Goal: Task Accomplishment & Management: Use online tool/utility

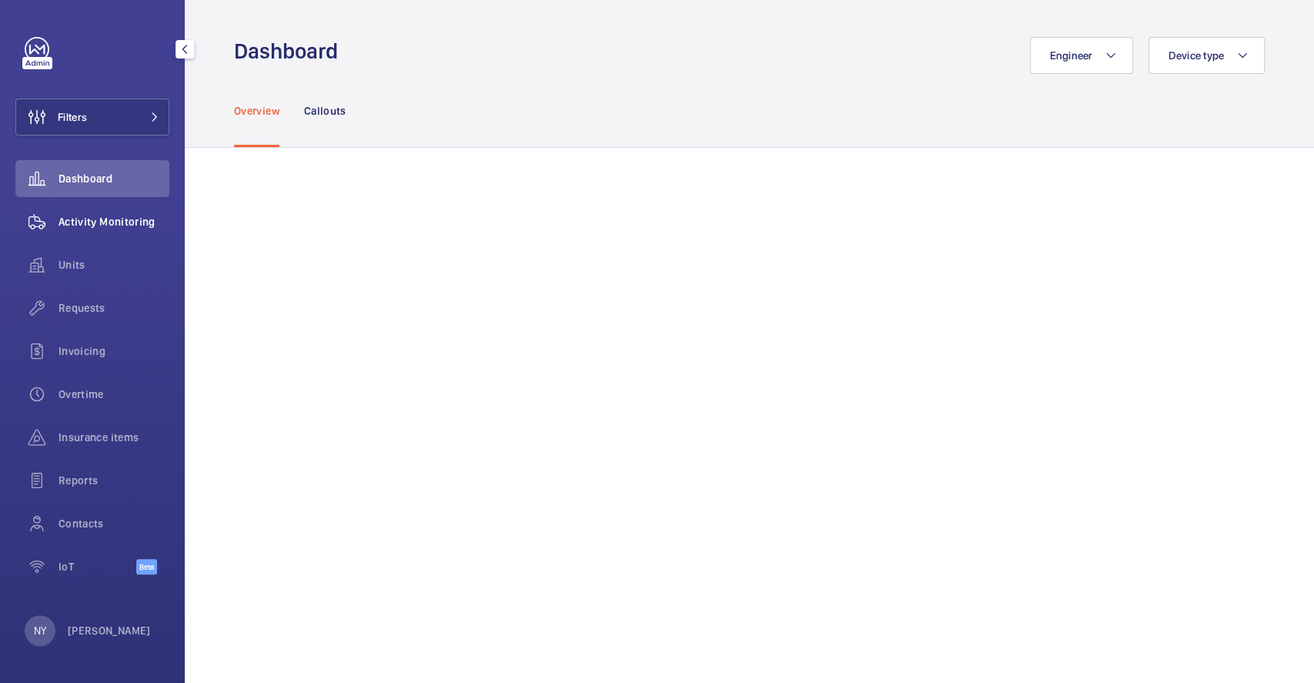
click at [114, 212] on div "Activity Monitoring" at bounding box center [92, 221] width 154 height 37
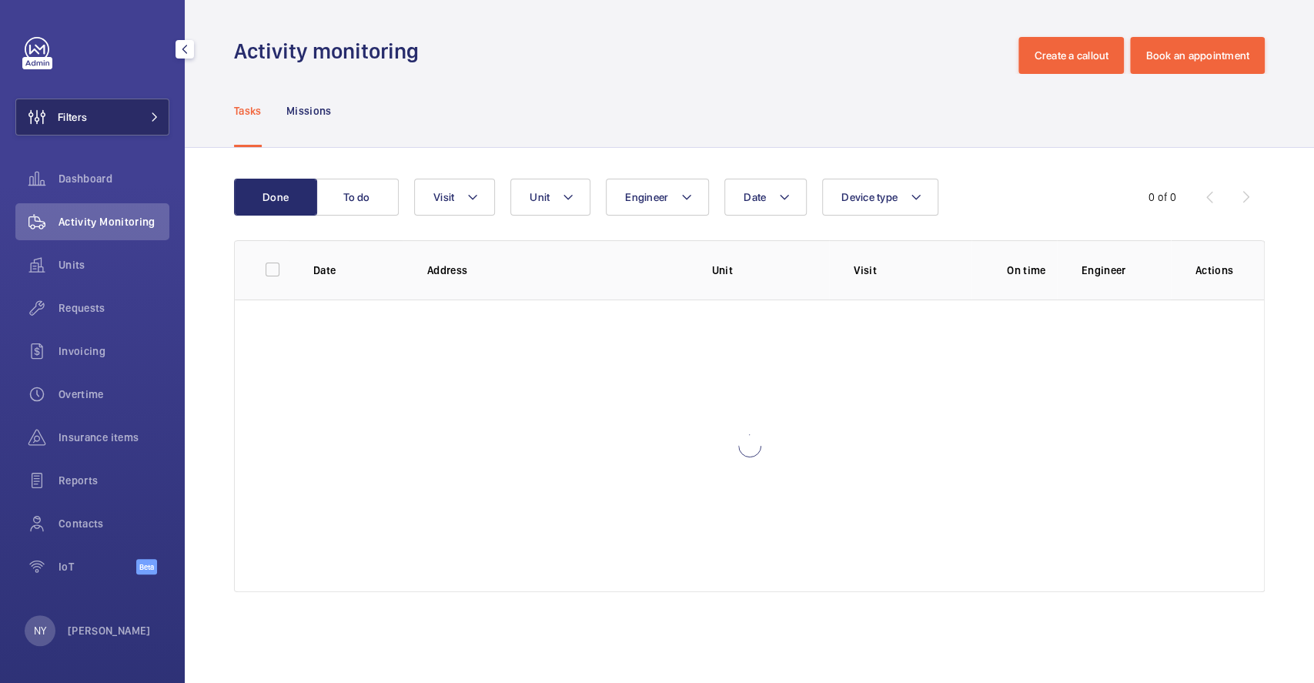
click at [126, 116] on button "Filters" at bounding box center [92, 117] width 154 height 37
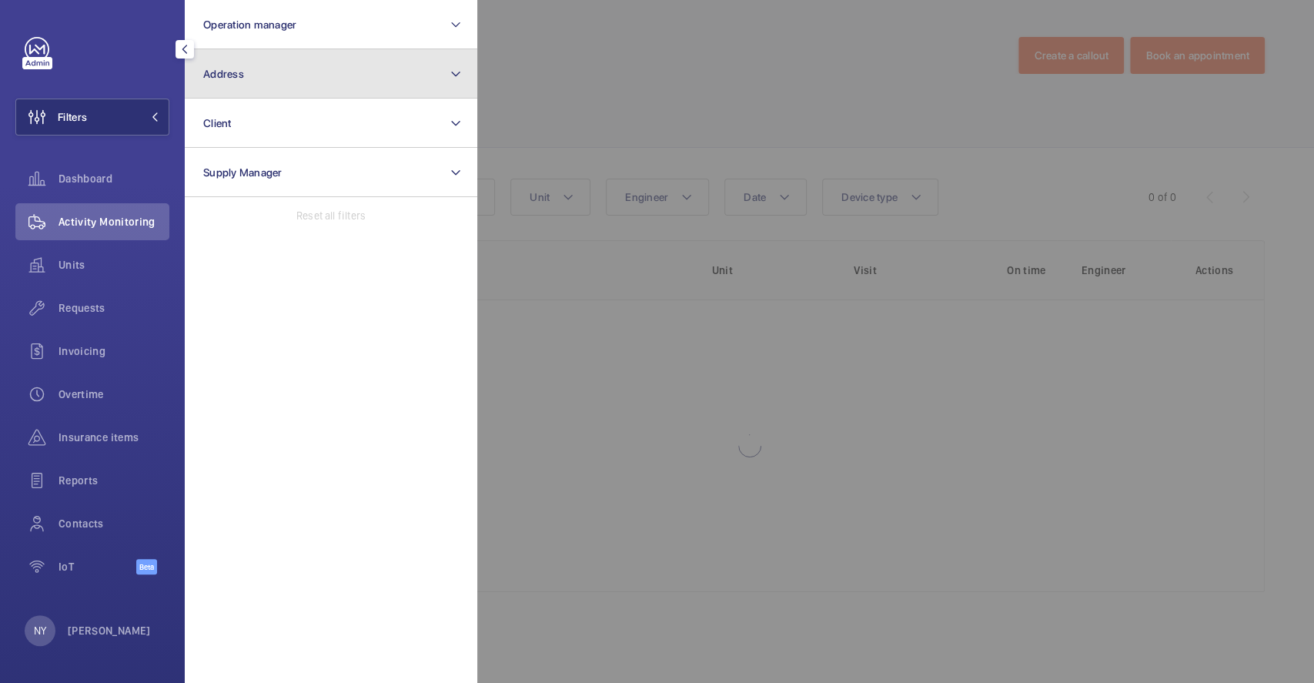
click at [276, 89] on button "Address" at bounding box center [331, 73] width 292 height 49
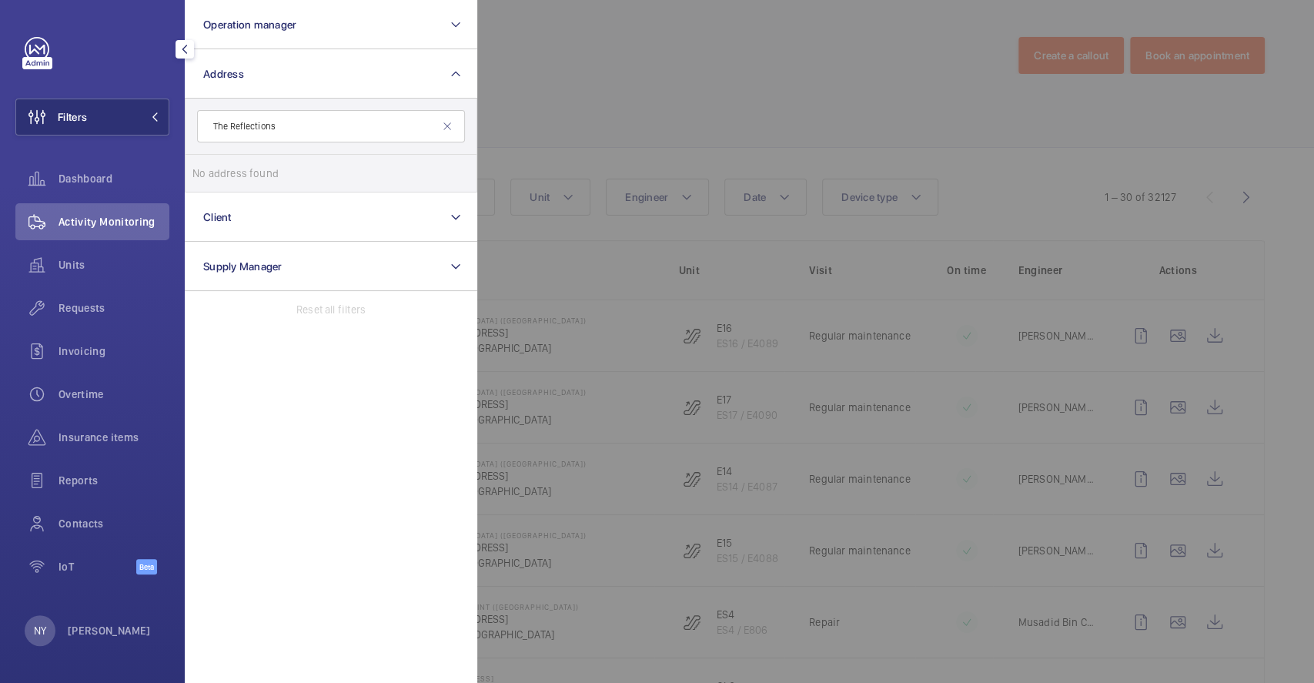
drag, startPoint x: 232, startPoint y: 129, endPoint x: 185, endPoint y: 131, distance: 47.7
click at [185, 131] on form "The Reflections" at bounding box center [330, 127] width 291 height 56
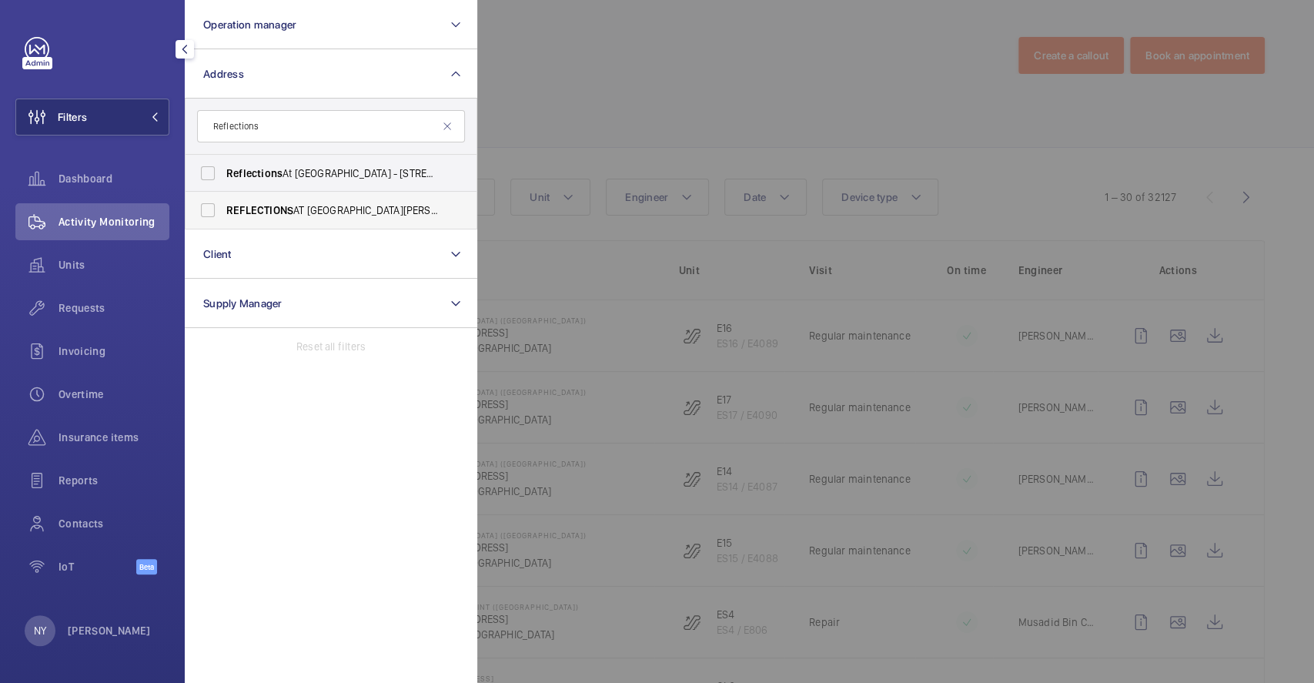
type input "Reflections"
click at [297, 211] on span "REFLECTIONS AT BUKIT CHANDU (RBC) - Reflections at Bukit Chandu, SINGAPORE 1184…" at bounding box center [332, 209] width 212 height 15
click at [223, 211] on input "REFLECTIONS AT BUKIT CHANDU (RBC) - Reflections at Bukit Chandu, SINGAPORE 1184…" at bounding box center [207, 210] width 31 height 31
checkbox input "true"
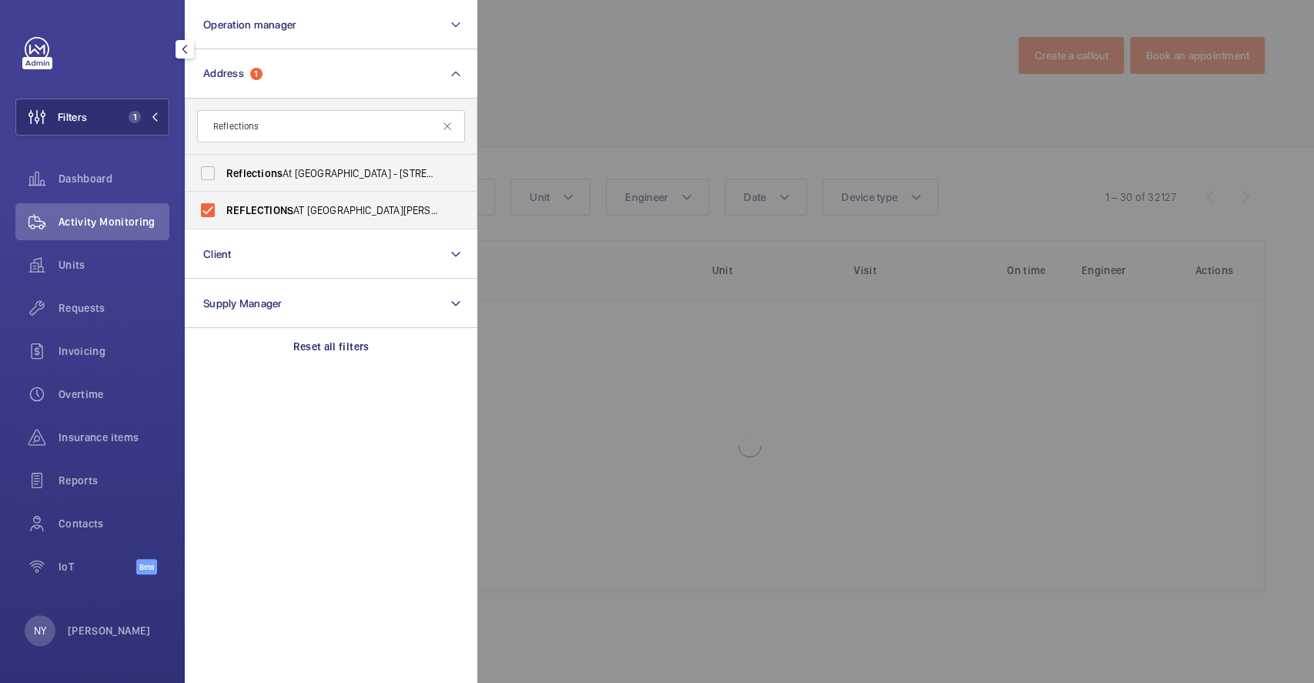
click at [855, 112] on div at bounding box center [1134, 341] width 1314 height 683
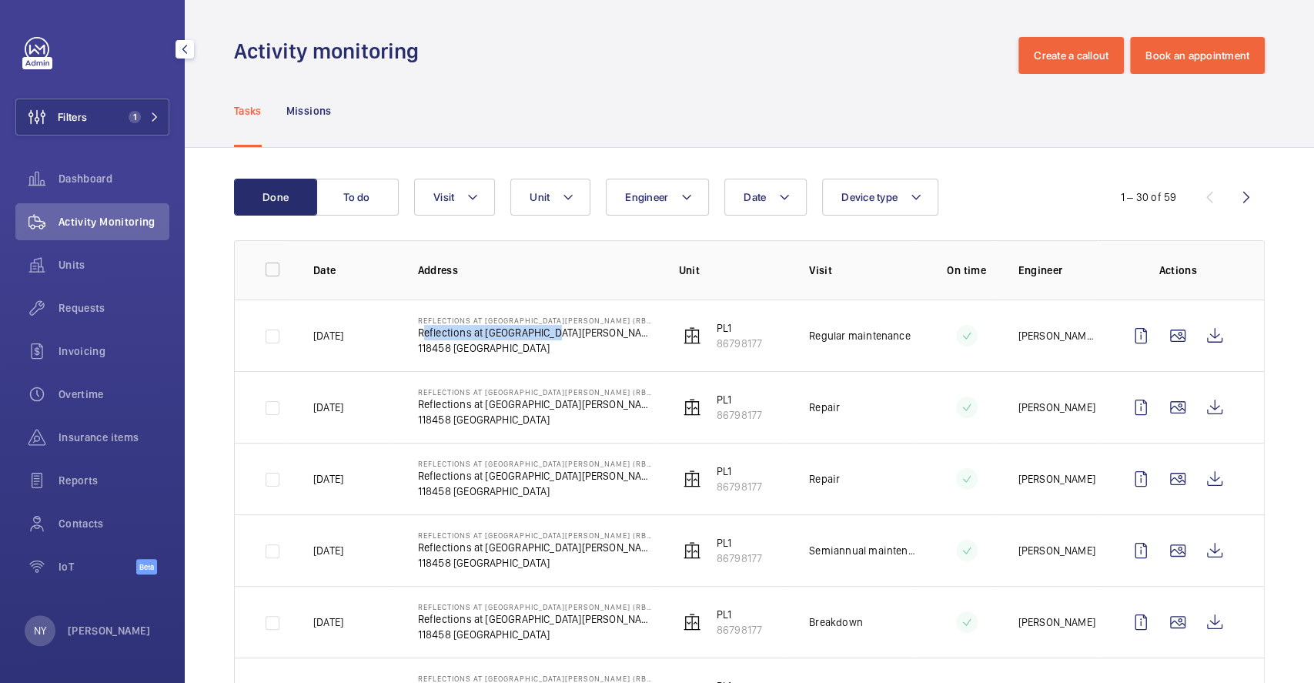
drag, startPoint x: 417, startPoint y: 332, endPoint x: 560, endPoint y: 328, distance: 143.2
click at [560, 328] on p "Reflections at Bukit Chandu" at bounding box center [536, 332] width 236 height 15
copy p "Reflections at Bukit Chandu"
click at [68, 638] on div "NY Ngay Yin" at bounding box center [88, 630] width 126 height 31
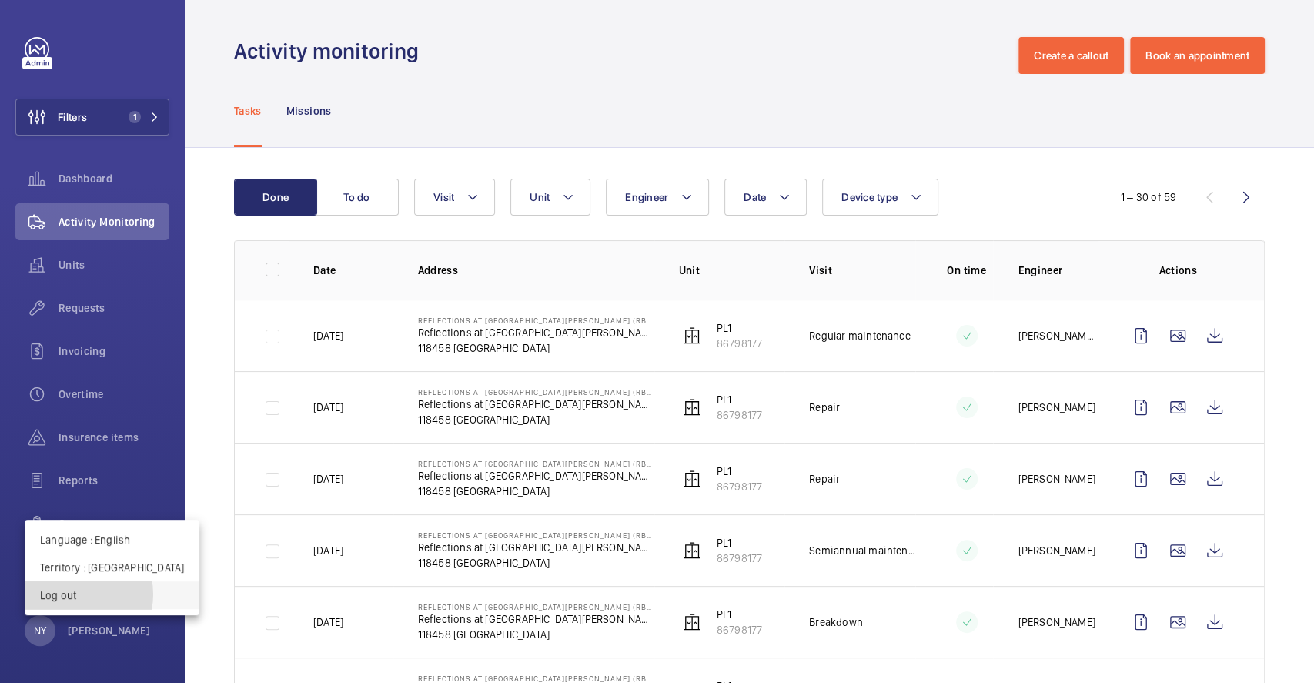
click at [74, 594] on p "Log out" at bounding box center [112, 594] width 144 height 15
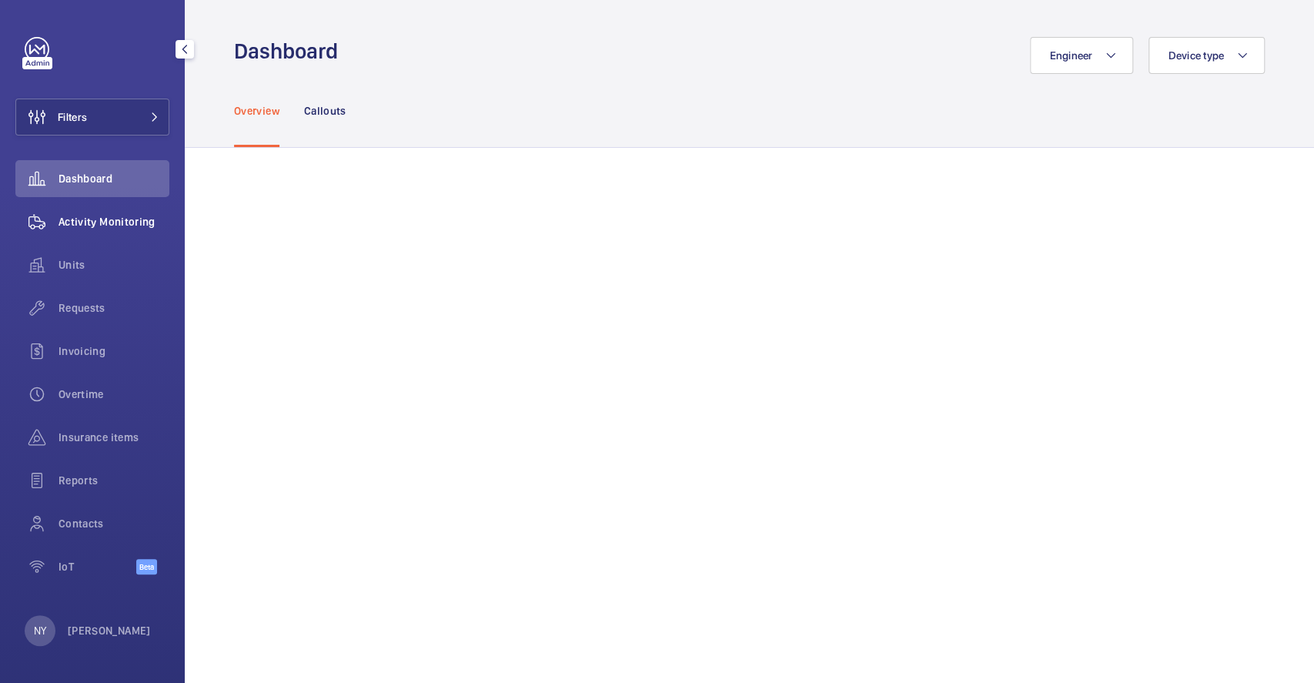
click at [80, 222] on span "Activity Monitoring" at bounding box center [113, 221] width 111 height 15
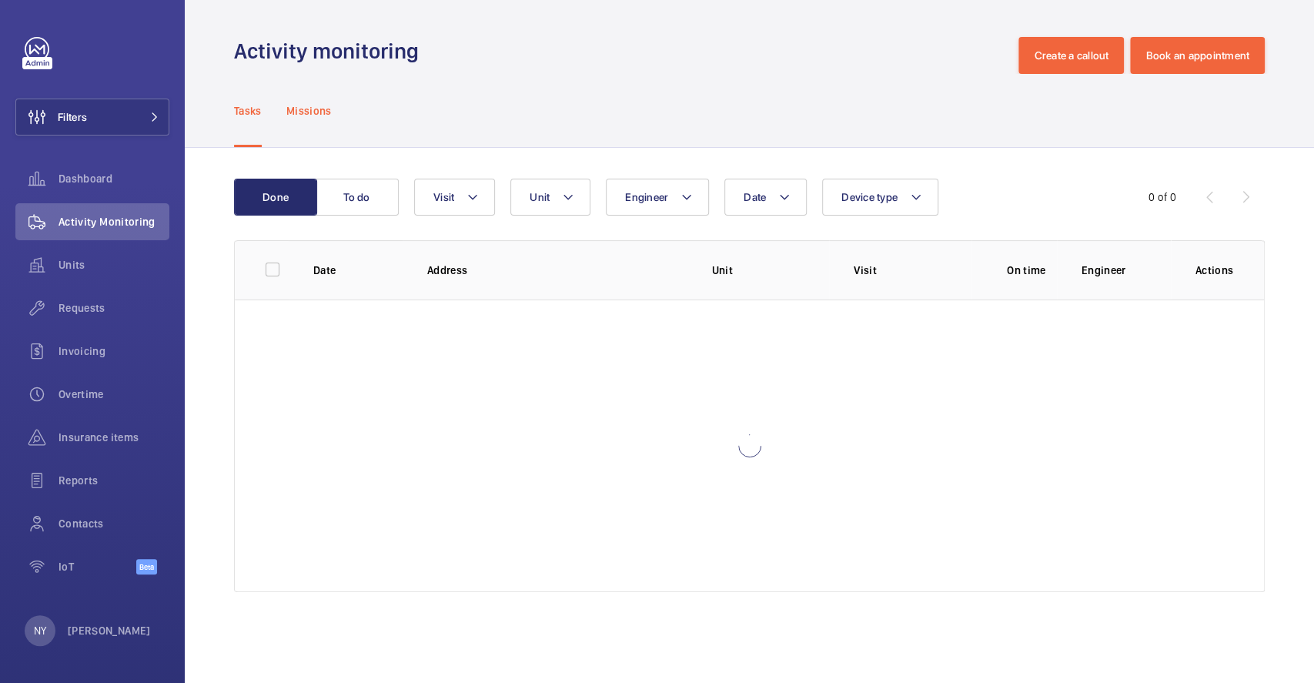
click at [314, 114] on p "Missions" at bounding box center [308, 110] width 45 height 15
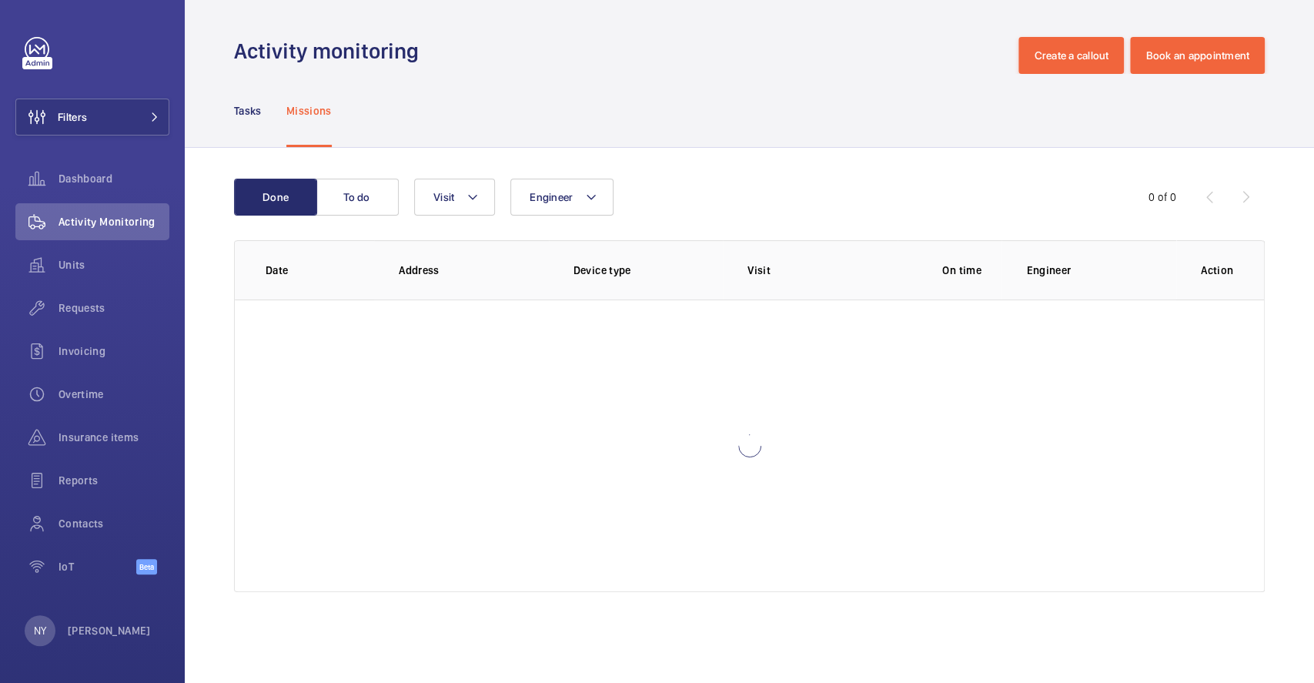
click at [450, 216] on wm-front-table "Done To do Engineer Visit 0 of 0 Date Address Device type Visit On time Enginee…" at bounding box center [749, 385] width 1030 height 413
click at [456, 188] on button "Visit" at bounding box center [454, 197] width 81 height 37
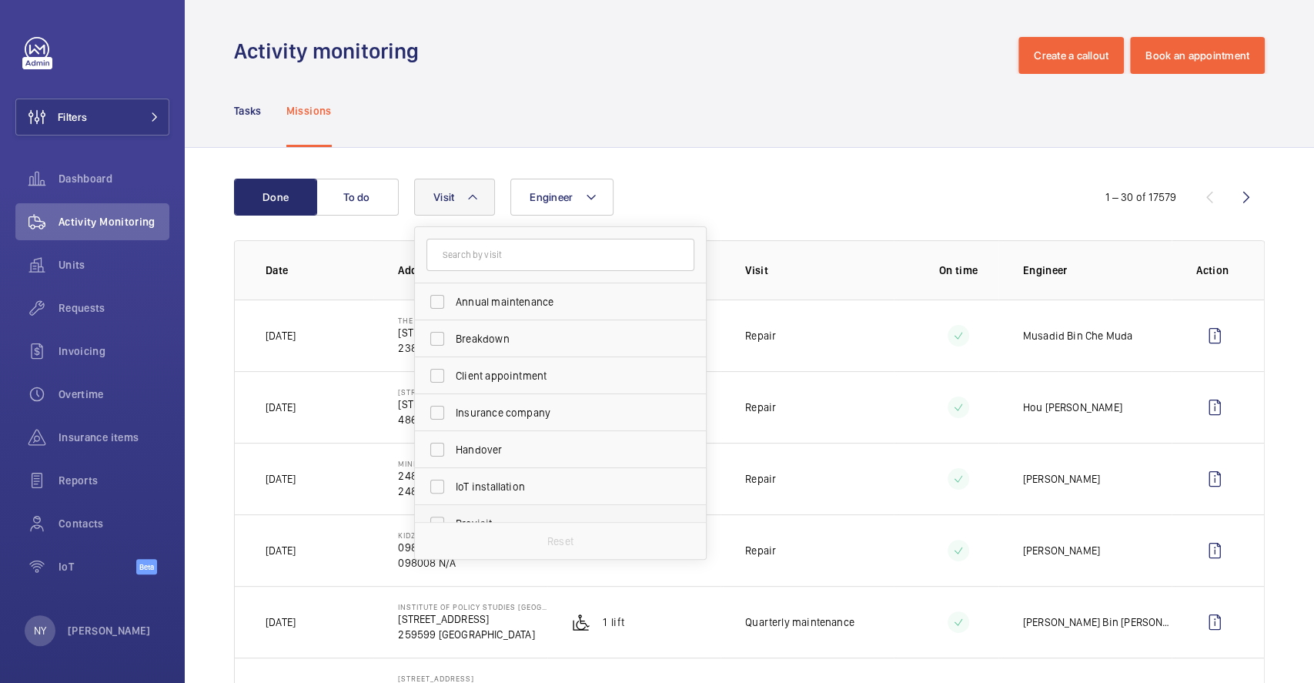
click at [486, 306] on span "Annual maintenance" at bounding box center [562, 301] width 212 height 15
click at [453, 306] on input "Annual maintenance" at bounding box center [437, 301] width 31 height 31
checkbox input "true"
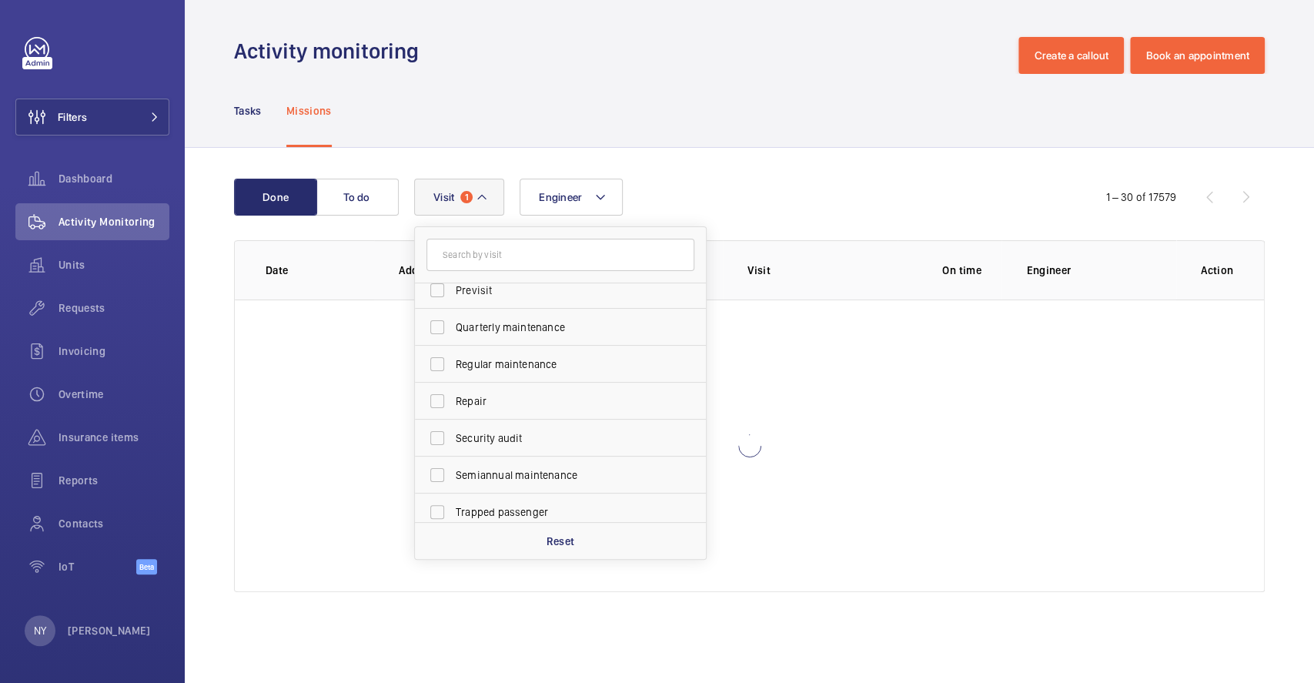
scroll to position [241, 0]
click at [507, 306] on label "Quarterly maintenance" at bounding box center [549, 319] width 268 height 37
click at [453, 306] on input "Quarterly maintenance" at bounding box center [437, 319] width 31 height 31
checkbox input "true"
click at [514, 362] on span "Regular maintenance" at bounding box center [562, 356] width 212 height 15
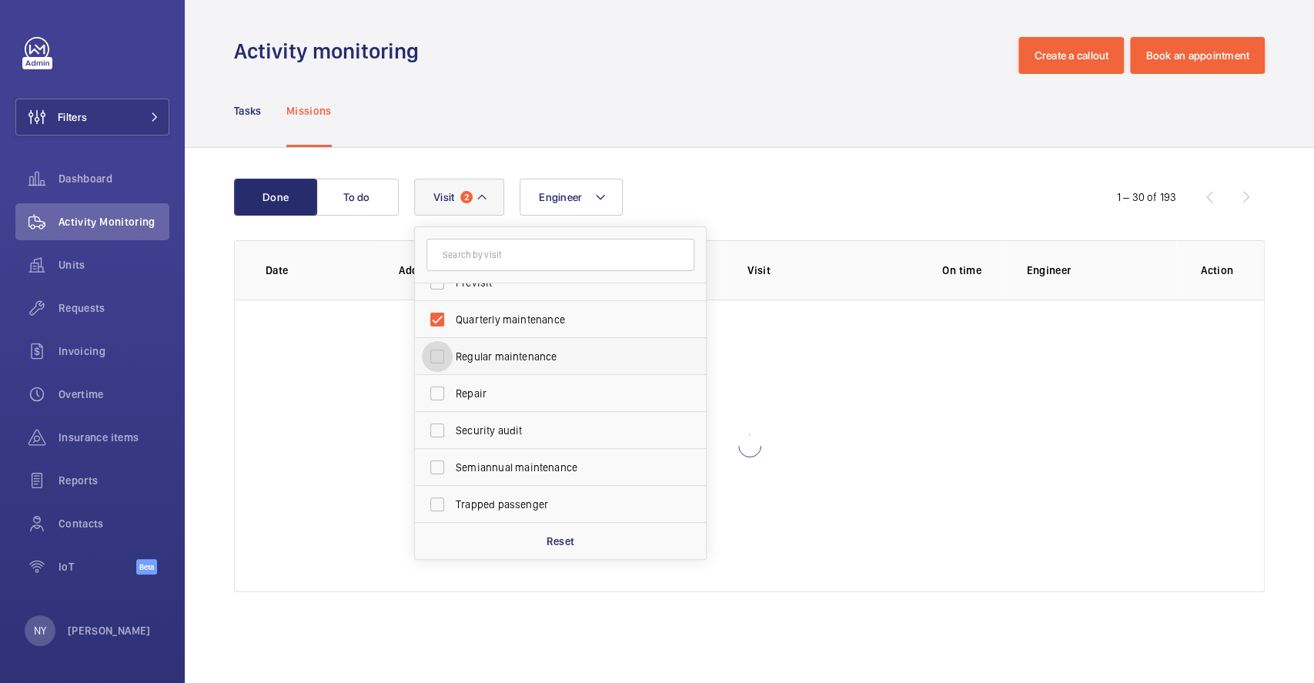
click at [453, 362] on input "Regular maintenance" at bounding box center [437, 356] width 31 height 31
checkbox input "true"
click at [524, 469] on span "Semiannual maintenance" at bounding box center [562, 466] width 212 height 15
click at [453, 469] on input "Semiannual maintenance" at bounding box center [437, 467] width 31 height 31
checkbox input "true"
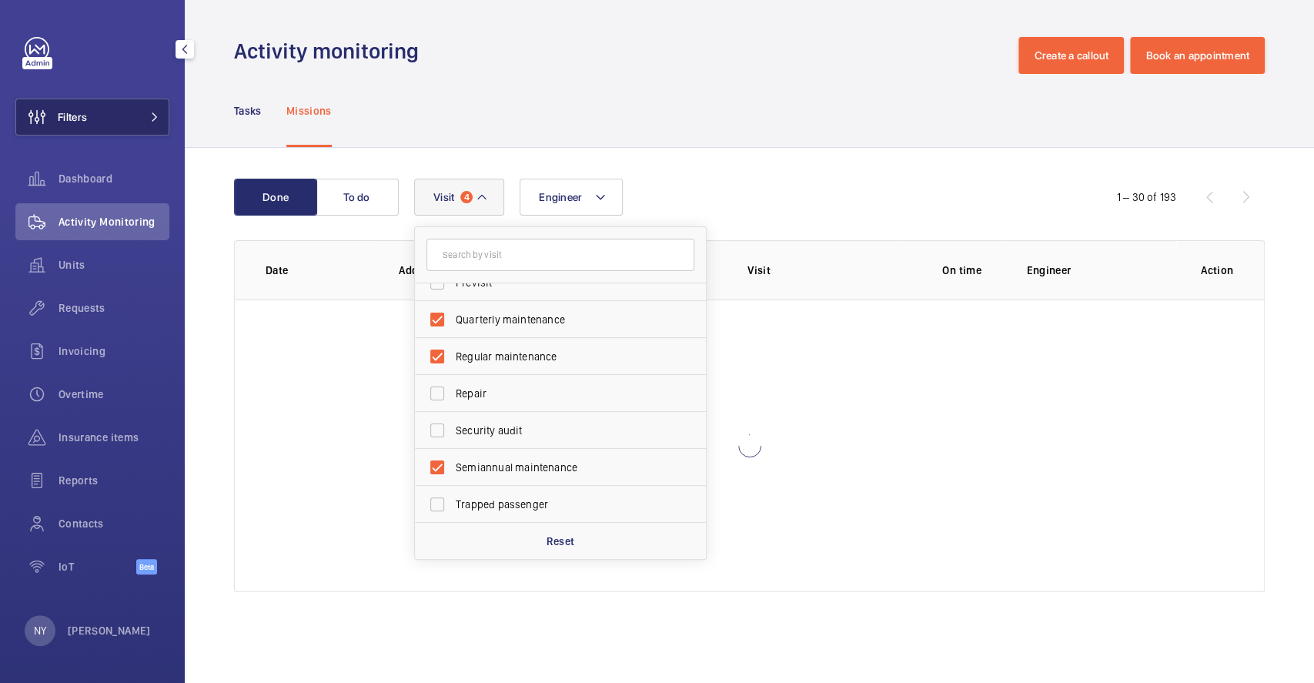
click at [72, 114] on span "Filters" at bounding box center [72, 116] width 29 height 15
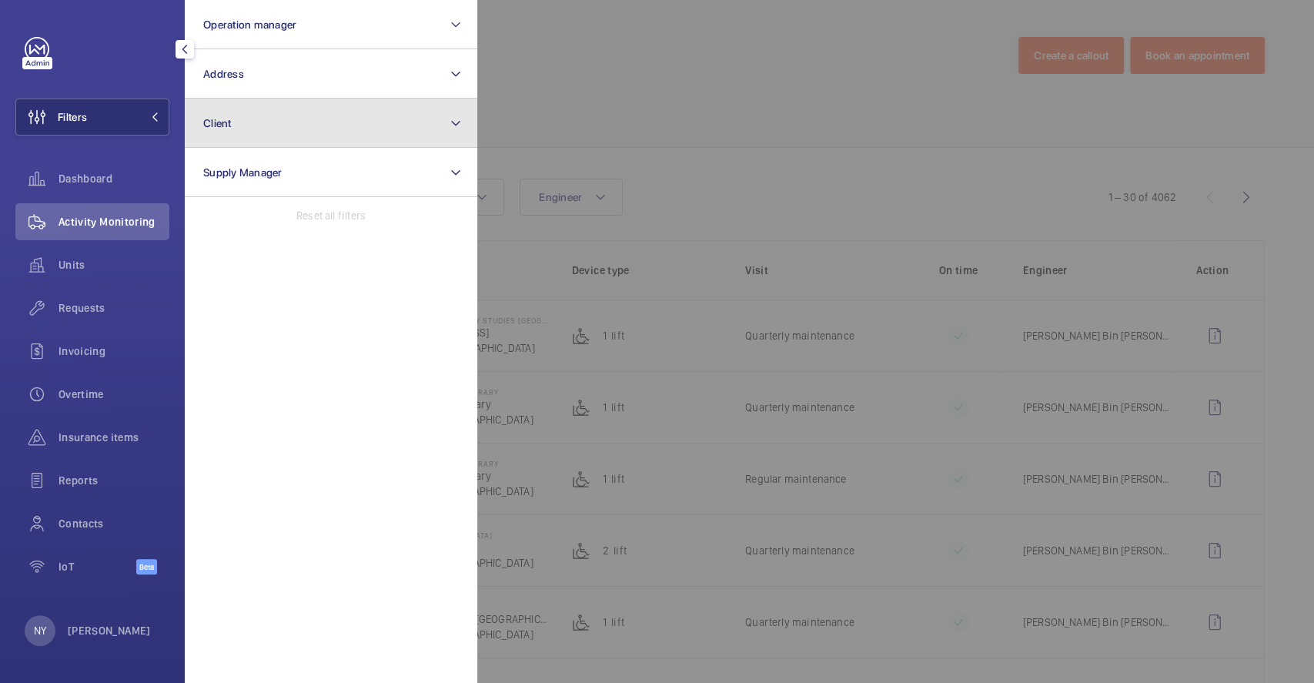
click at [232, 122] on button "Client" at bounding box center [331, 123] width 292 height 49
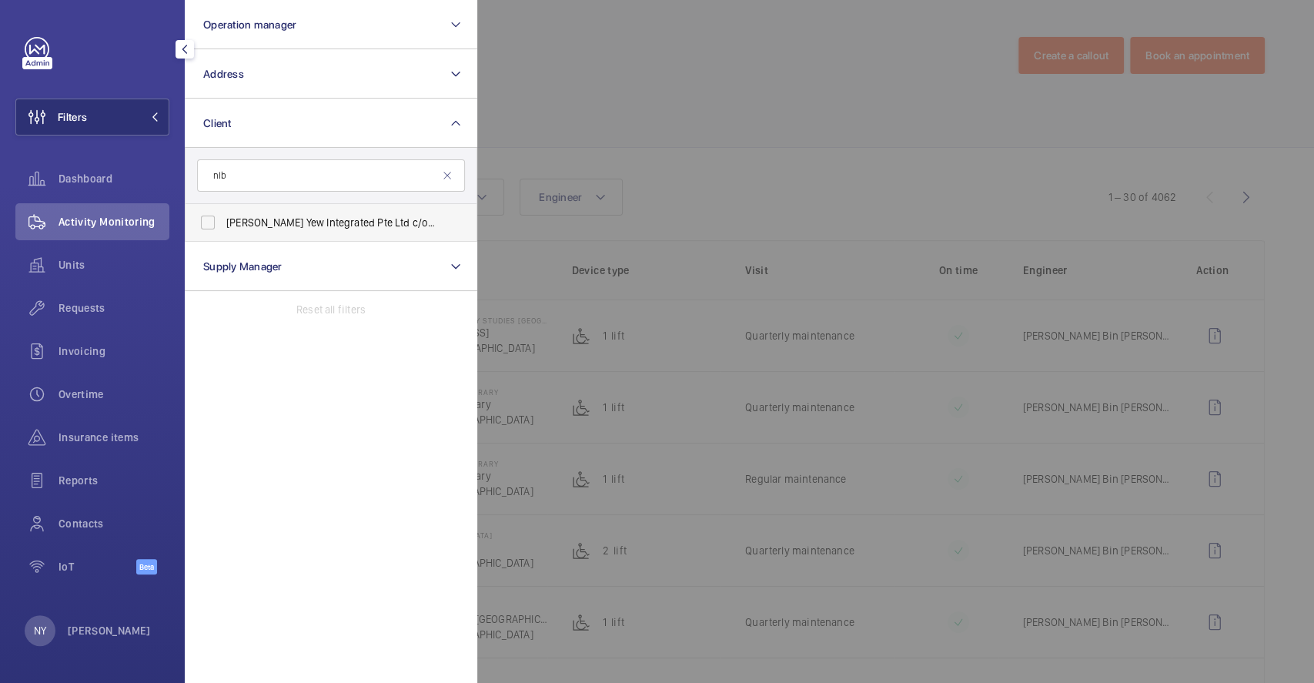
type input "nlb"
click at [300, 212] on label "[PERSON_NAME] Yew Integrated Pte Ltd c/o NLB" at bounding box center [319, 222] width 268 height 37
click at [223, 212] on input "[PERSON_NAME] Yew Integrated Pte Ltd c/o NLB" at bounding box center [207, 222] width 31 height 31
checkbox input "true"
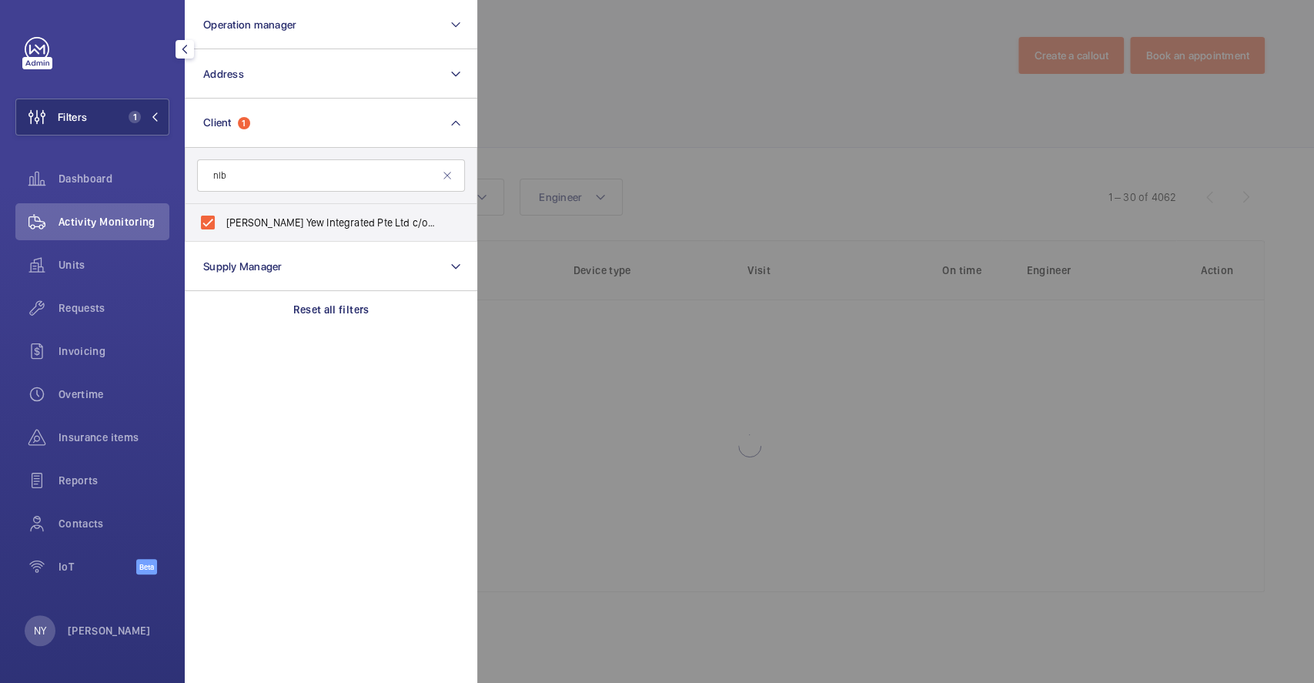
click at [696, 117] on div at bounding box center [1134, 341] width 1314 height 683
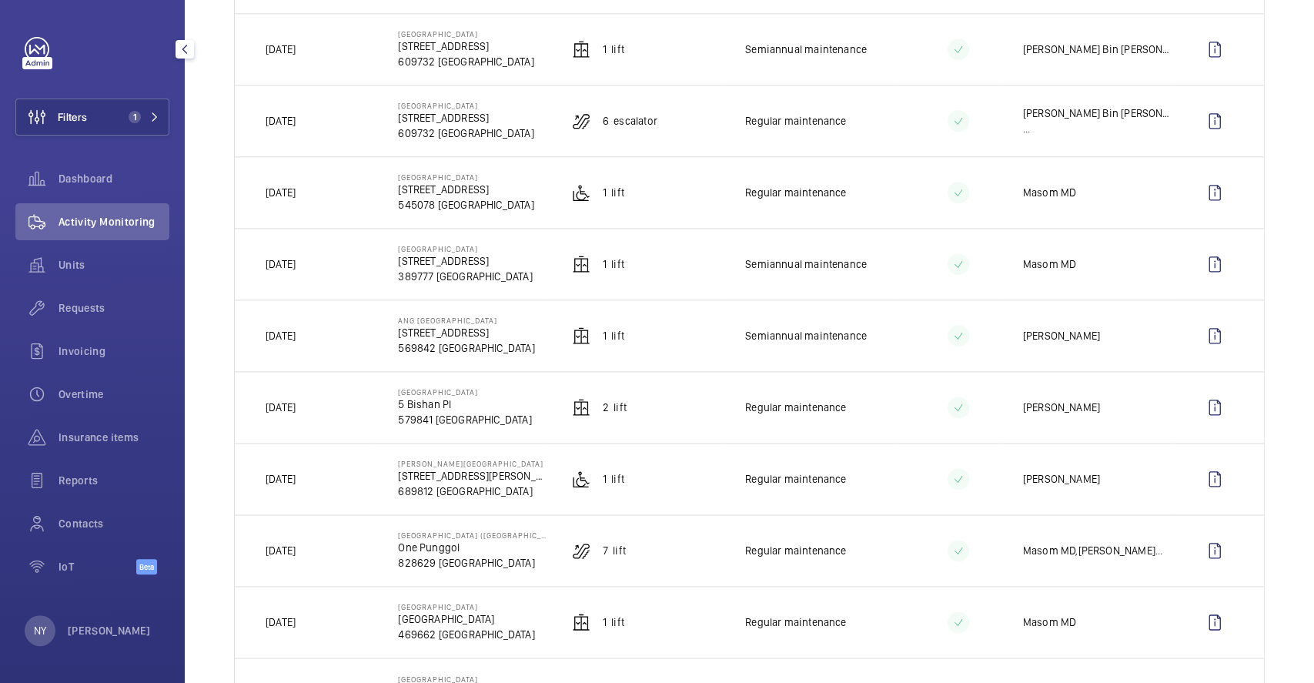
scroll to position [1334, 0]
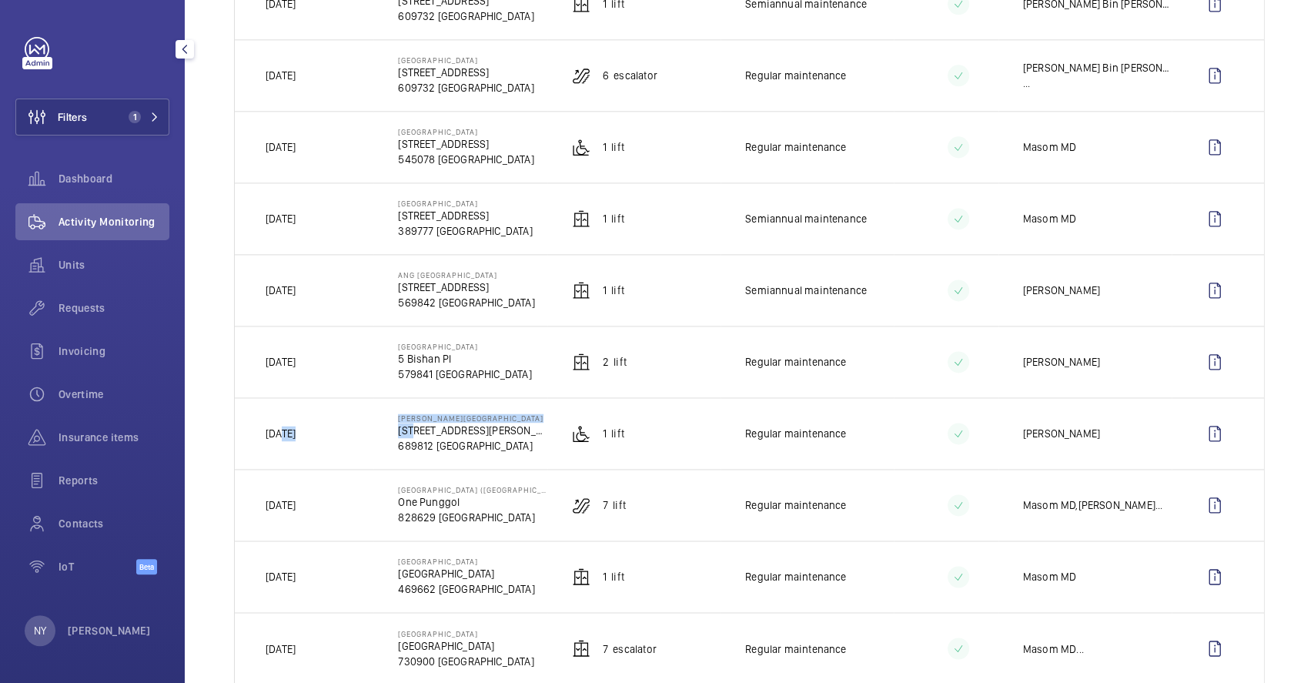
drag, startPoint x: 279, startPoint y: 439, endPoint x: 405, endPoint y: 438, distance: 126.2
click at [0, 0] on tr "[DATE] [PERSON_NAME][GEOGRAPHIC_DATA] [STREET_ADDRESS][PERSON_NAME] 1 Lift Regu…" at bounding box center [0, 0] width 0 height 0
click at [1196, 434] on wm-front-icon-button at bounding box center [1214, 433] width 37 height 37
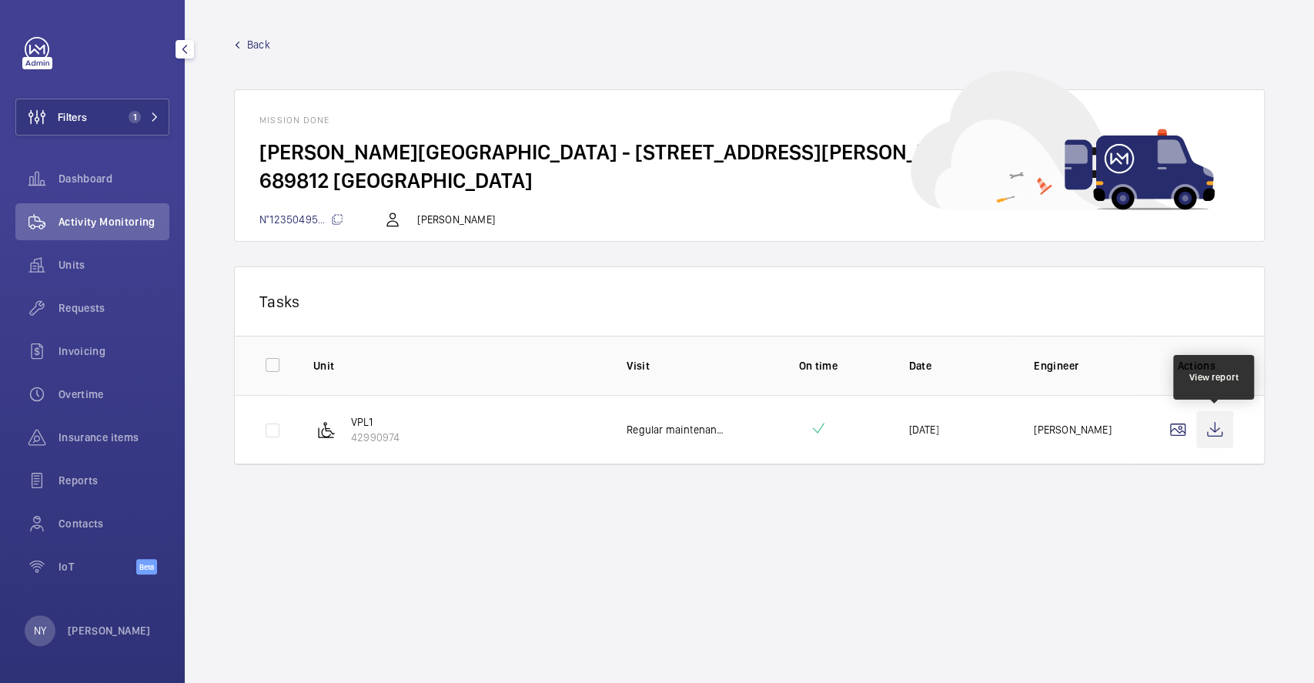
click at [1208, 433] on wm-front-icon-button at bounding box center [1214, 429] width 37 height 37
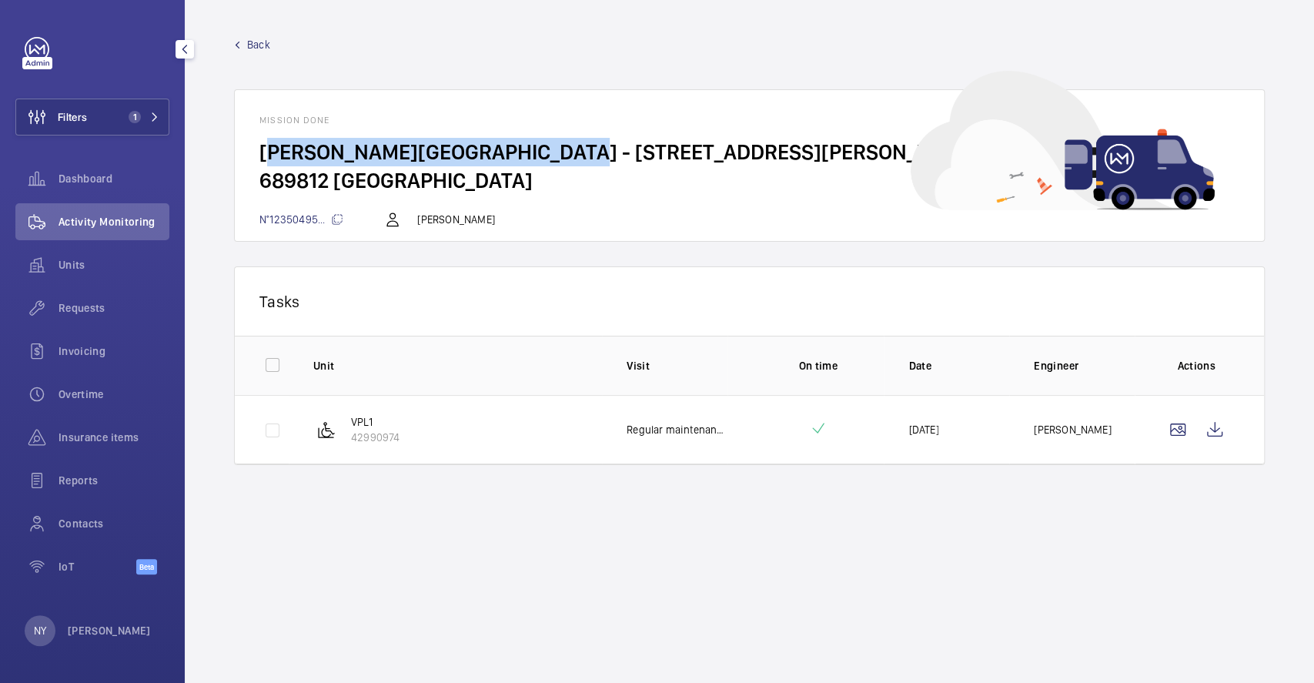
drag, startPoint x: 256, startPoint y: 151, endPoint x: 535, endPoint y: 151, distance: 278.6
click at [535, 151] on wm-front-card-body "[PERSON_NAME][GEOGRAPHIC_DATA] - [STREET_ADDRESS][PERSON_NAME]" at bounding box center [749, 174] width 1029 height 72
copy h2 "[PERSON_NAME][GEOGRAPHIC_DATA]"
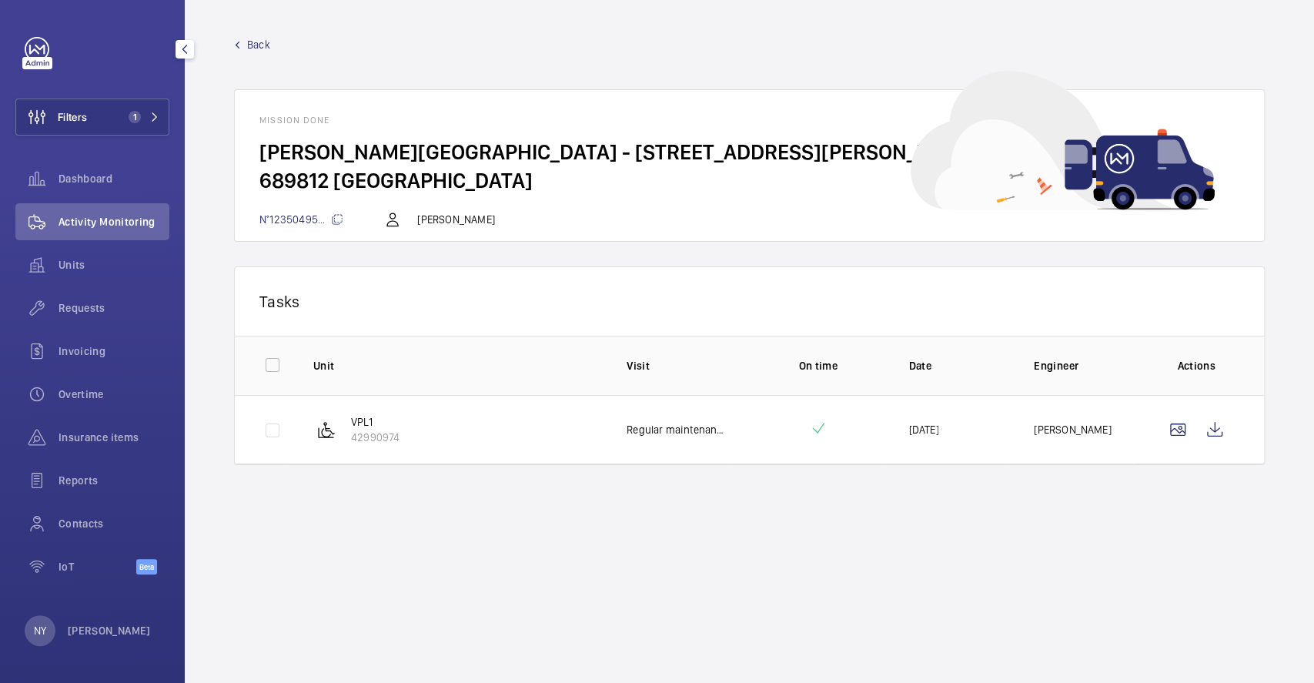
click at [259, 46] on span "Back" at bounding box center [258, 44] width 23 height 15
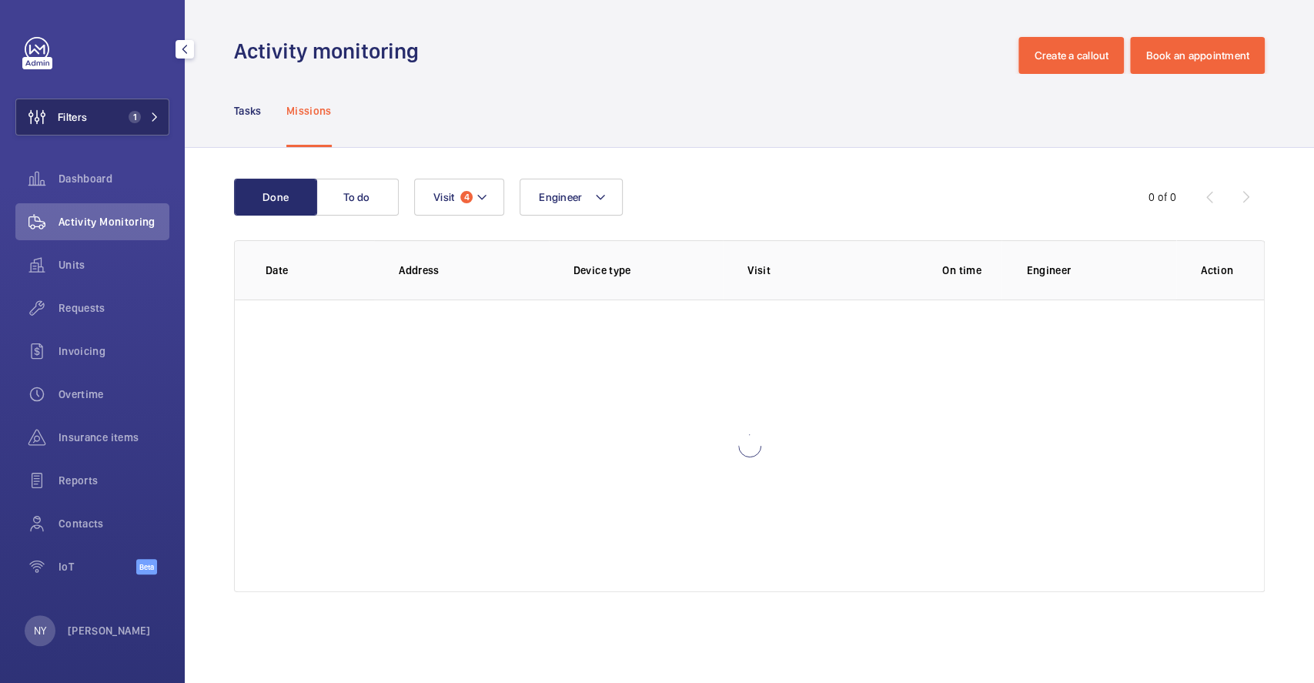
click at [140, 111] on span "1" at bounding box center [131, 117] width 18 height 12
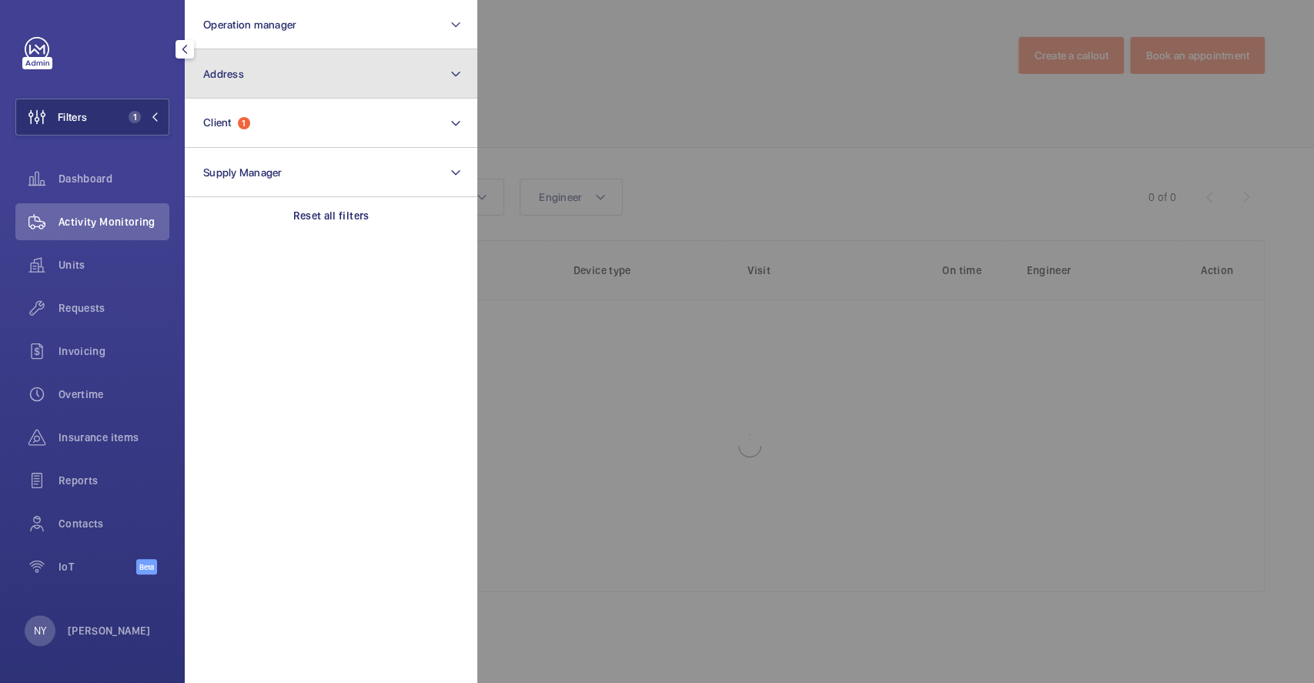
click at [263, 82] on button "Address" at bounding box center [331, 73] width 292 height 49
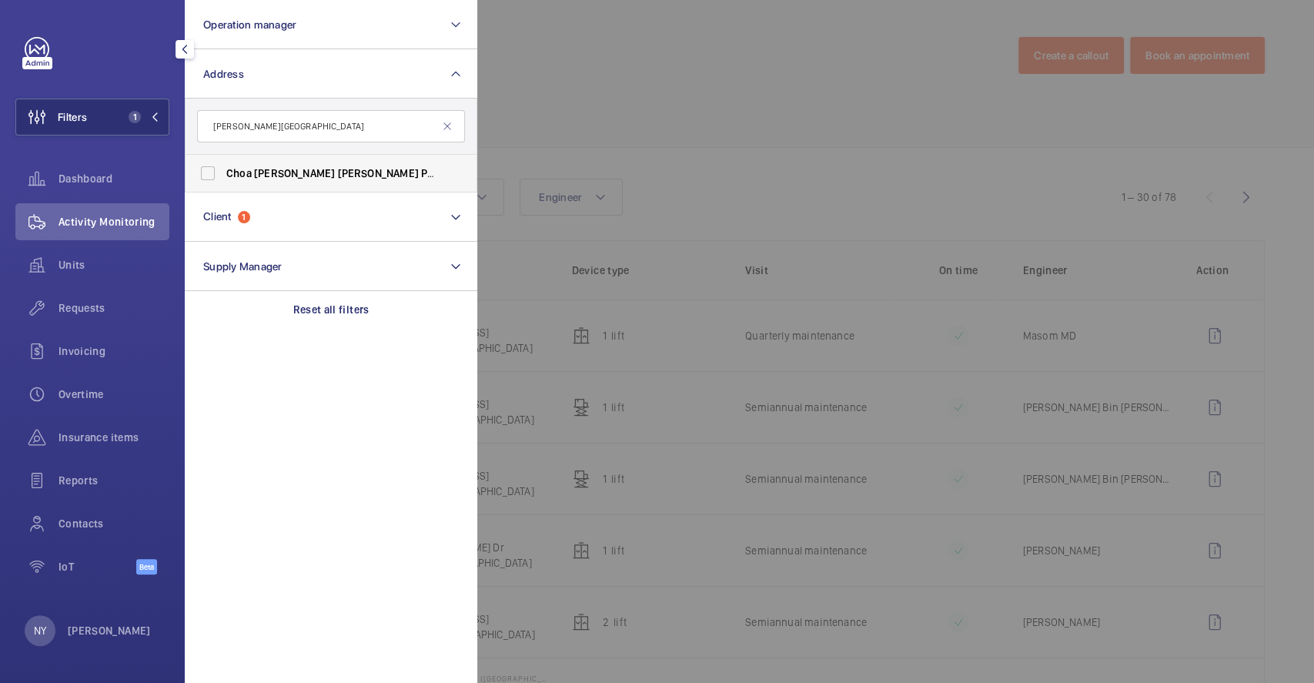
type input "[PERSON_NAME][GEOGRAPHIC_DATA]"
click at [337, 169] on span "[PERSON_NAME]" at bounding box center [377, 173] width 81 height 12
click at [223, 169] on input "[PERSON_NAME][GEOGRAPHIC_DATA] - [STREET_ADDRESS][PERSON_NAME]" at bounding box center [207, 173] width 31 height 31
checkbox input "true"
click at [518, 80] on div at bounding box center [1134, 341] width 1314 height 683
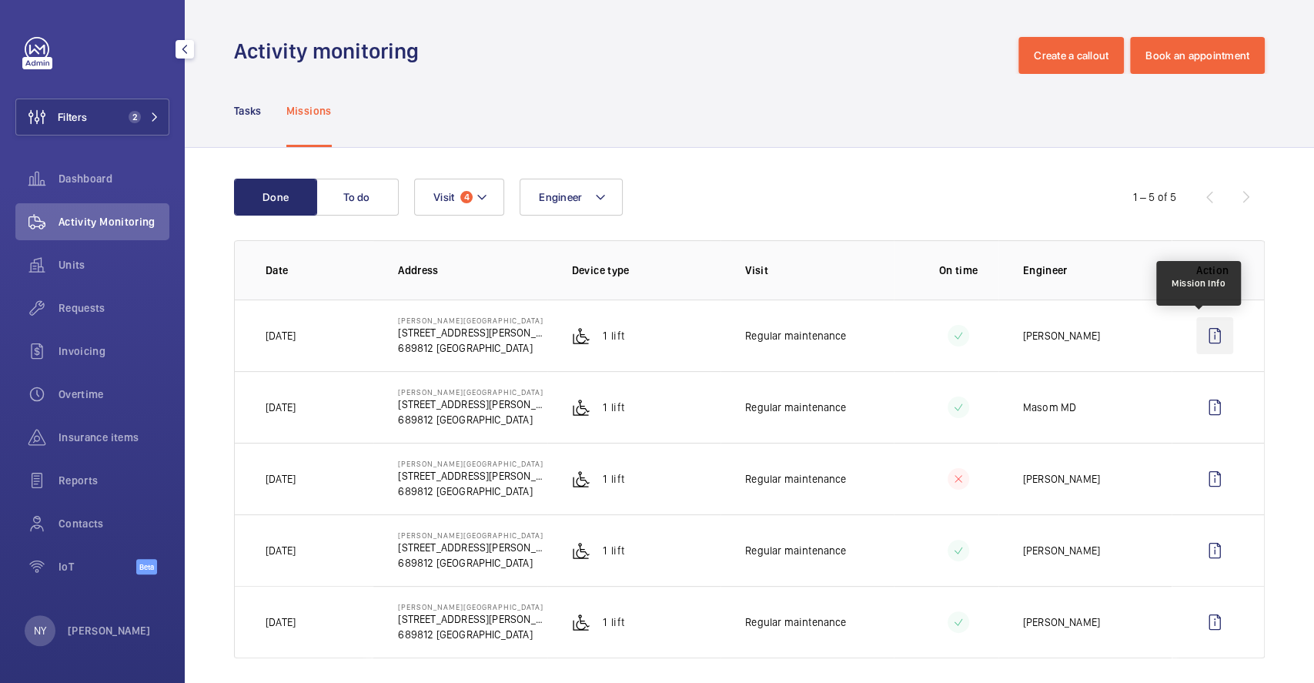
click at [1198, 333] on wm-front-icon-button at bounding box center [1214, 335] width 37 height 37
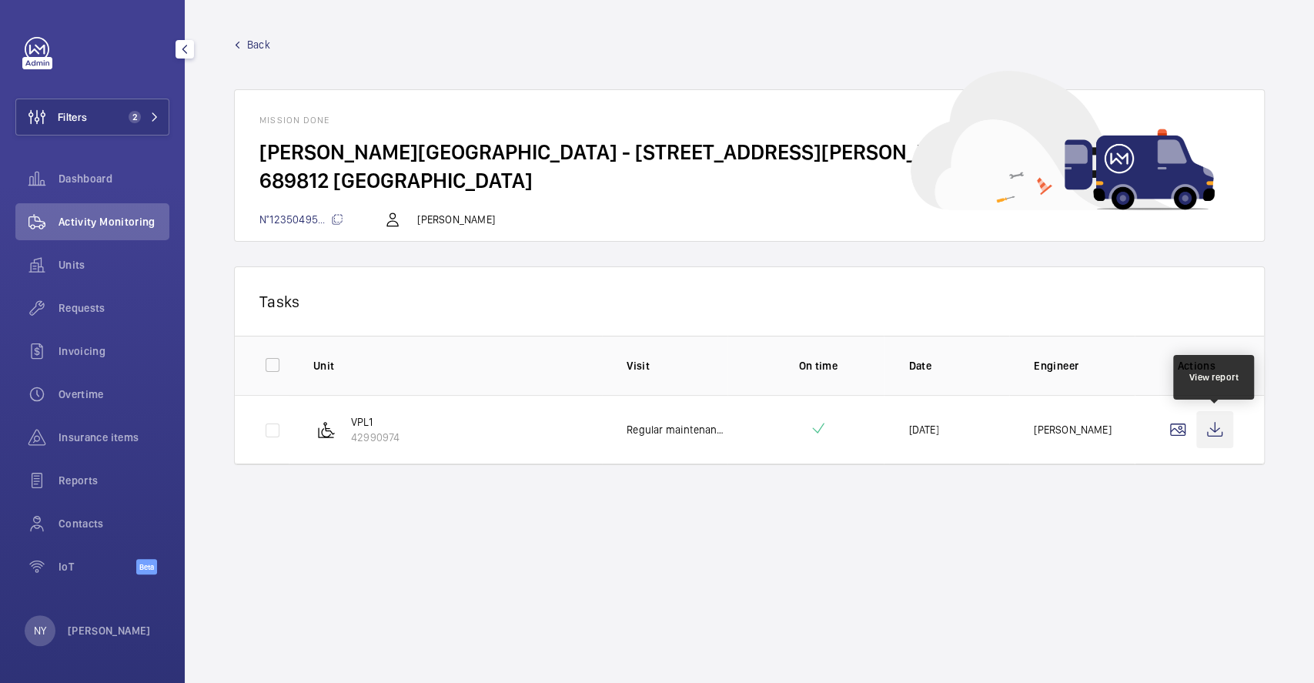
click at [1215, 420] on wm-front-icon-button at bounding box center [1214, 429] width 37 height 37
click at [257, 54] on div "Back Mission done [PERSON_NAME][GEOGRAPHIC_DATA] - [STREET_ADDRESS][PERSON_NAME…" at bounding box center [749, 139] width 1030 height 205
click at [257, 43] on span "Back" at bounding box center [258, 44] width 23 height 15
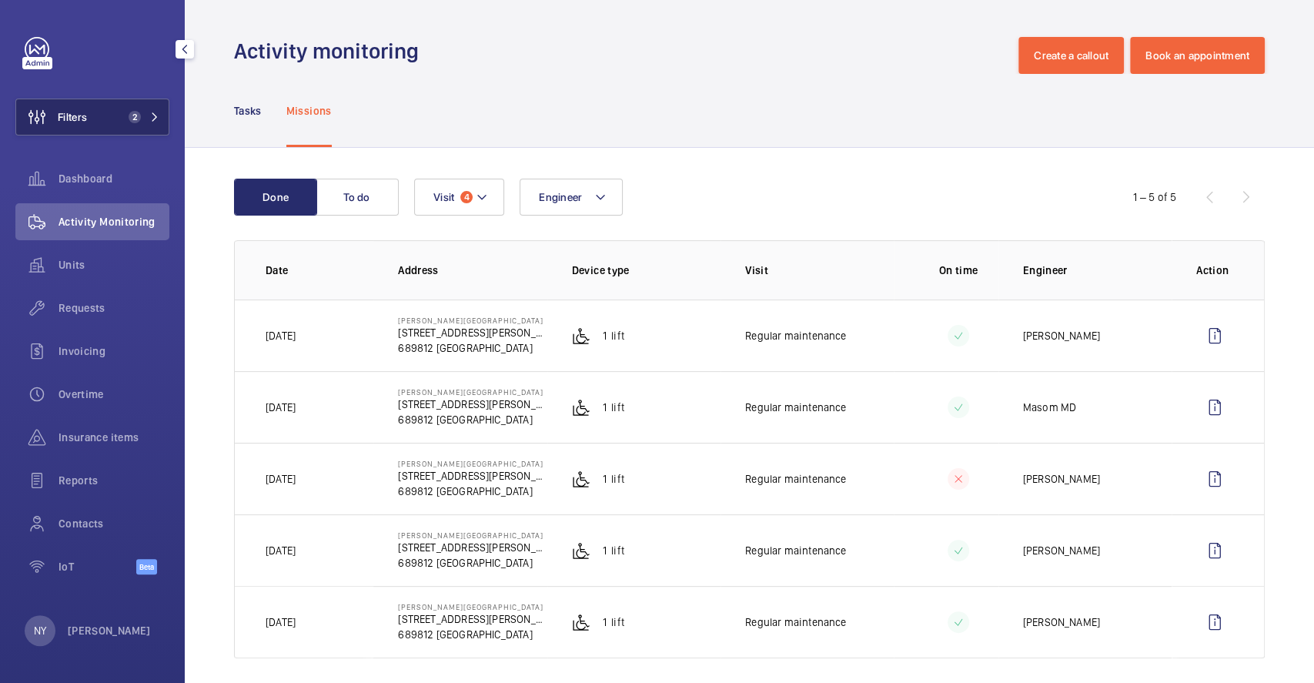
click at [121, 112] on button "Filters 2" at bounding box center [92, 117] width 154 height 37
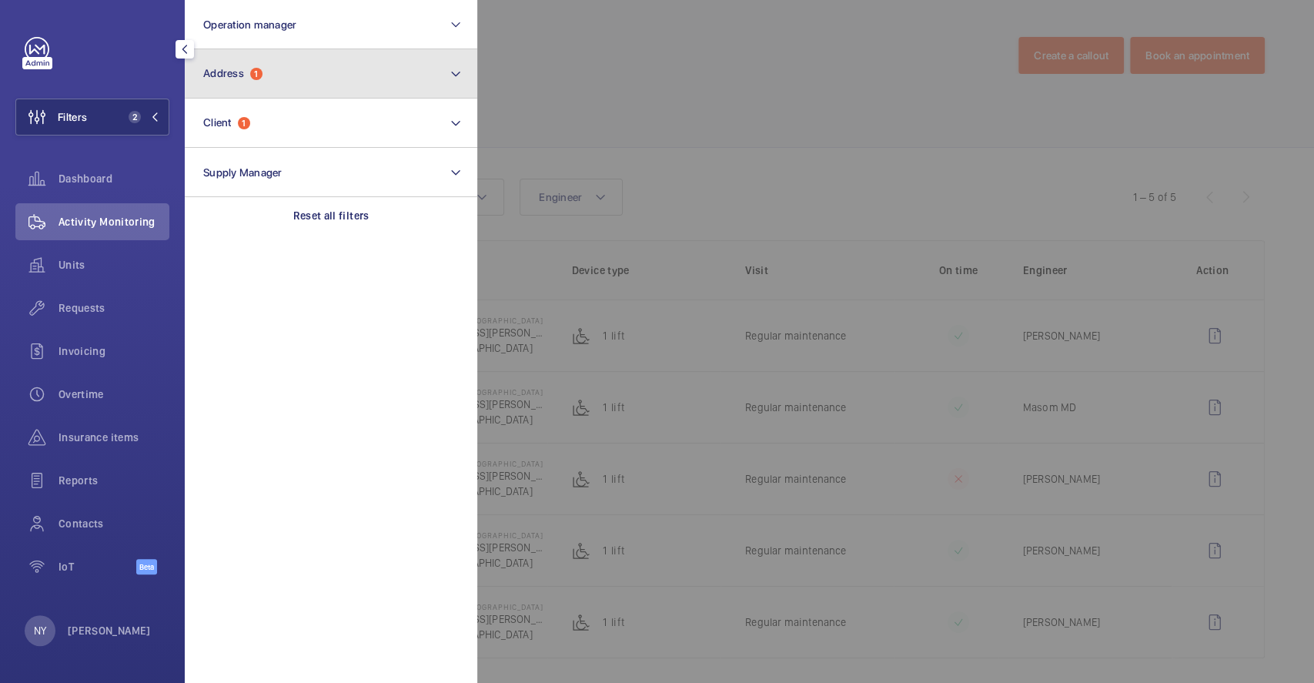
click at [224, 70] on span "Address" at bounding box center [223, 73] width 41 height 12
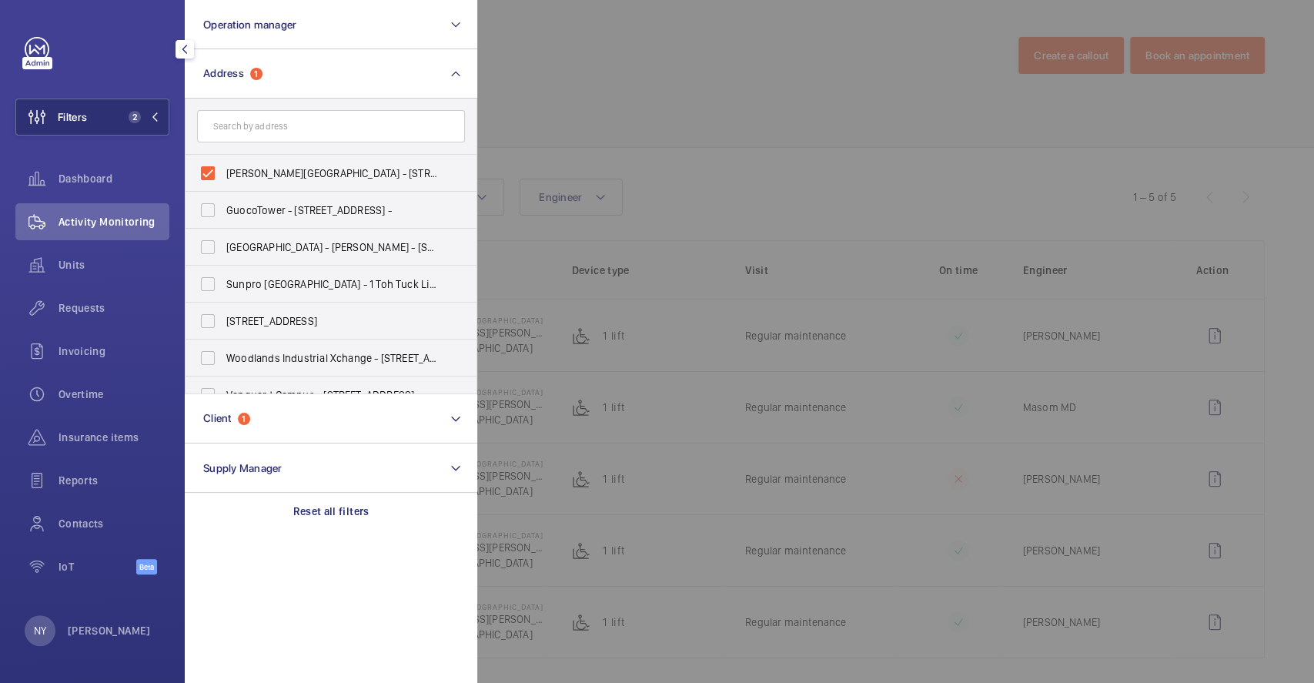
click at [279, 177] on span "[PERSON_NAME][GEOGRAPHIC_DATA] - [STREET_ADDRESS][PERSON_NAME]" at bounding box center [332, 172] width 212 height 15
click at [223, 177] on input "[PERSON_NAME][GEOGRAPHIC_DATA] - [STREET_ADDRESS][PERSON_NAME]" at bounding box center [207, 173] width 31 height 31
checkbox input "false"
click at [794, 176] on div at bounding box center [1134, 341] width 1314 height 683
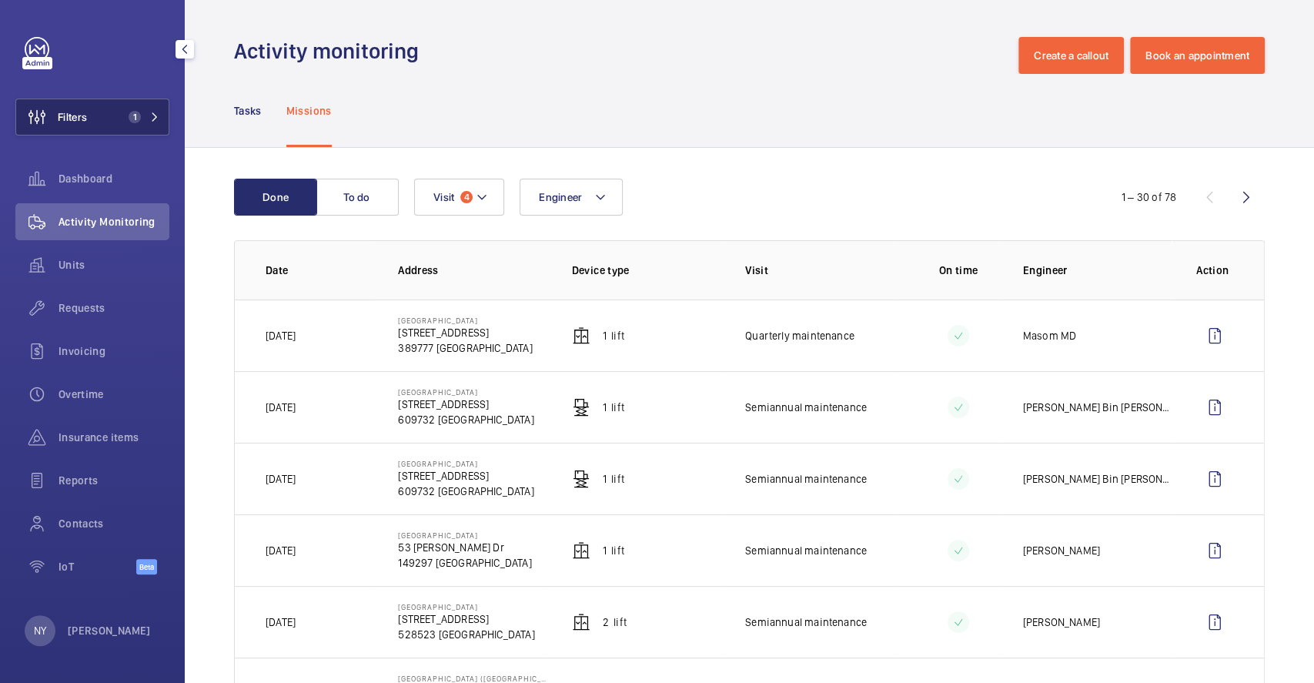
click at [112, 112] on button "Filters 1" at bounding box center [92, 117] width 154 height 37
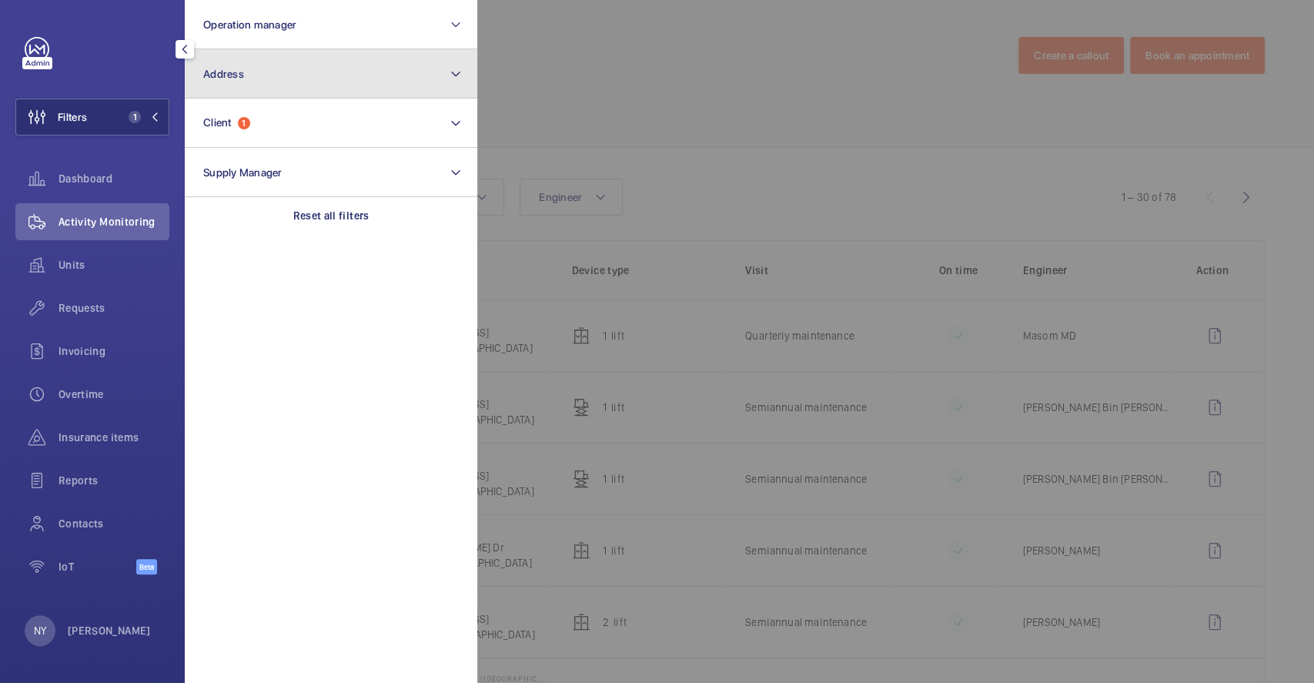
click at [252, 71] on button "Address" at bounding box center [331, 73] width 292 height 49
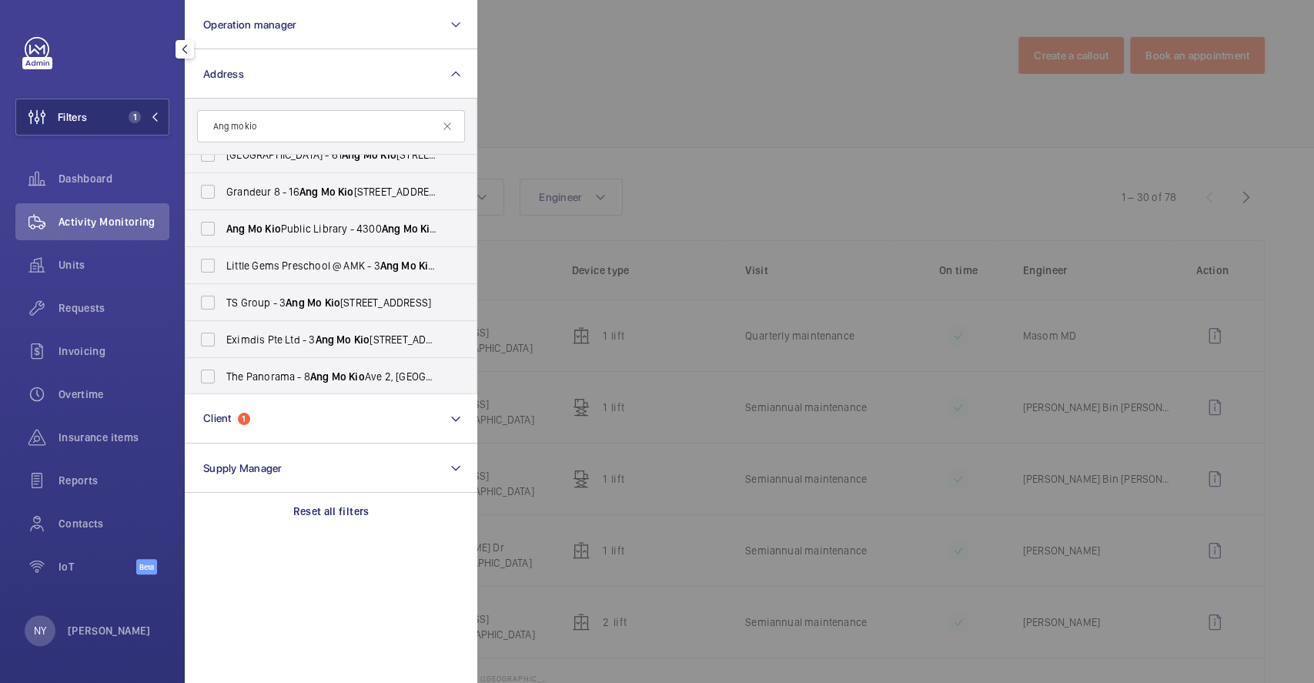
scroll to position [315, 0]
type input "Ang mo kio"
click at [332, 224] on span "Ang [GEOGRAPHIC_DATA] - [STREET_ADDRESS]" at bounding box center [332, 227] width 212 height 15
click at [223, 224] on input "Ang [GEOGRAPHIC_DATA] - [STREET_ADDRESS]" at bounding box center [207, 227] width 31 height 31
checkbox input "true"
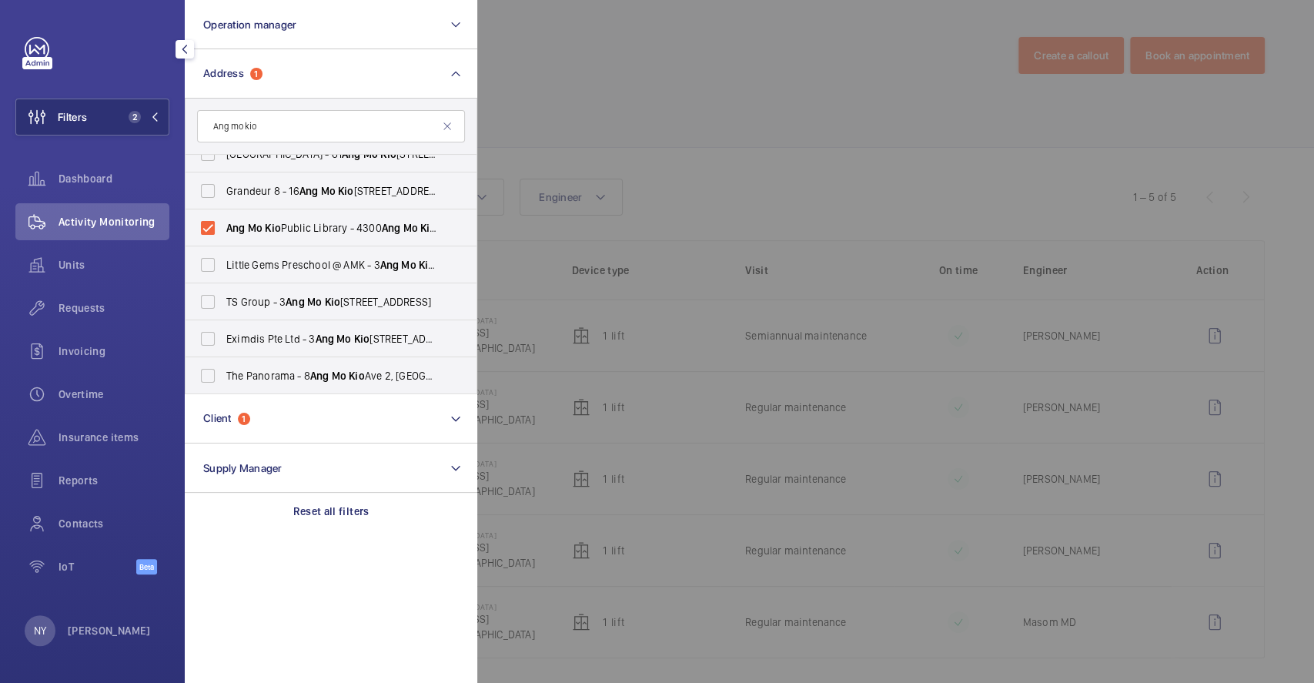
click at [661, 104] on div at bounding box center [1134, 341] width 1314 height 683
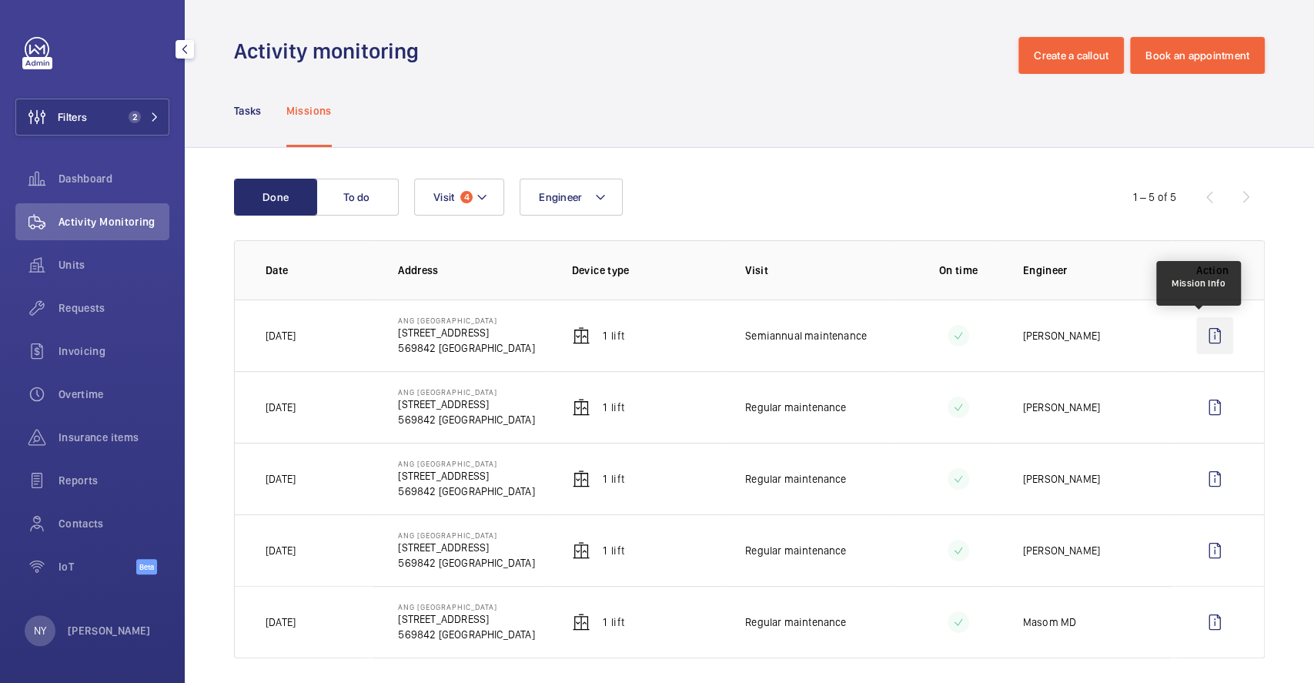
click at [1204, 336] on wm-front-icon-button at bounding box center [1214, 335] width 37 height 37
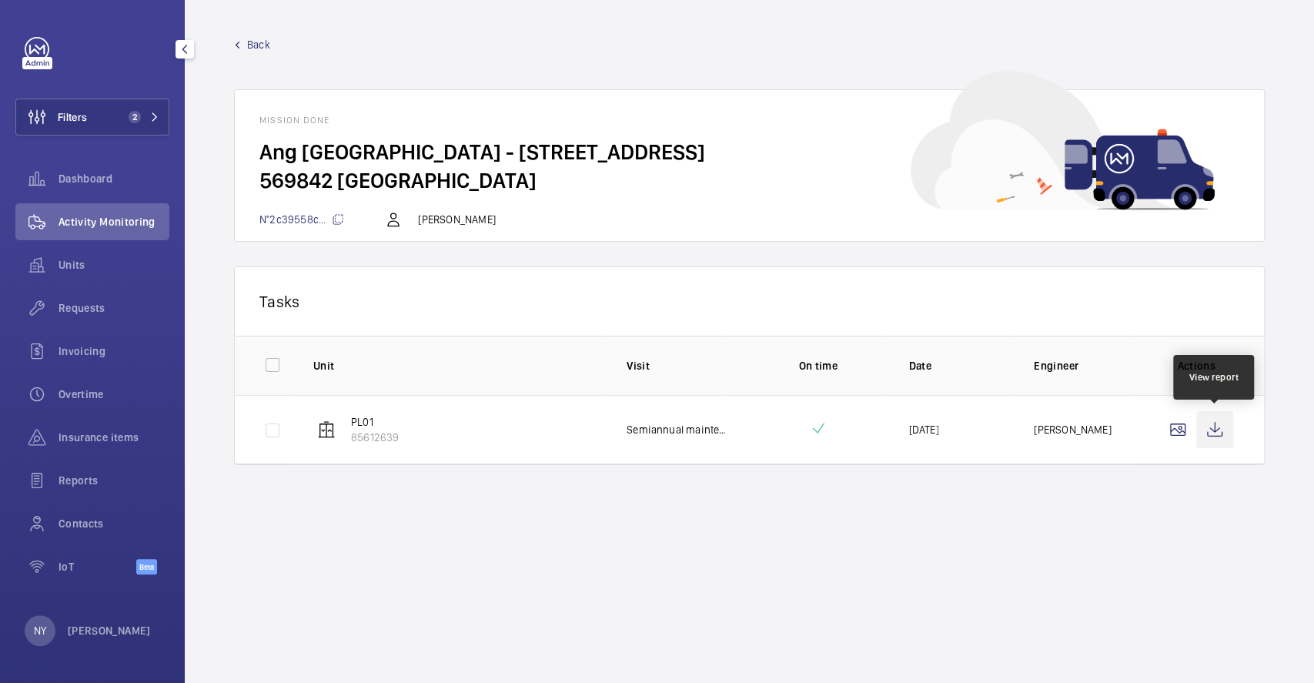
click at [1215, 445] on wm-front-icon-button at bounding box center [1214, 429] width 37 height 37
click at [257, 46] on span "Back" at bounding box center [258, 44] width 23 height 15
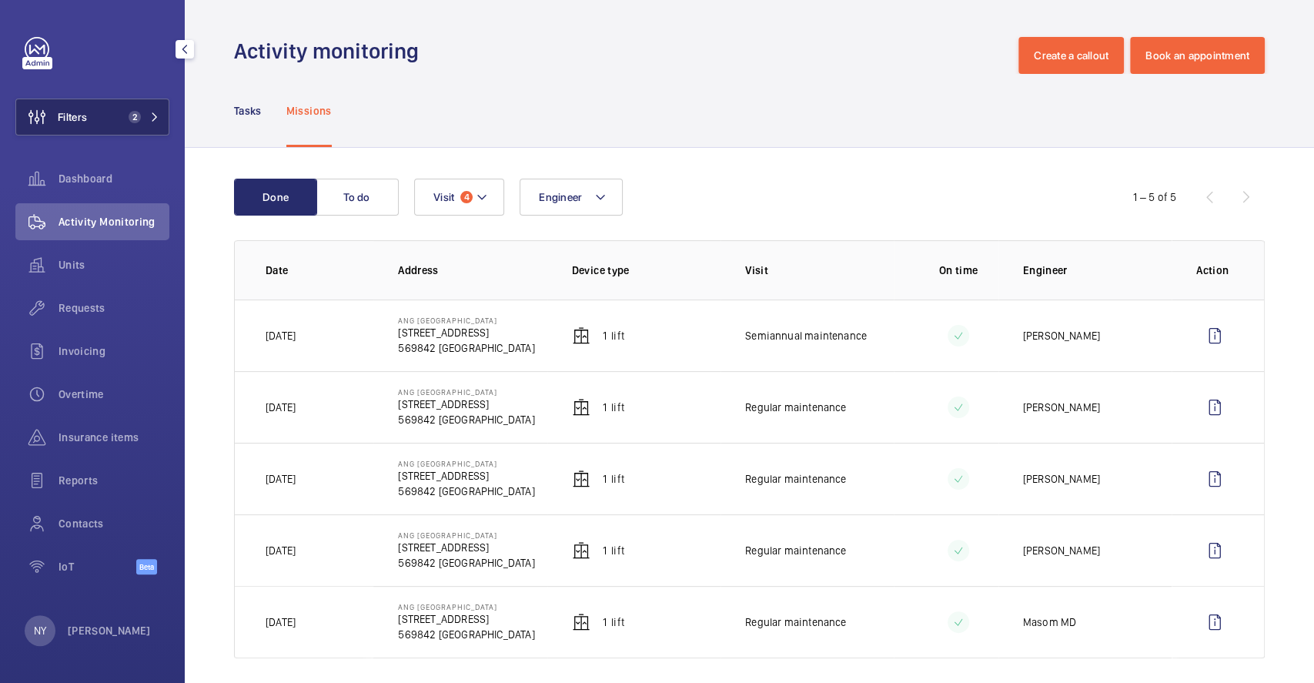
click at [61, 115] on span "Filters" at bounding box center [72, 116] width 29 height 15
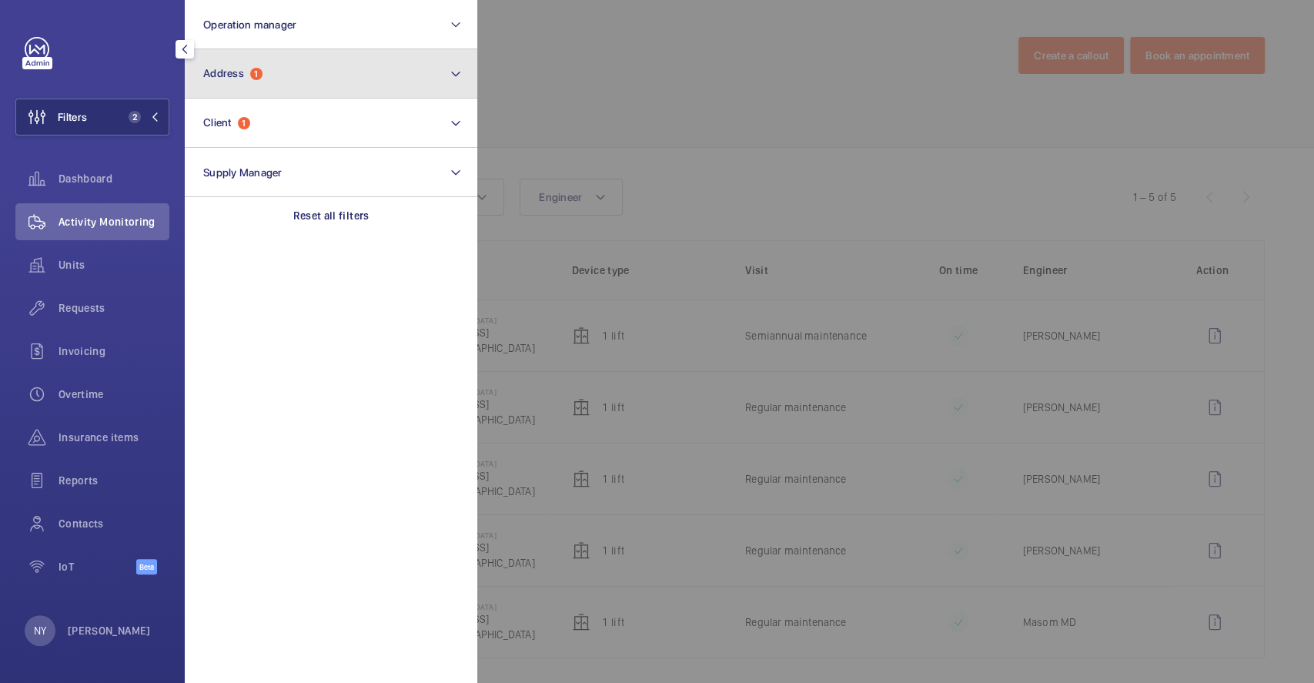
click at [222, 67] on span "Address" at bounding box center [223, 73] width 41 height 12
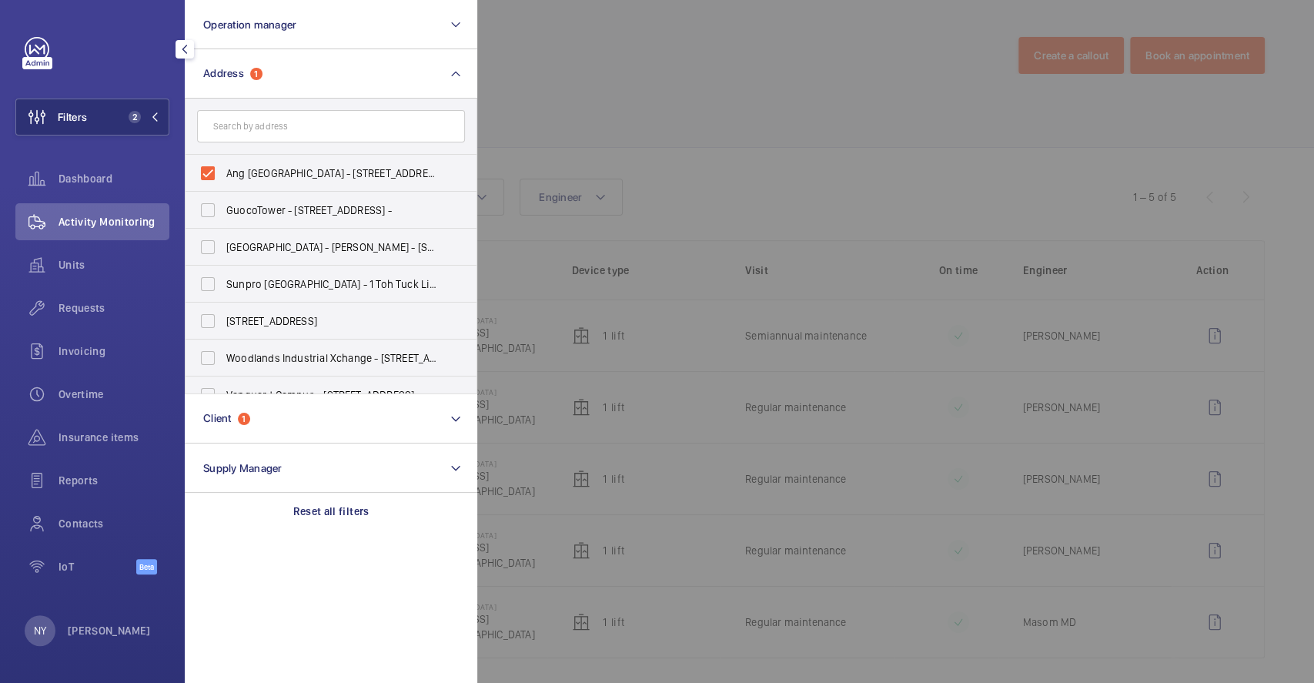
click at [318, 174] on span "Ang [GEOGRAPHIC_DATA] - [STREET_ADDRESS]" at bounding box center [332, 172] width 212 height 15
click at [223, 174] on input "Ang [GEOGRAPHIC_DATA] - [STREET_ADDRESS]" at bounding box center [207, 173] width 31 height 31
checkbox input "false"
click at [318, 132] on input "text" at bounding box center [331, 126] width 268 height 32
type input "bedok"
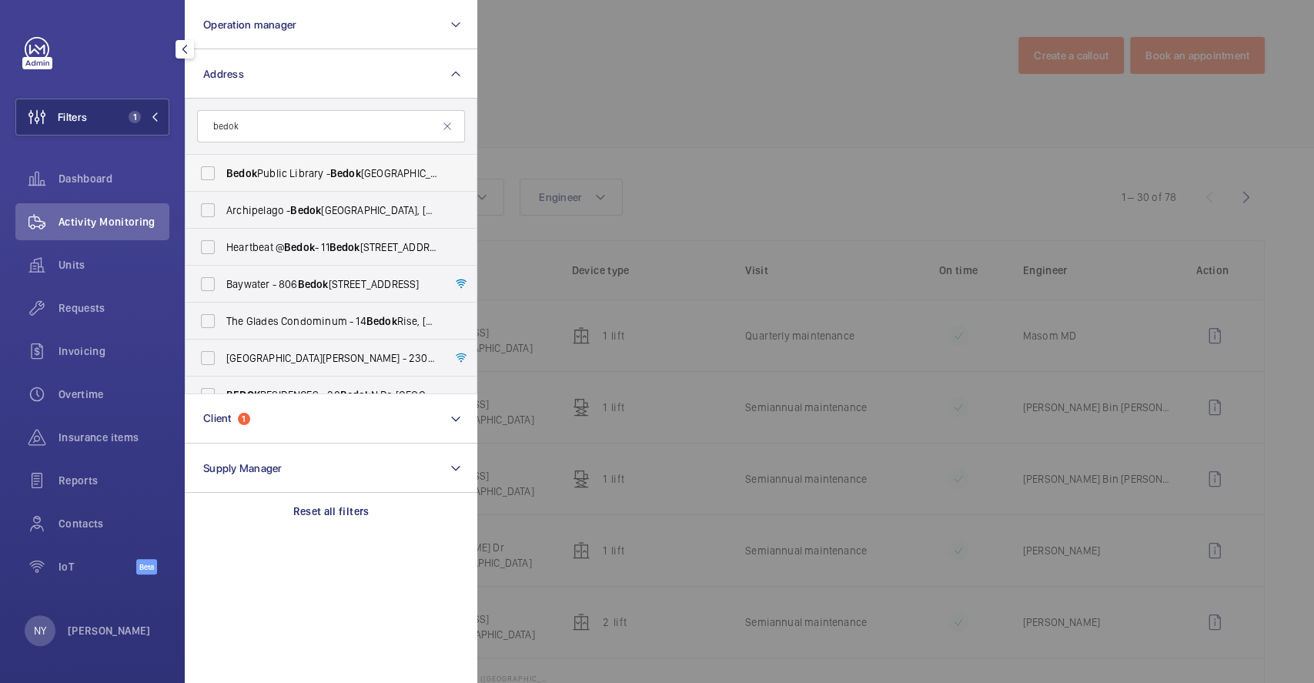
click at [309, 171] on span "[GEOGRAPHIC_DATA] - [GEOGRAPHIC_DATA]" at bounding box center [332, 172] width 212 height 15
click at [223, 171] on input "[GEOGRAPHIC_DATA] - [GEOGRAPHIC_DATA]" at bounding box center [207, 173] width 31 height 31
checkbox input "true"
click at [590, 96] on div at bounding box center [1134, 341] width 1314 height 683
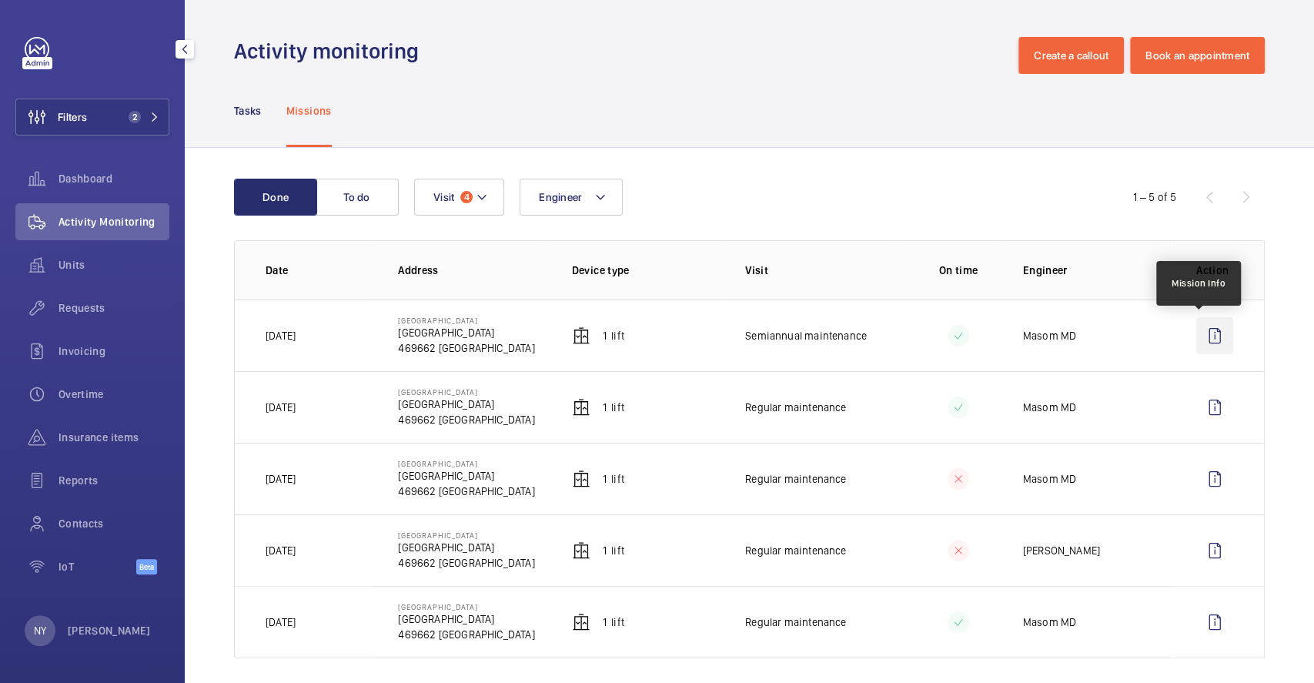
click at [1203, 329] on wm-front-icon-button at bounding box center [1214, 335] width 37 height 37
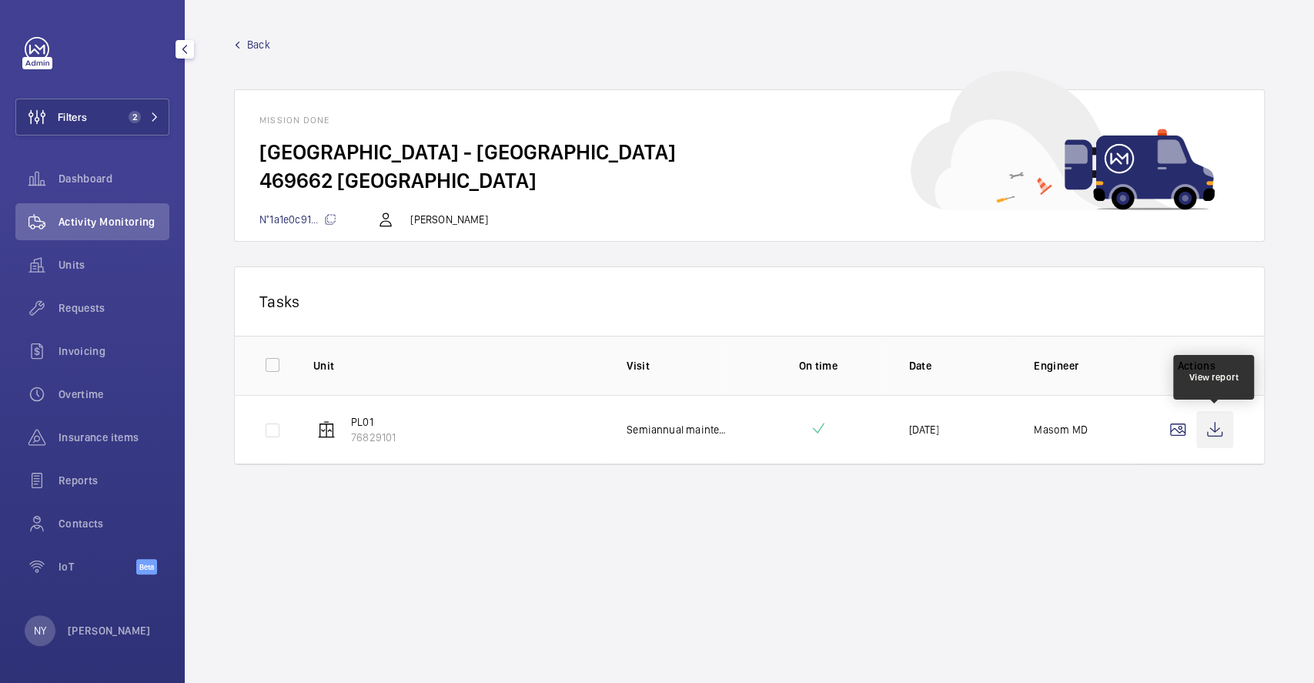
click at [1213, 433] on wm-front-icon-button at bounding box center [1214, 429] width 37 height 37
click at [265, 45] on span "Back" at bounding box center [258, 44] width 23 height 15
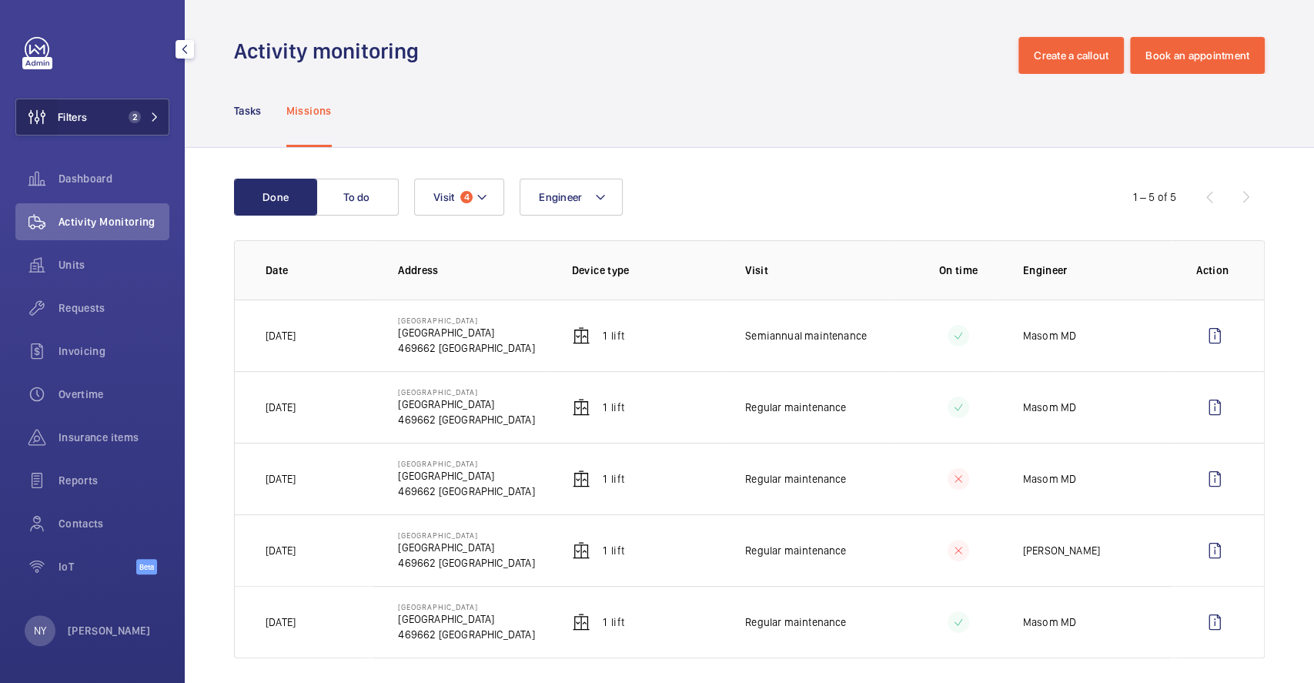
click at [40, 104] on wm-front-icon-button at bounding box center [37, 117] width 42 height 37
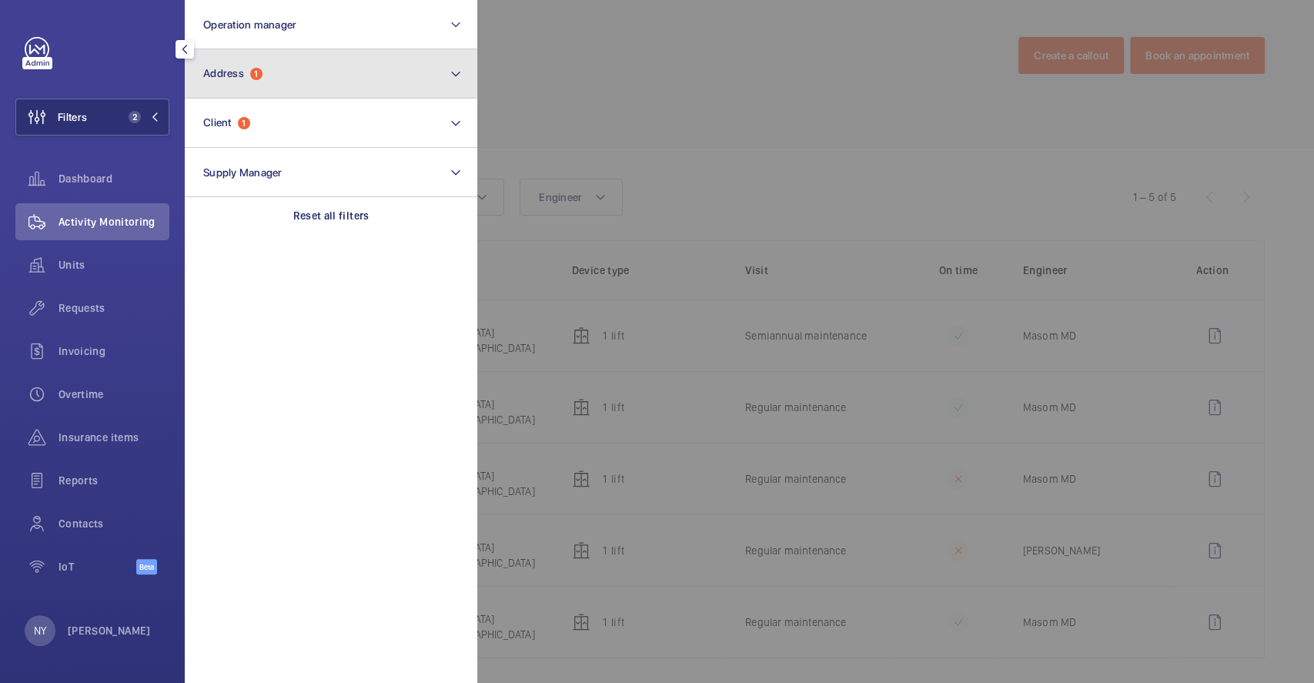
click at [254, 68] on span "1" at bounding box center [256, 74] width 12 height 12
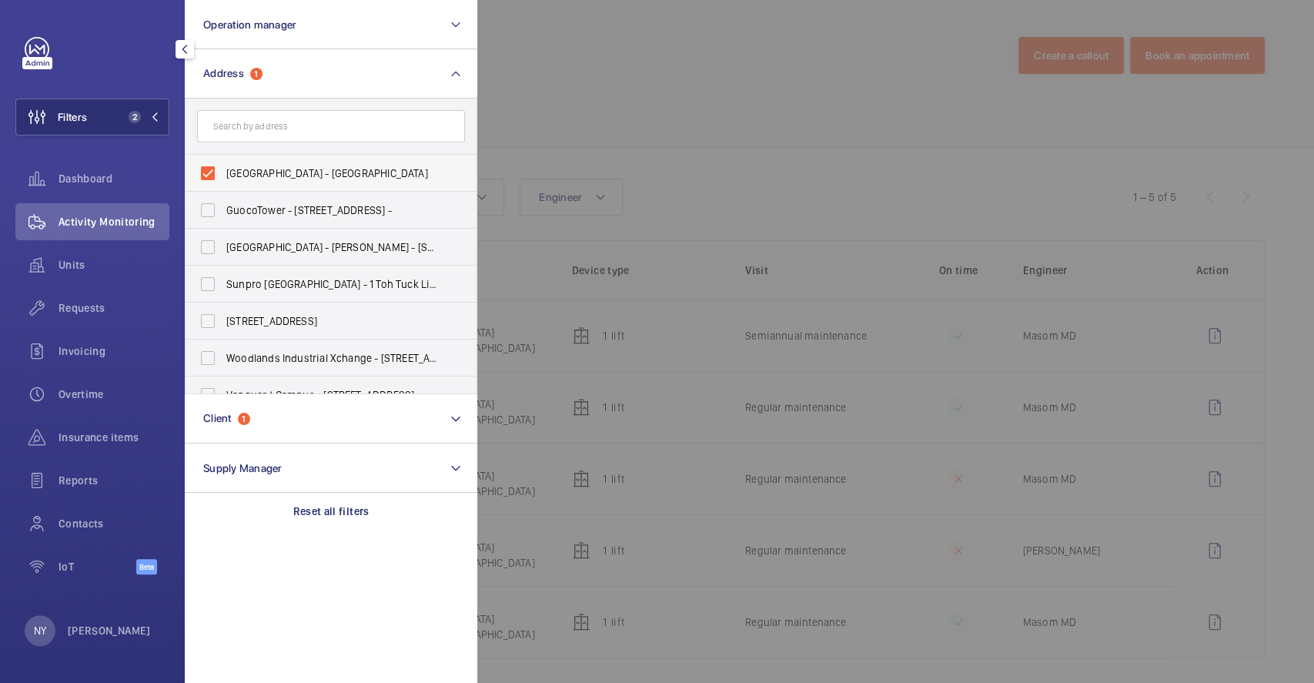
click at [256, 172] on span "[GEOGRAPHIC_DATA] - [GEOGRAPHIC_DATA]" at bounding box center [332, 172] width 212 height 15
click at [223, 172] on input "[GEOGRAPHIC_DATA] - [GEOGRAPHIC_DATA]" at bounding box center [207, 173] width 31 height 31
checkbox input "false"
click at [282, 123] on input "text" at bounding box center [331, 126] width 268 height 32
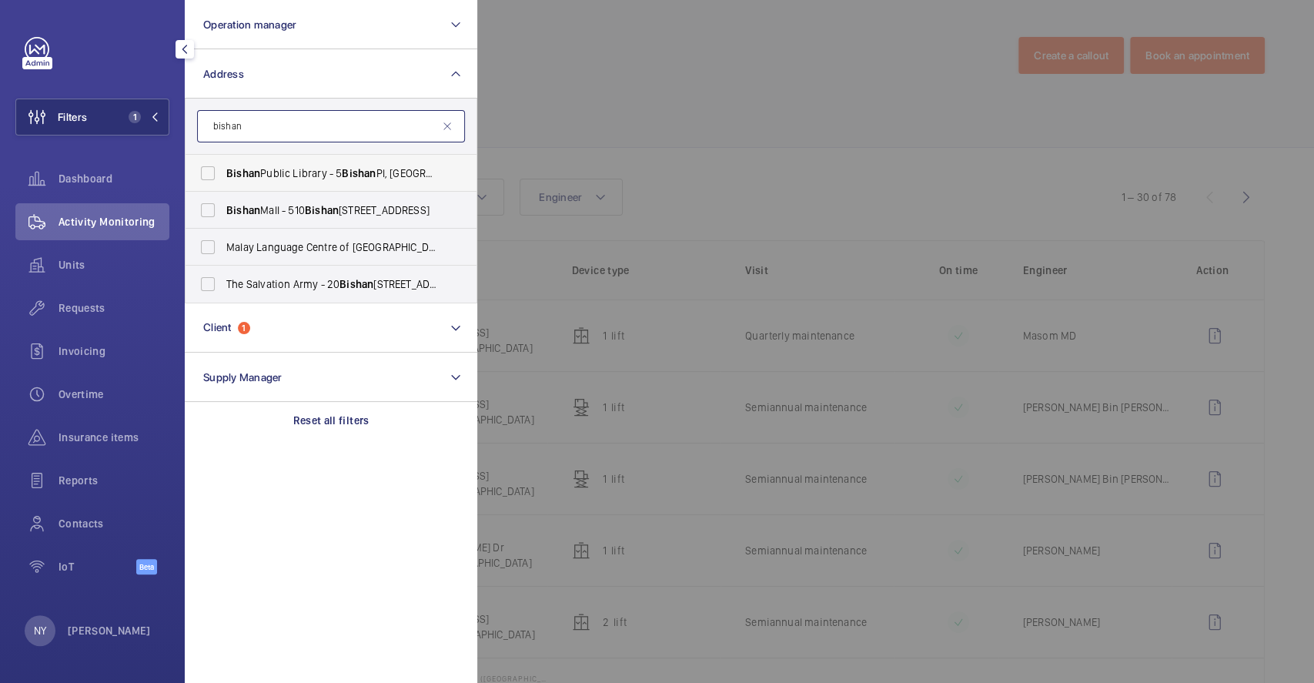
type input "bishan"
click at [283, 163] on label "[GEOGRAPHIC_DATA] - [STREET_ADDRESS]" at bounding box center [319, 173] width 268 height 37
click at [223, 163] on input "[GEOGRAPHIC_DATA] - [STREET_ADDRESS]" at bounding box center [207, 173] width 31 height 31
checkbox input "true"
click at [557, 109] on div at bounding box center [1134, 341] width 1314 height 683
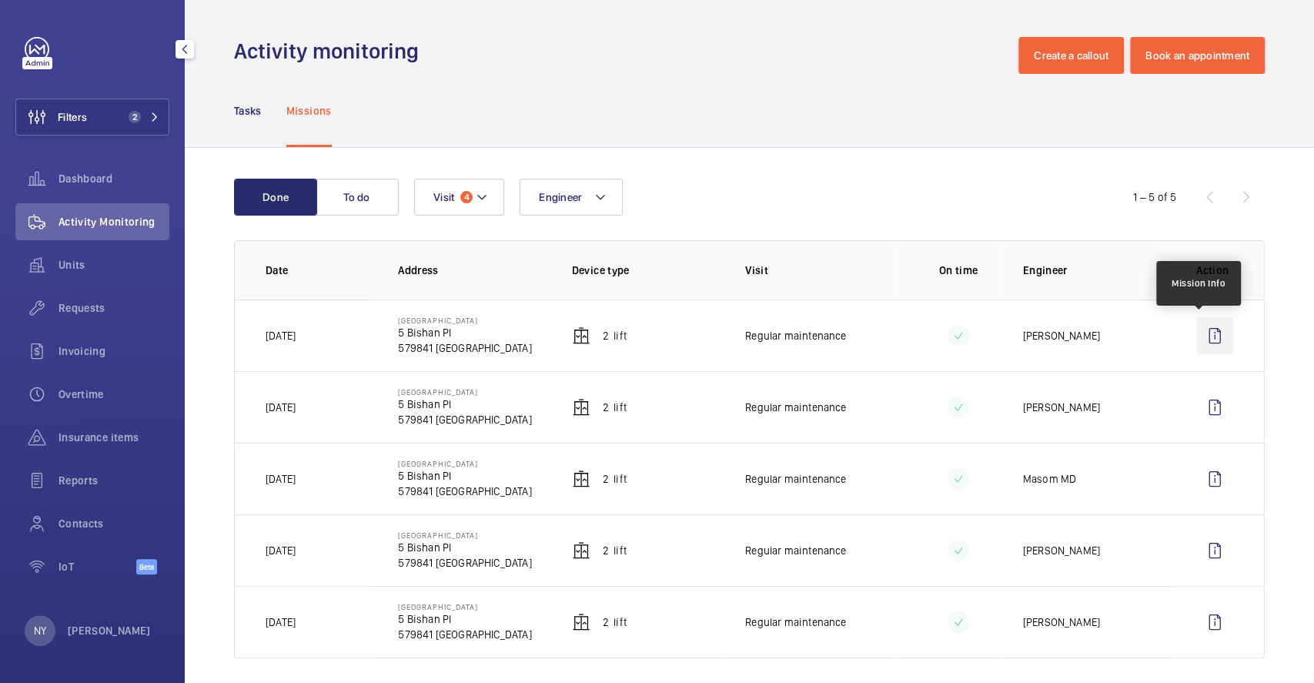
click at [1198, 334] on wm-front-icon-button at bounding box center [1214, 335] width 37 height 37
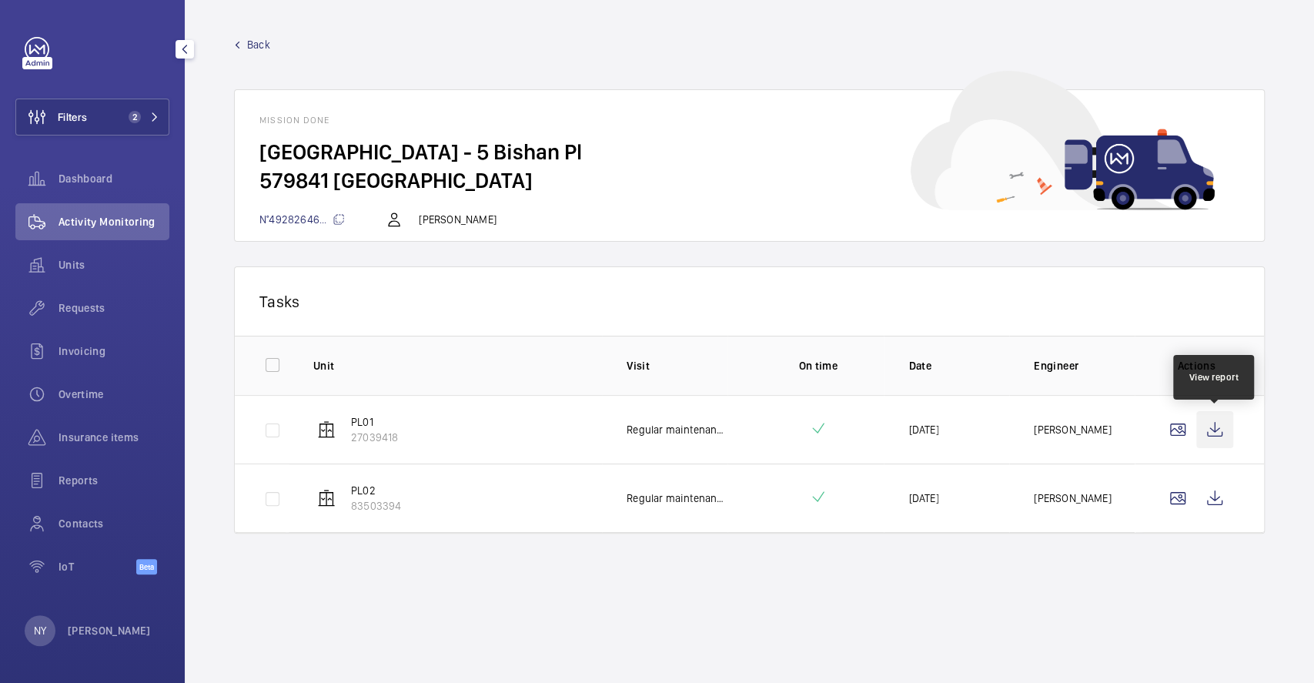
click at [1199, 421] on wm-front-icon-button at bounding box center [1214, 429] width 37 height 37
click at [283, 363] on input "checkbox" at bounding box center [272, 364] width 31 height 31
checkbox input "true"
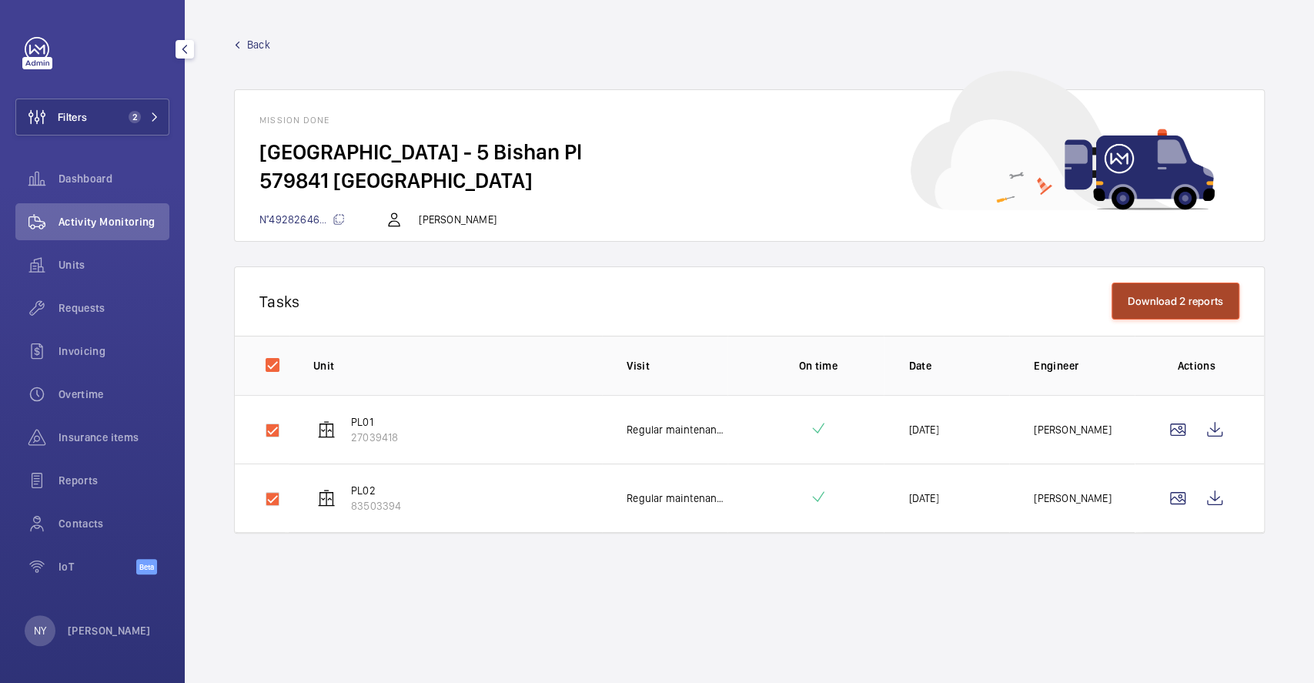
click at [1153, 304] on button "Download 2 reports" at bounding box center [1175, 300] width 129 height 37
click at [255, 48] on span "Back" at bounding box center [258, 44] width 23 height 15
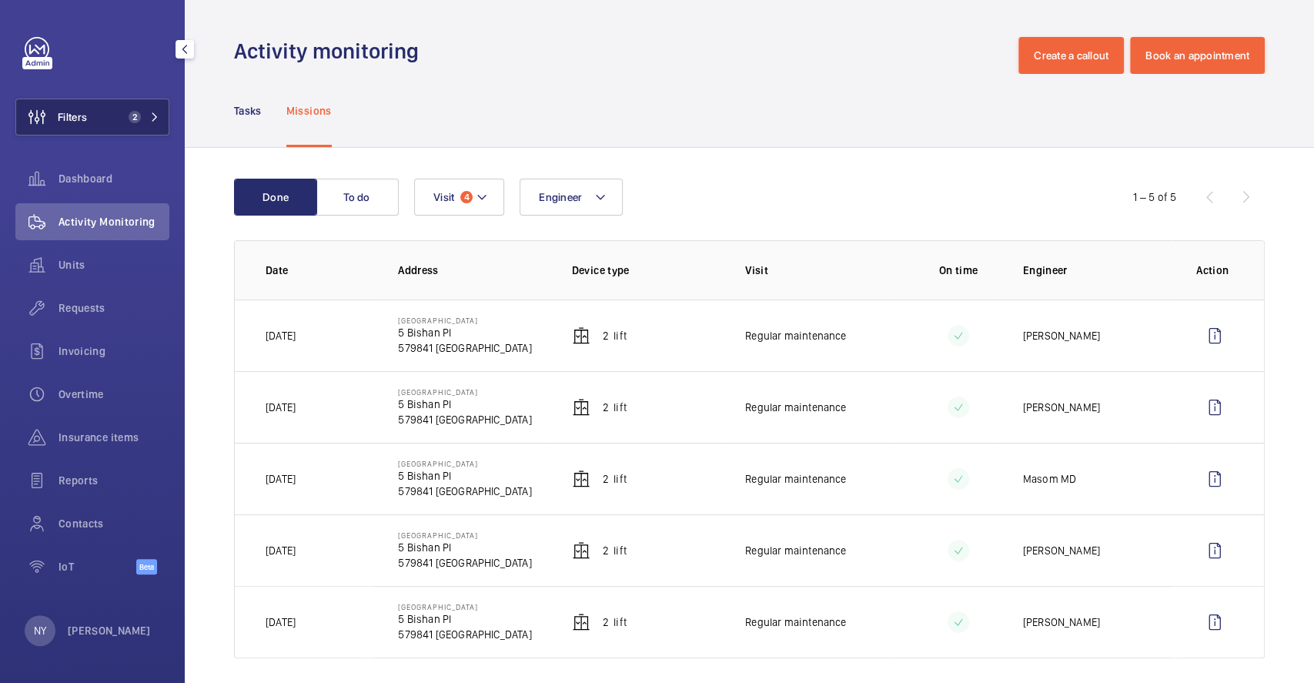
click at [126, 114] on span "2" at bounding box center [131, 117] width 18 height 12
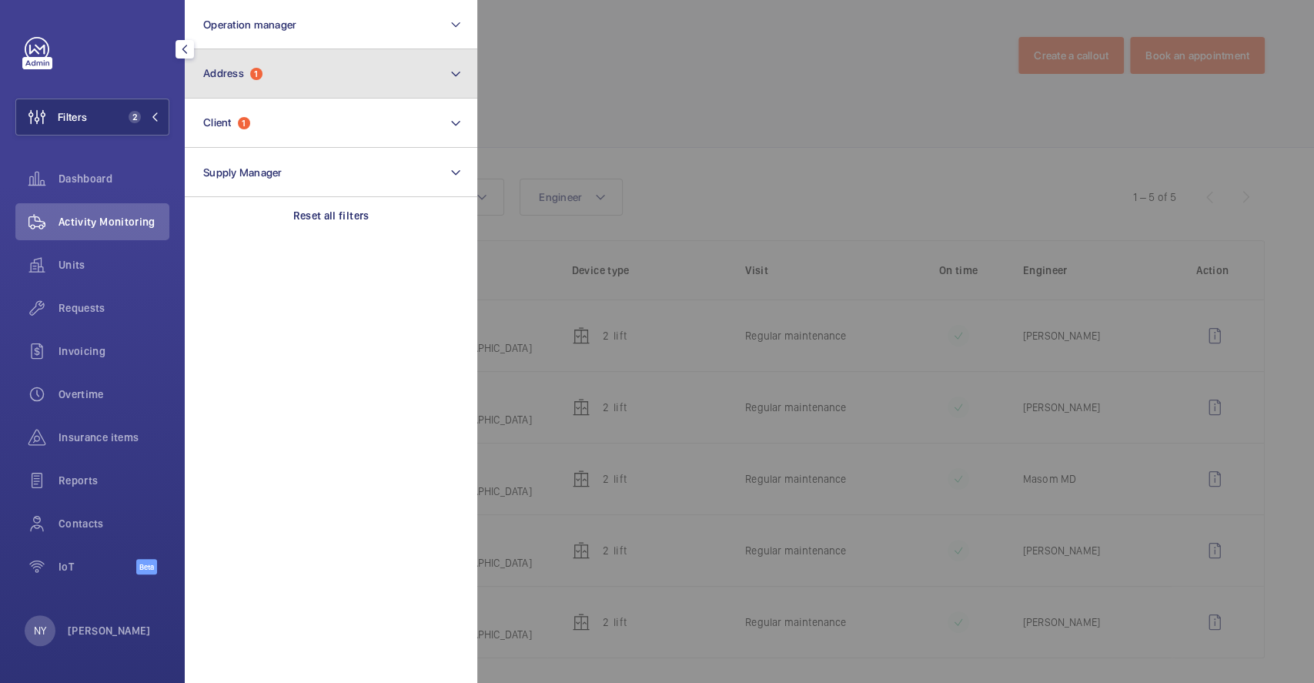
click at [271, 91] on button "Address 1" at bounding box center [331, 73] width 292 height 49
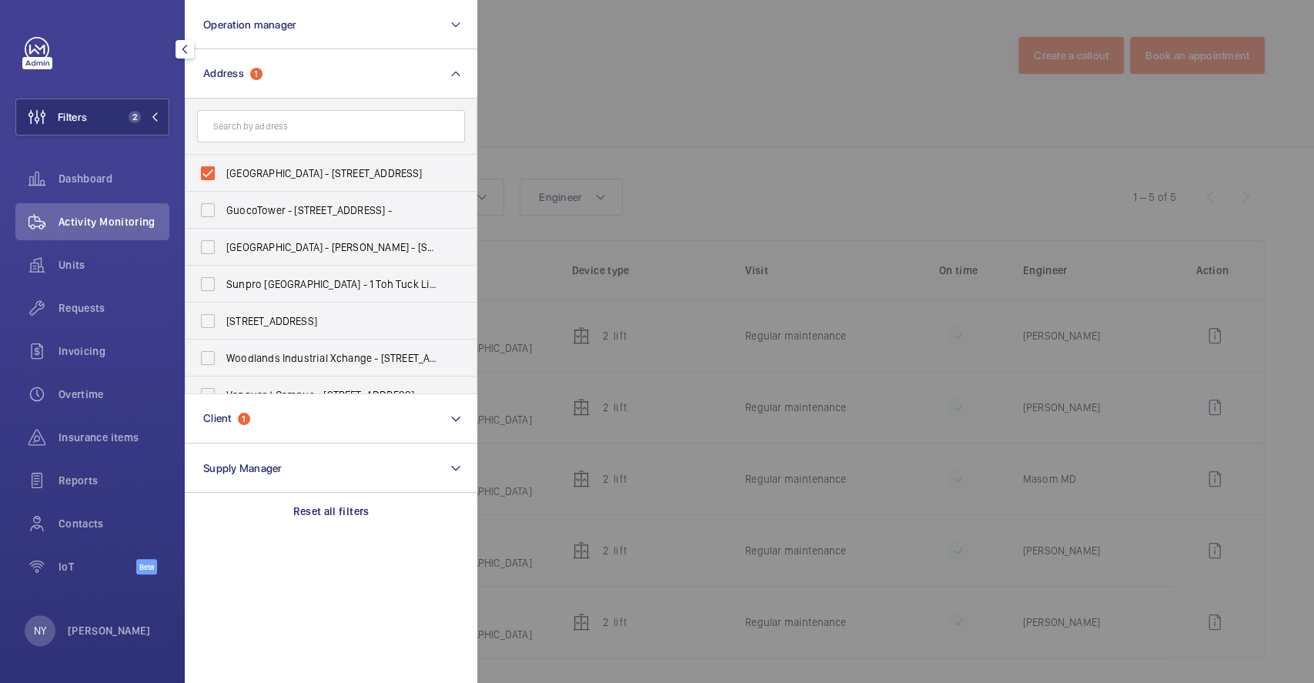
click at [261, 168] on span "[GEOGRAPHIC_DATA] - [STREET_ADDRESS]" at bounding box center [332, 172] width 212 height 15
click at [223, 168] on input "[GEOGRAPHIC_DATA] - [STREET_ADDRESS]" at bounding box center [207, 173] width 31 height 31
checkbox input "false"
click at [297, 132] on input "text" at bounding box center [331, 126] width 268 height 32
type input "c"
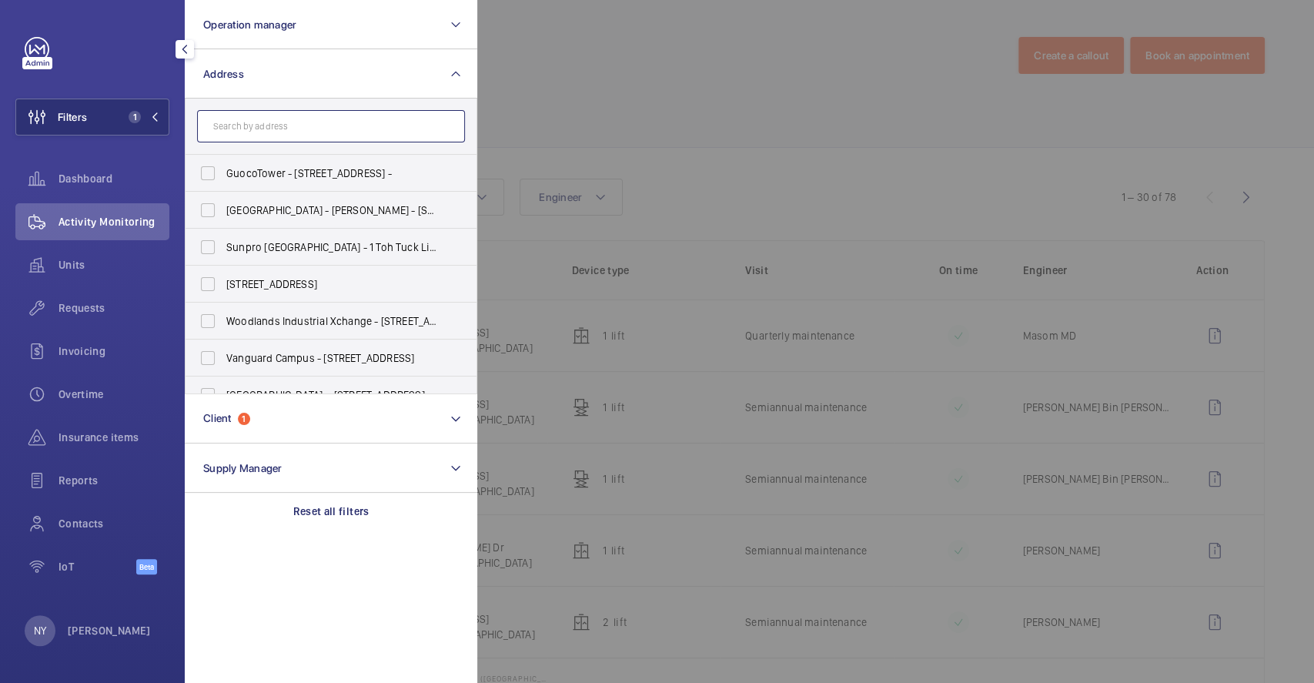
click at [345, 133] on input "text" at bounding box center [331, 126] width 268 height 32
type input "[PERSON_NAME]"
click at [318, 179] on span "[PERSON_NAME][GEOGRAPHIC_DATA] - [STREET_ADDRESS][PERSON_NAME]" at bounding box center [332, 172] width 212 height 15
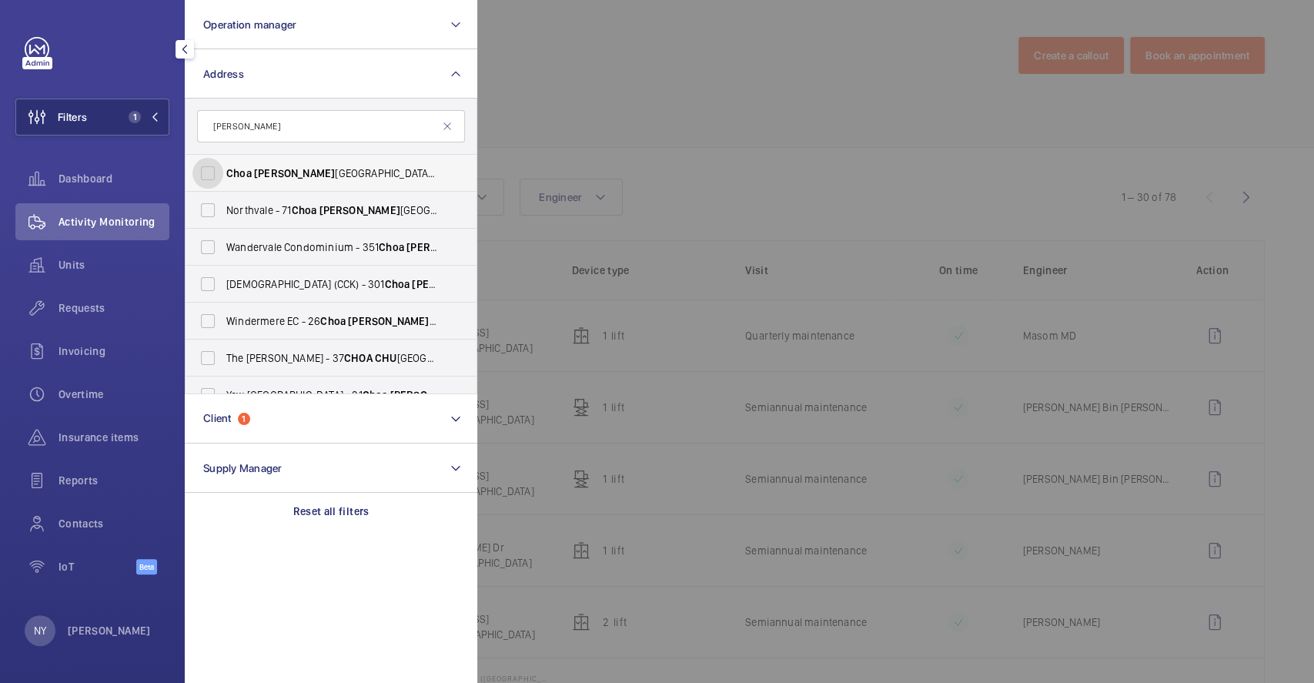
click at [223, 179] on input "[PERSON_NAME][GEOGRAPHIC_DATA] - [STREET_ADDRESS][PERSON_NAME]" at bounding box center [207, 173] width 31 height 31
checkbox input "true"
click at [573, 128] on div at bounding box center [1134, 341] width 1314 height 683
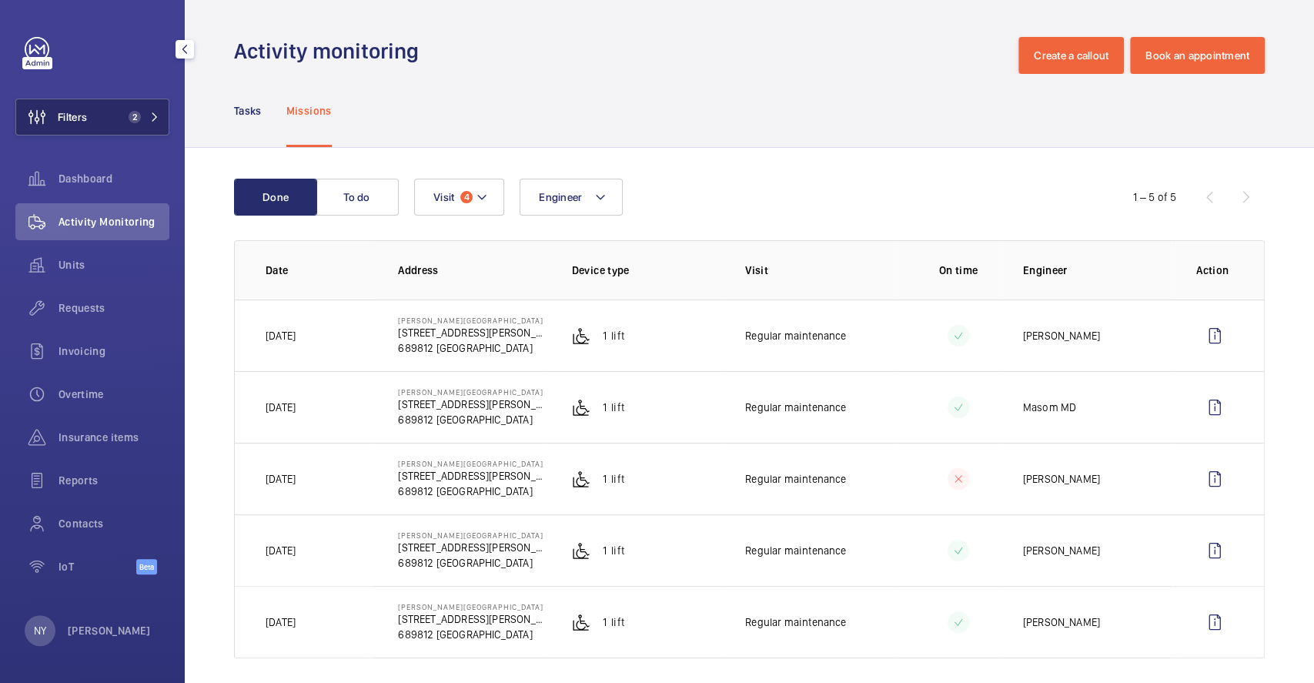
click at [60, 102] on span "Filters" at bounding box center [51, 117] width 71 height 37
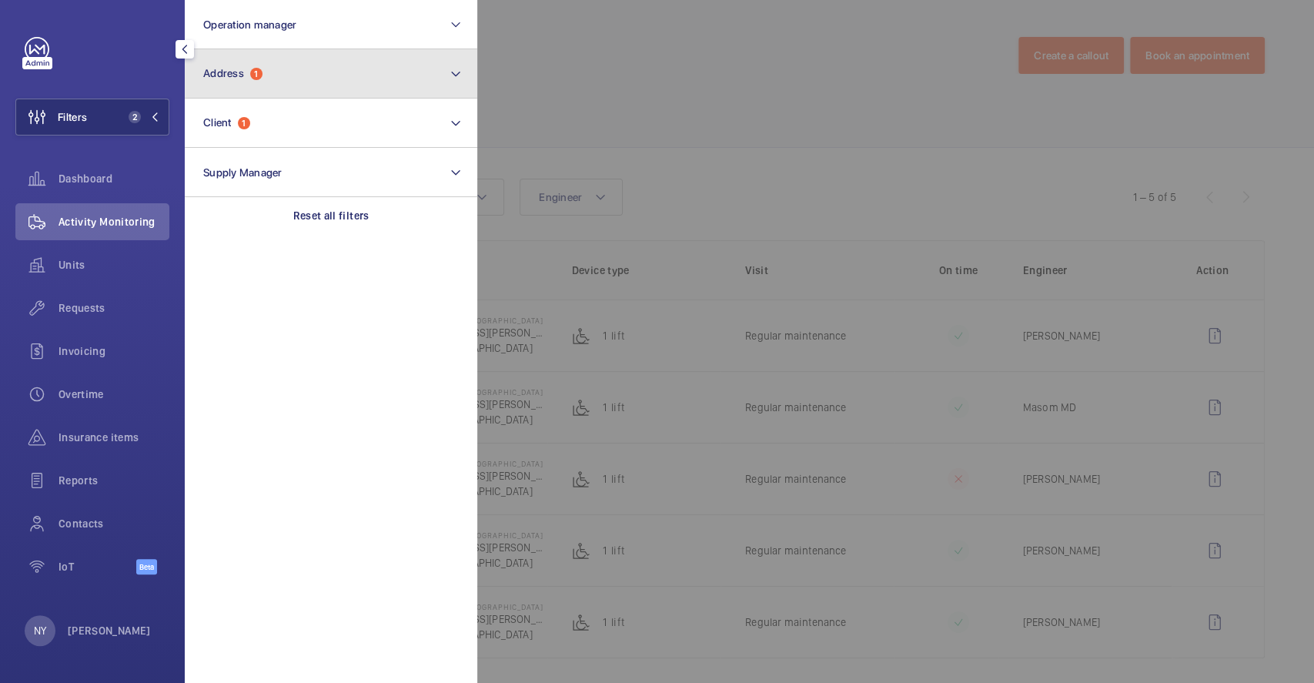
click at [266, 66] on button "Address 1" at bounding box center [331, 73] width 292 height 49
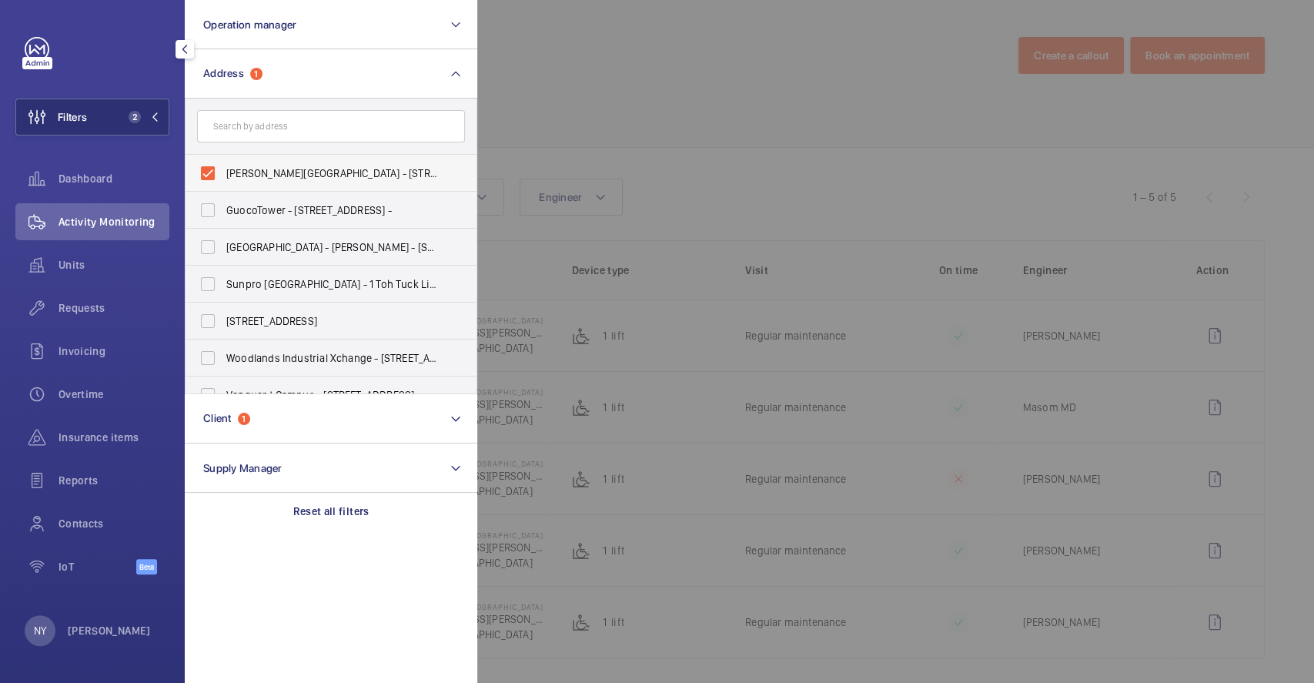
click at [242, 174] on span "[PERSON_NAME][GEOGRAPHIC_DATA] - [STREET_ADDRESS][PERSON_NAME]" at bounding box center [332, 172] width 212 height 15
click at [223, 174] on input "[PERSON_NAME][GEOGRAPHIC_DATA] - [STREET_ADDRESS][PERSON_NAME]" at bounding box center [207, 173] width 31 height 31
checkbox input "false"
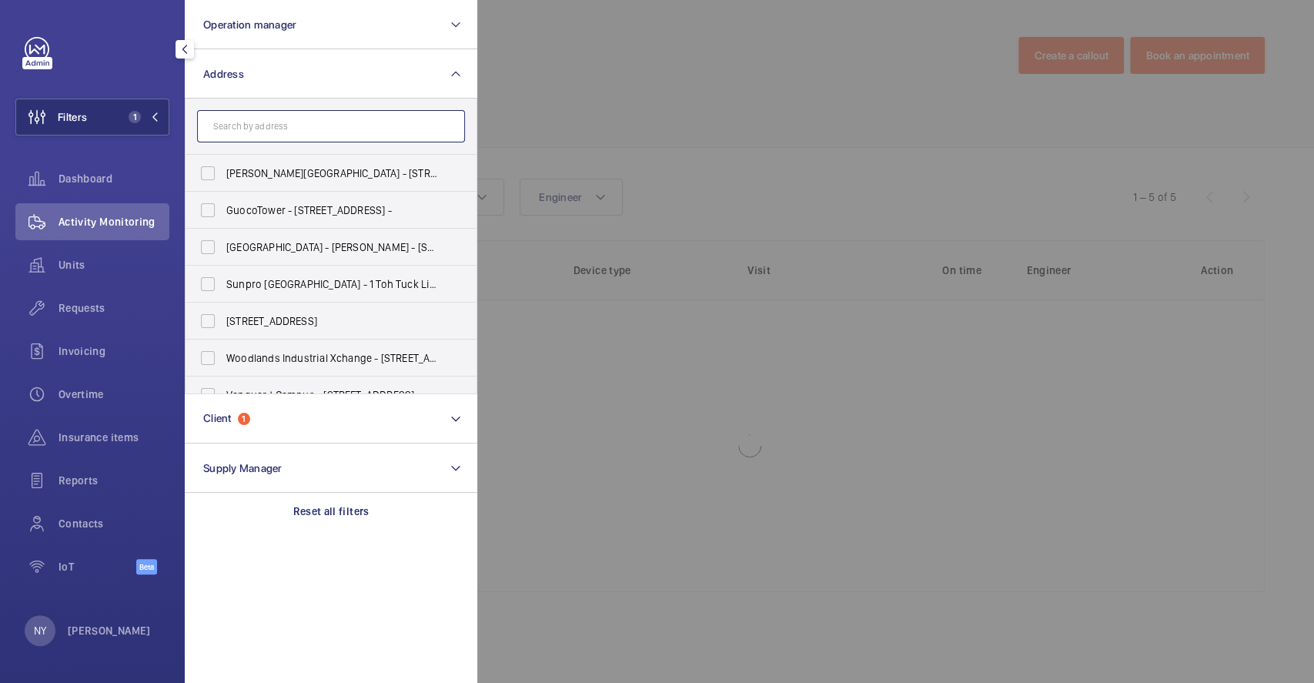
click at [269, 134] on input "text" at bounding box center [331, 126] width 268 height 32
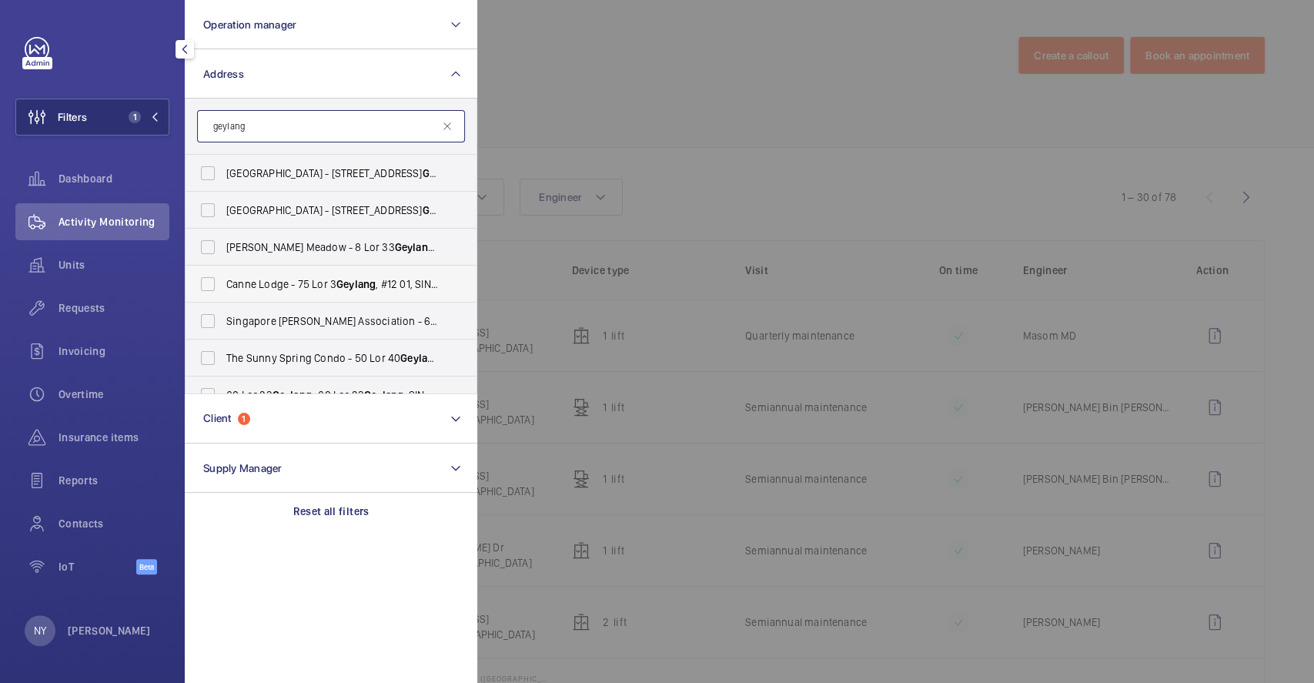
scroll to position [130, 0]
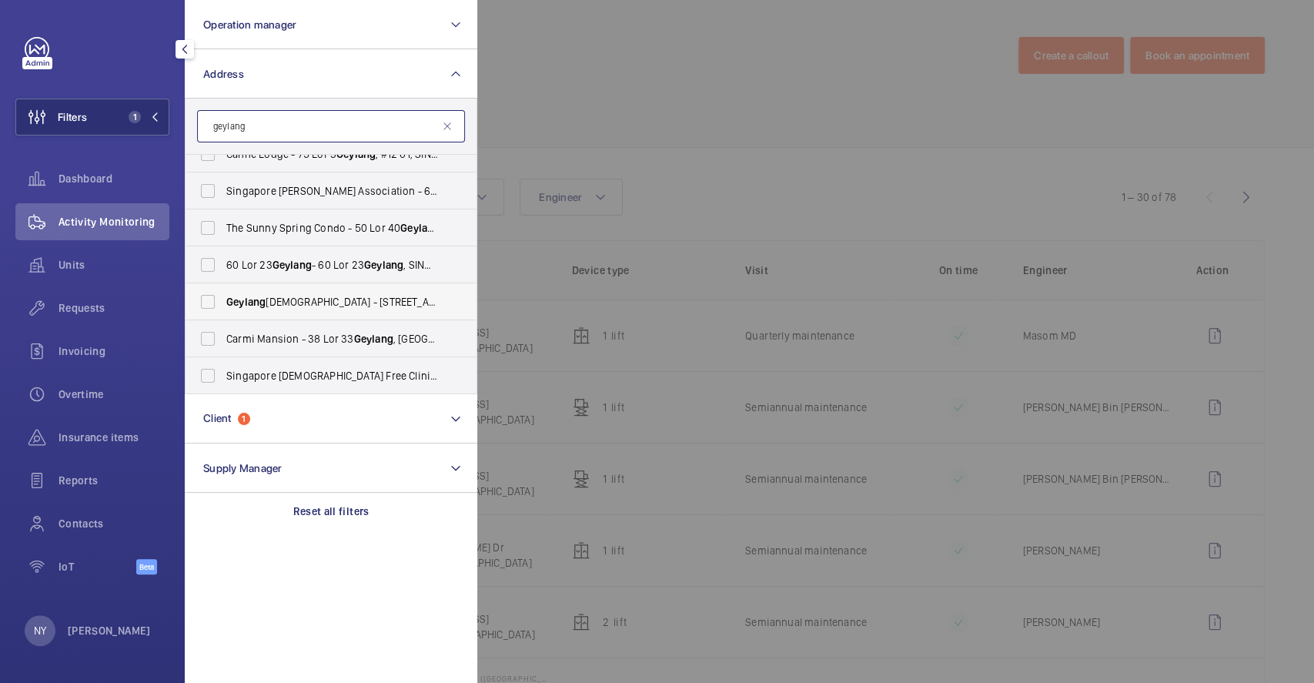
type input "geylang"
click at [280, 305] on span "[DEMOGRAPHIC_DATA] - [STREET_ADDRESS]" at bounding box center [332, 301] width 212 height 15
click at [223, 305] on input "[DEMOGRAPHIC_DATA] - [STREET_ADDRESS]" at bounding box center [207, 301] width 31 height 31
click at [281, 305] on span "[DEMOGRAPHIC_DATA] - [STREET_ADDRESS]" at bounding box center [332, 301] width 212 height 15
click at [223, 305] on input "[DEMOGRAPHIC_DATA] - [STREET_ADDRESS]" at bounding box center [207, 301] width 31 height 31
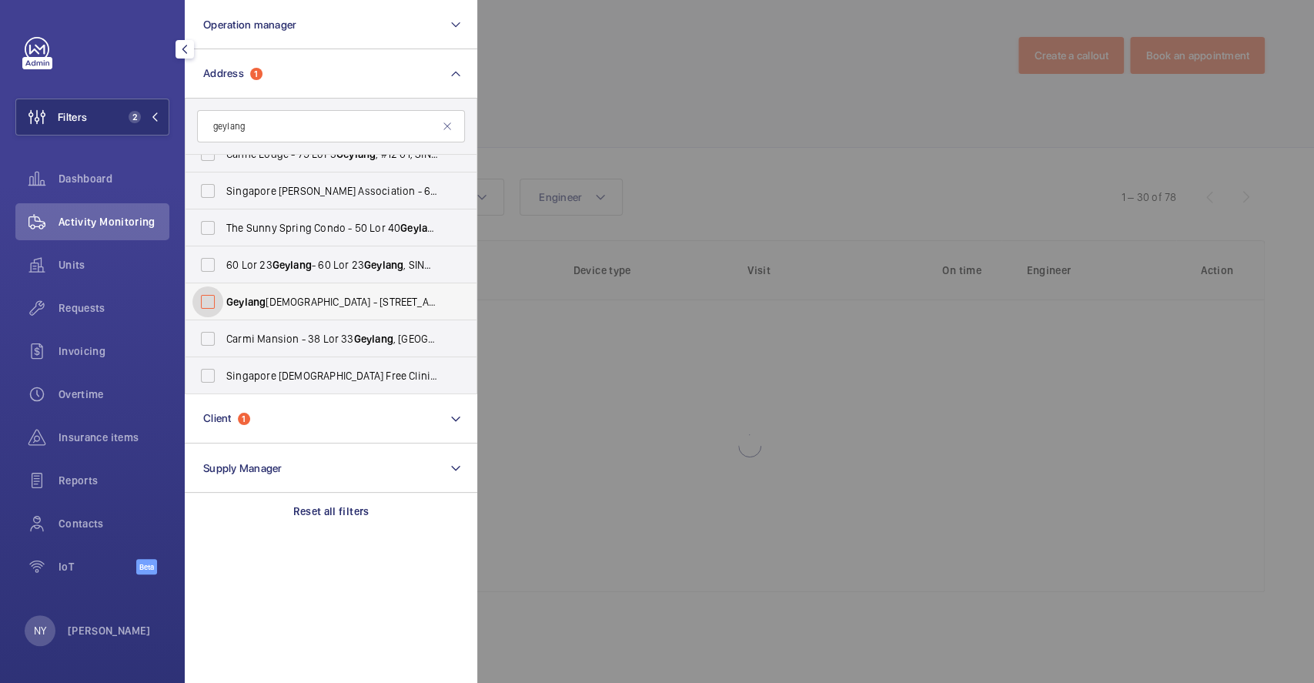
checkbox input "false"
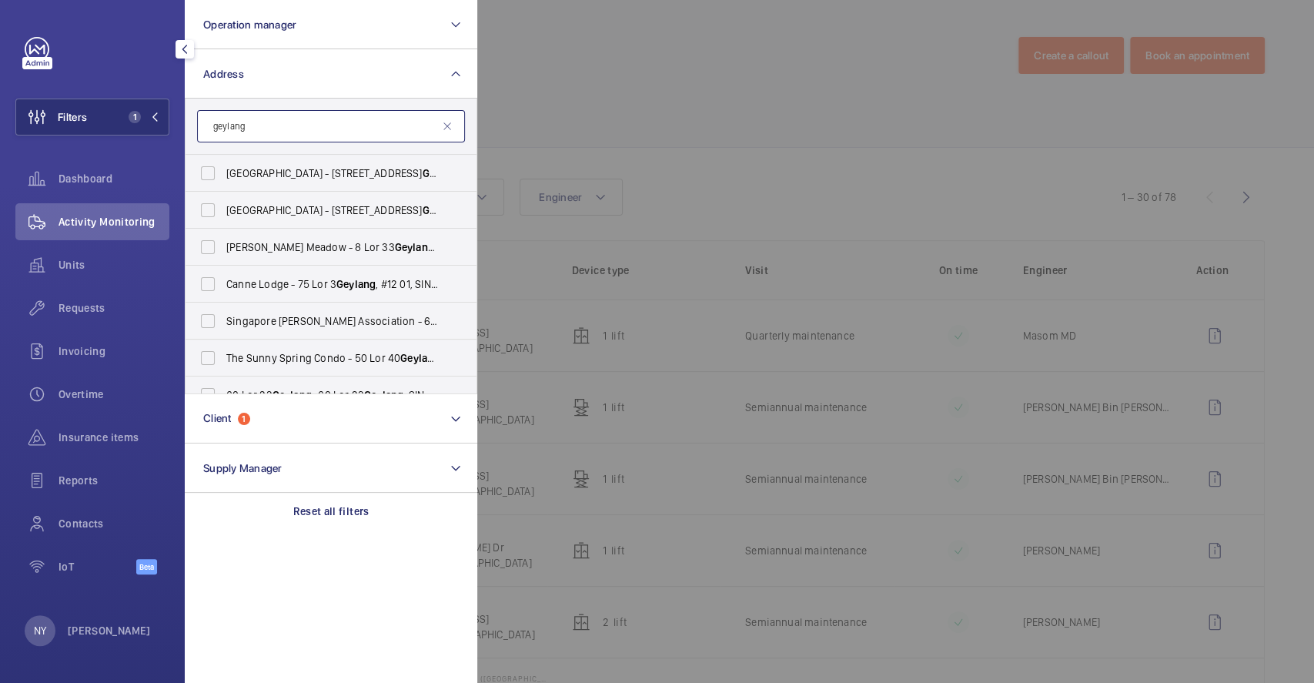
click at [322, 122] on input "geylang" at bounding box center [331, 126] width 268 height 32
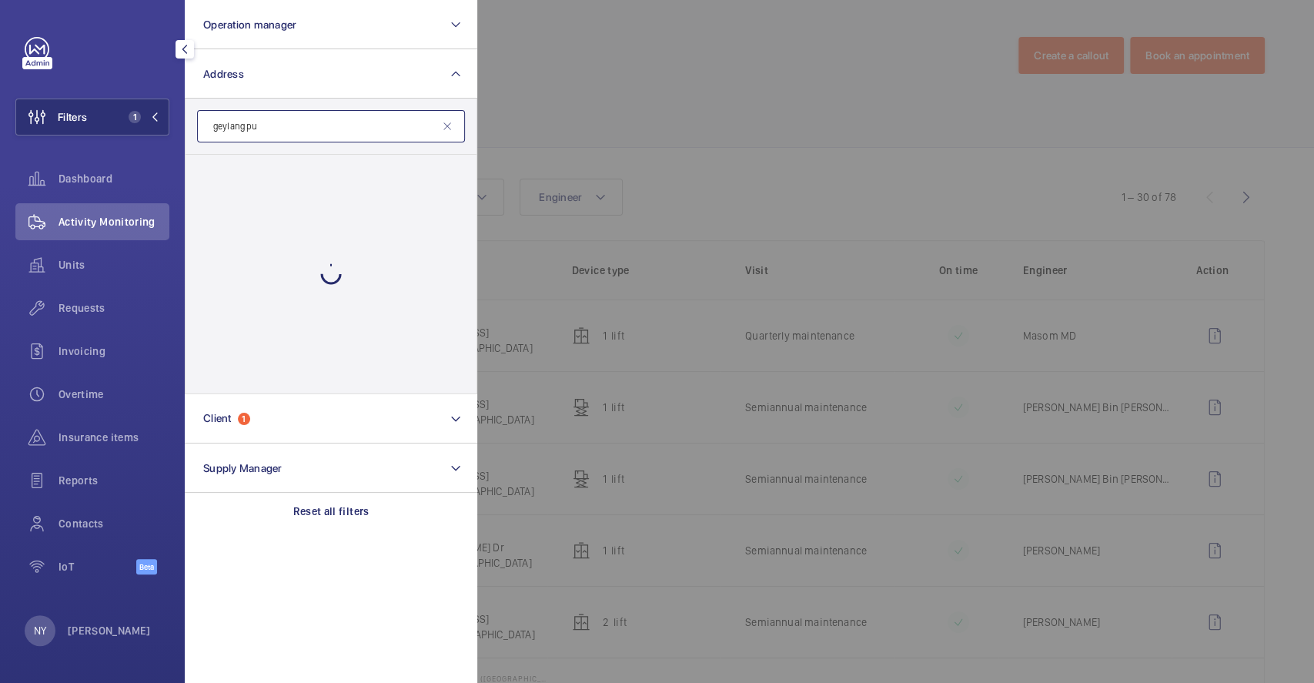
type input "geylang pub"
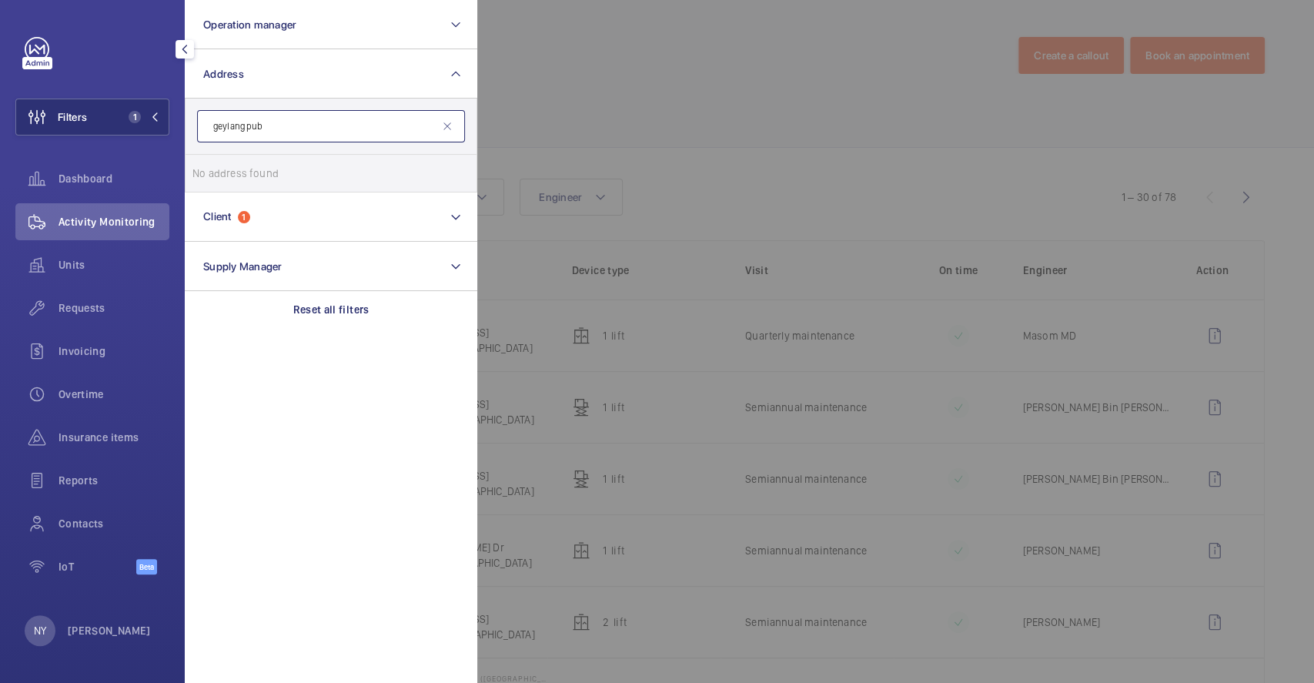
drag, startPoint x: 289, startPoint y: 123, endPoint x: 182, endPoint y: 132, distance: 108.1
click at [182, 132] on div "Filters 1 Operation manager Address geylang pub No address found Reset Client 1…" at bounding box center [92, 341] width 185 height 683
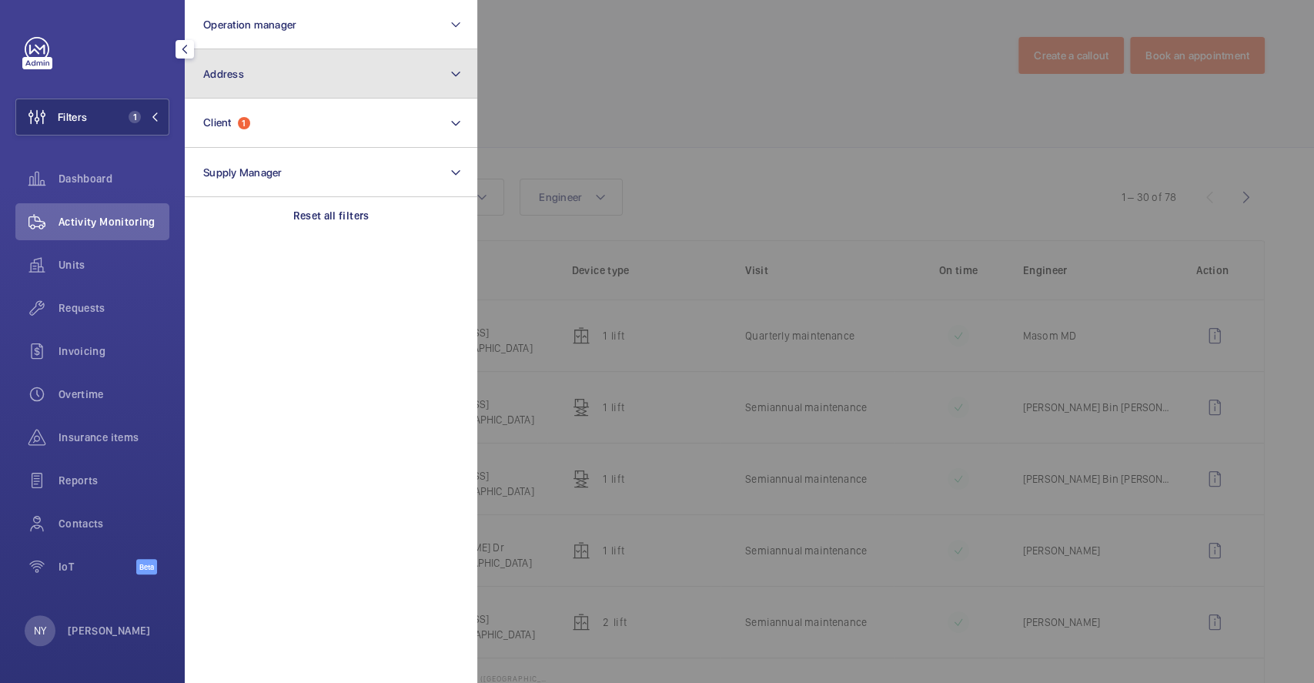
click at [230, 83] on button "Address" at bounding box center [331, 73] width 292 height 49
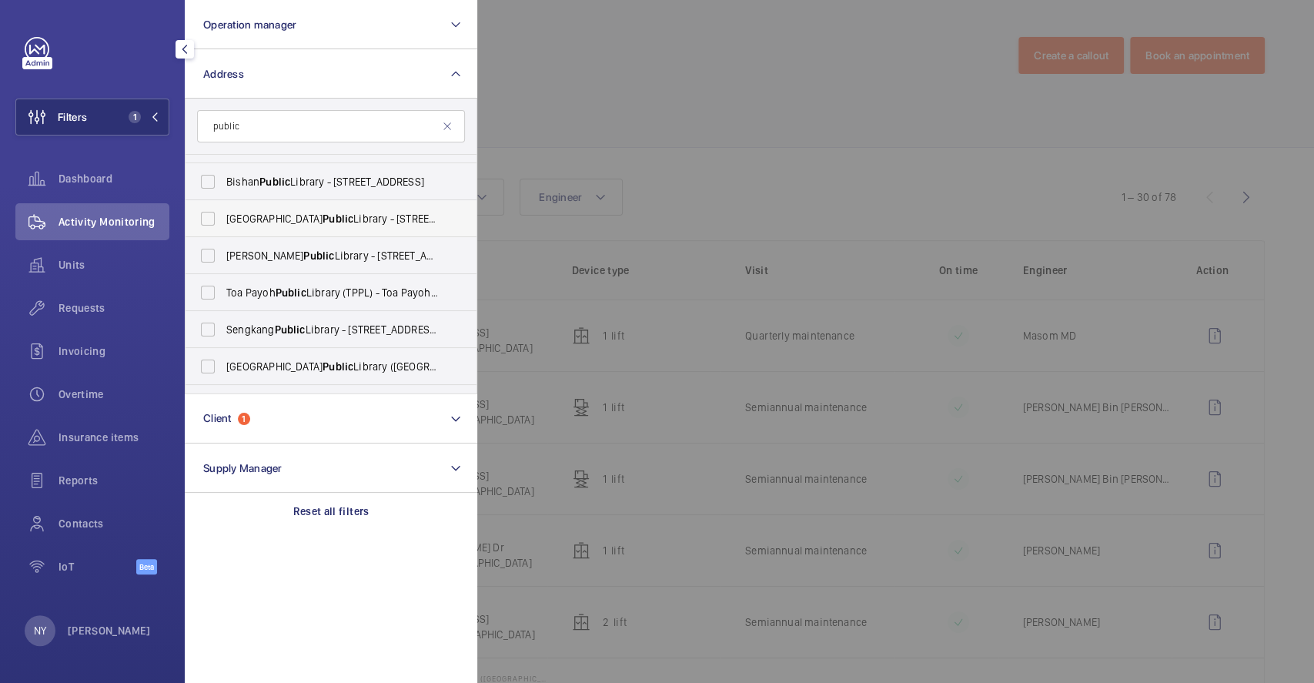
scroll to position [204, 0]
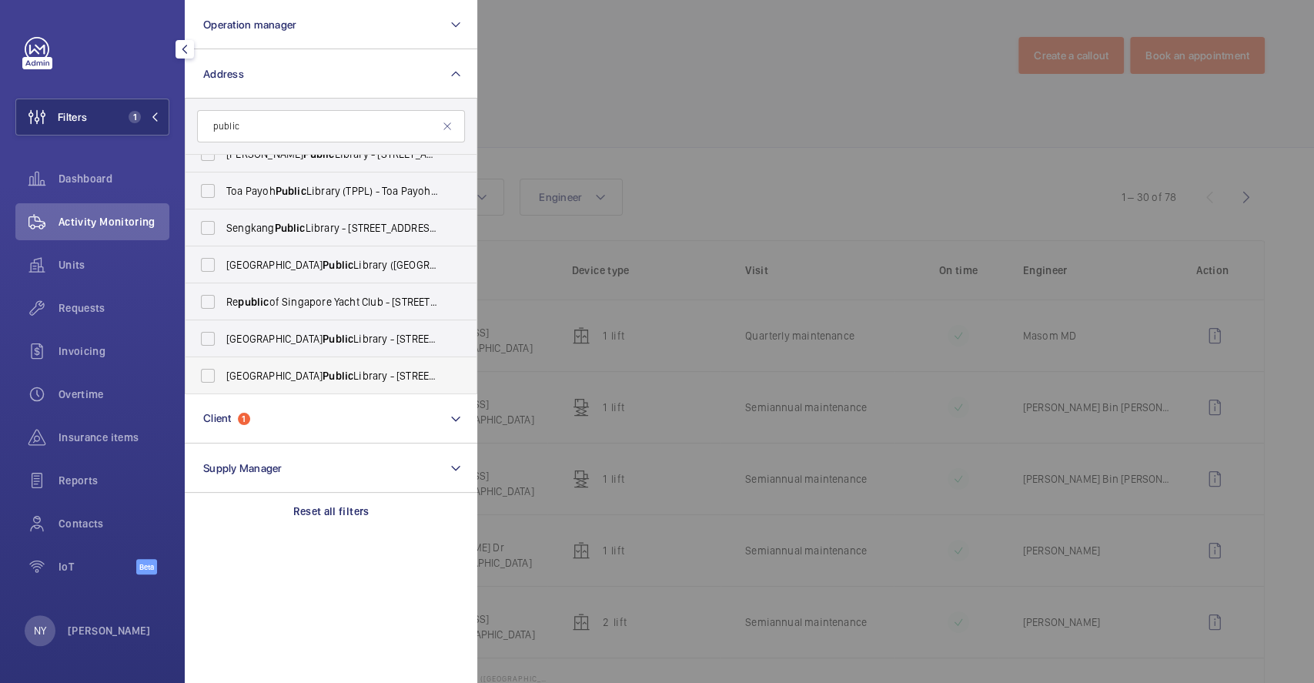
type input "public"
click at [291, 364] on label "[GEOGRAPHIC_DATA] - [STREET_ADDRESS]" at bounding box center [319, 375] width 268 height 37
click at [223, 364] on input "[GEOGRAPHIC_DATA] - [STREET_ADDRESS]" at bounding box center [207, 375] width 31 height 31
checkbox input "true"
click at [579, 150] on div at bounding box center [1134, 341] width 1314 height 683
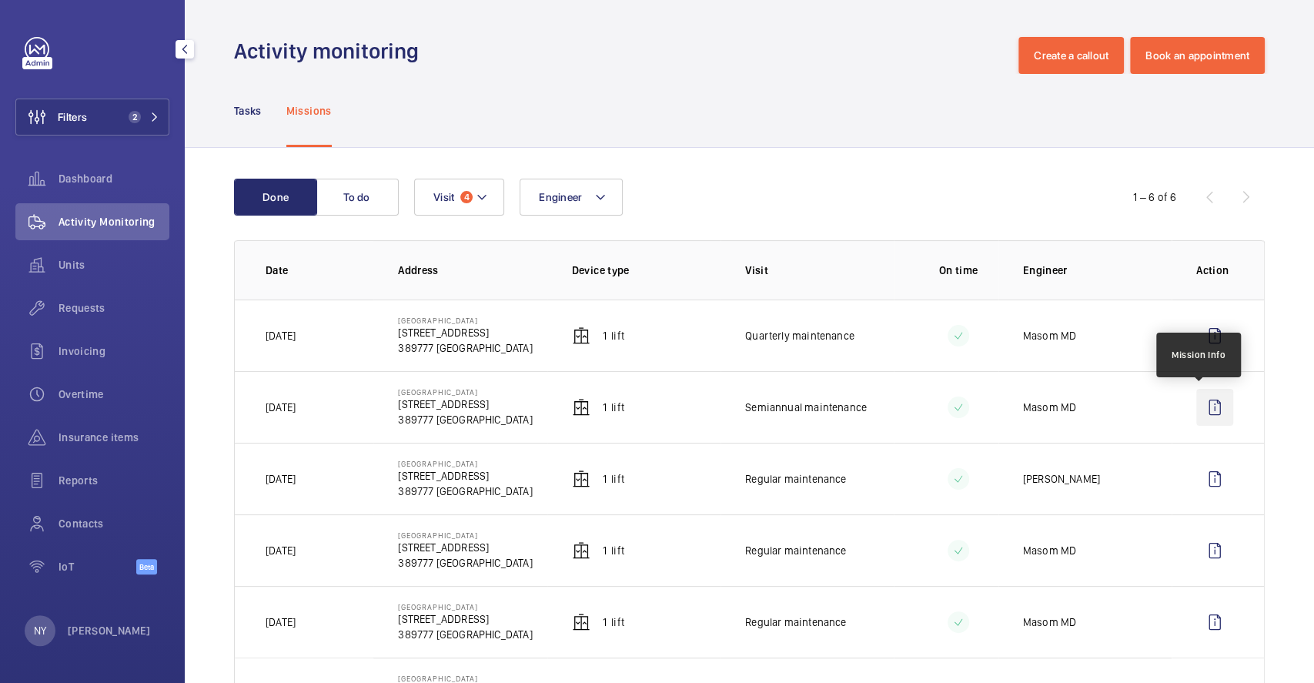
click at [1202, 400] on wm-front-icon-button at bounding box center [1214, 407] width 37 height 37
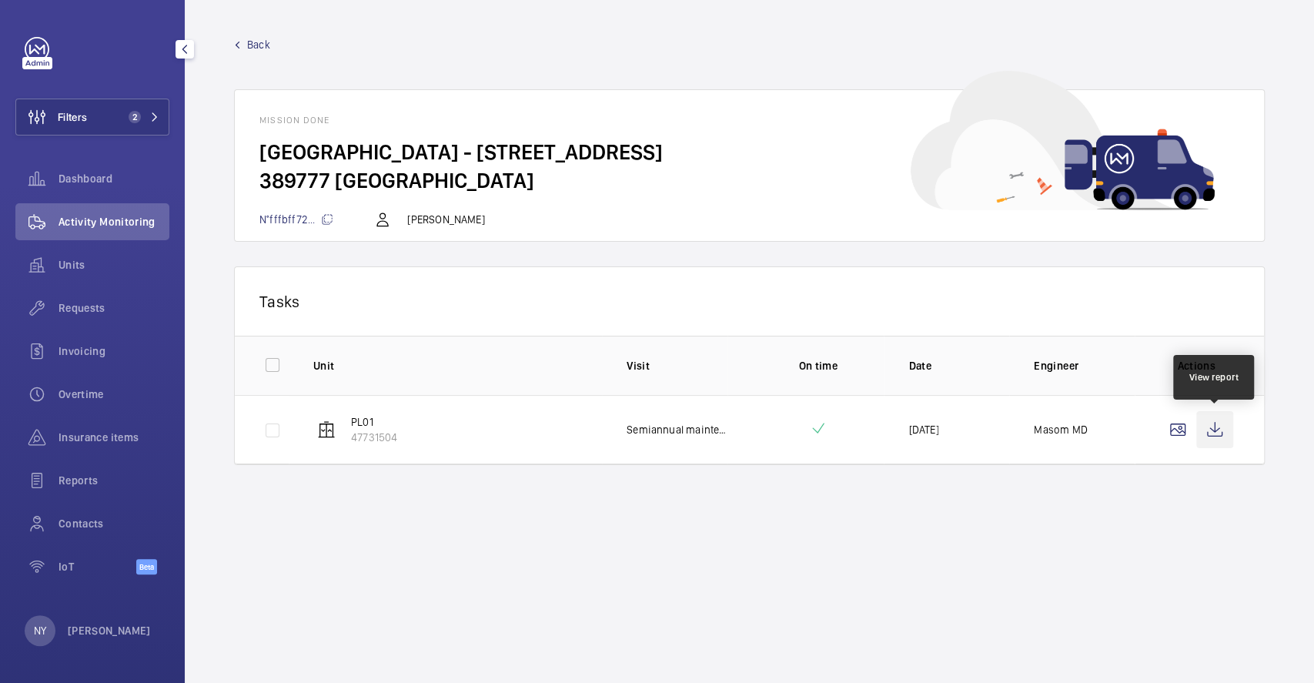
click at [1205, 422] on wm-front-icon-button at bounding box center [1214, 429] width 37 height 37
click at [253, 40] on span "Back" at bounding box center [258, 44] width 23 height 15
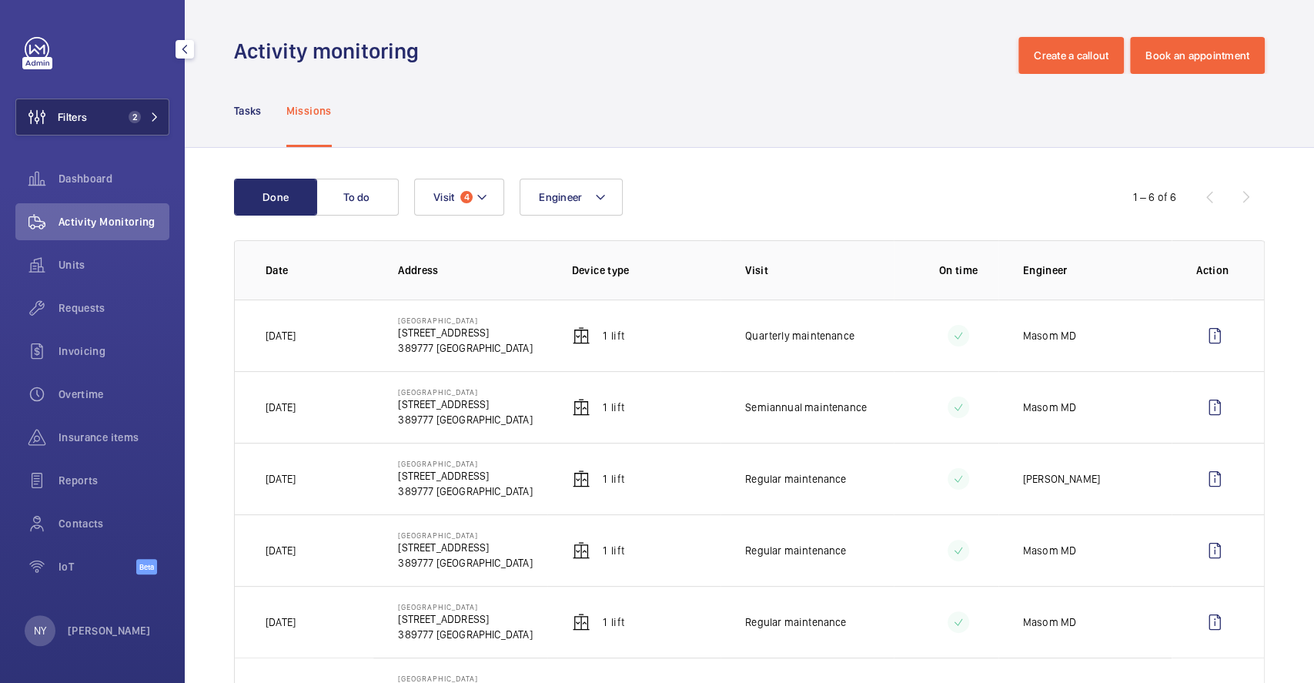
click at [87, 107] on span "Filters" at bounding box center [51, 117] width 71 height 37
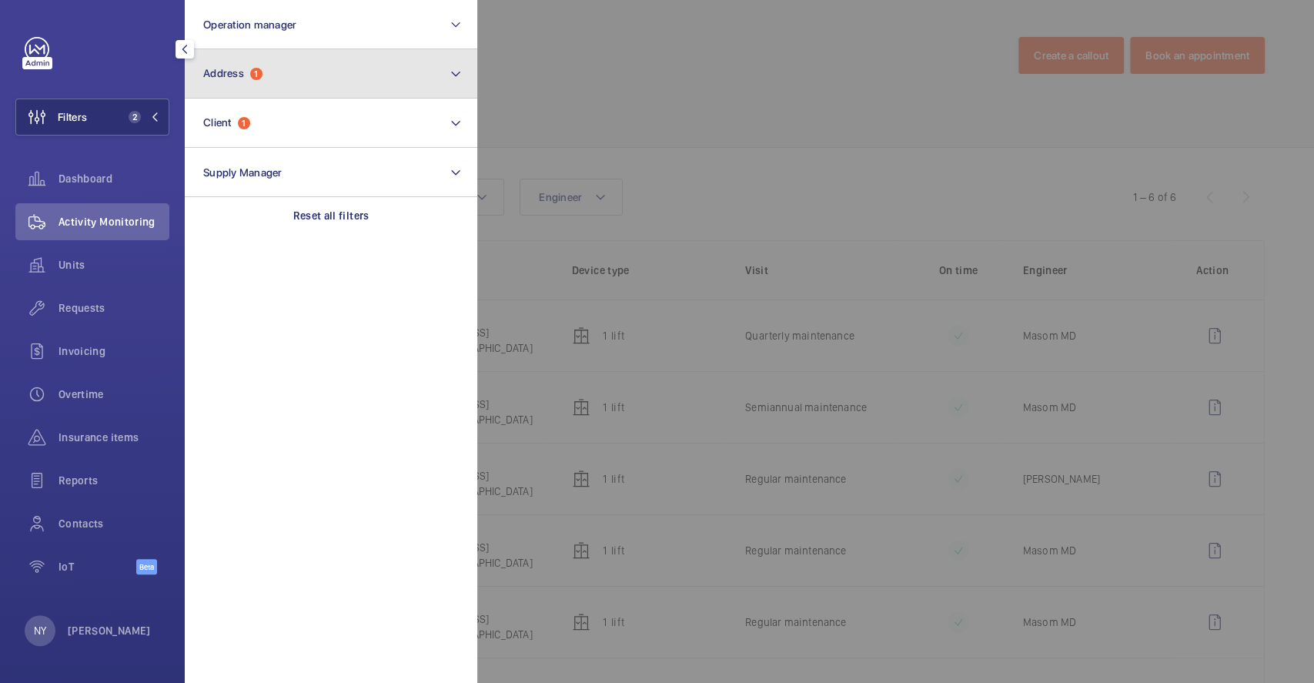
click at [291, 71] on button "Address 1" at bounding box center [331, 73] width 292 height 49
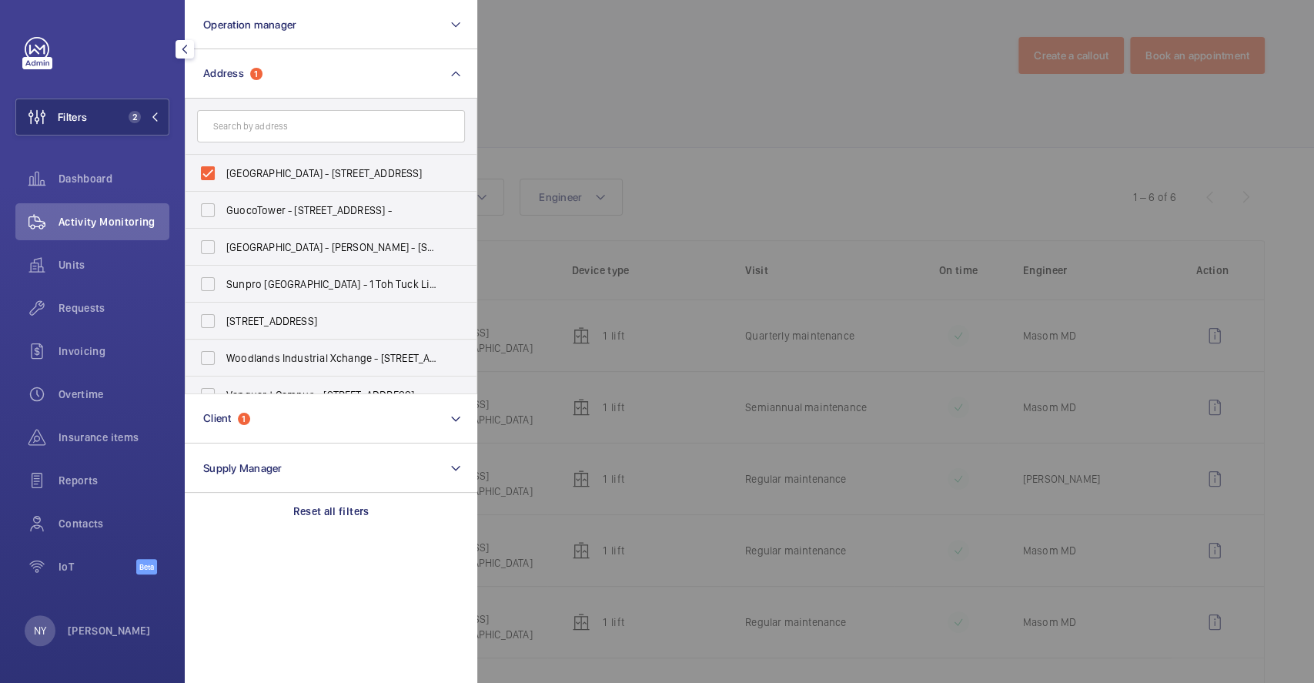
click at [268, 166] on span "[GEOGRAPHIC_DATA] - [STREET_ADDRESS]" at bounding box center [332, 172] width 212 height 15
click at [223, 166] on input "[GEOGRAPHIC_DATA] - [STREET_ADDRESS]" at bounding box center [207, 173] width 31 height 31
checkbox input "false"
click at [586, 87] on div at bounding box center [1134, 341] width 1314 height 683
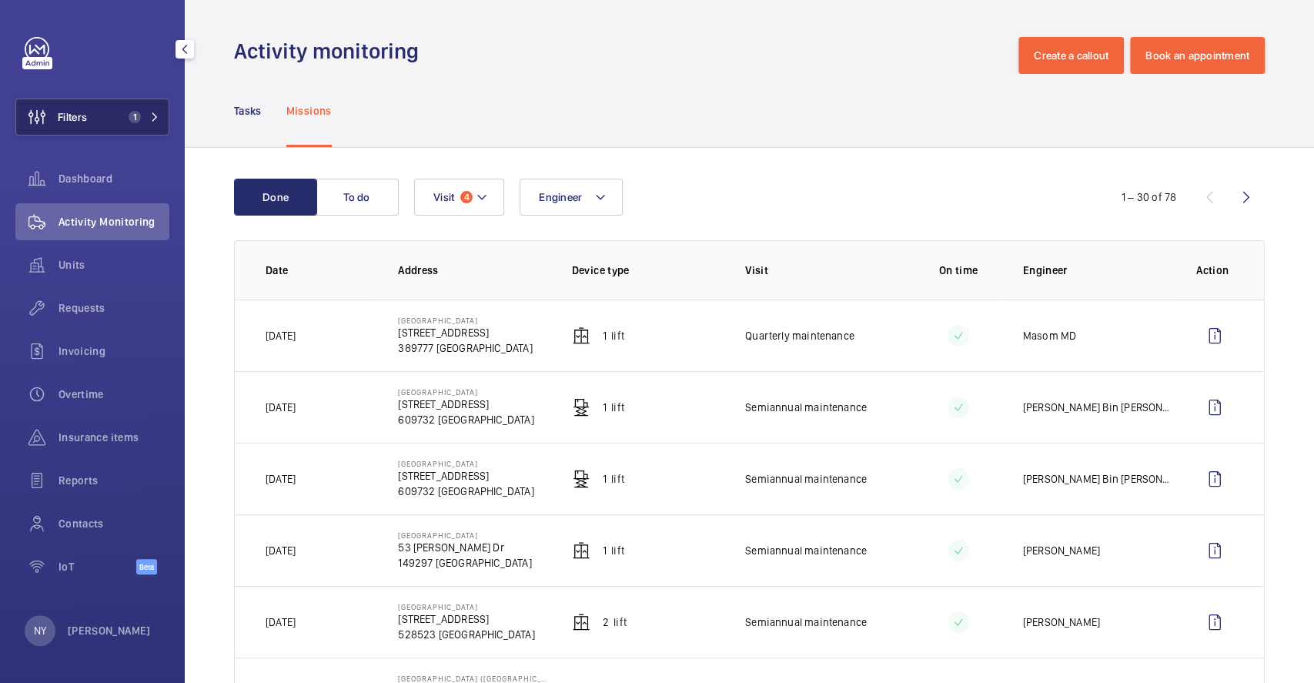
click at [98, 121] on button "Filters 1" at bounding box center [92, 117] width 154 height 37
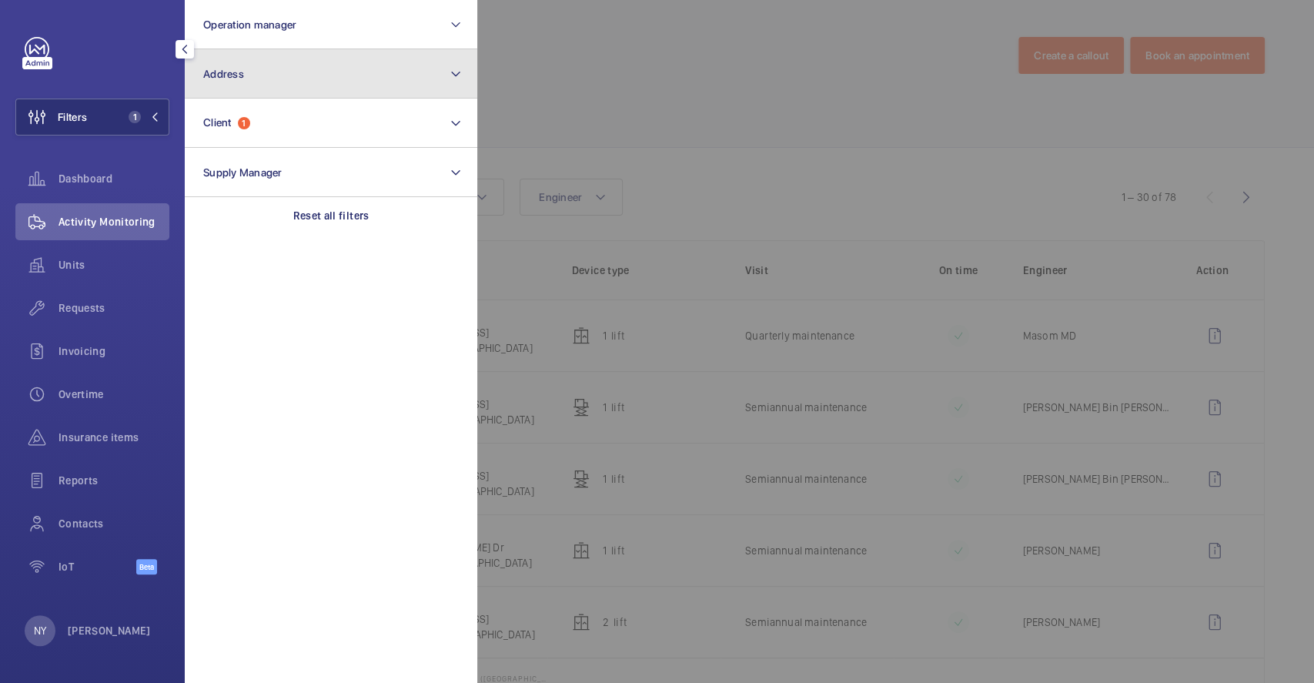
click at [265, 85] on button "Address" at bounding box center [331, 73] width 292 height 49
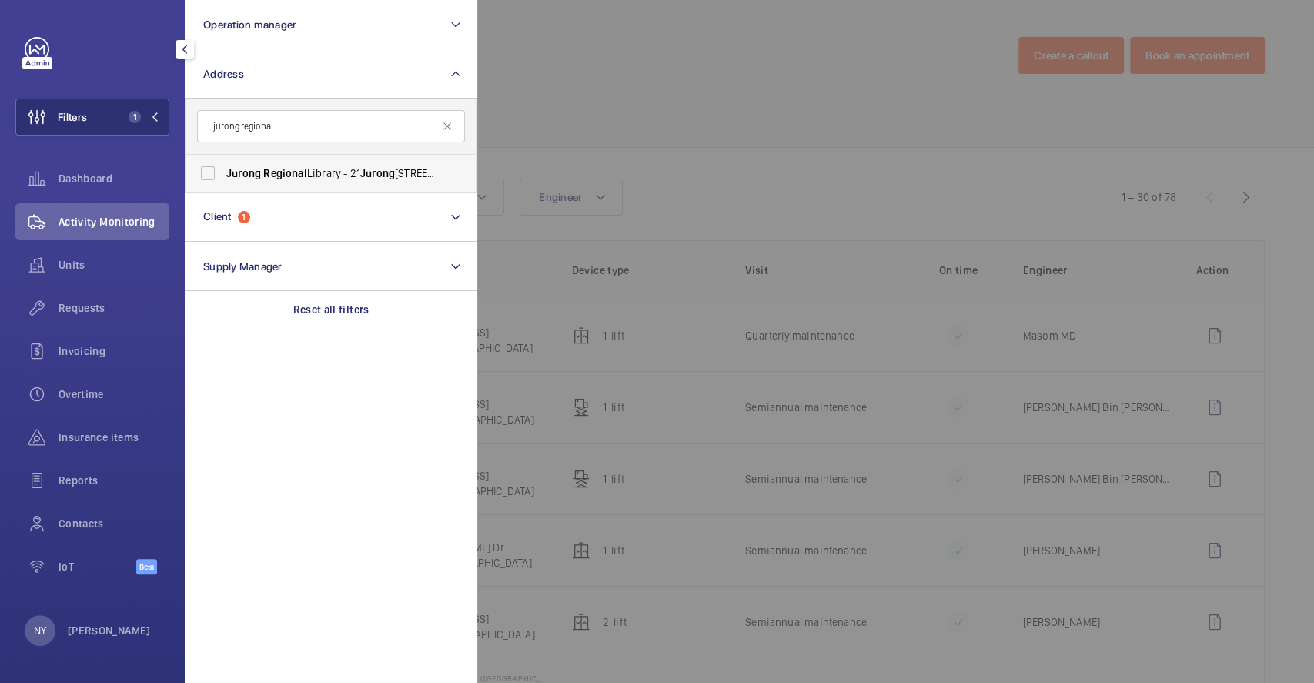
type input "jurong regional"
click at [292, 179] on span "[GEOGRAPHIC_DATA] - [STREET_ADDRESS]" at bounding box center [332, 172] width 212 height 15
click at [223, 179] on input "[GEOGRAPHIC_DATA] - [STREET_ADDRESS]" at bounding box center [207, 173] width 31 height 31
checkbox input "true"
click at [598, 47] on div at bounding box center [1134, 341] width 1314 height 683
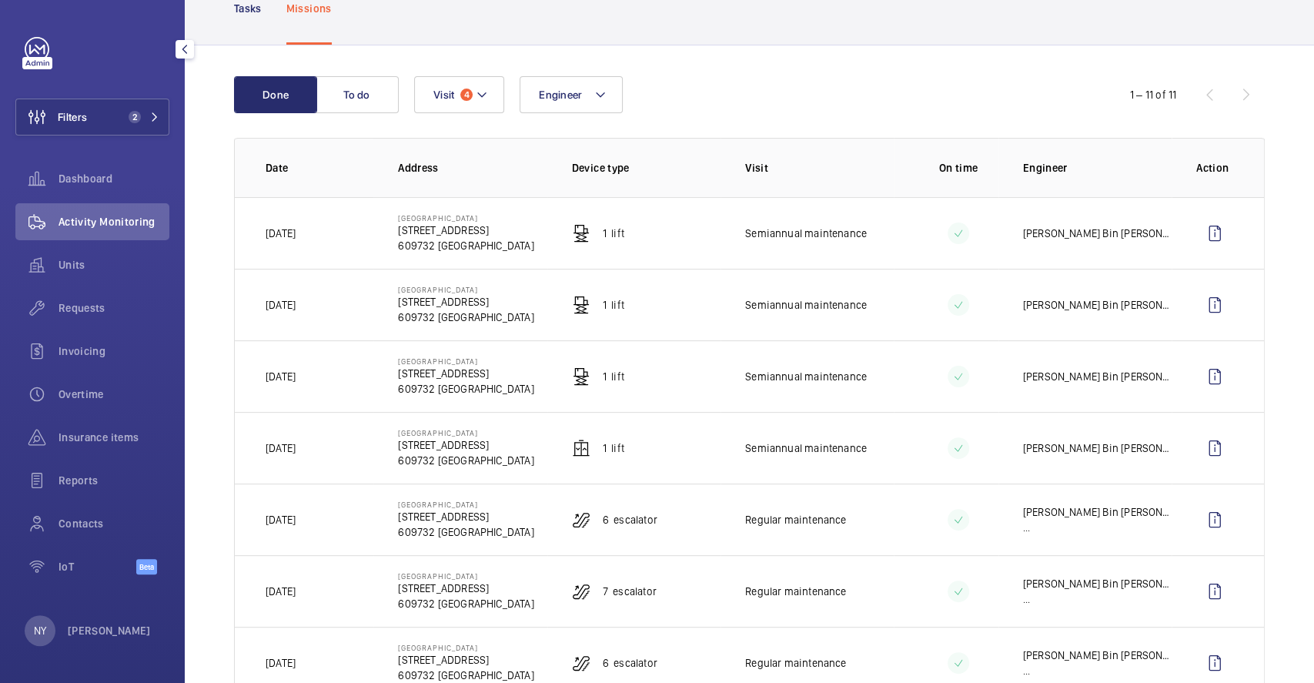
scroll to position [205, 0]
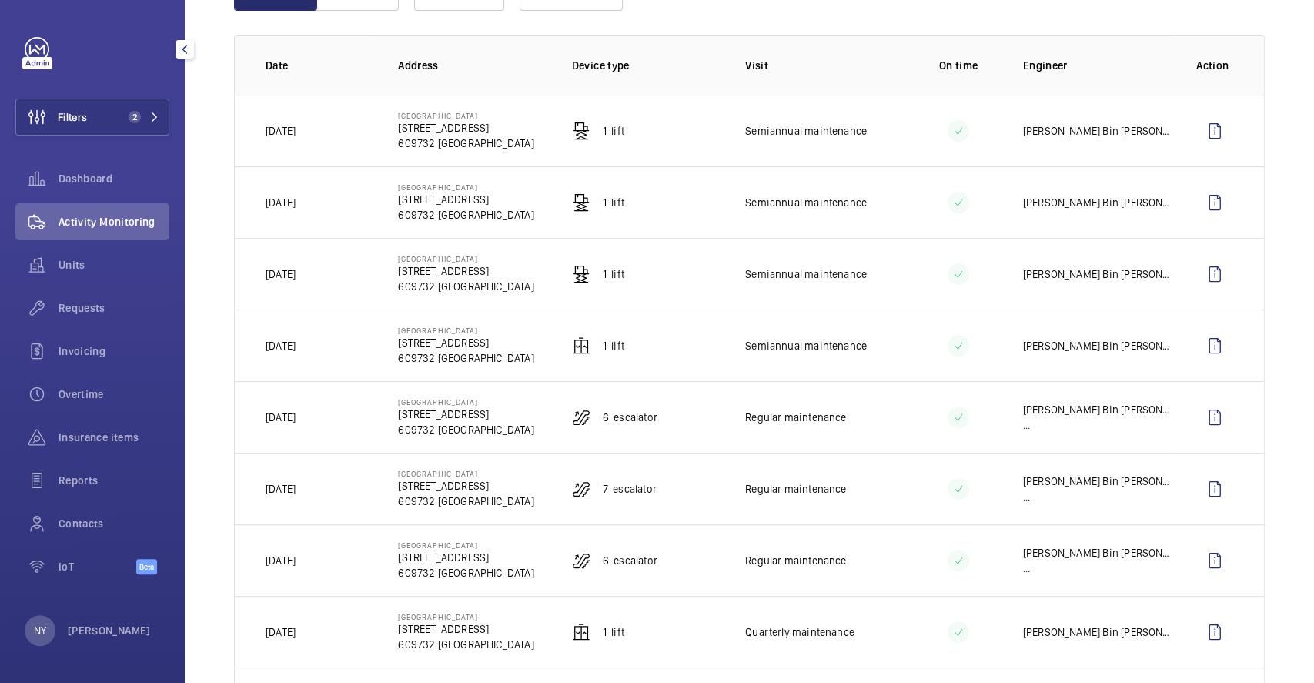
drag, startPoint x: 292, startPoint y: 415, endPoint x: 335, endPoint y: 415, distance: 42.3
click at [335, 415] on td "[DATE]" at bounding box center [304, 417] width 139 height 72
click at [1198, 428] on wm-front-icon-button at bounding box center [1214, 417] width 37 height 37
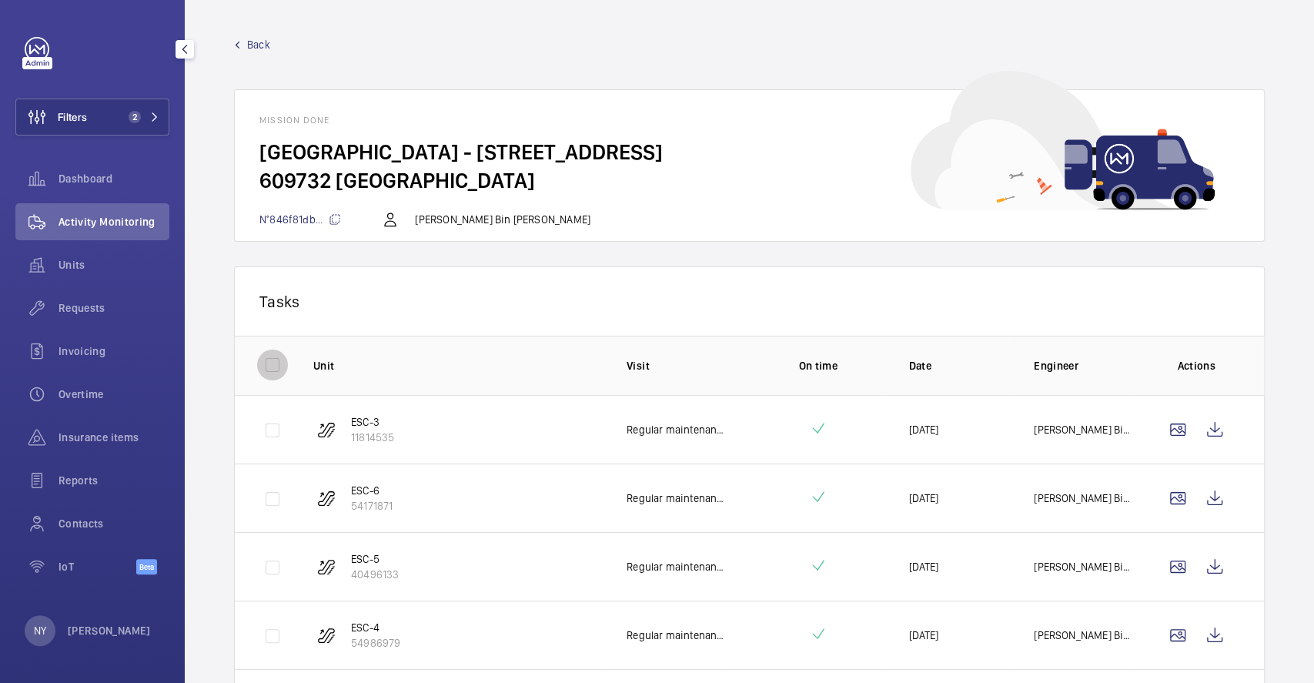
click at [267, 365] on input "checkbox" at bounding box center [272, 364] width 31 height 31
checkbox input "true"
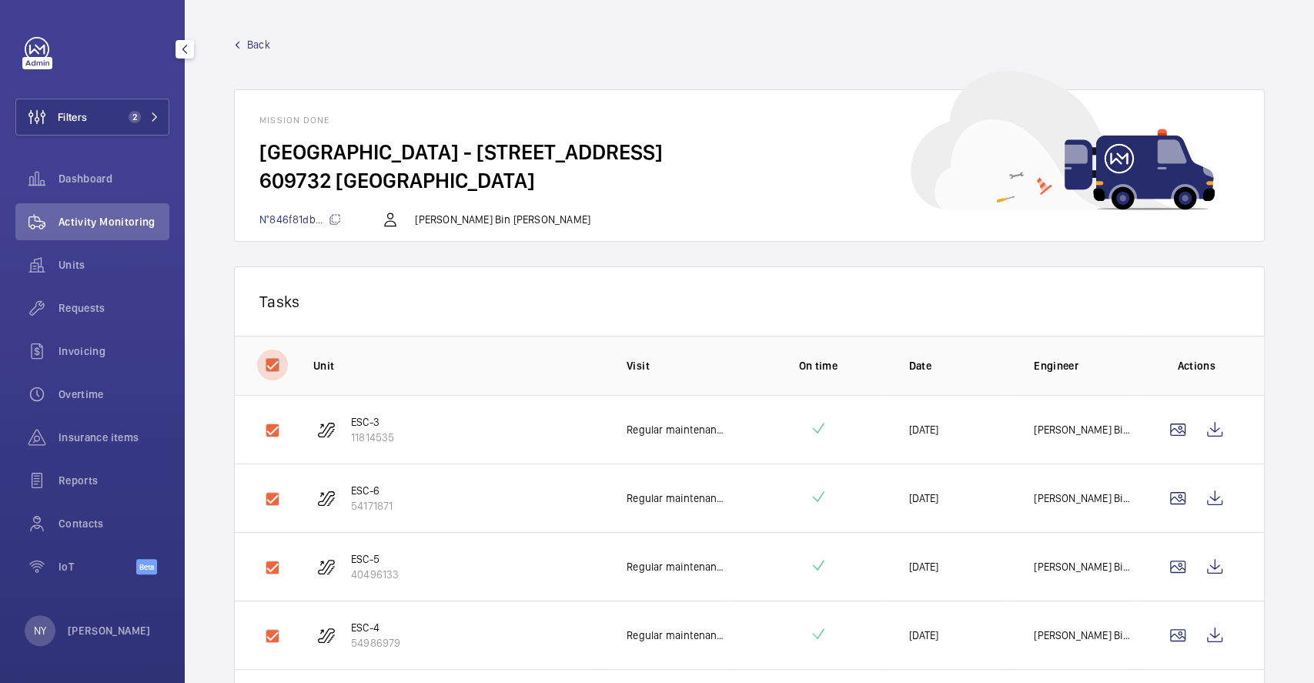
checkbox input "true"
click at [1179, 304] on button "Download 6 reports" at bounding box center [1175, 300] width 129 height 37
click at [249, 47] on span "Back" at bounding box center [258, 44] width 23 height 15
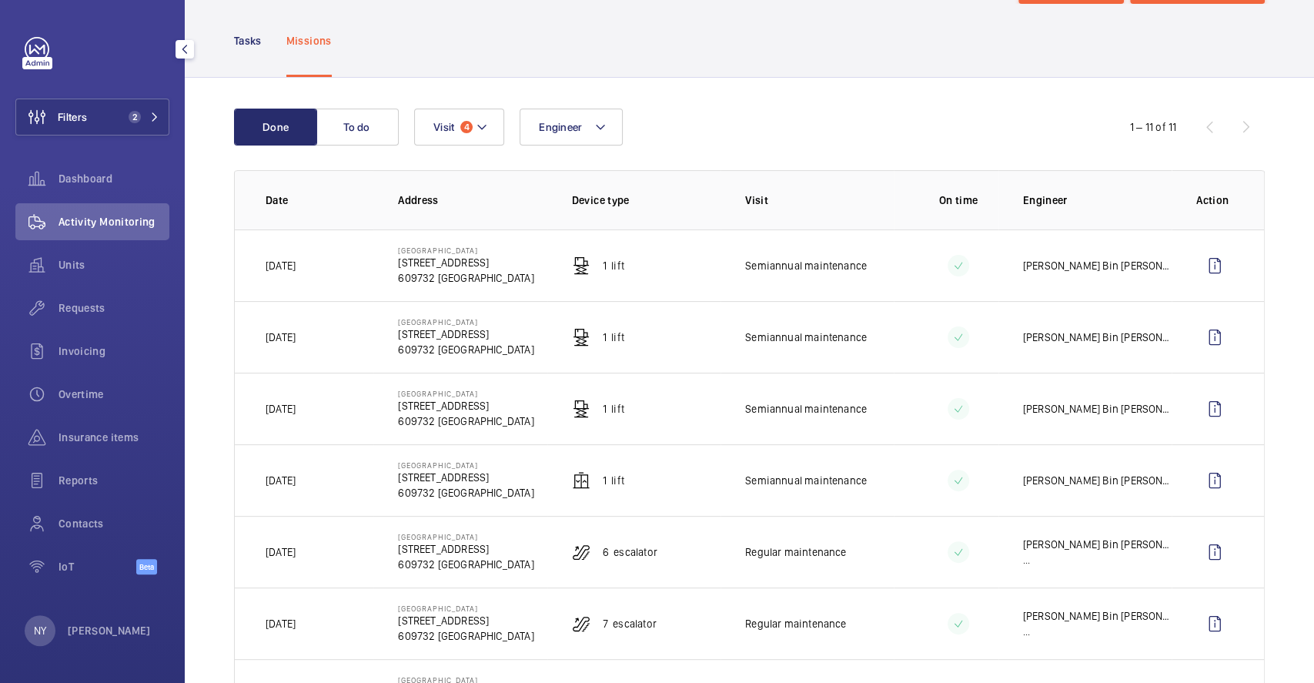
scroll to position [102, 0]
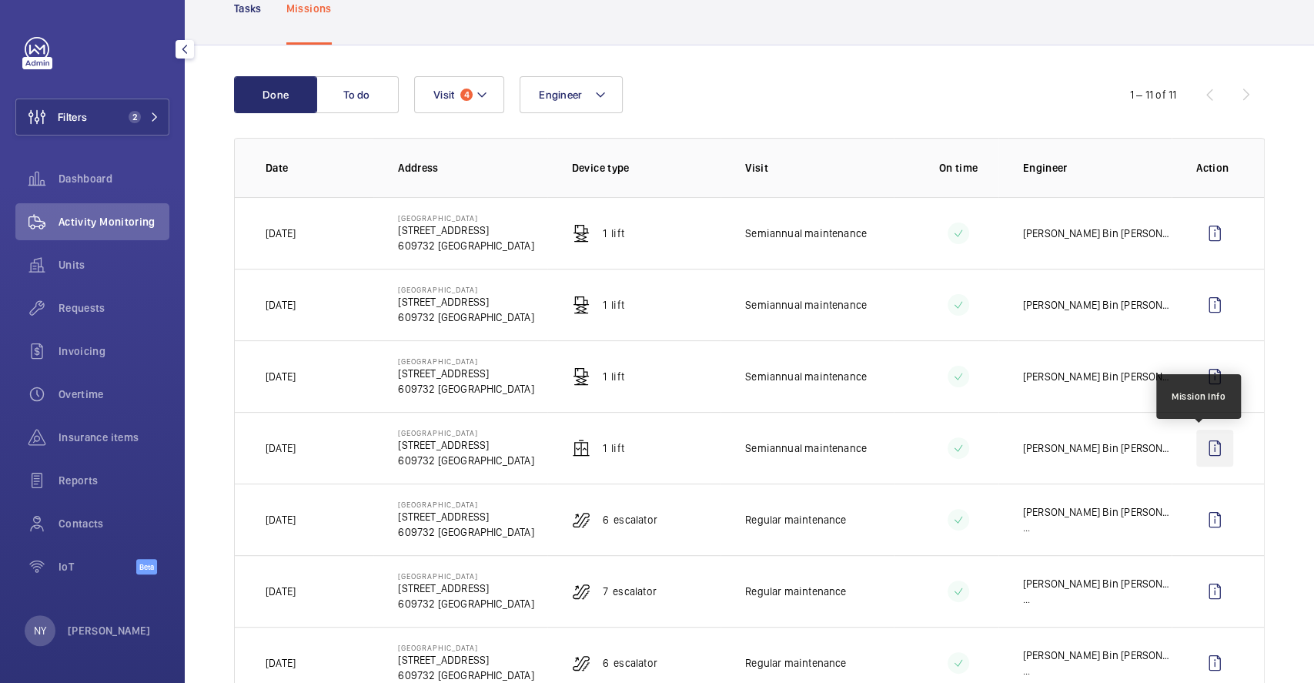
click at [1196, 444] on wm-front-icon-button at bounding box center [1214, 447] width 37 height 37
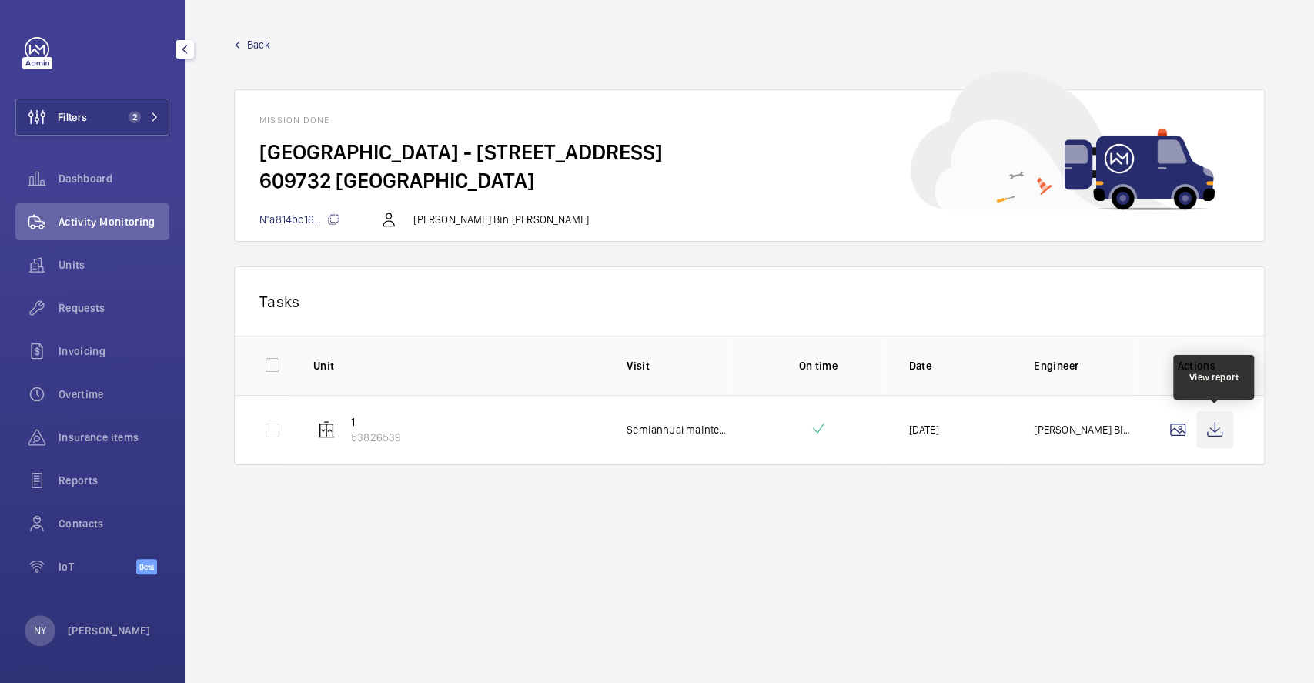
click at [1219, 426] on wm-front-icon-button at bounding box center [1214, 429] width 37 height 37
click at [259, 47] on span "Back" at bounding box center [258, 44] width 23 height 15
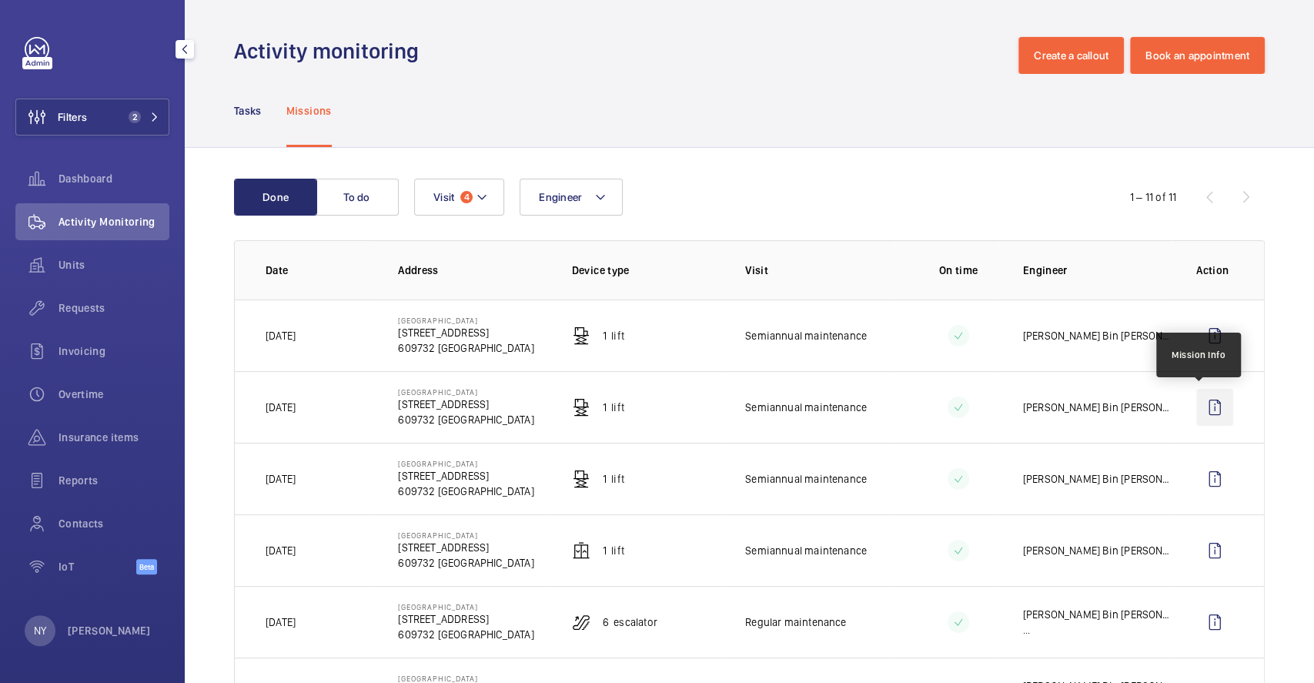
click at [1196, 406] on wm-front-icon-button at bounding box center [1214, 407] width 37 height 37
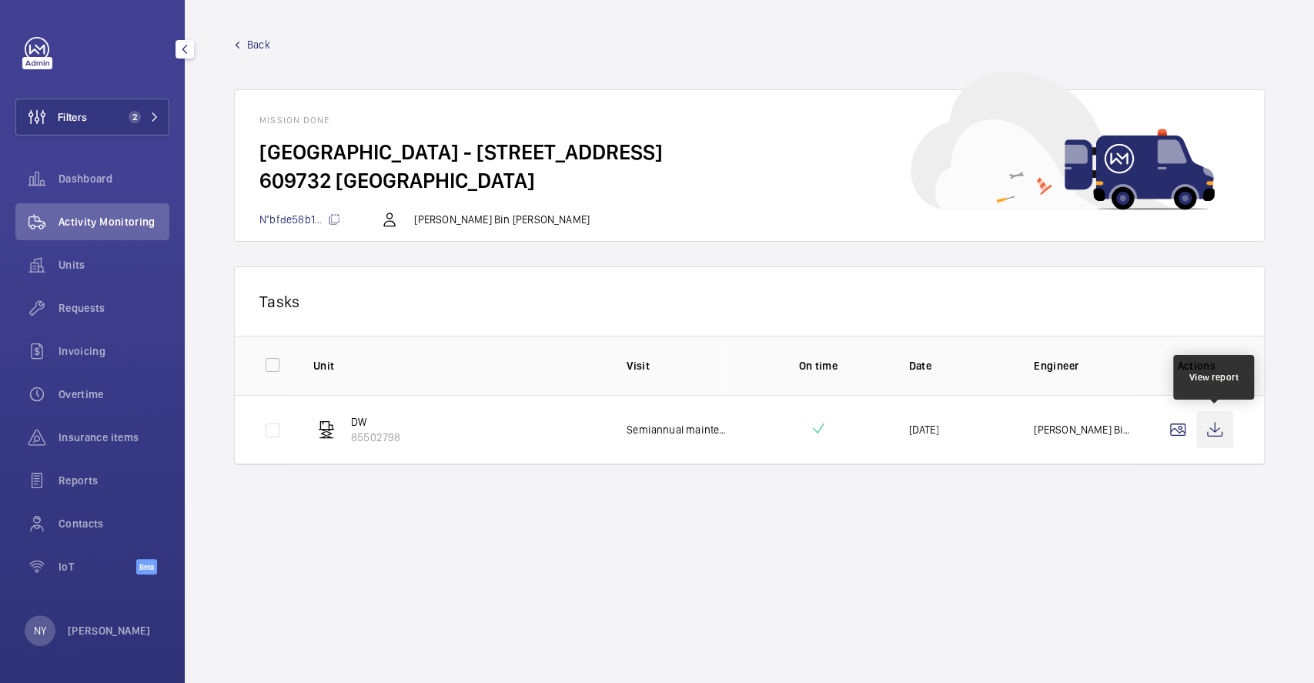
click at [1218, 434] on wm-front-icon-button at bounding box center [1214, 429] width 37 height 37
click at [254, 49] on span "Back" at bounding box center [258, 44] width 23 height 15
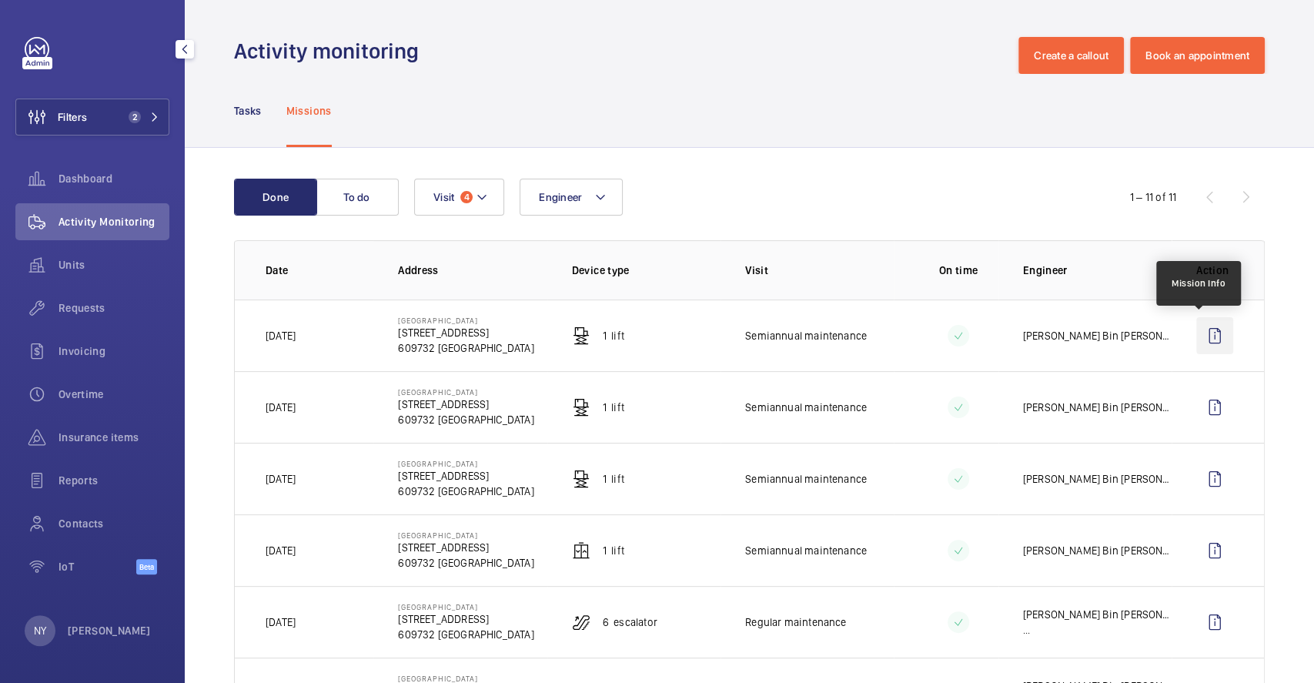
click at [1209, 339] on wm-front-icon-button at bounding box center [1214, 335] width 37 height 37
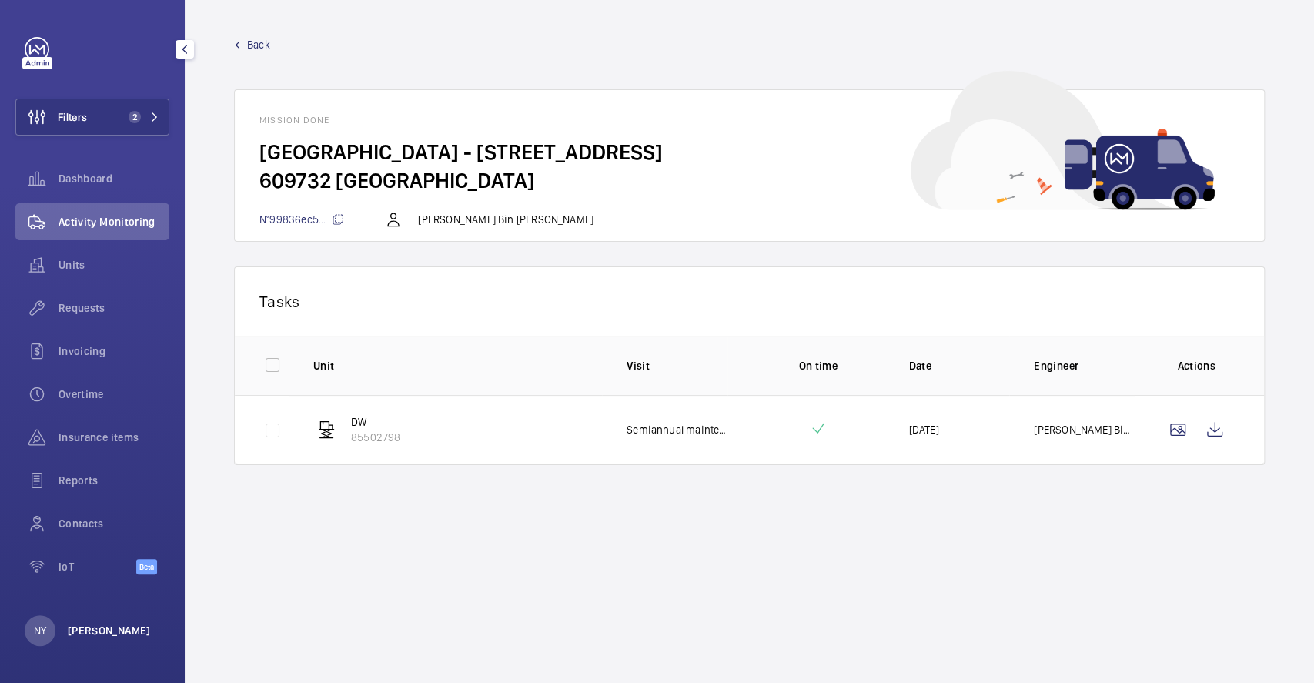
click at [68, 623] on p "[PERSON_NAME]" at bounding box center [109, 630] width 83 height 15
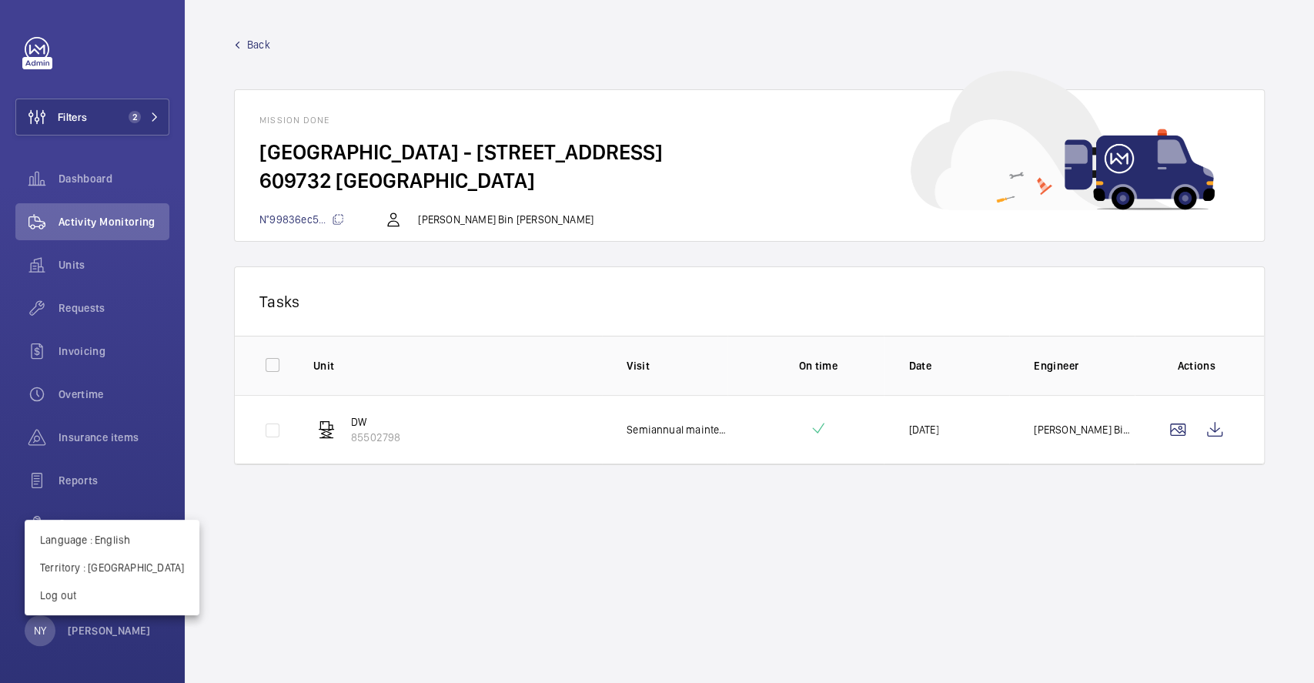
click at [329, 52] on div at bounding box center [657, 341] width 1314 height 683
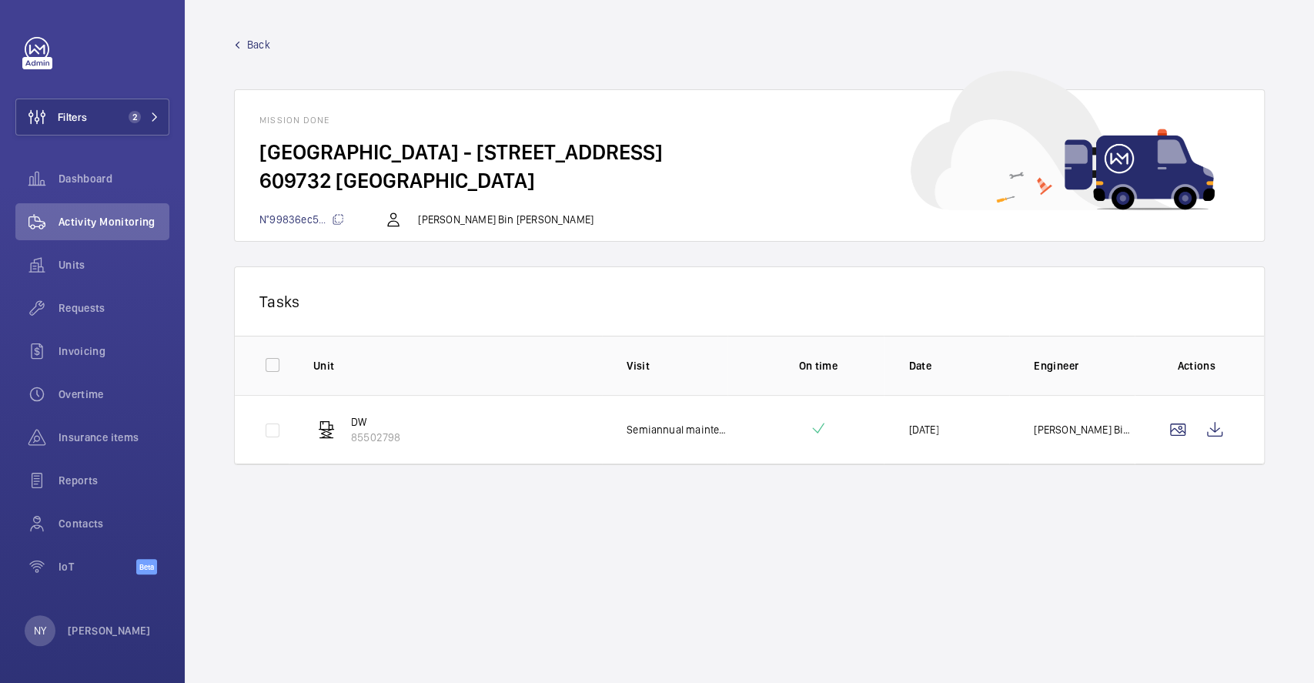
click at [247, 46] on span "Back" at bounding box center [258, 44] width 23 height 15
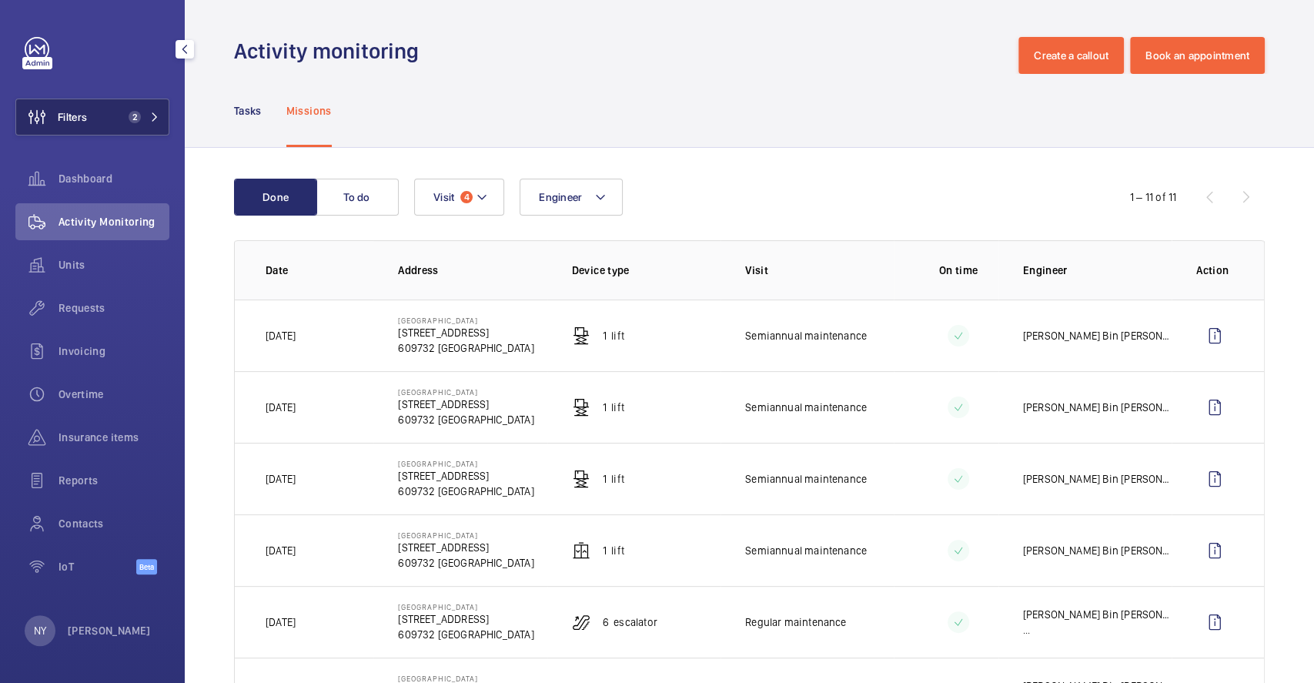
click at [86, 113] on span "Filters" at bounding box center [72, 116] width 29 height 15
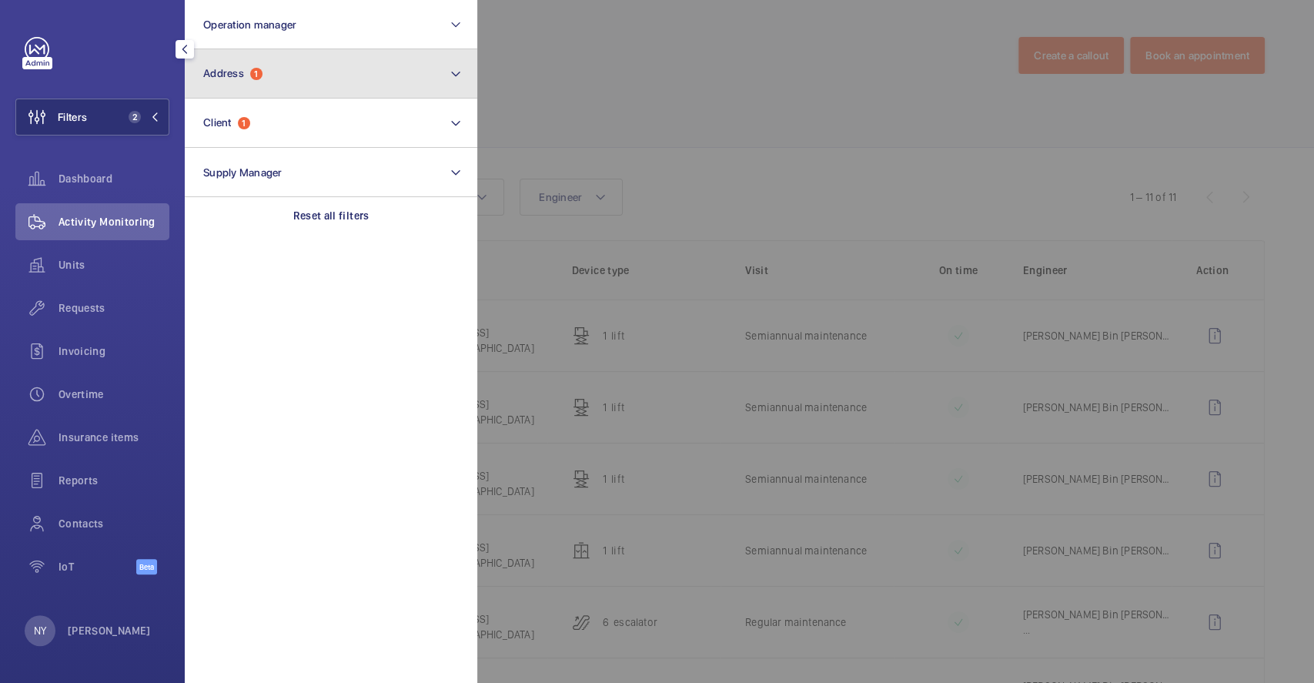
click at [245, 87] on button "Address 1" at bounding box center [331, 73] width 292 height 49
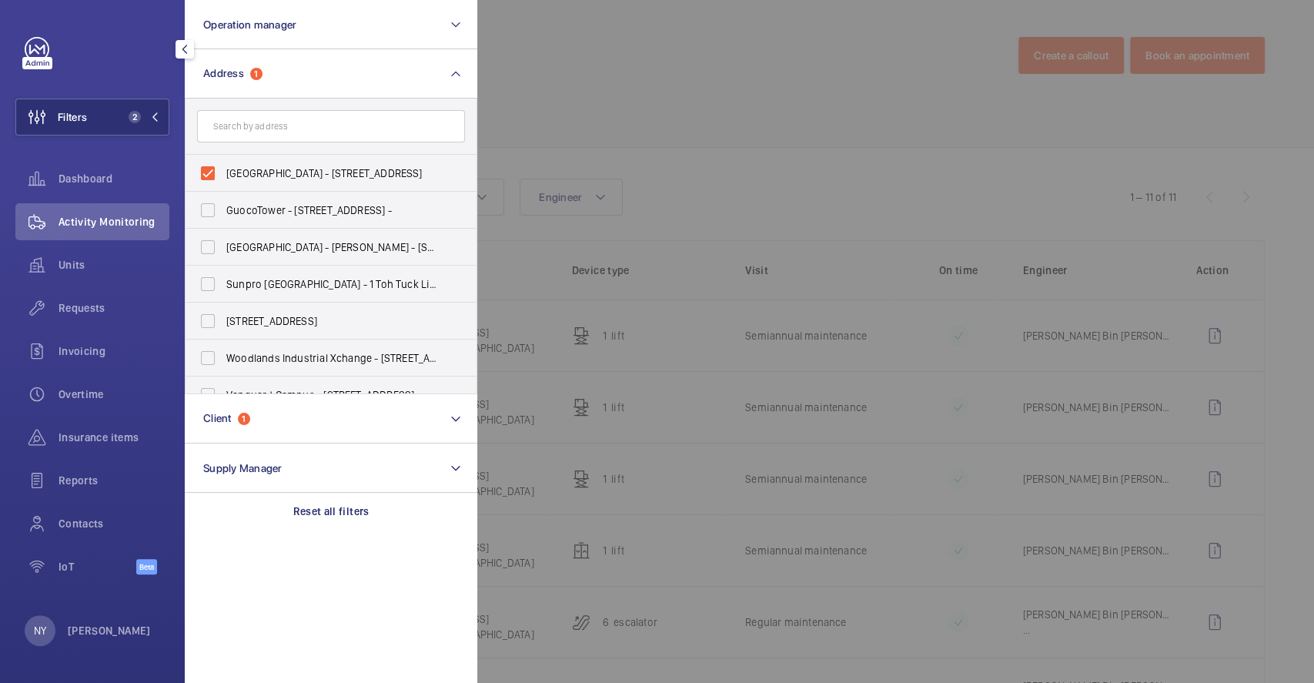
click at [276, 172] on span "[GEOGRAPHIC_DATA] - [STREET_ADDRESS]" at bounding box center [332, 172] width 212 height 15
click at [223, 172] on input "[GEOGRAPHIC_DATA] - [STREET_ADDRESS]" at bounding box center [207, 173] width 31 height 31
checkbox input "false"
click at [644, 98] on div at bounding box center [1134, 341] width 1314 height 683
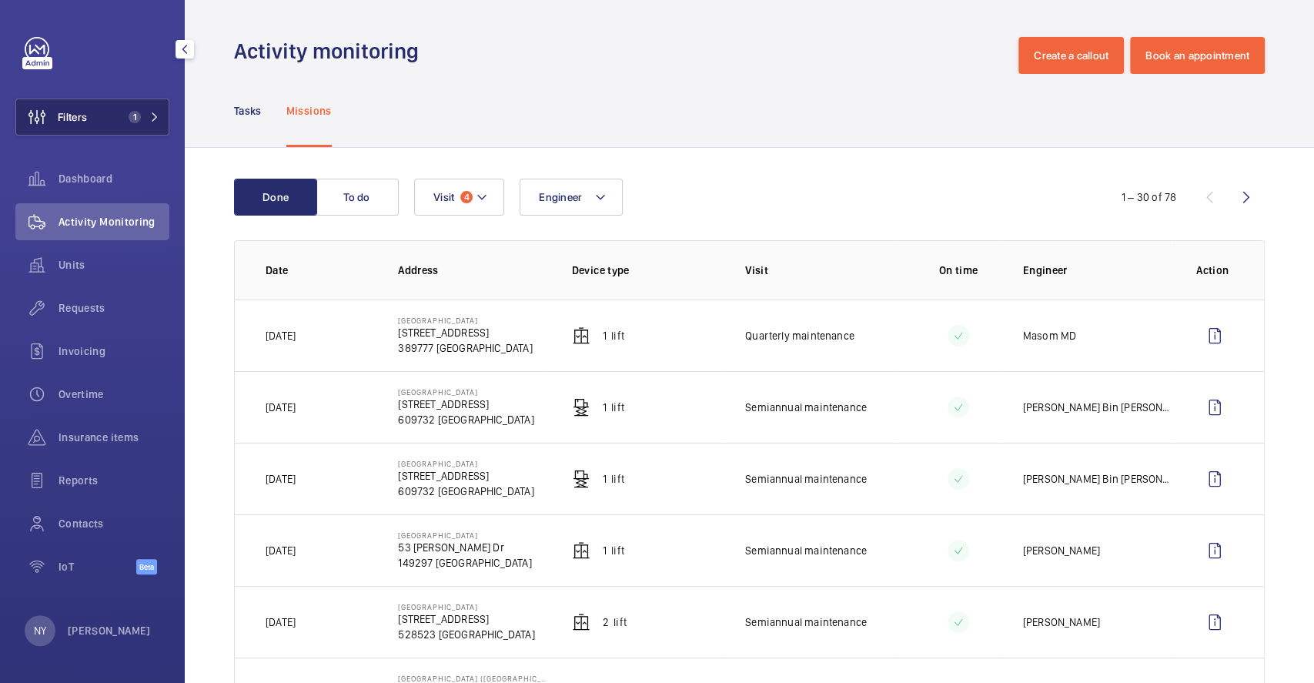
click at [109, 105] on button "Filters 1" at bounding box center [92, 117] width 154 height 37
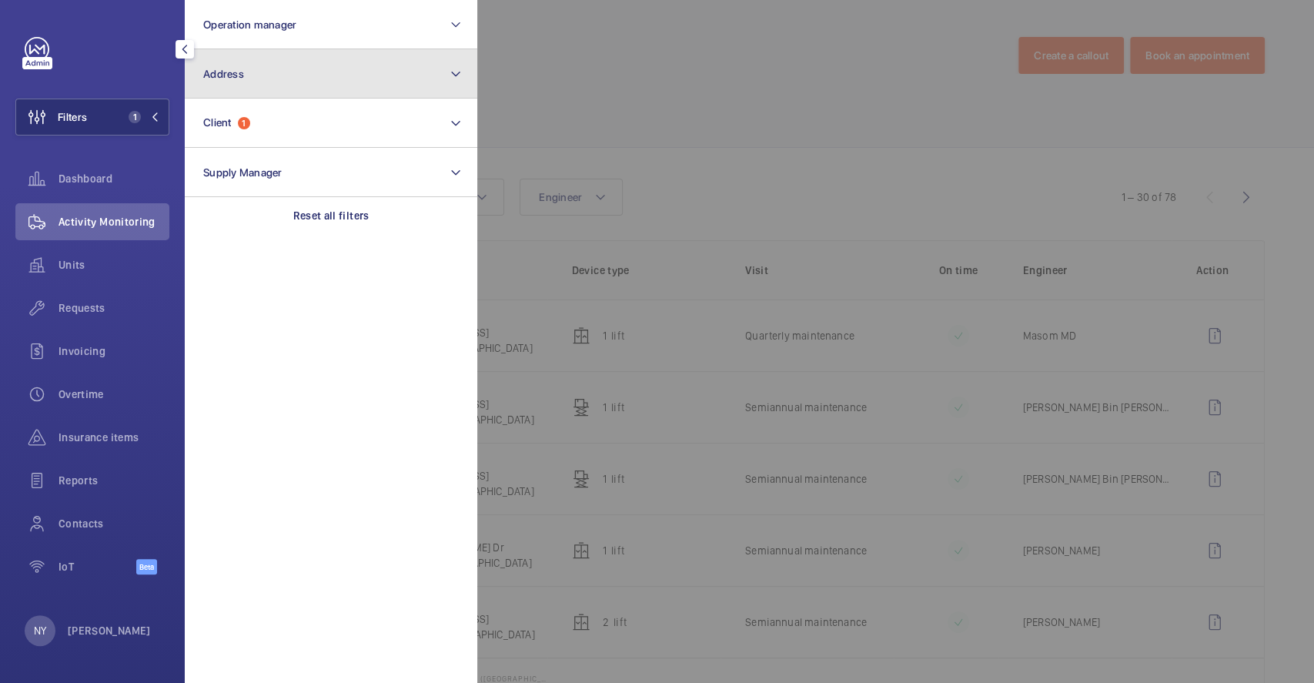
click at [215, 73] on span "Address" at bounding box center [223, 74] width 41 height 12
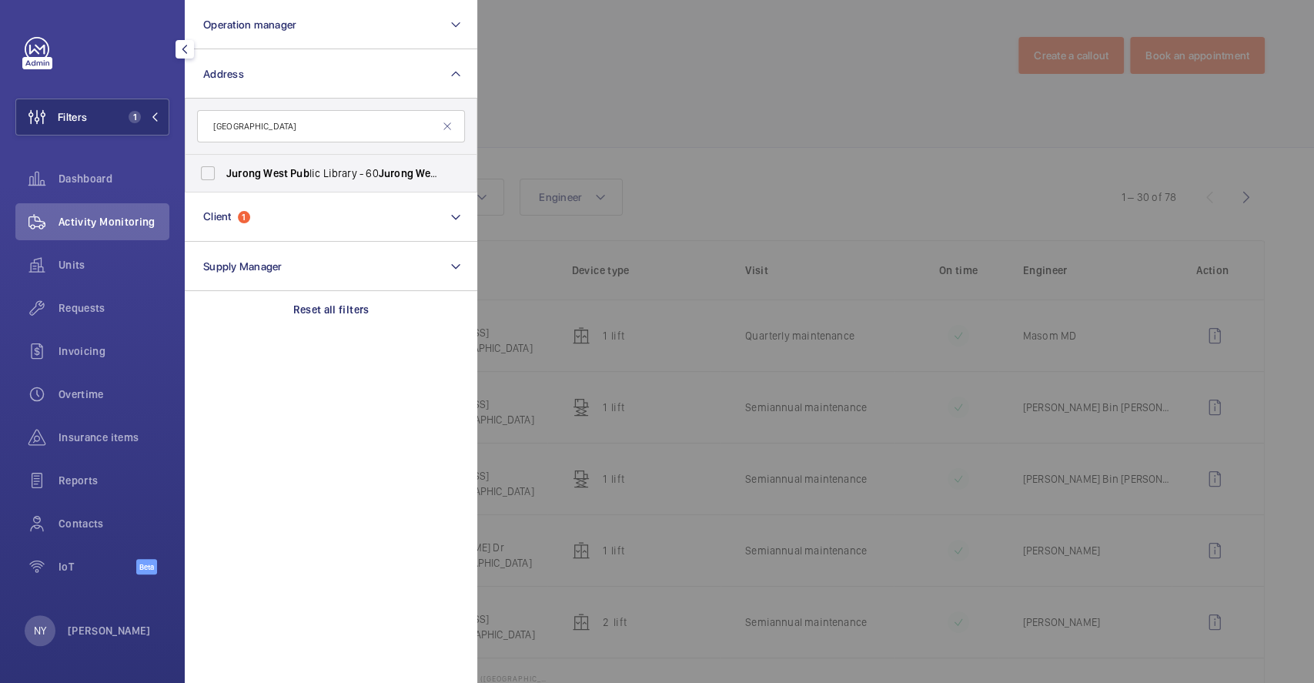
type input "[GEOGRAPHIC_DATA]"
click at [309, 183] on label "[GEOGRAPHIC_DATA] - [STREET_ADDRESS]" at bounding box center [319, 173] width 268 height 37
click at [223, 183] on input "[GEOGRAPHIC_DATA] - [STREET_ADDRESS]" at bounding box center [207, 173] width 31 height 31
checkbox input "true"
click at [632, 97] on div at bounding box center [1134, 341] width 1314 height 683
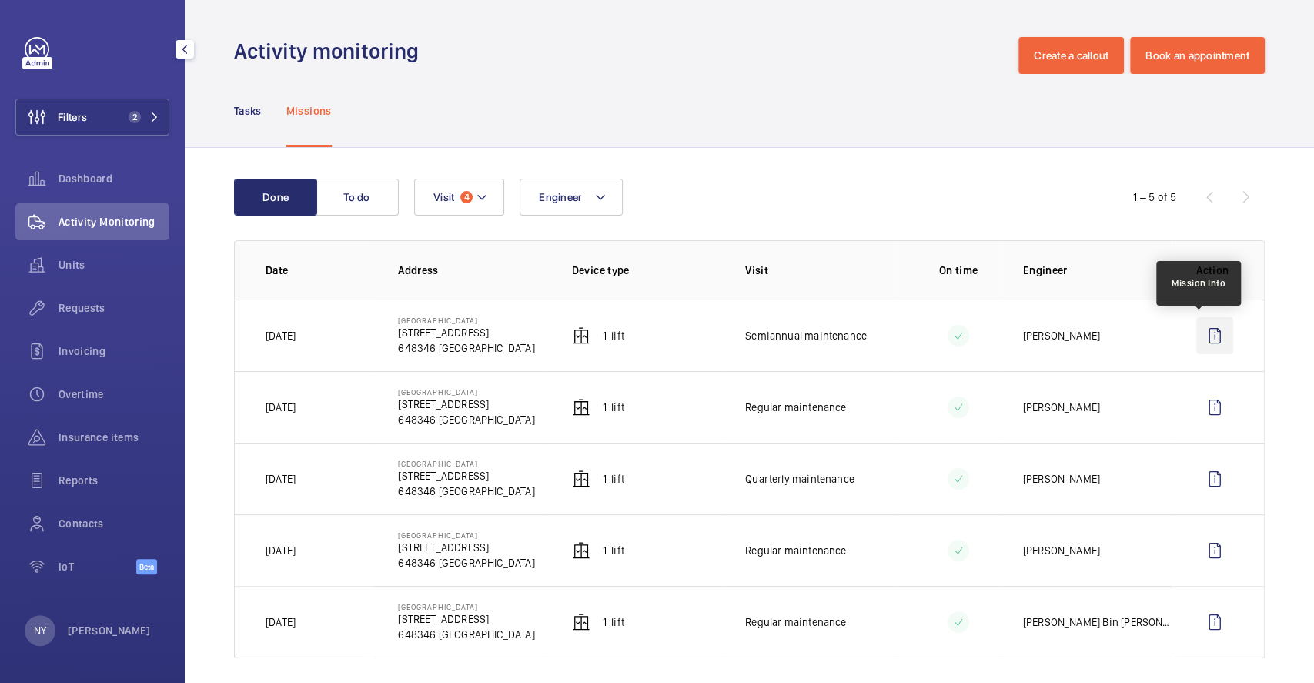
click at [1201, 327] on wm-front-icon-button at bounding box center [1214, 335] width 37 height 37
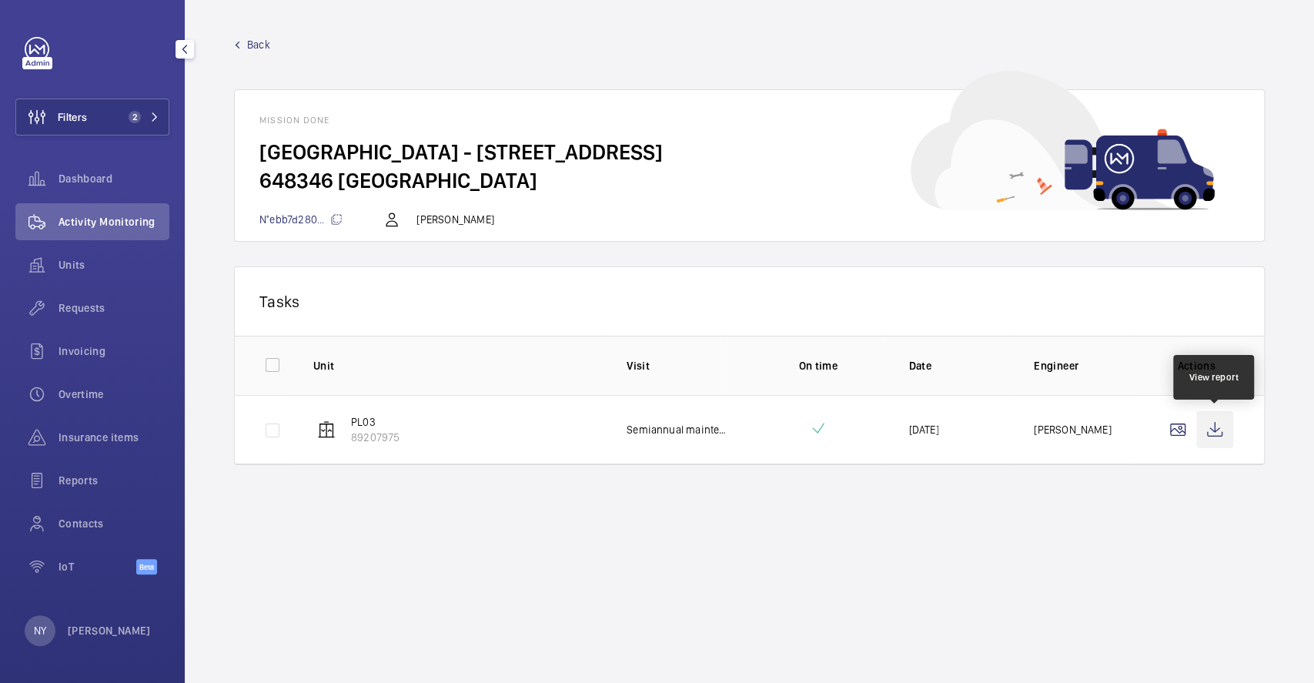
click at [1204, 439] on wm-front-icon-button at bounding box center [1214, 429] width 37 height 37
click at [255, 49] on span "Back" at bounding box center [258, 44] width 23 height 15
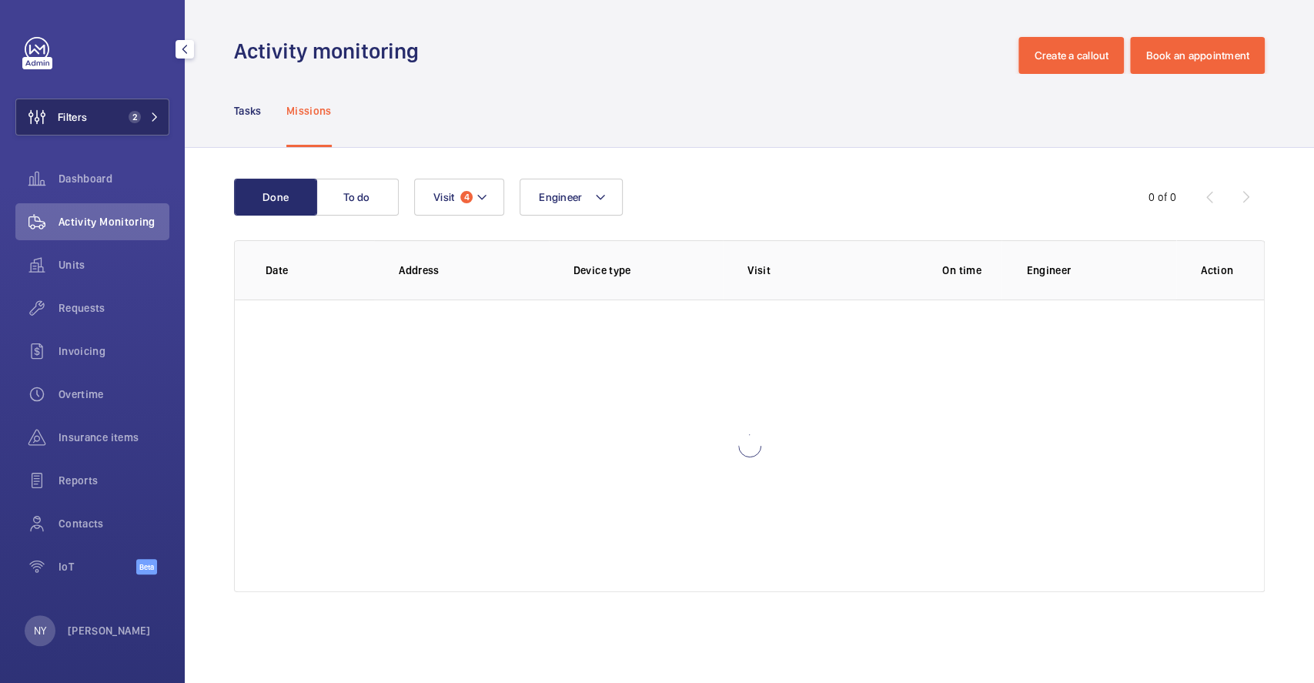
click at [96, 109] on button "Filters 2" at bounding box center [92, 117] width 154 height 37
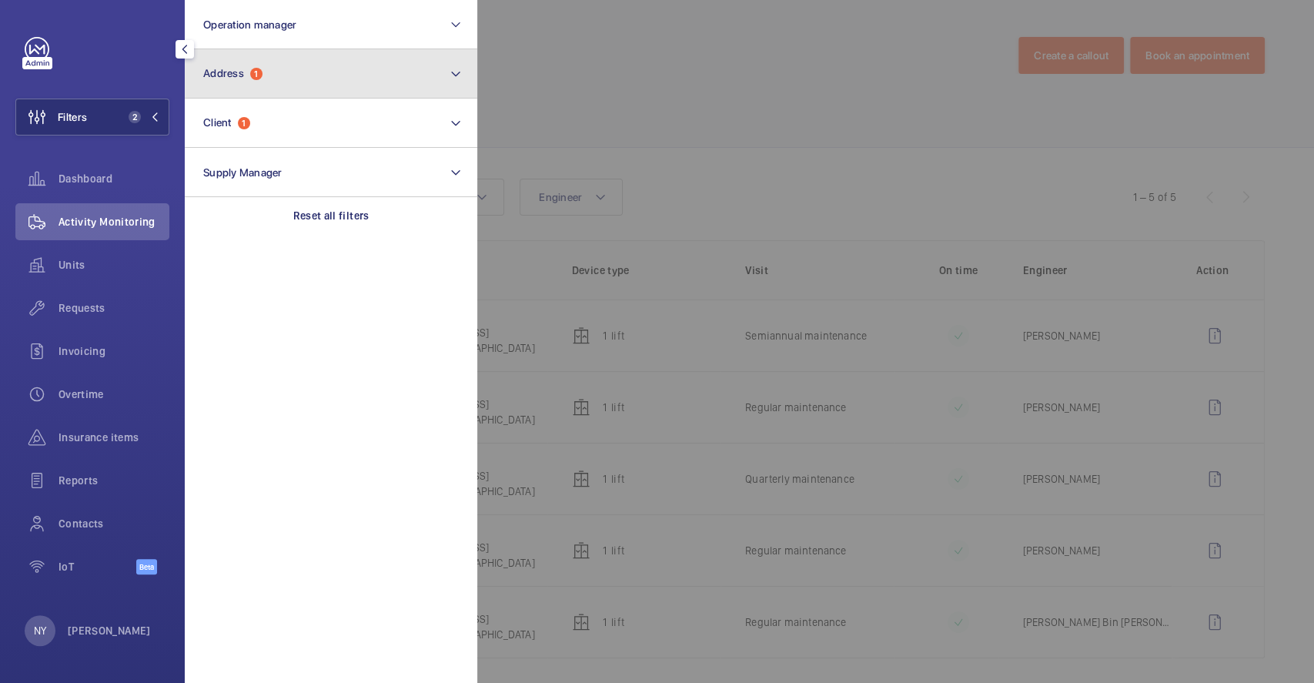
click at [301, 65] on button "Address 1" at bounding box center [331, 73] width 292 height 49
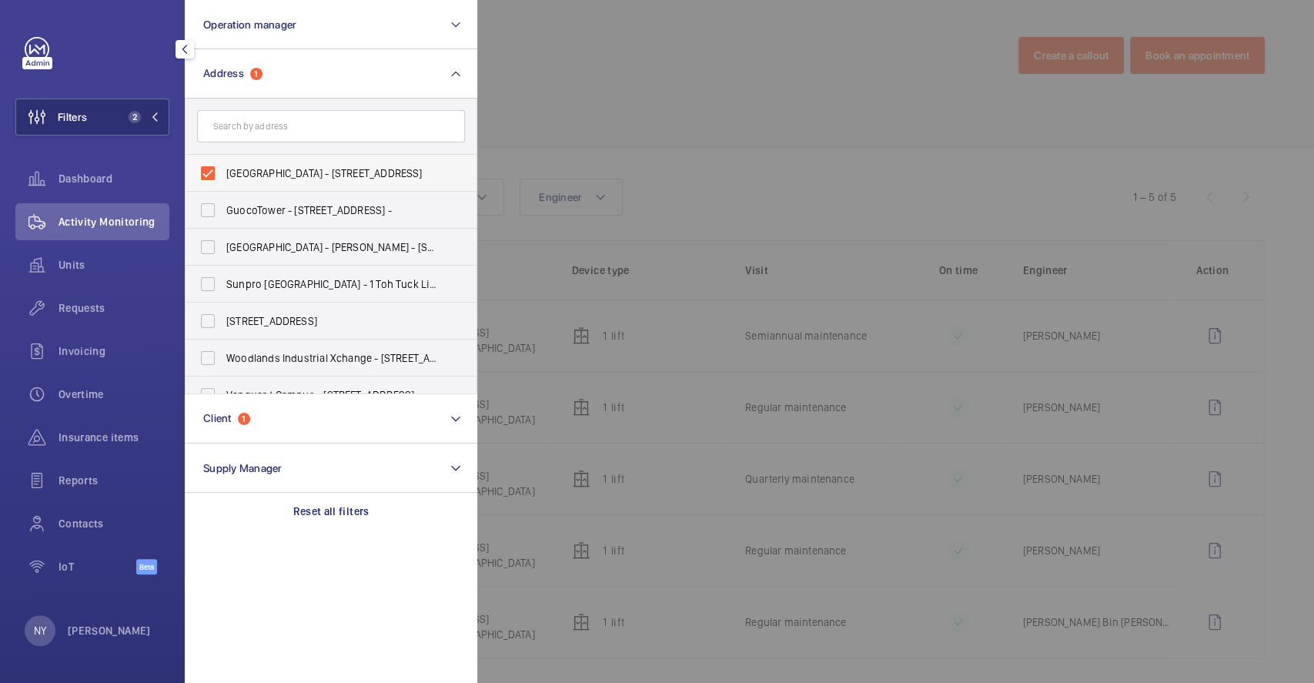
click at [273, 169] on span "[GEOGRAPHIC_DATA] - [STREET_ADDRESS]" at bounding box center [332, 172] width 212 height 15
click at [223, 169] on input "[GEOGRAPHIC_DATA] - [STREET_ADDRESS]" at bounding box center [207, 173] width 31 height 31
checkbox input "false"
click at [336, 114] on input "text" at bounding box center [331, 126] width 268 height 32
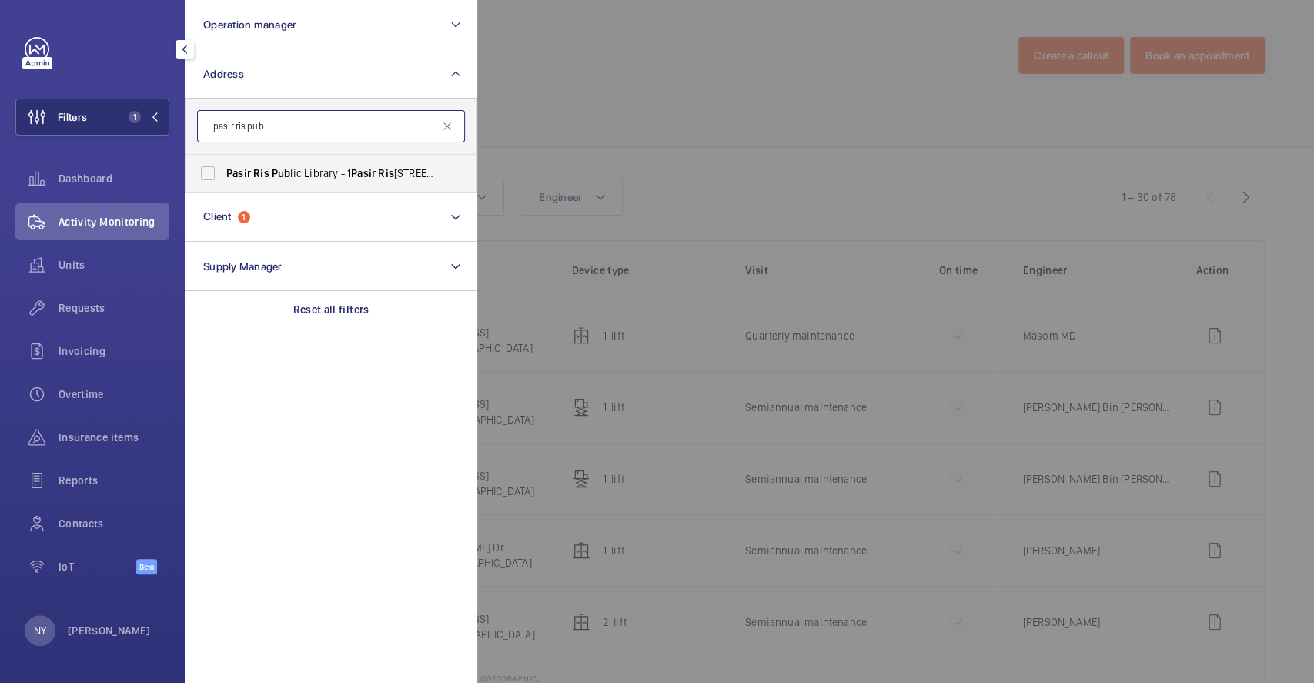
type input "pasir ris pub"
click at [296, 179] on span "[GEOGRAPHIC_DATA] - [STREET_ADDRESS]" at bounding box center [332, 172] width 212 height 15
click at [223, 179] on input "[GEOGRAPHIC_DATA] - [STREET_ADDRESS]" at bounding box center [207, 173] width 31 height 31
checkbox input "true"
click at [650, 48] on div at bounding box center [1134, 341] width 1314 height 683
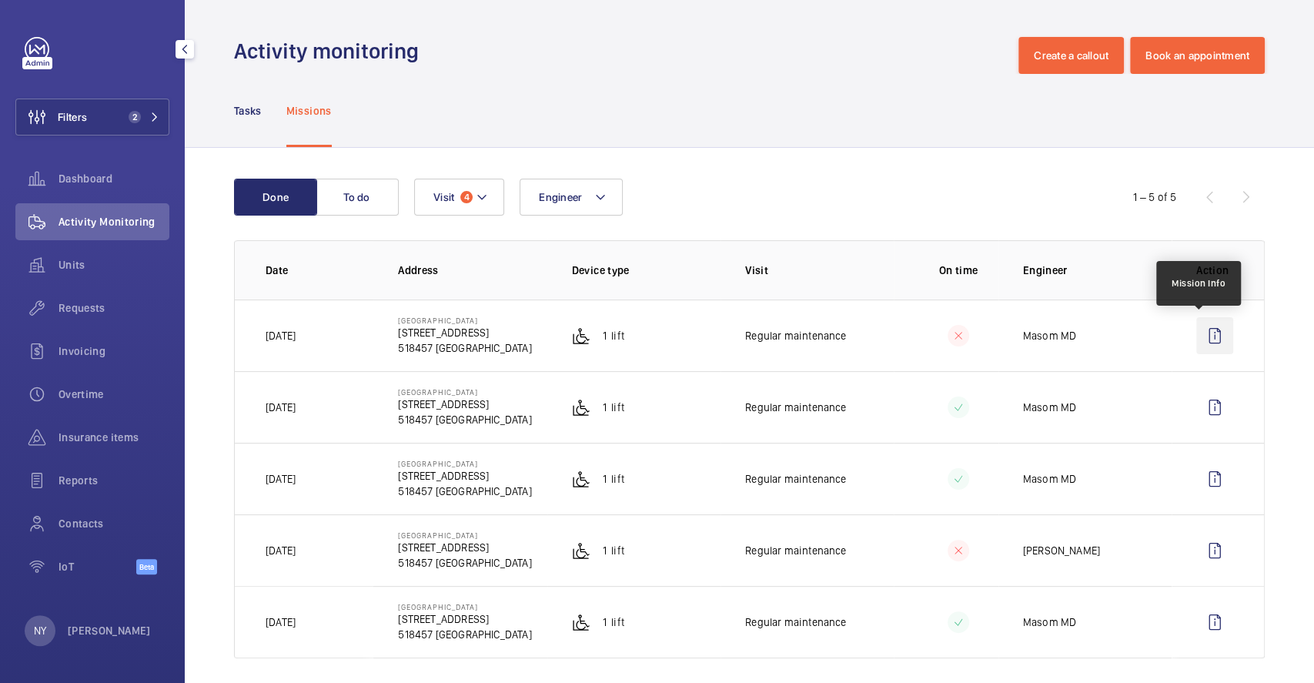
click at [1198, 341] on wm-front-icon-button at bounding box center [1214, 335] width 37 height 37
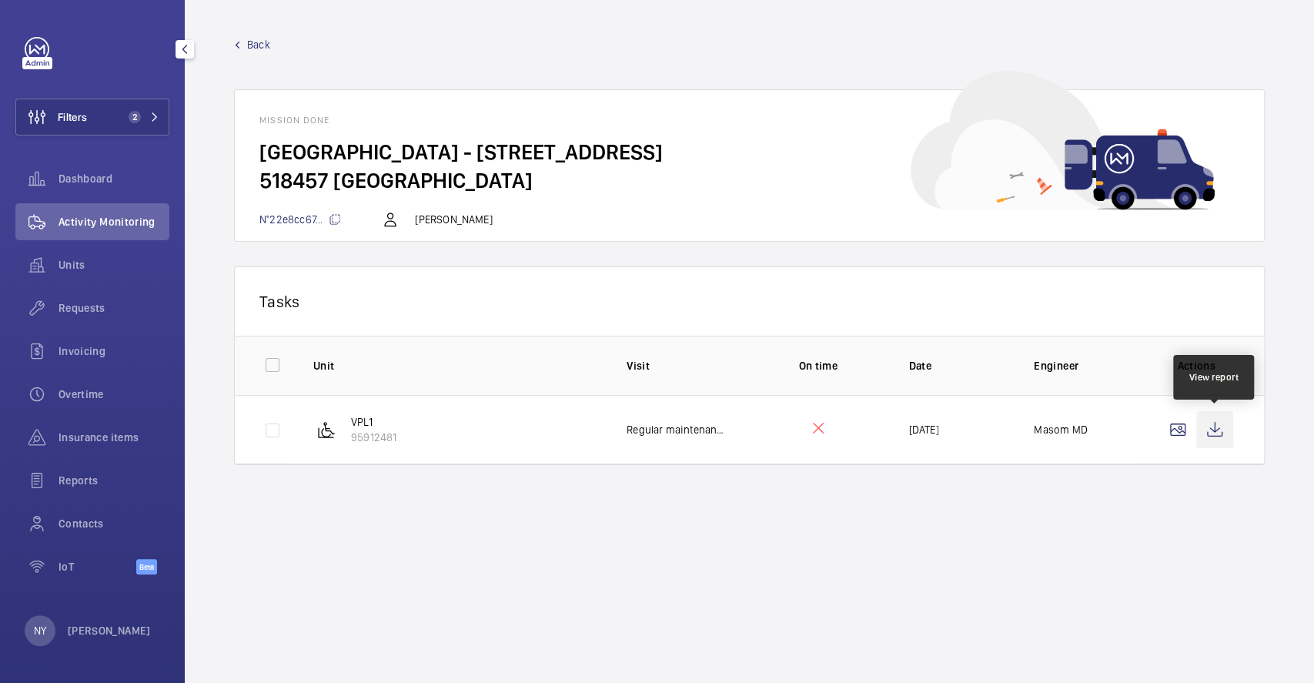
click at [1214, 429] on wm-front-icon-button at bounding box center [1214, 429] width 37 height 37
click at [256, 44] on span "Back" at bounding box center [258, 44] width 23 height 15
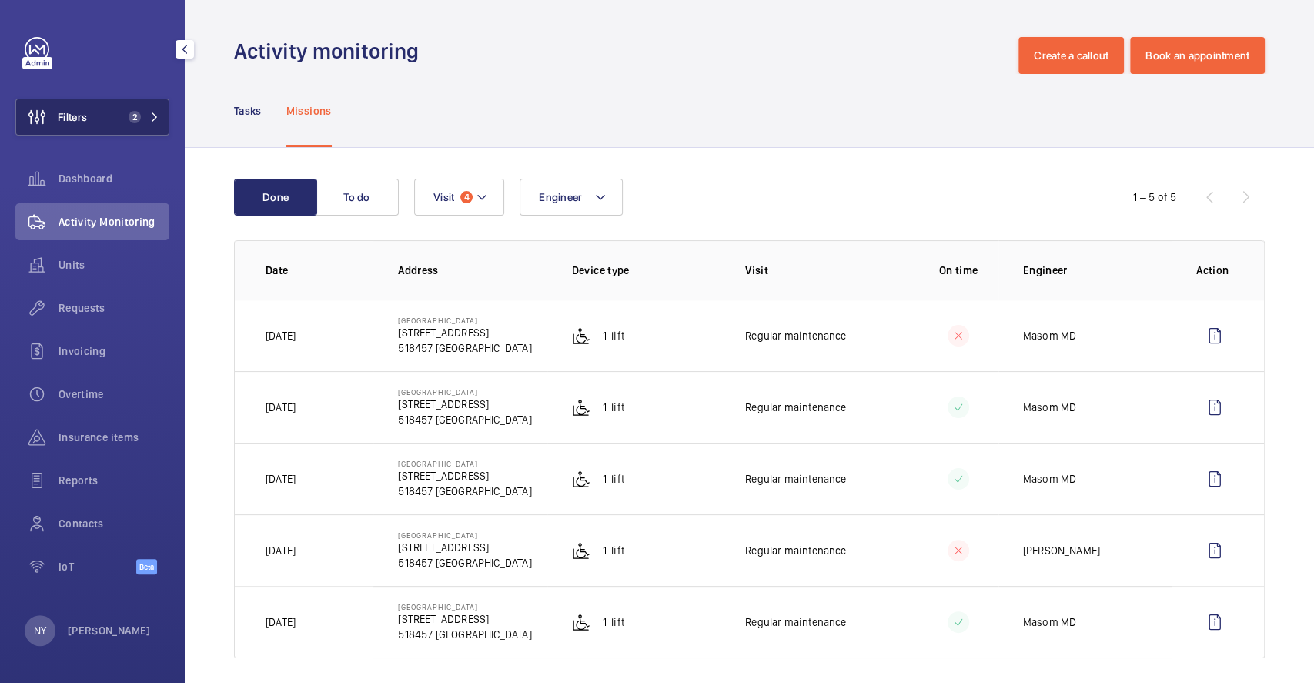
click at [132, 115] on span "2" at bounding box center [135, 117] width 12 height 12
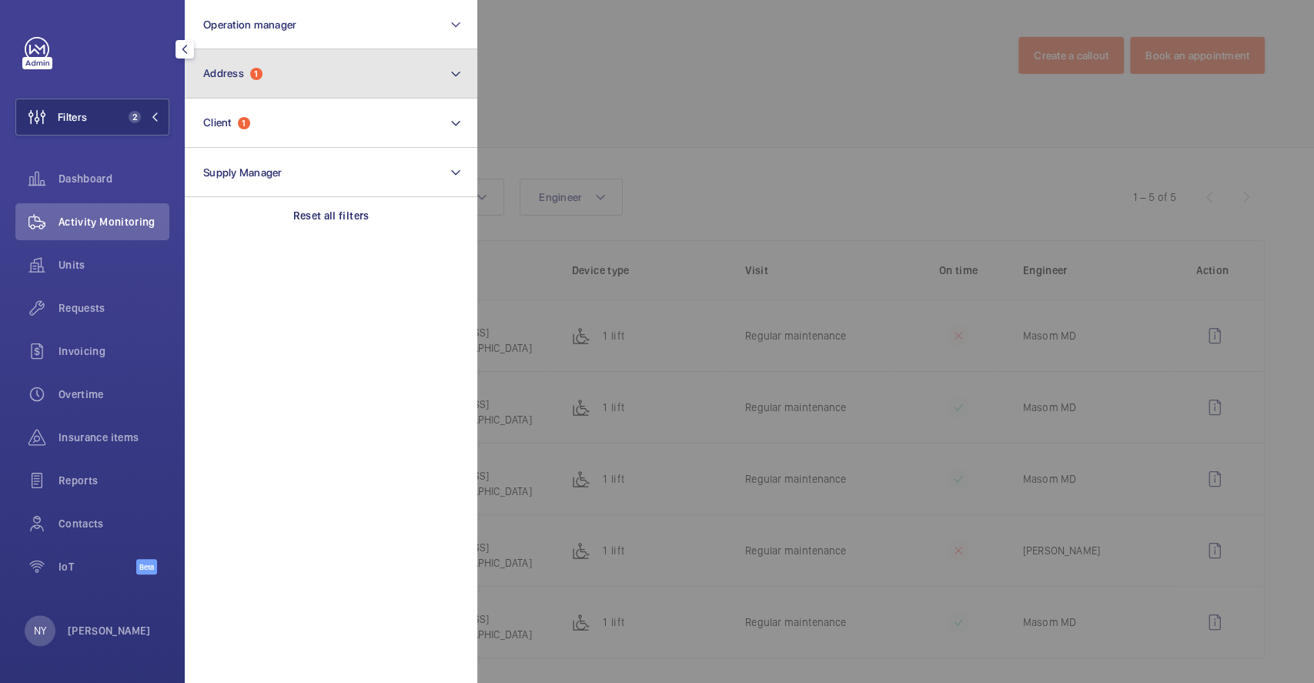
click at [272, 77] on button "Address 1" at bounding box center [331, 73] width 292 height 49
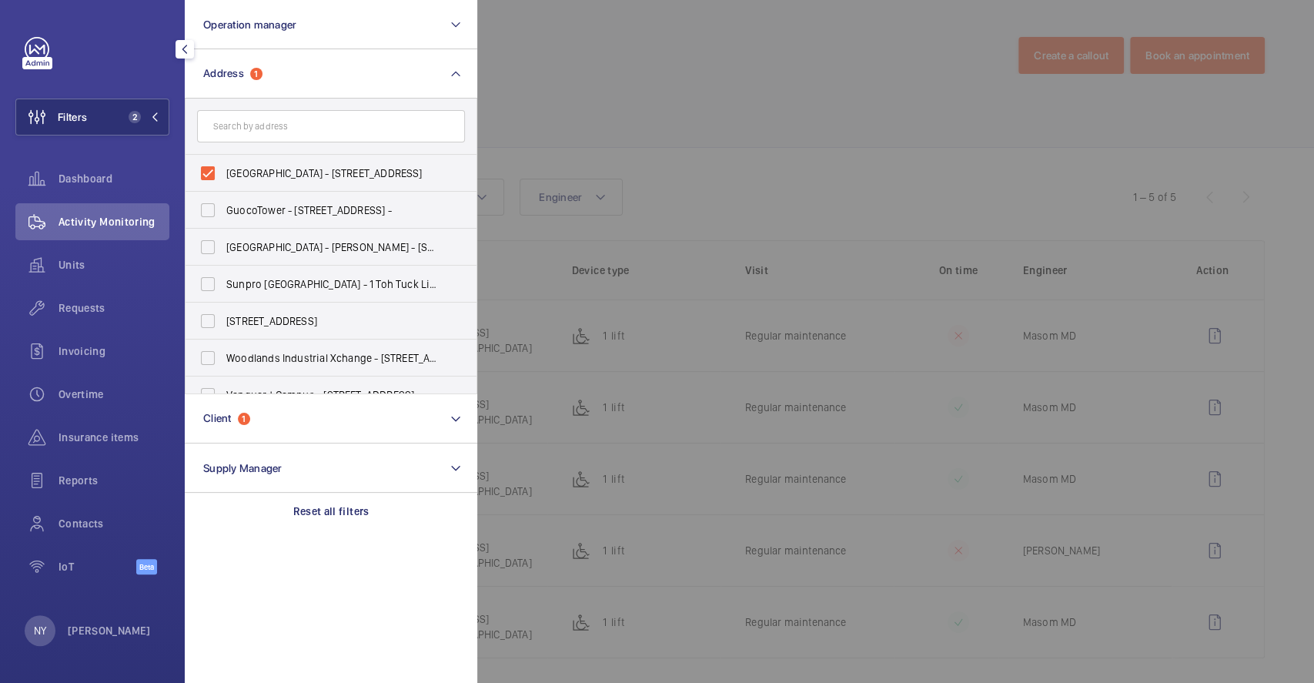
click at [271, 174] on span "[GEOGRAPHIC_DATA] - [STREET_ADDRESS]" at bounding box center [332, 172] width 212 height 15
click at [223, 174] on input "[GEOGRAPHIC_DATA] - [STREET_ADDRESS]" at bounding box center [207, 173] width 31 height 31
checkbox input "false"
click at [631, 125] on div at bounding box center [1134, 341] width 1314 height 683
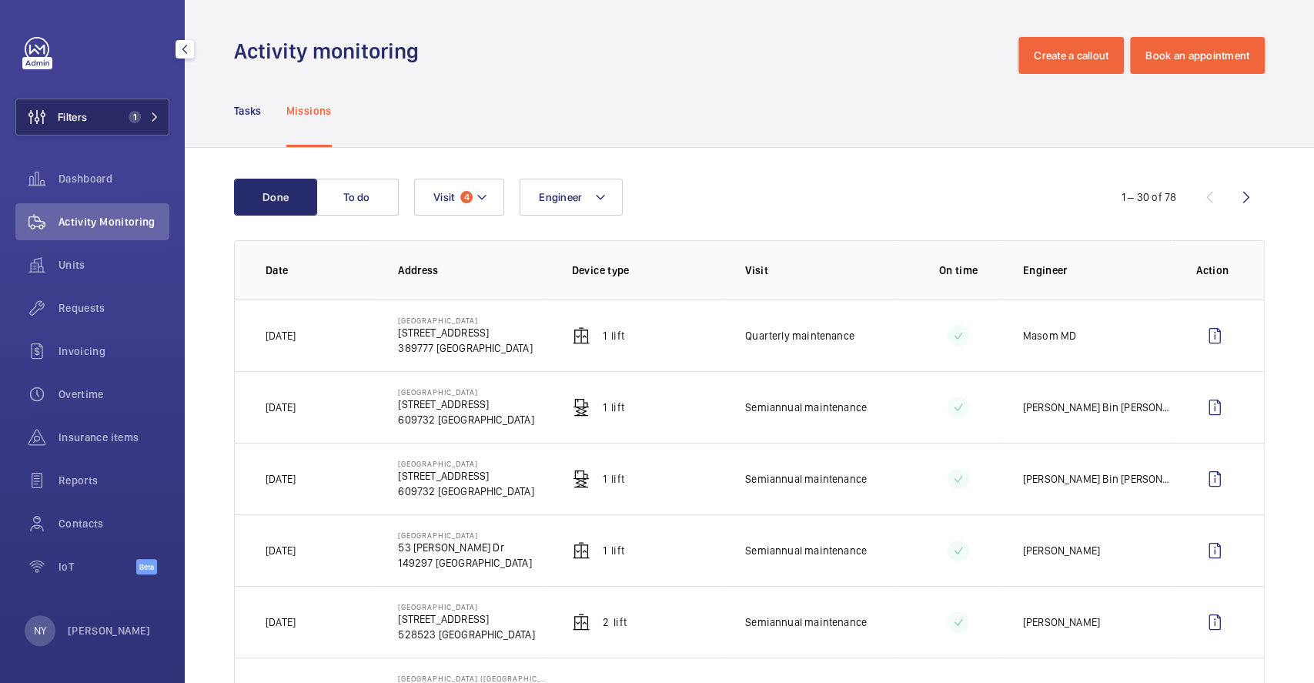
click at [105, 109] on button "Filters 1" at bounding box center [92, 117] width 154 height 37
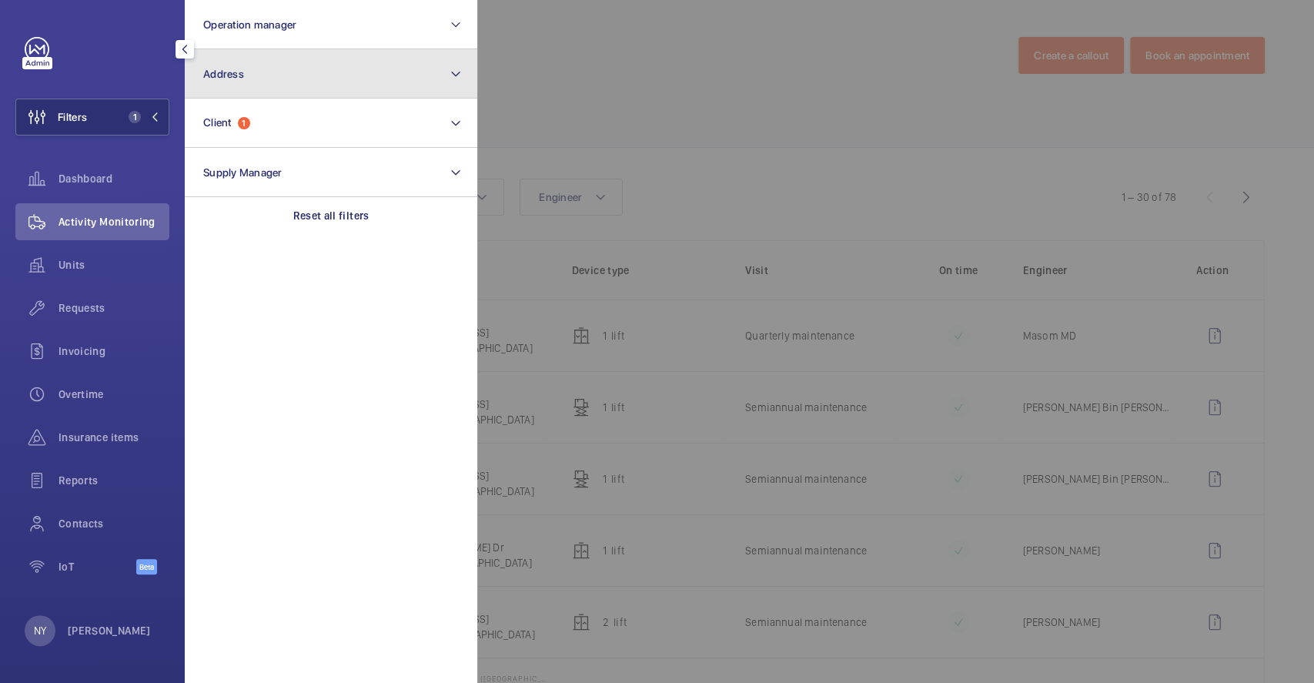
click at [259, 79] on button "Address" at bounding box center [331, 73] width 292 height 49
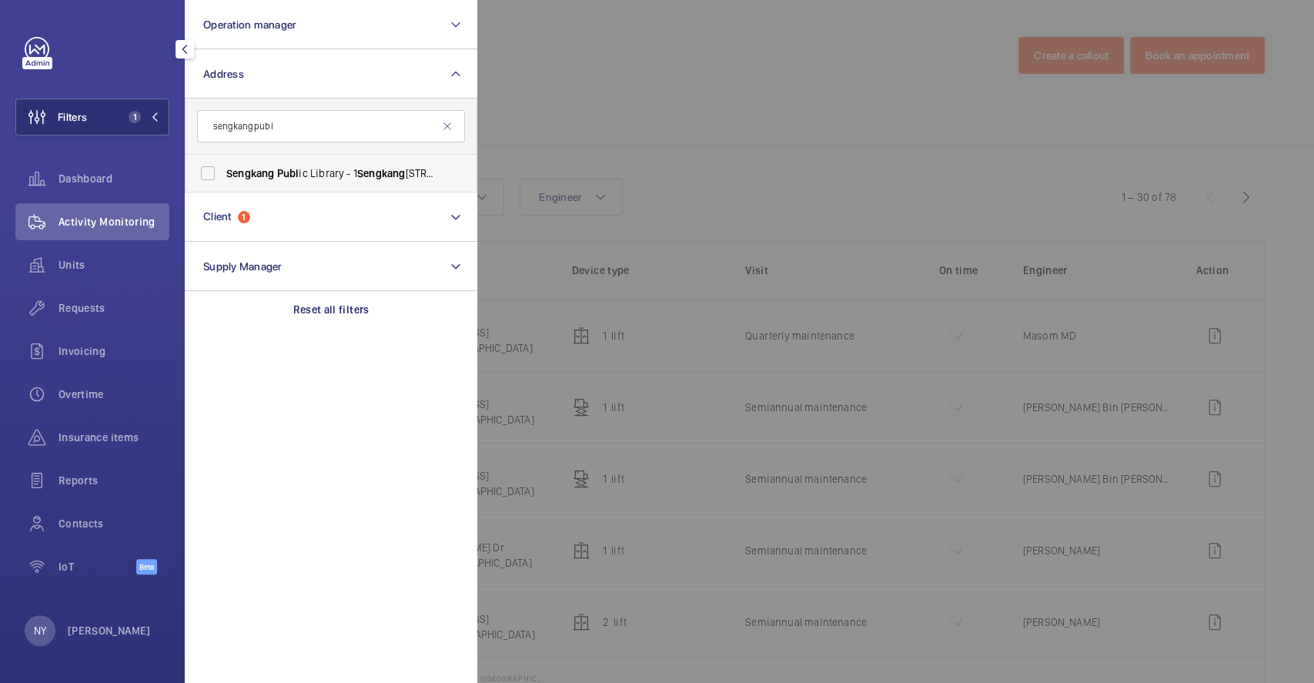
type input "sengkang publ"
click at [347, 165] on span "[GEOGRAPHIC_DATA] - [STREET_ADDRESS]" at bounding box center [332, 172] width 212 height 15
click at [223, 165] on input "[GEOGRAPHIC_DATA] - [STREET_ADDRESS]" at bounding box center [207, 173] width 31 height 31
checkbox input "true"
click at [542, 129] on div at bounding box center [1134, 341] width 1314 height 683
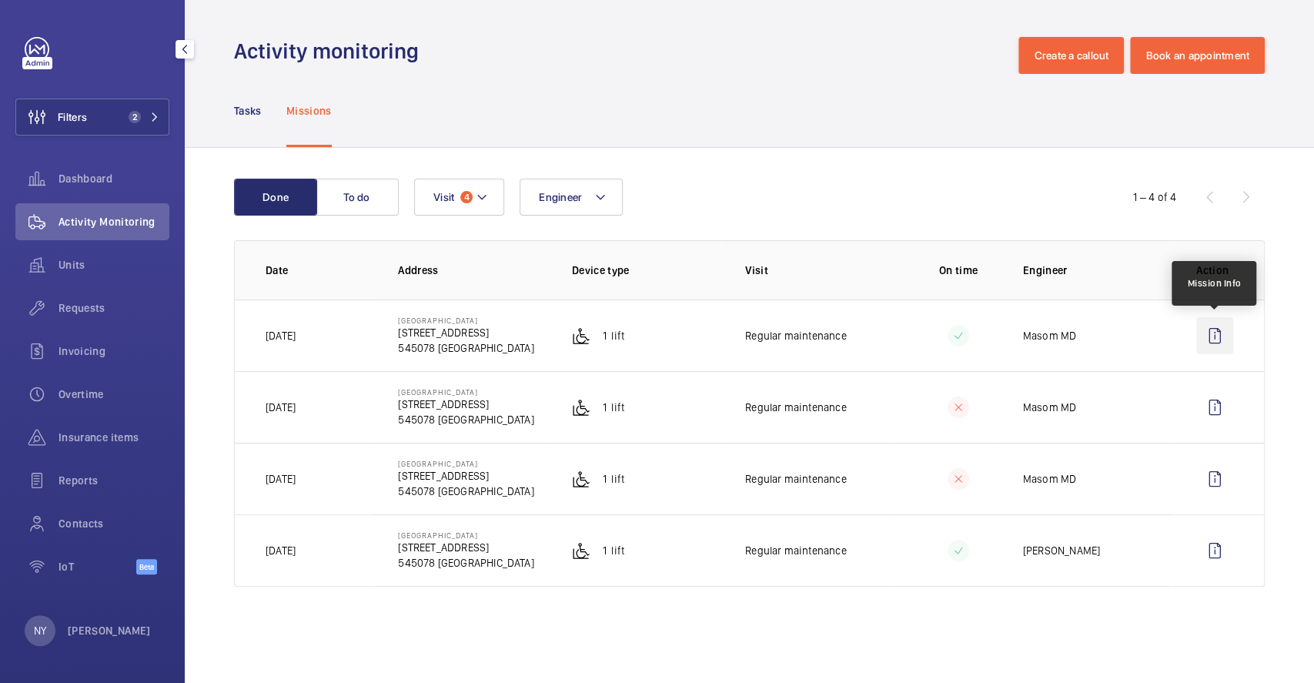
click at [1225, 332] on wm-front-icon-button at bounding box center [1214, 335] width 37 height 37
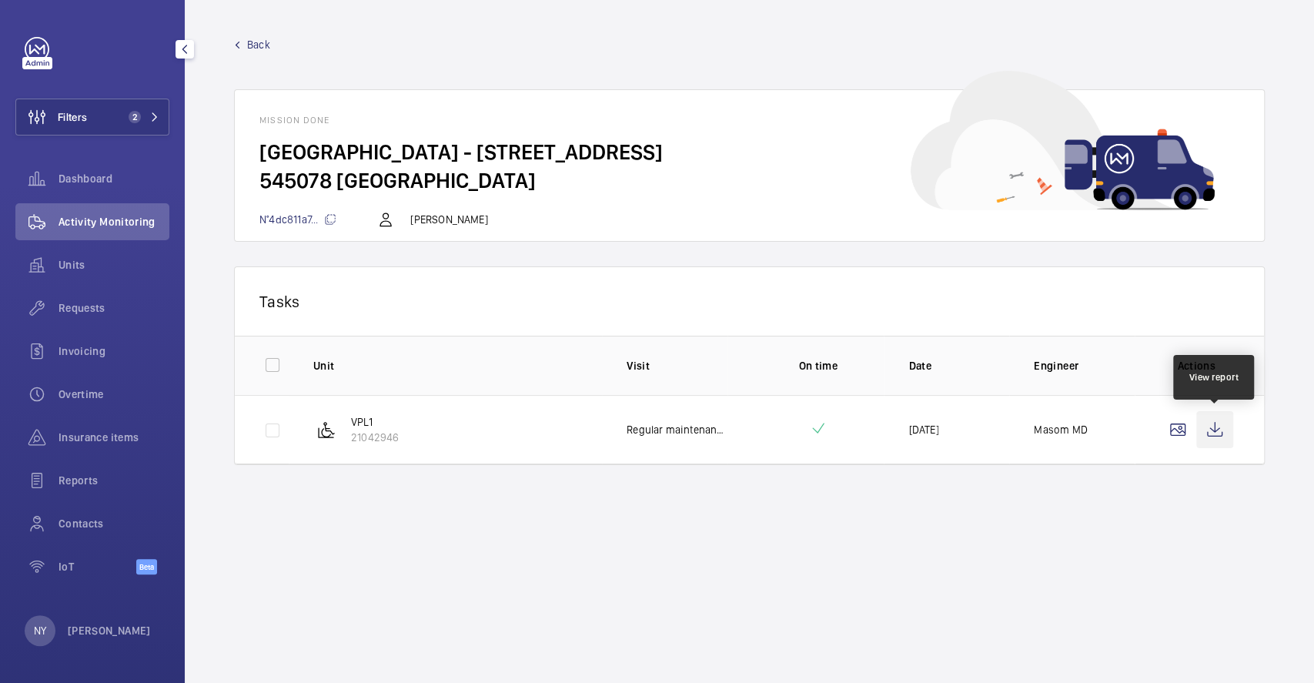
click at [1201, 431] on wm-front-icon-button at bounding box center [1214, 429] width 37 height 37
click at [255, 48] on span "Back" at bounding box center [258, 44] width 23 height 15
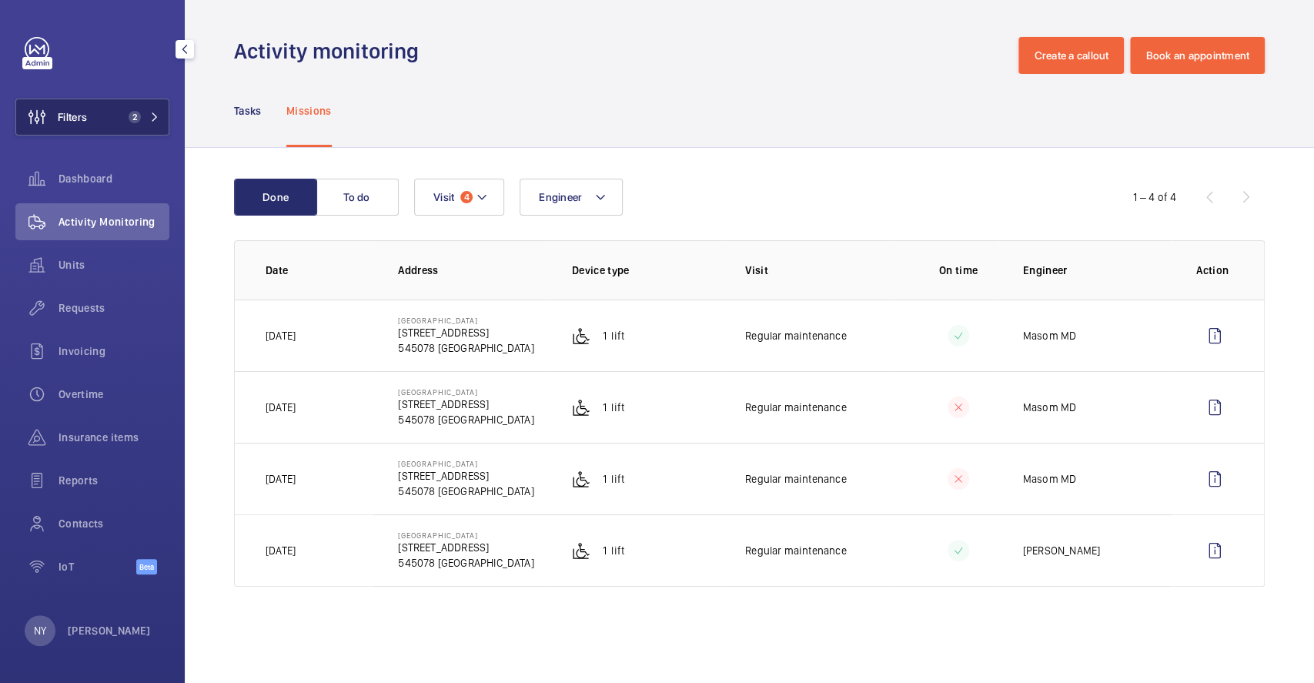
click at [84, 116] on span "Filters" at bounding box center [72, 116] width 29 height 15
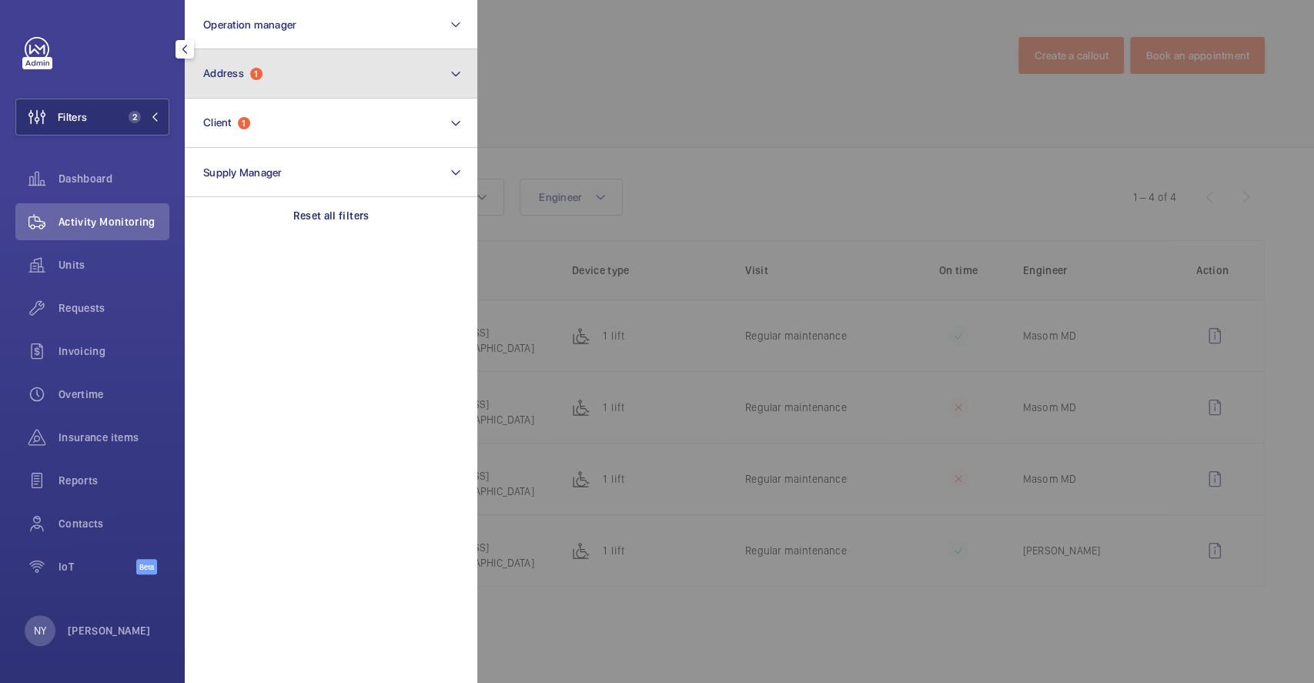
click at [286, 82] on button "Address 1" at bounding box center [331, 73] width 292 height 49
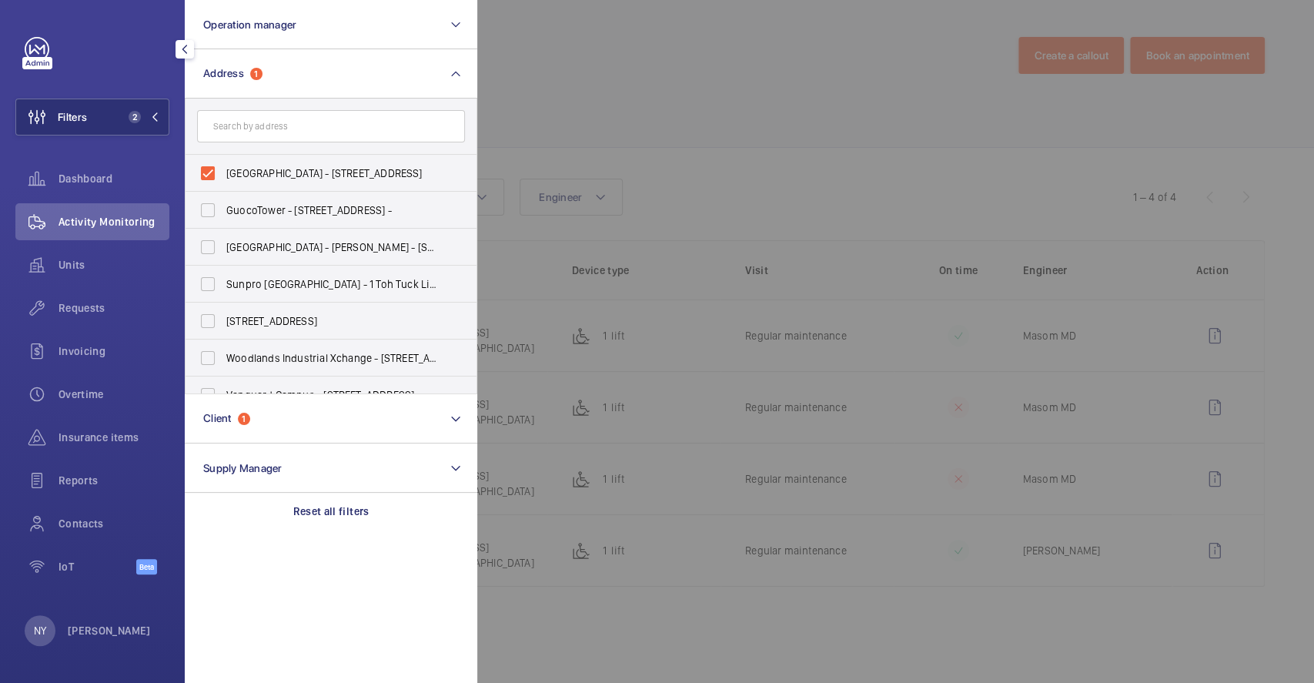
click at [292, 179] on span "[GEOGRAPHIC_DATA] - [STREET_ADDRESS]" at bounding box center [332, 172] width 212 height 15
click at [223, 179] on input "[GEOGRAPHIC_DATA] - [STREET_ADDRESS]" at bounding box center [207, 173] width 31 height 31
checkbox input "false"
click at [298, 131] on input "text" at bounding box center [331, 126] width 268 height 32
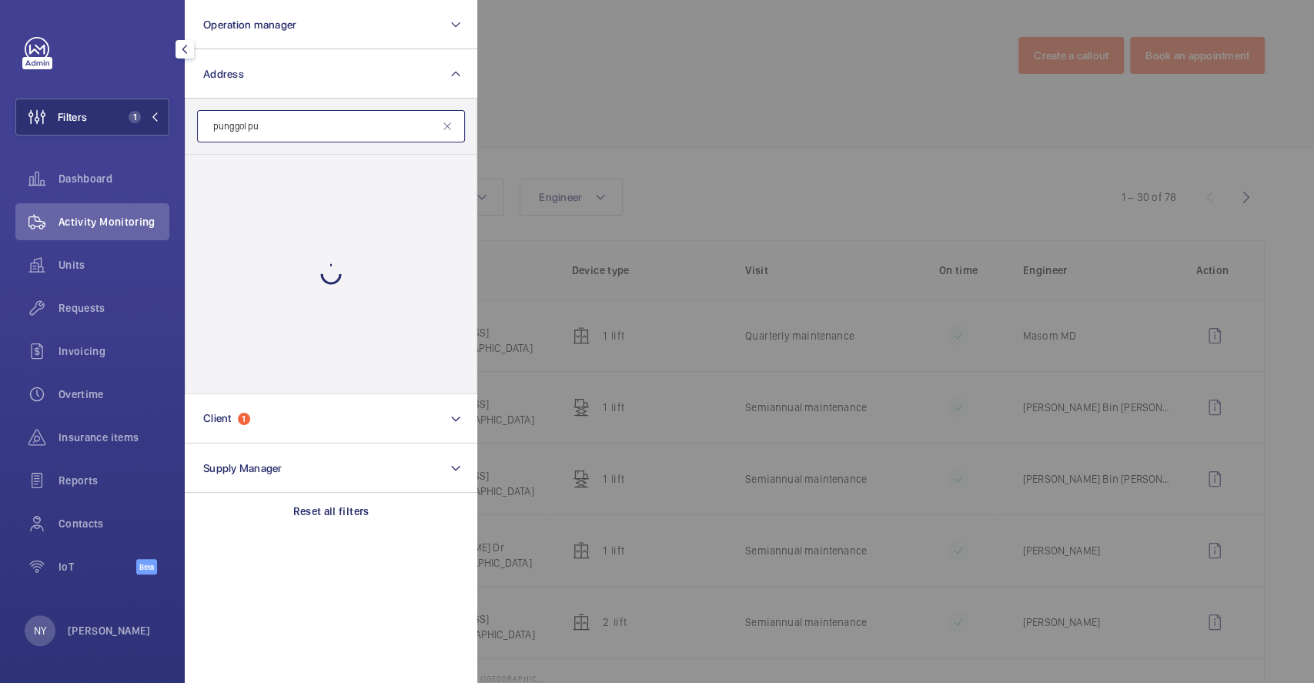
type input "punggol pub"
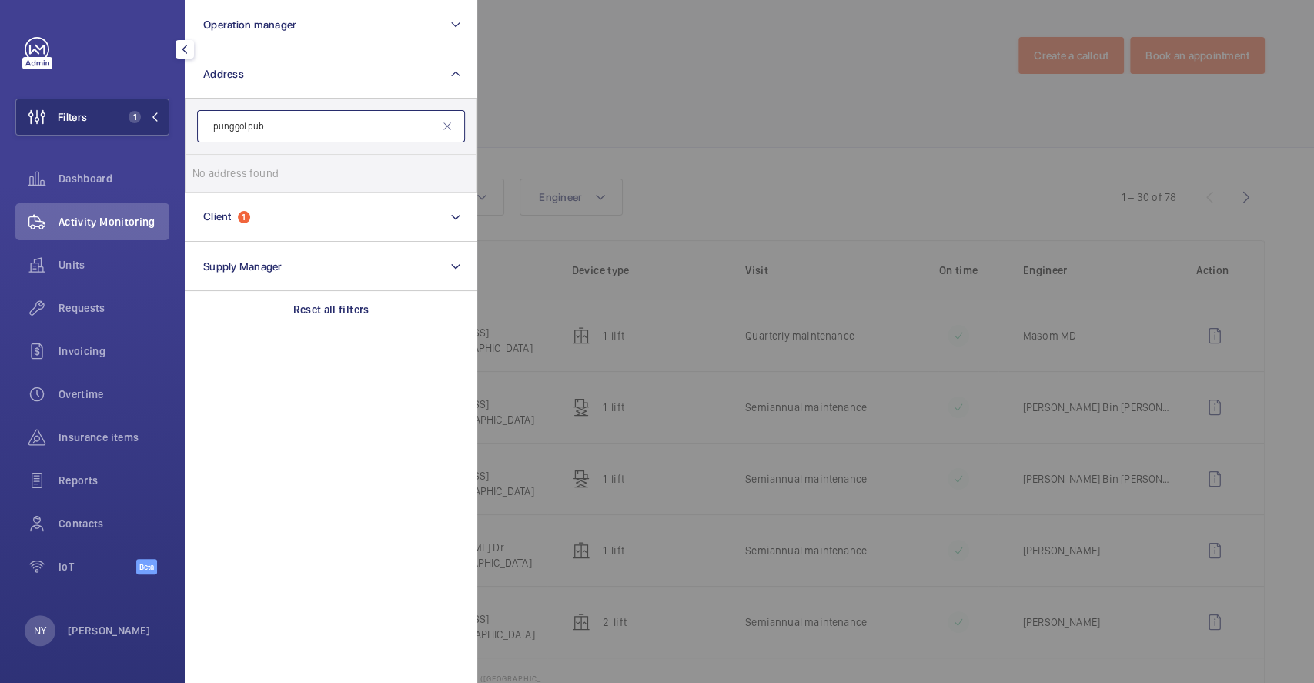
drag, startPoint x: 287, startPoint y: 123, endPoint x: 184, endPoint y: 124, distance: 103.1
click at [184, 124] on div "Filters 1 Operation manager Address punggol pub No address found Reset Client 1…" at bounding box center [92, 341] width 185 height 683
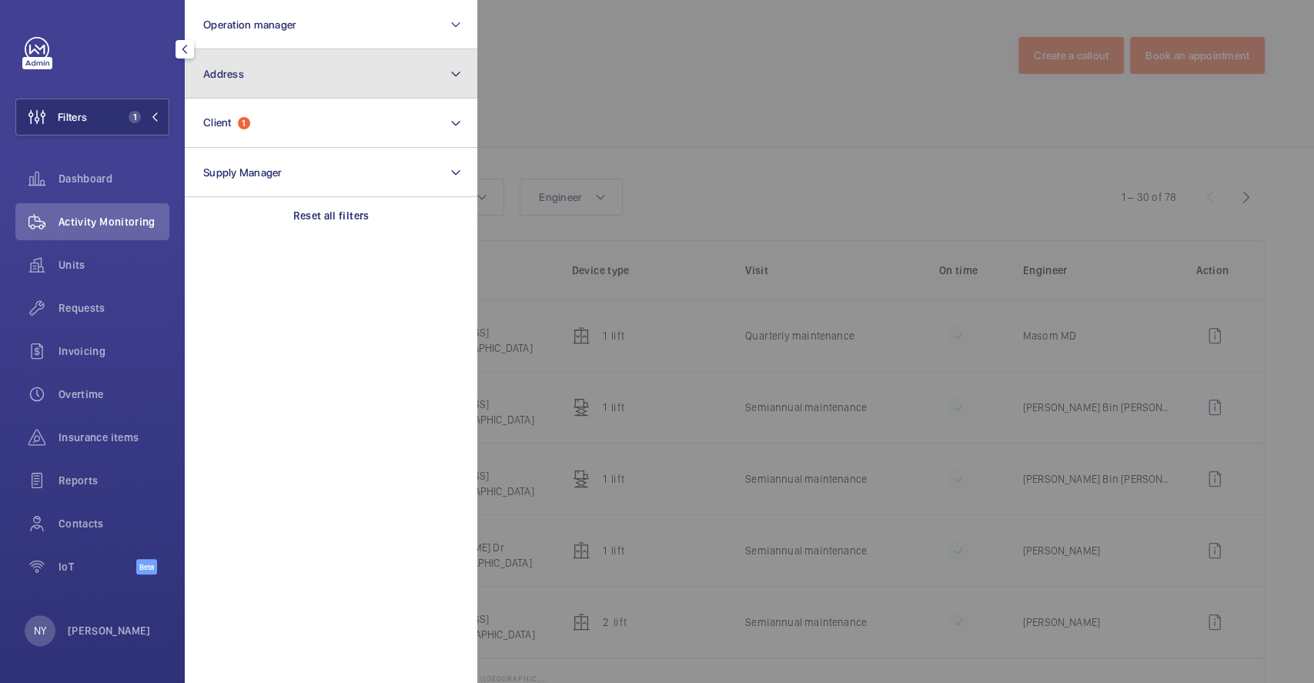
click at [222, 90] on button "Address" at bounding box center [331, 73] width 292 height 49
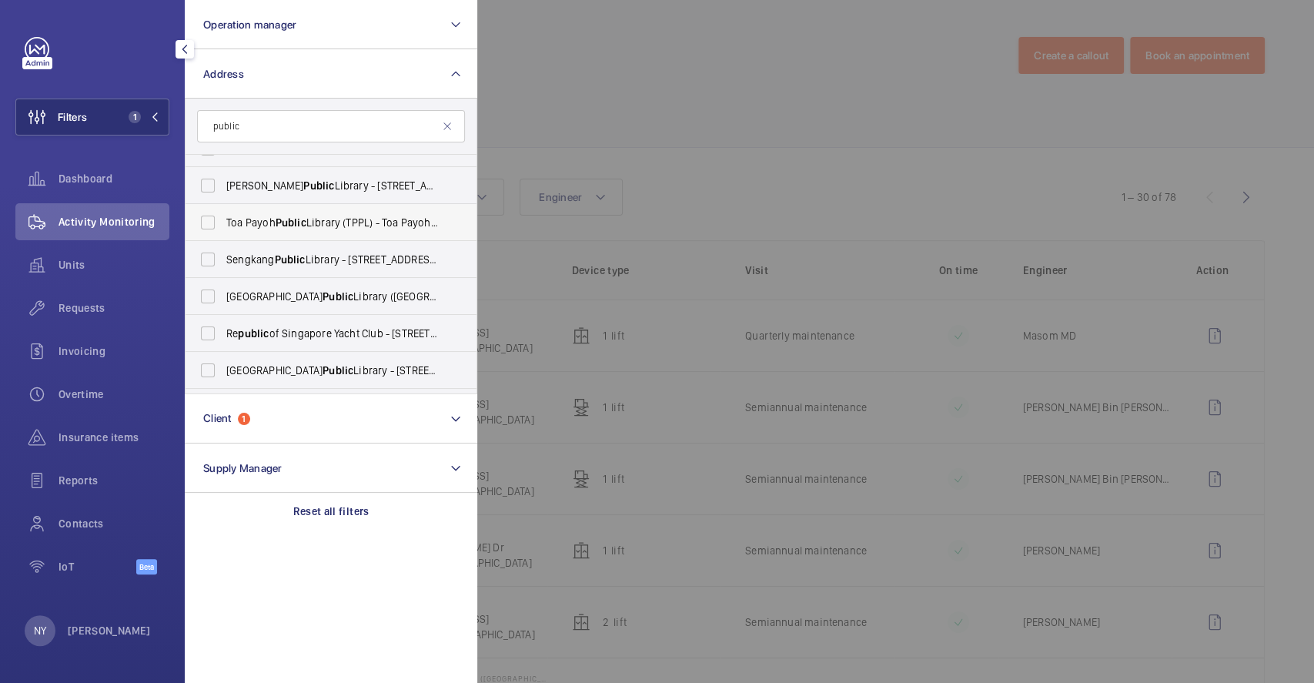
scroll to position [204, 0]
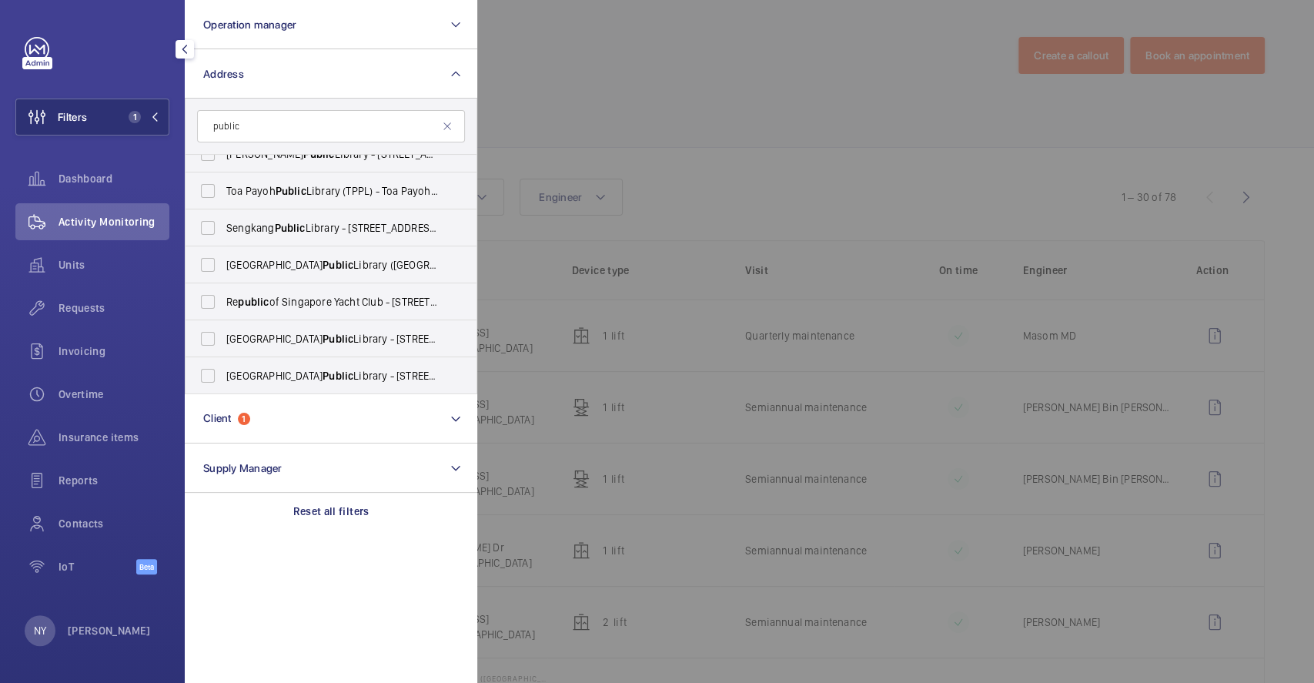
type input "public"
click at [653, 105] on div at bounding box center [1134, 341] width 1314 height 683
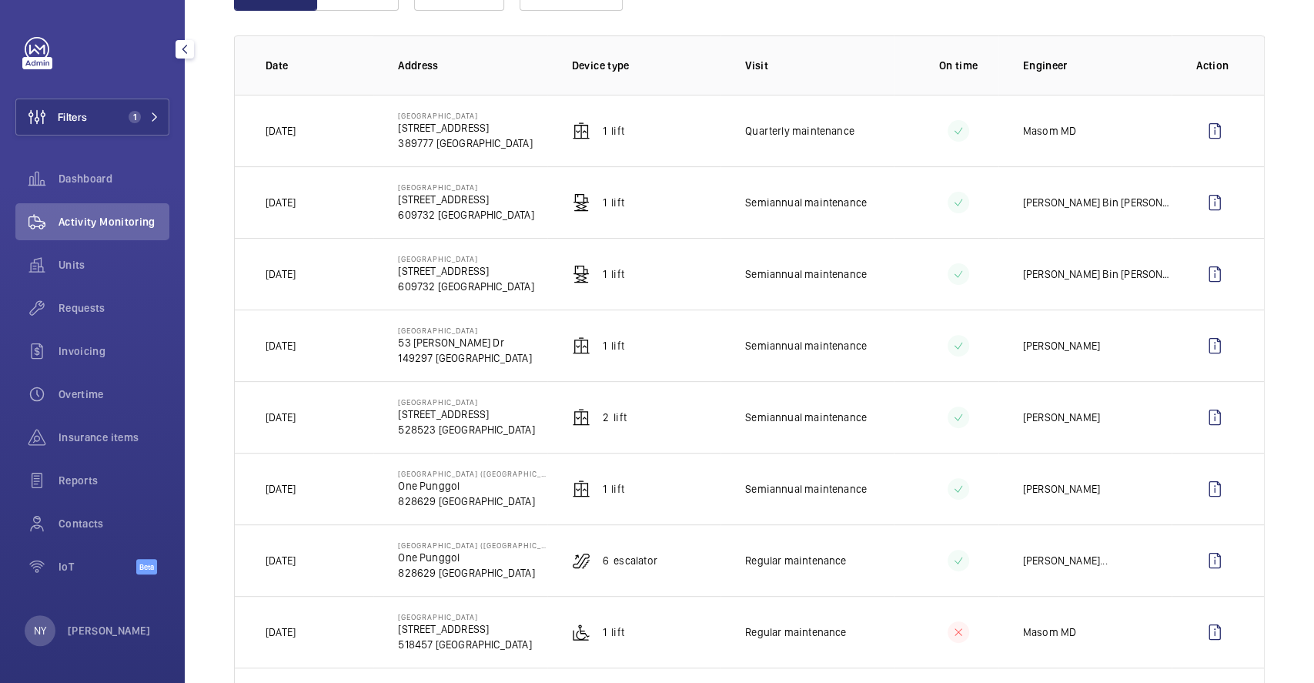
scroll to position [308, 0]
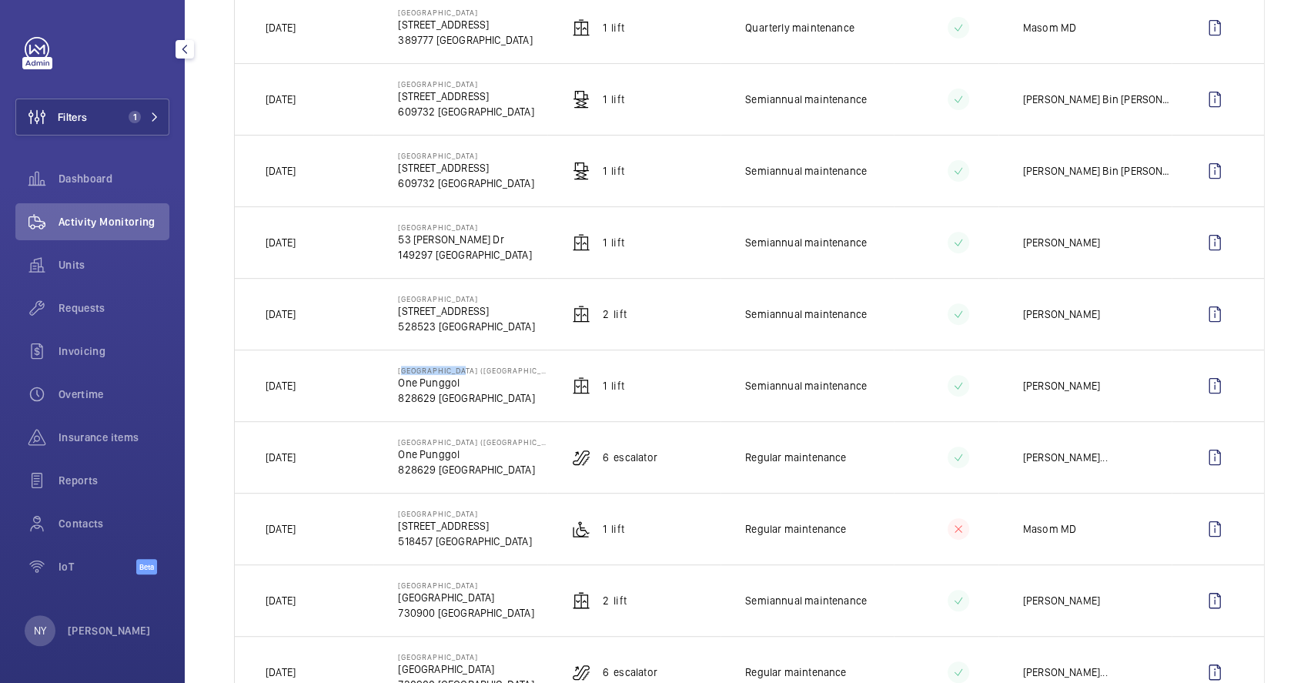
drag, startPoint x: 397, startPoint y: 370, endPoint x: 462, endPoint y: 367, distance: 64.7
click at [462, 367] on p "[GEOGRAPHIC_DATA] ([GEOGRAPHIC_DATA])" at bounding box center [472, 370] width 149 height 9
copy p "Punggol Regio"
click at [122, 120] on button "Filters 1" at bounding box center [92, 117] width 154 height 37
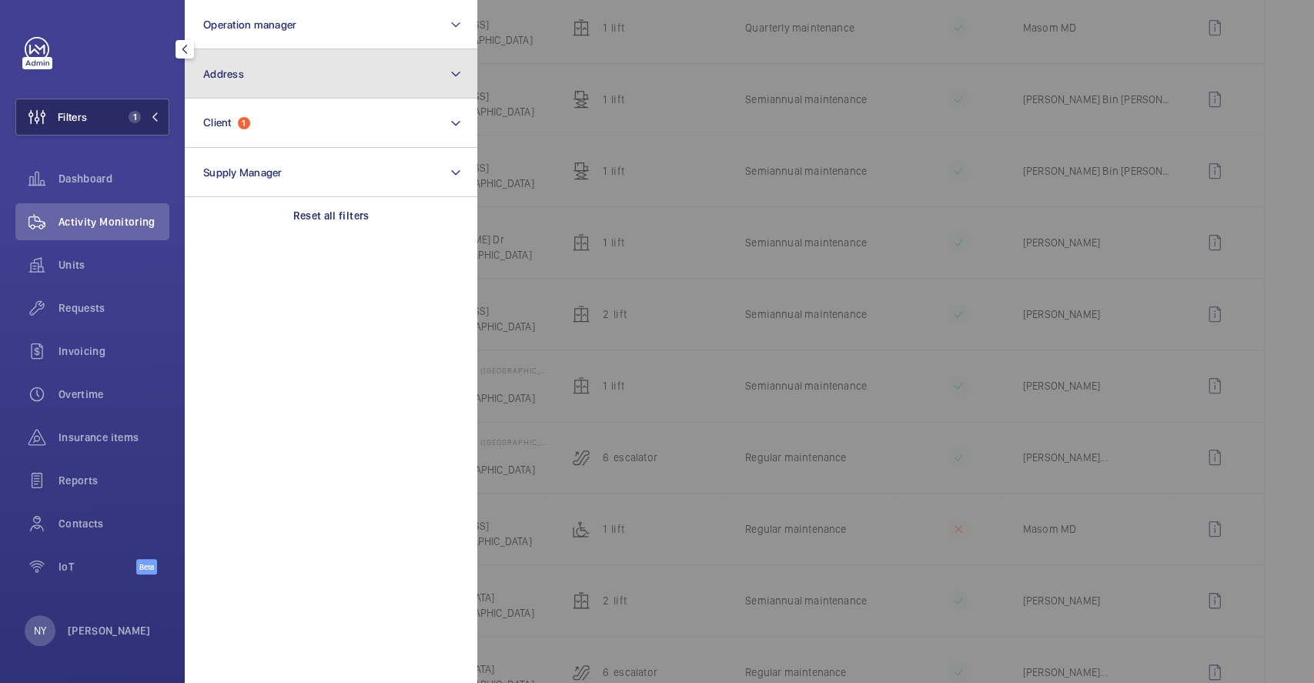
click at [324, 68] on button "Address" at bounding box center [331, 73] width 292 height 49
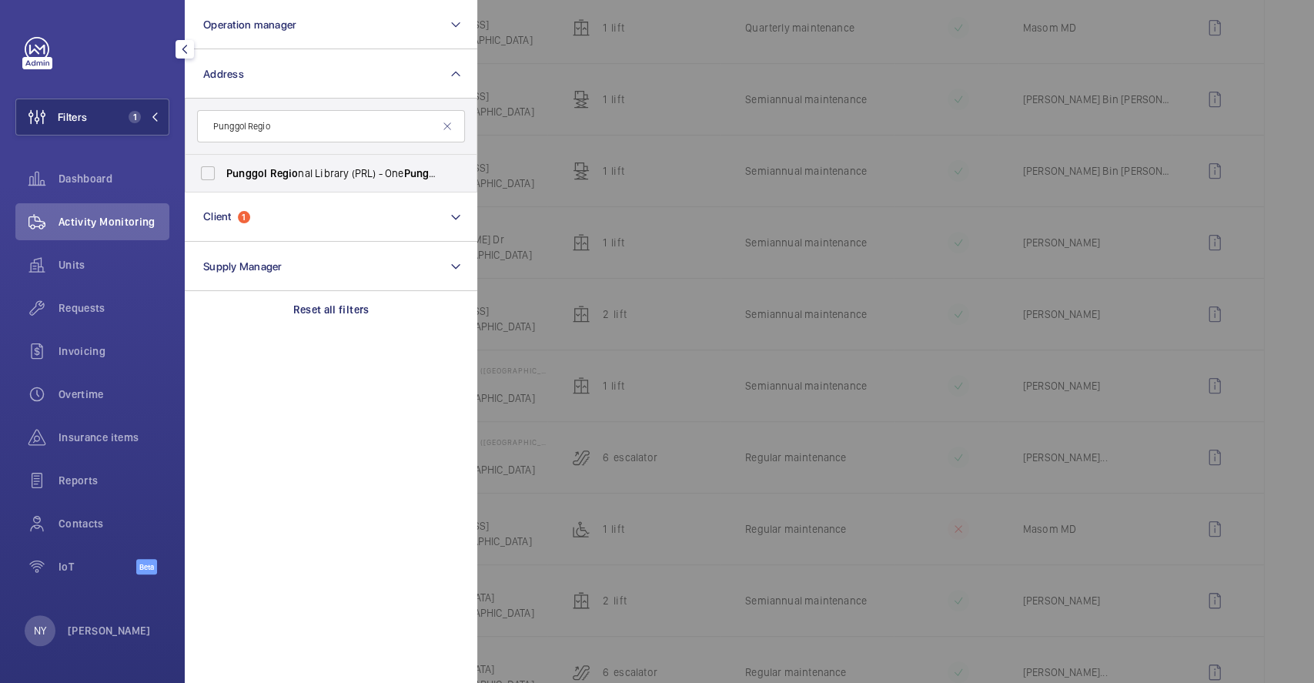
type input "Punggol Regio"
click at [302, 163] on label "[GEOGRAPHIC_DATA] ([GEOGRAPHIC_DATA]) - [GEOGRAPHIC_DATA]" at bounding box center [319, 173] width 268 height 37
click at [223, 163] on input "[GEOGRAPHIC_DATA] ([GEOGRAPHIC_DATA]) - [GEOGRAPHIC_DATA]" at bounding box center [207, 173] width 31 height 31
checkbox input "true"
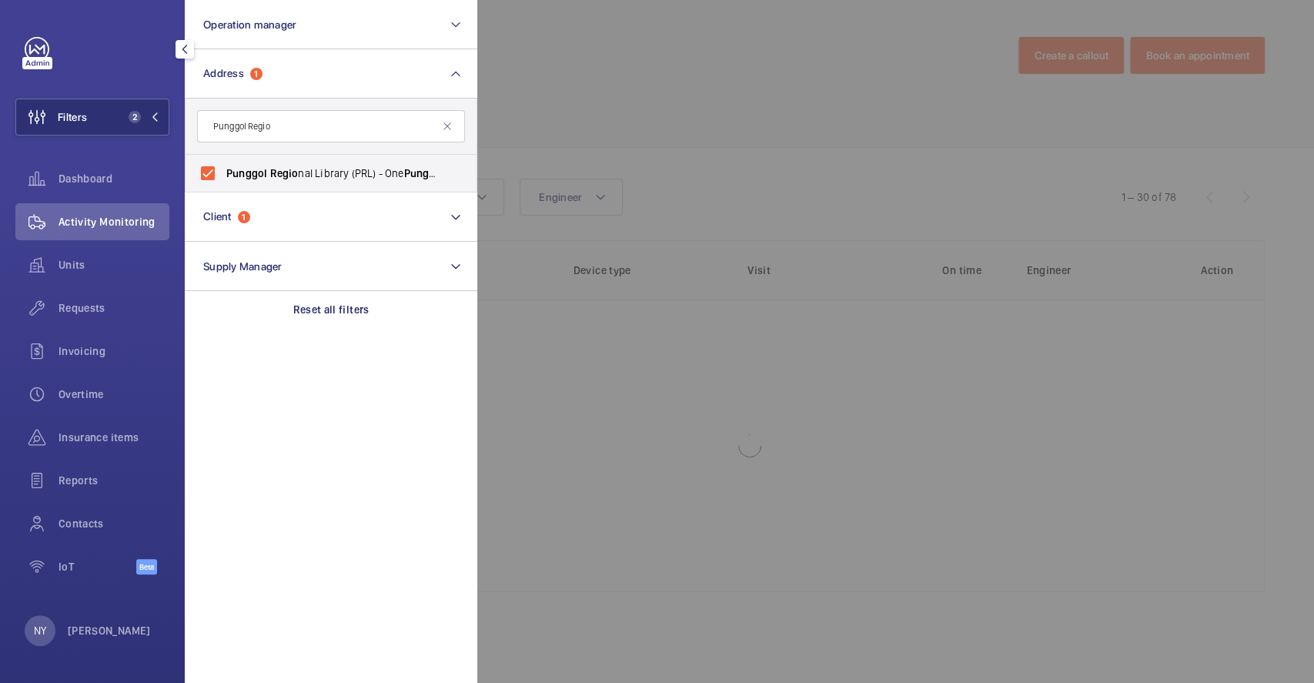
click at [661, 120] on div at bounding box center [1134, 341] width 1314 height 683
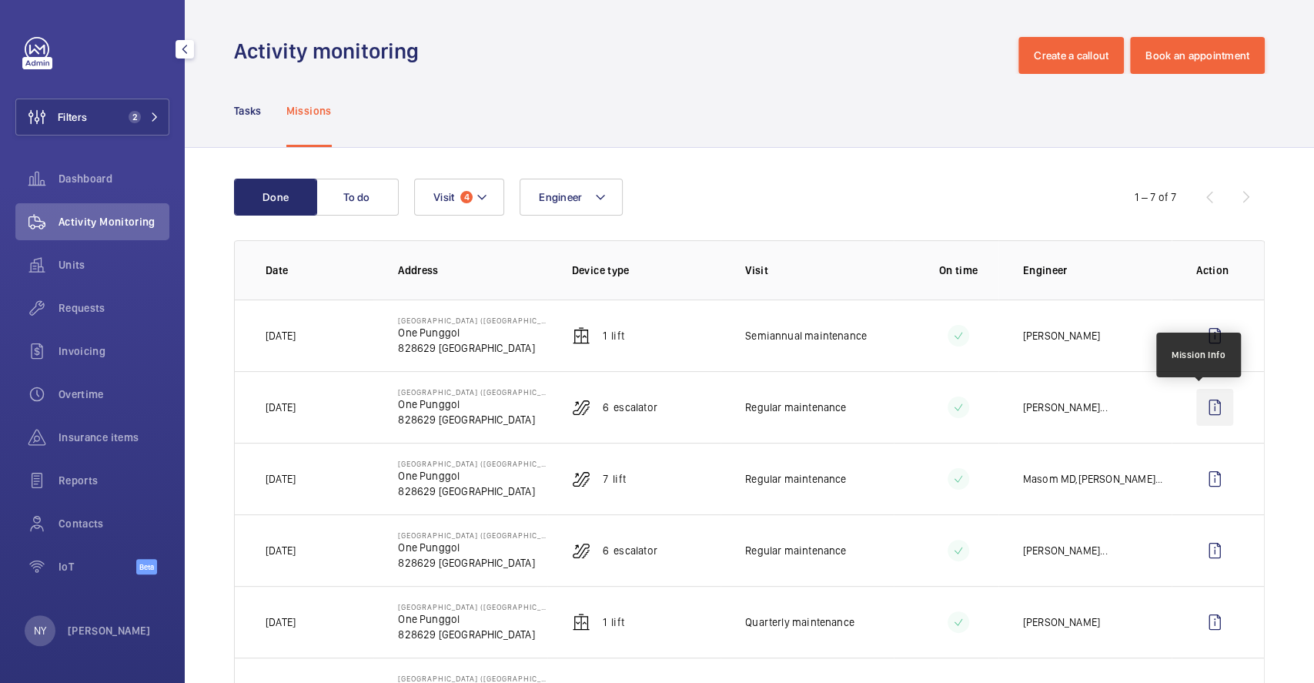
click at [1196, 399] on wm-front-icon-button at bounding box center [1214, 407] width 37 height 37
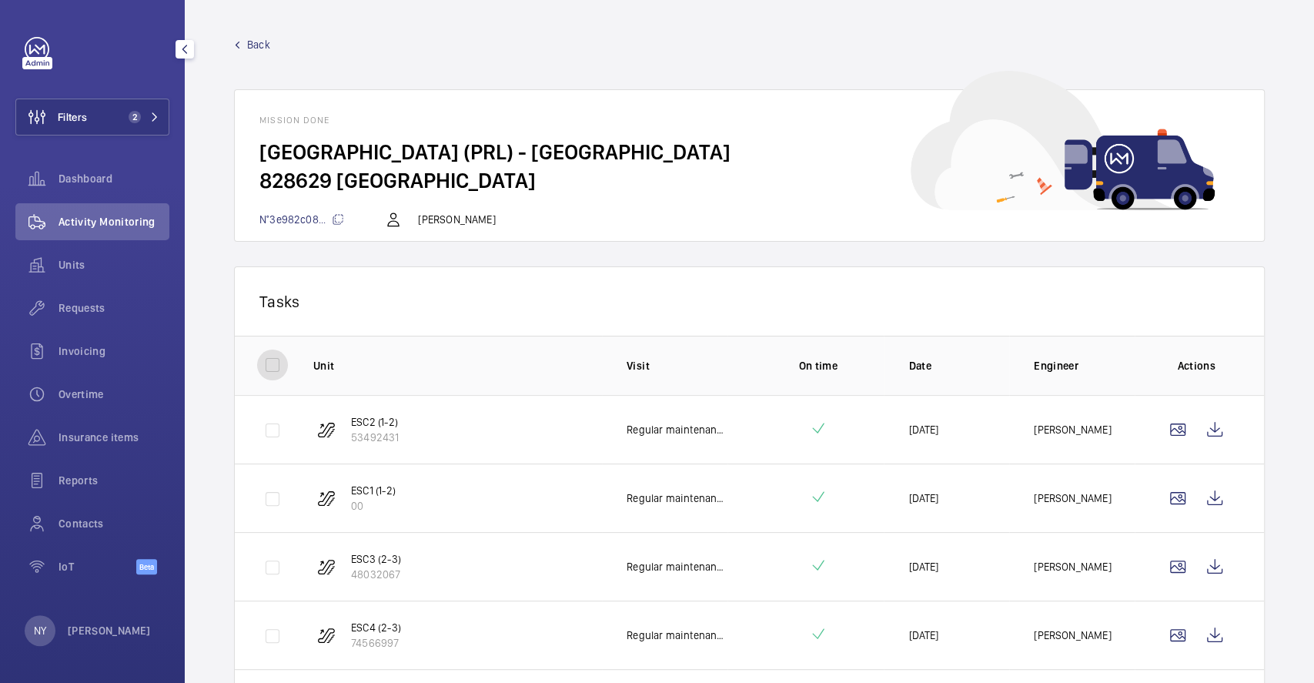
click at [274, 359] on input "checkbox" at bounding box center [272, 364] width 31 height 31
checkbox input "true"
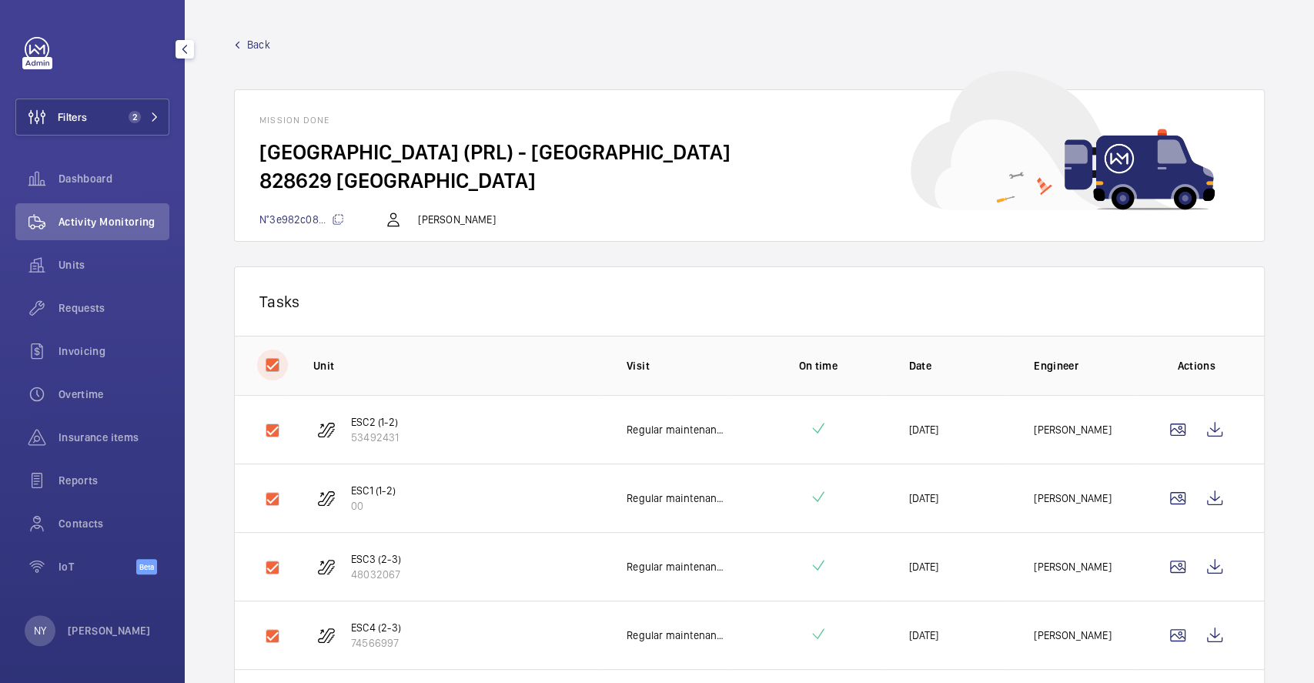
checkbox input "true"
click at [1116, 300] on button "Download 6 reports" at bounding box center [1175, 300] width 129 height 37
click at [254, 47] on span "Back" at bounding box center [258, 44] width 23 height 15
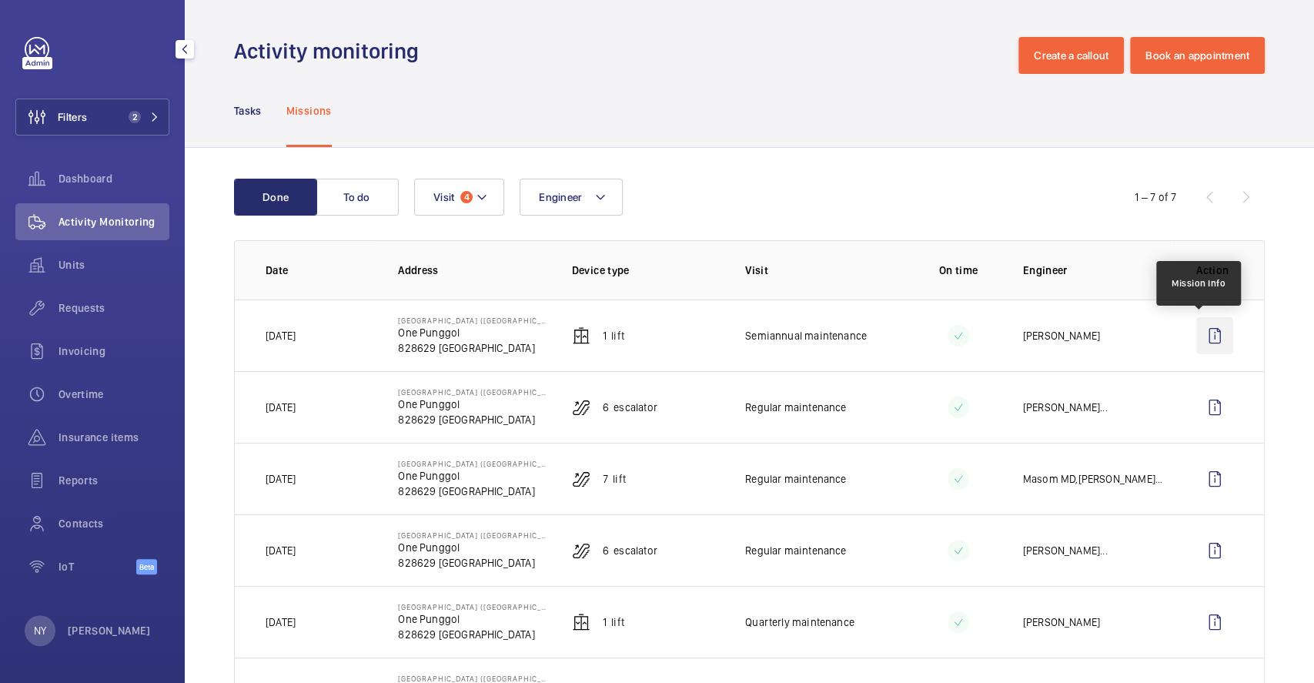
click at [1196, 333] on wm-front-icon-button at bounding box center [1214, 335] width 37 height 37
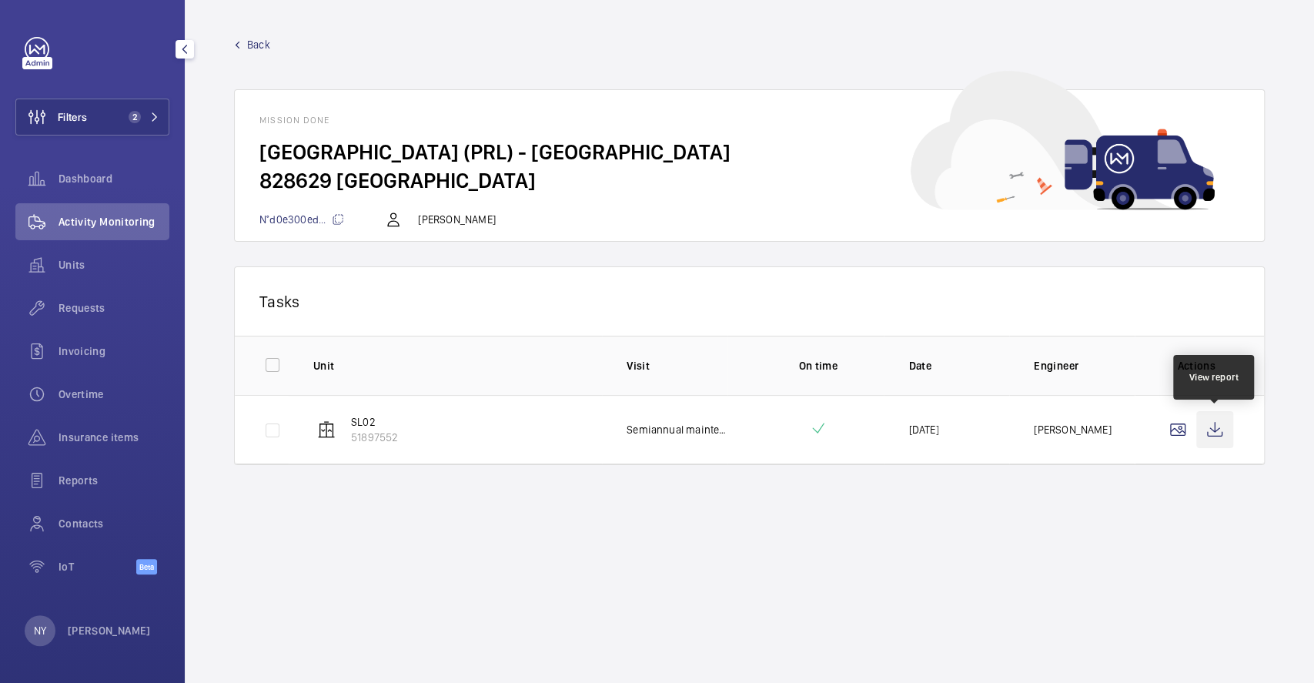
click at [1211, 437] on wm-front-icon-button at bounding box center [1214, 429] width 37 height 37
click at [252, 45] on span "Back" at bounding box center [258, 44] width 23 height 15
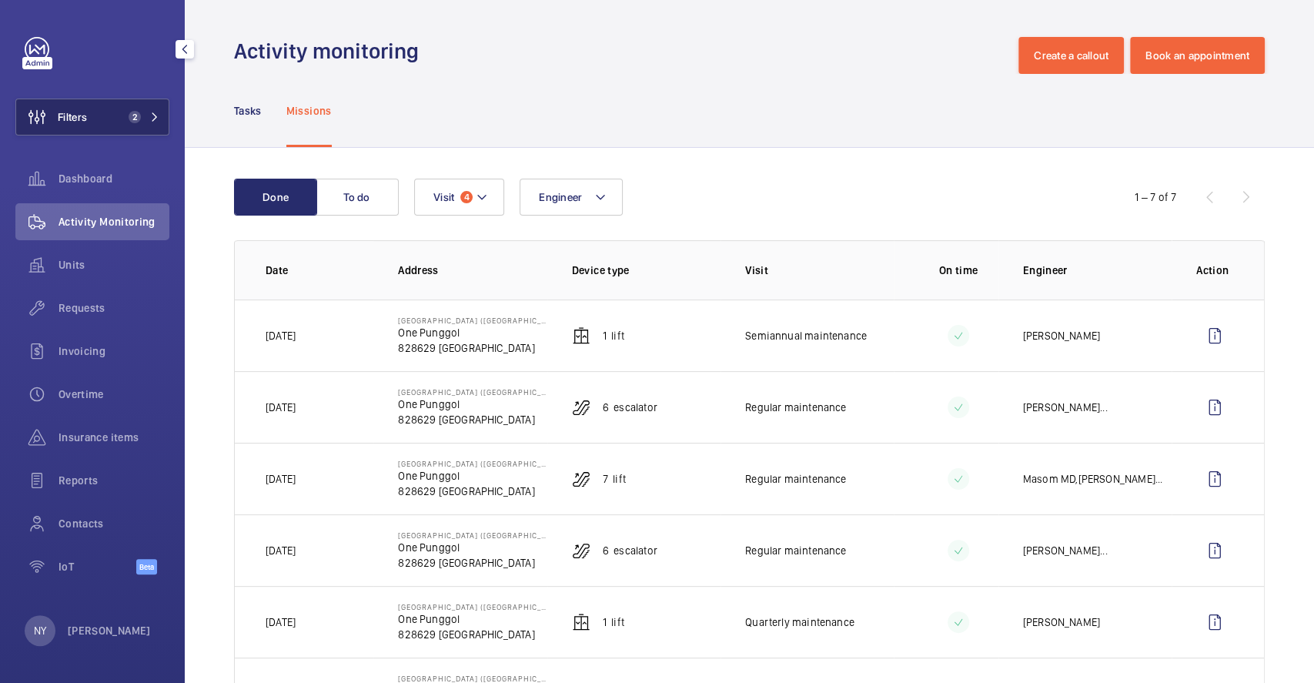
click at [73, 118] on span "Filters" at bounding box center [72, 116] width 29 height 15
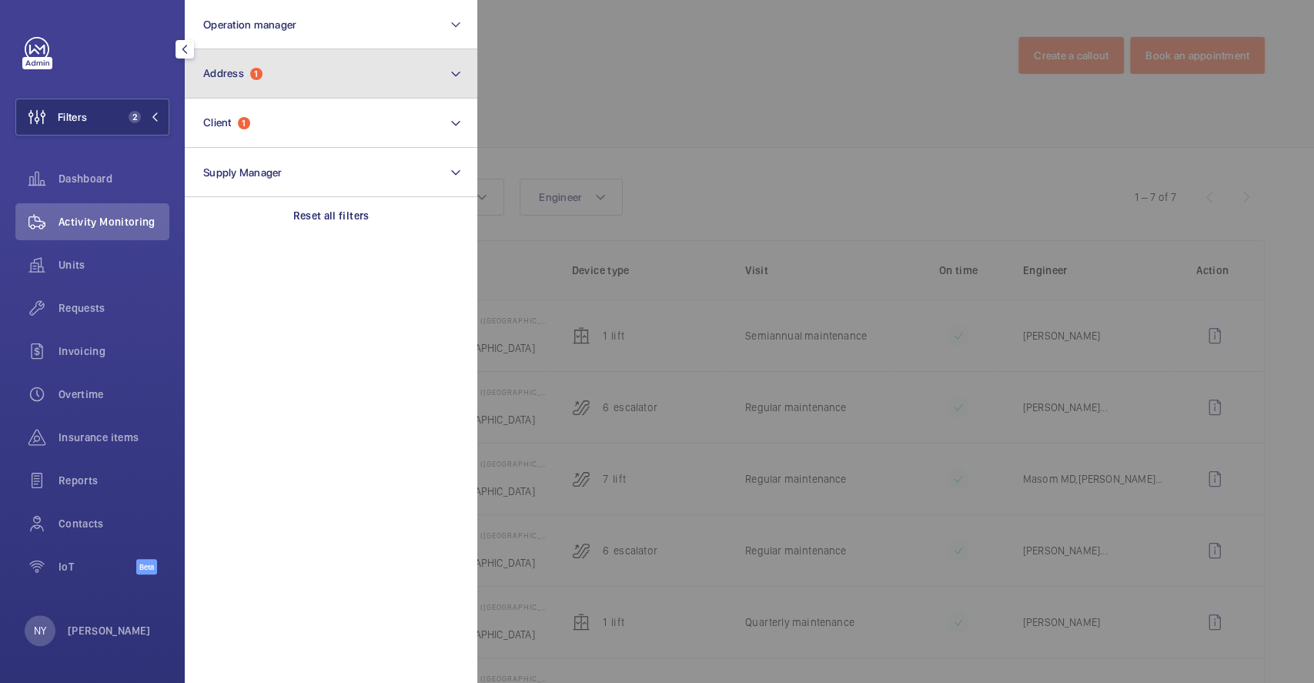
click at [331, 84] on button "Address 1" at bounding box center [331, 73] width 292 height 49
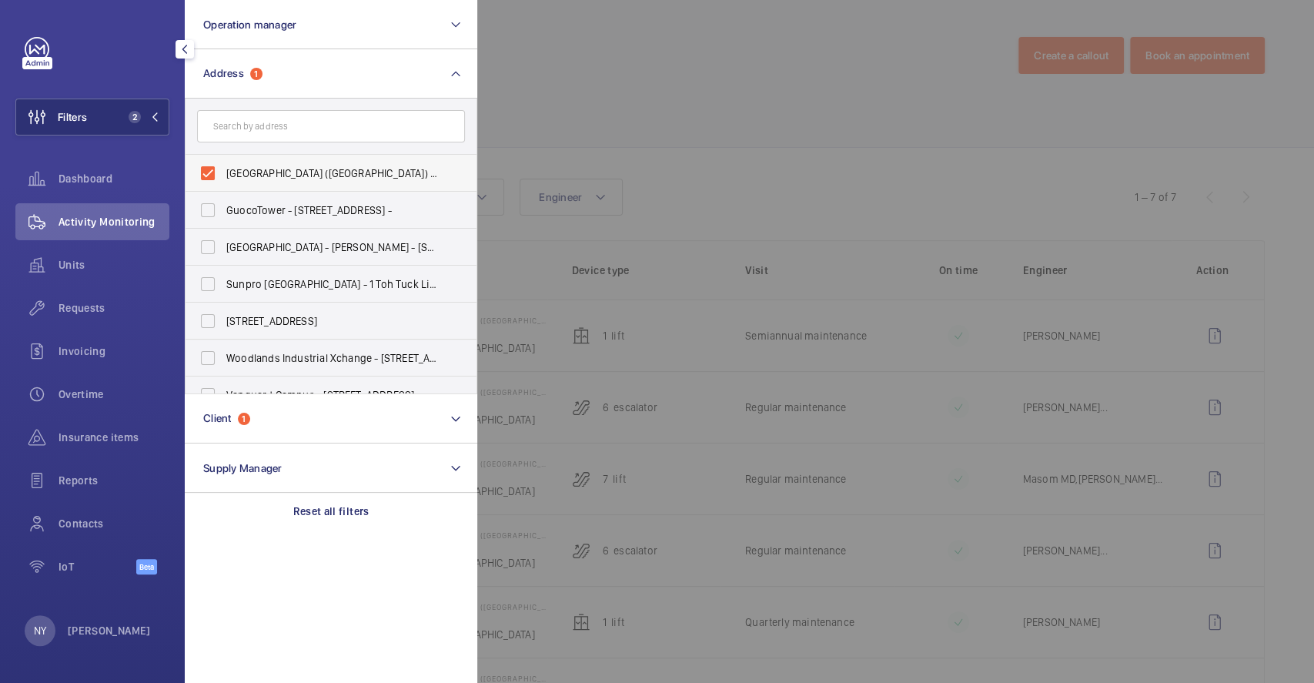
click at [278, 179] on span "[GEOGRAPHIC_DATA] ([GEOGRAPHIC_DATA]) - [GEOGRAPHIC_DATA]" at bounding box center [332, 172] width 212 height 15
click at [223, 179] on input "[GEOGRAPHIC_DATA] ([GEOGRAPHIC_DATA]) - [GEOGRAPHIC_DATA]" at bounding box center [207, 173] width 31 height 31
checkbox input "false"
click at [727, 126] on div at bounding box center [1134, 341] width 1314 height 683
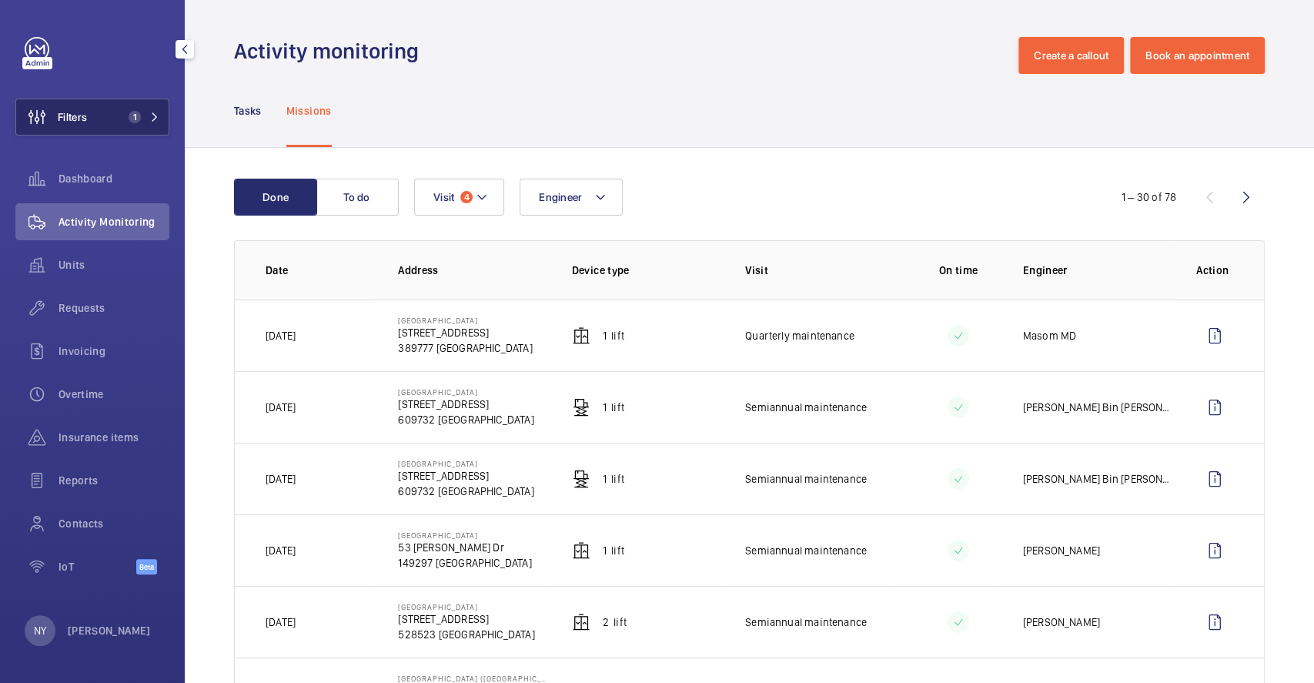
click at [92, 126] on button "Filters 1" at bounding box center [92, 117] width 154 height 37
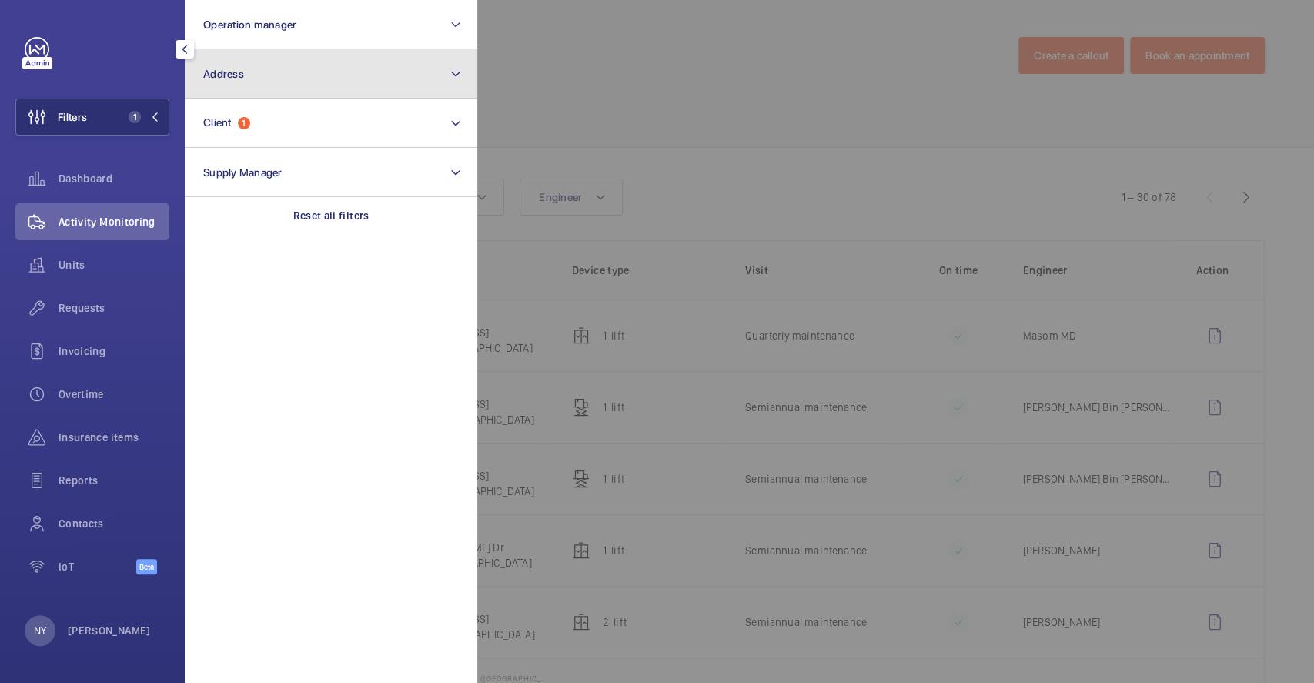
click at [272, 93] on button "Address" at bounding box center [331, 73] width 292 height 49
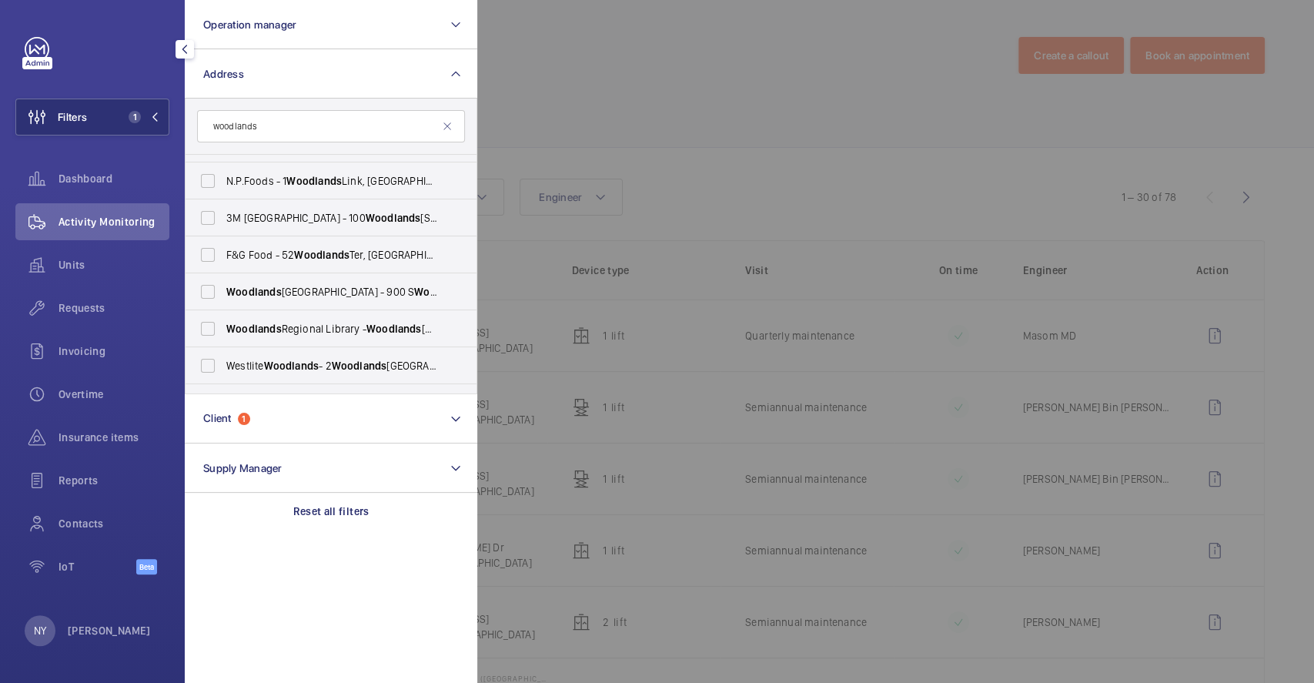
scroll to position [857, 0]
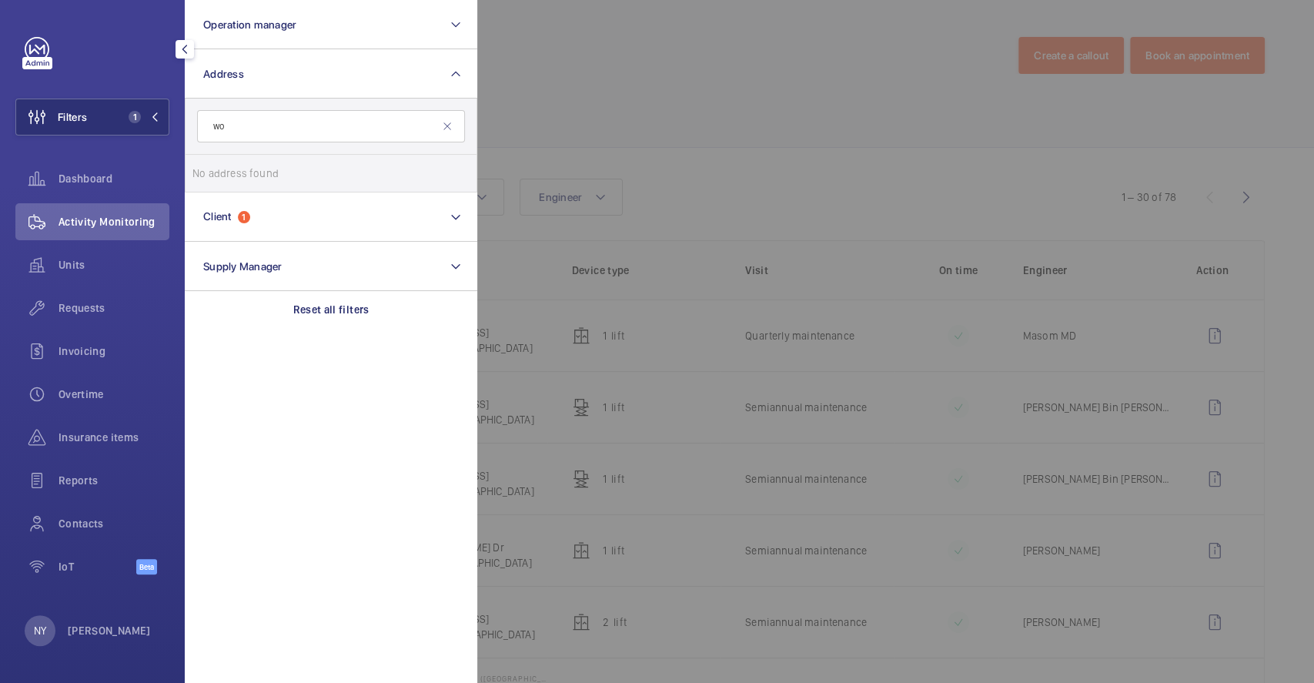
type input "w"
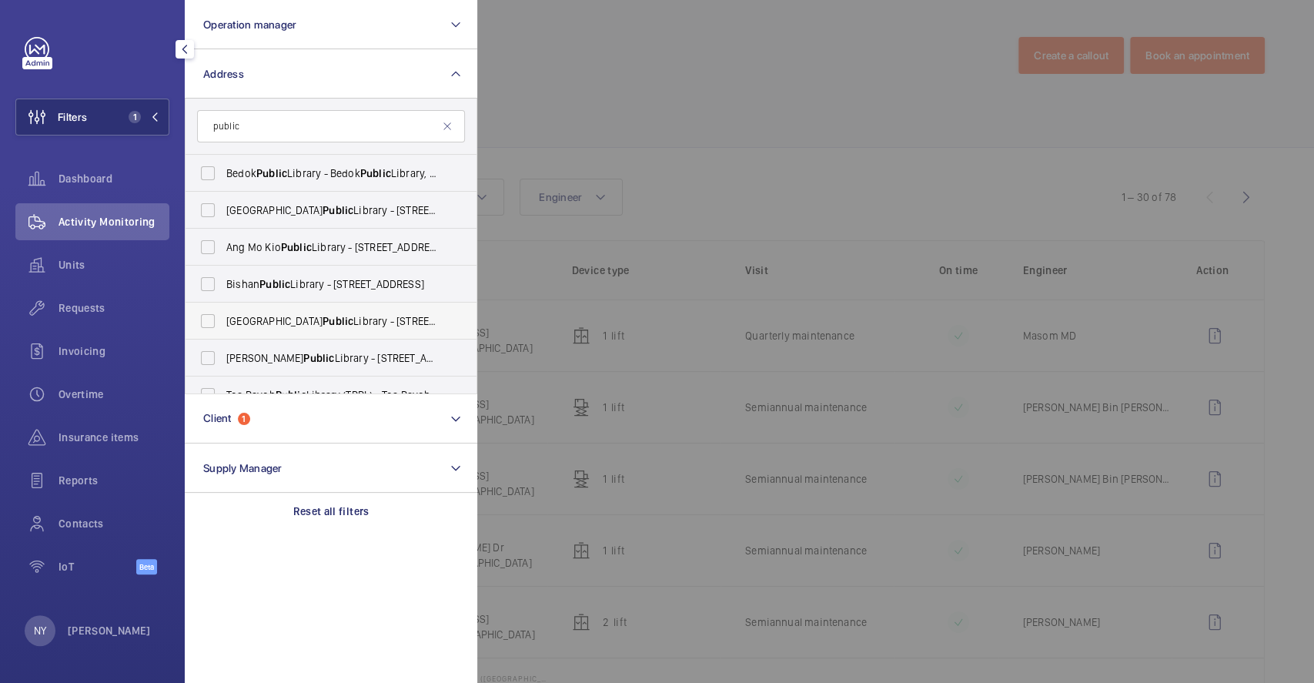
scroll to position [0, 0]
type input "public"
click at [634, 120] on div at bounding box center [1134, 341] width 1314 height 683
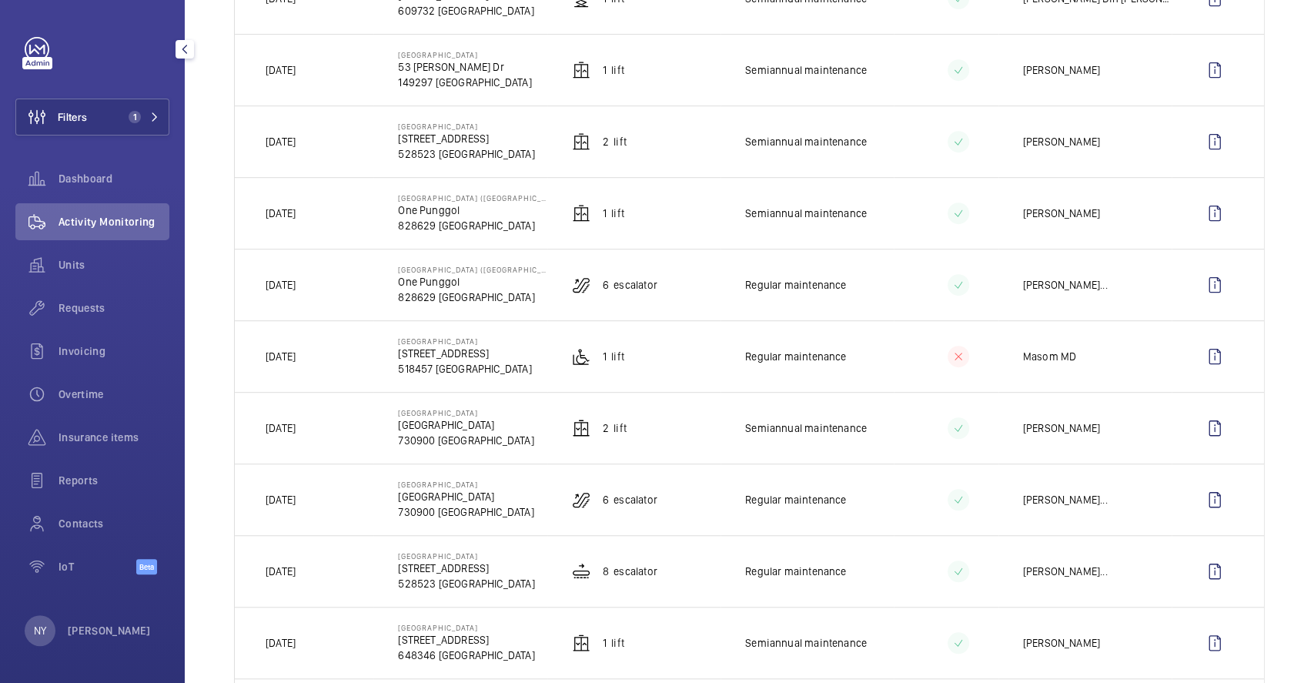
scroll to position [513, 0]
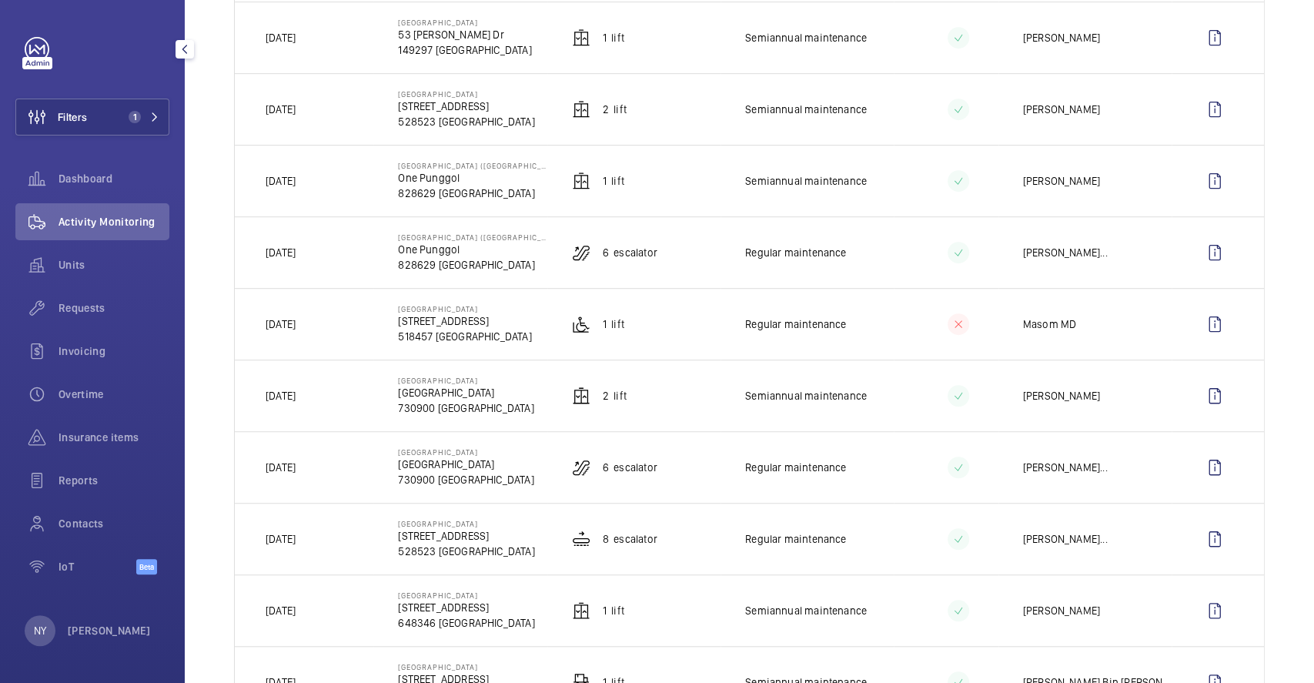
drag, startPoint x: 394, startPoint y: 385, endPoint x: 519, endPoint y: 382, distance: 124.7
click at [519, 382] on td "[GEOGRAPHIC_DATA] [GEOGRAPHIC_DATA] 730900 [GEOGRAPHIC_DATA]" at bounding box center [459, 395] width 173 height 72
copy p "Woodlands Regional Librar"
click at [109, 115] on button "Filters 1" at bounding box center [92, 117] width 154 height 37
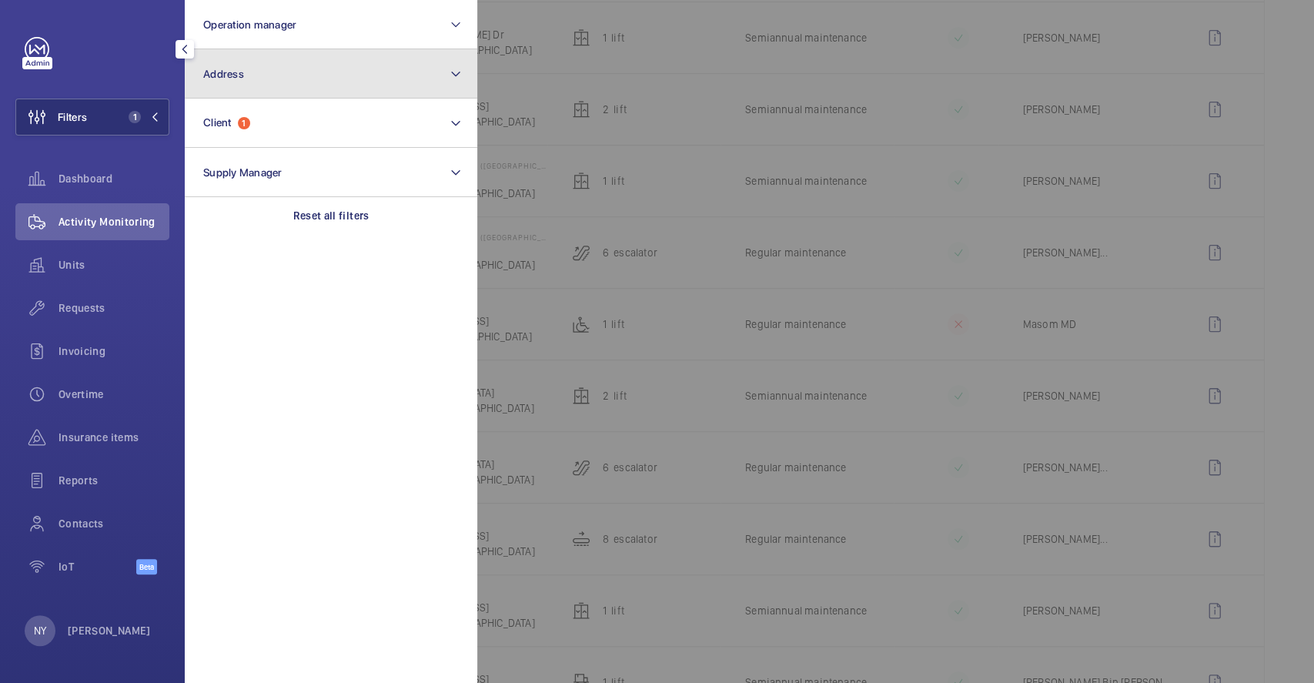
click at [301, 50] on button "Address" at bounding box center [331, 73] width 292 height 49
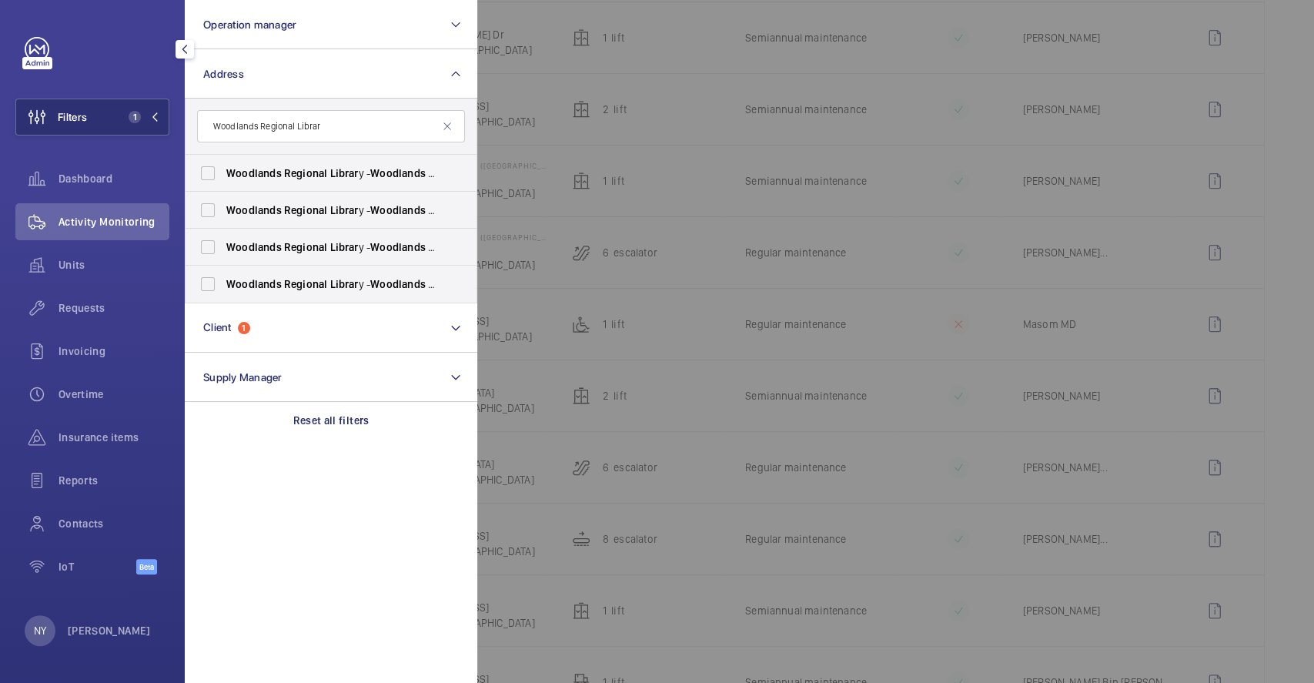
type input "Woodlands Regional Librar"
click at [332, 174] on span "Librar" at bounding box center [343, 173] width 28 height 12
click at [223, 174] on input "Woodlands Regional Librar y - Woodlands Regional Librar y, [GEOGRAPHIC_DATA] 73…" at bounding box center [207, 173] width 31 height 31
checkbox input "true"
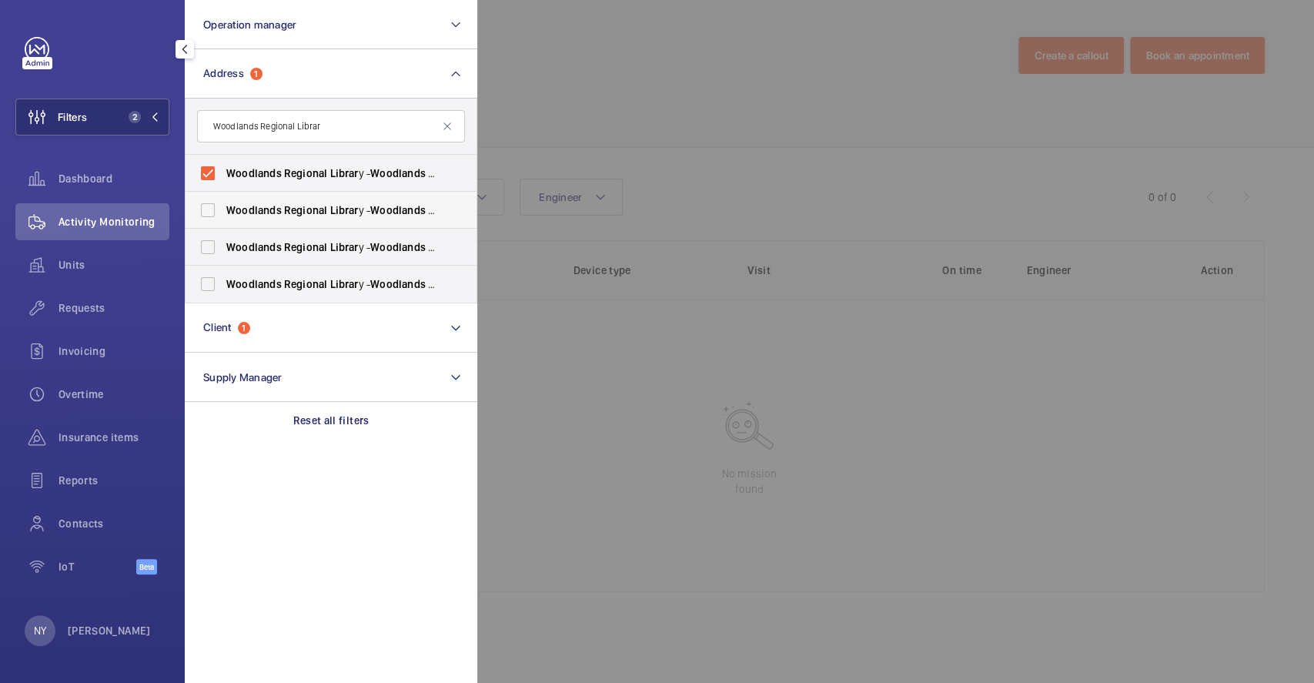
click at [329, 192] on label "Woodlands Regional Librar y - Woodlands Regional Librar y, [GEOGRAPHIC_DATA] 73…" at bounding box center [319, 210] width 268 height 37
click at [223, 195] on input "Woodlands Regional Librar y - Woodlands Regional Librar y, [GEOGRAPHIC_DATA] 73…" at bounding box center [207, 210] width 31 height 31
checkbox input "true"
click at [334, 255] on label "Woodlands Regional Librar y - Woodlands Regional Librar y, [GEOGRAPHIC_DATA] 73…" at bounding box center [319, 247] width 268 height 37
click at [223, 255] on input "Woodlands Regional Librar y - Woodlands Regional Librar y, [GEOGRAPHIC_DATA] 73…" at bounding box center [207, 247] width 31 height 31
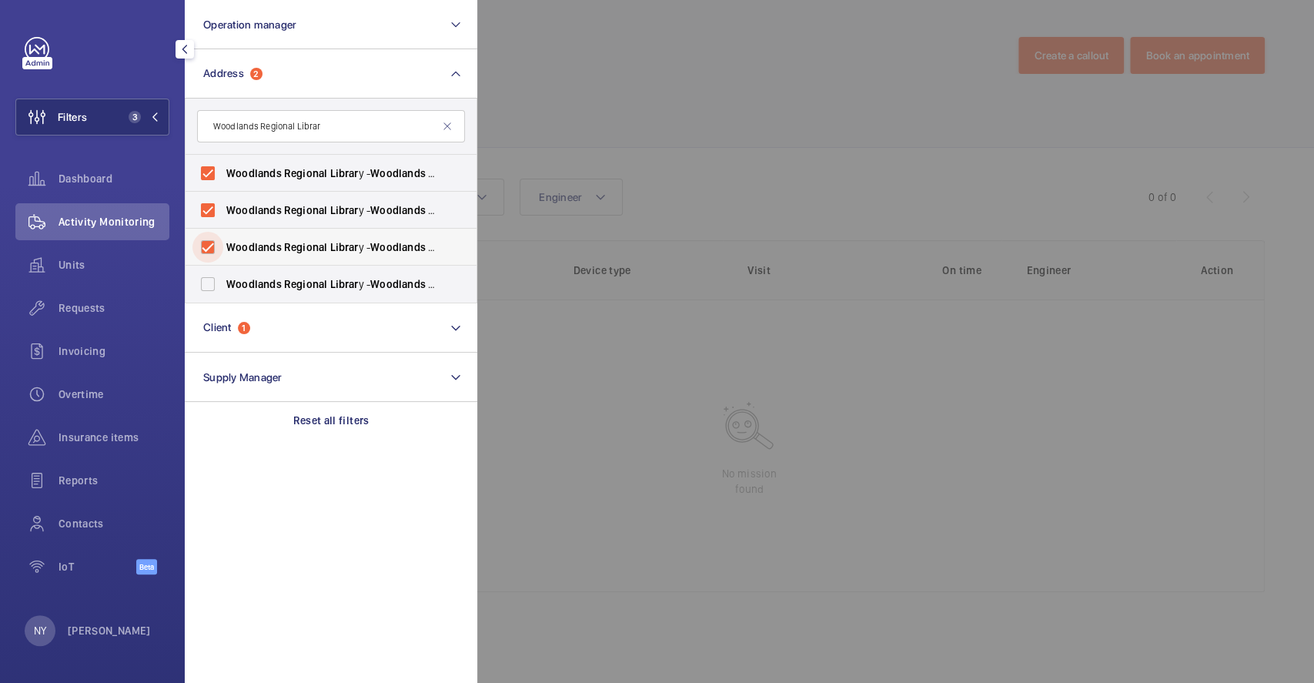
checkbox input "true"
click at [329, 282] on span "Librar" at bounding box center [343, 284] width 28 height 12
click at [223, 282] on input "Woodlands Regional Librar y - Woodlands Regional Librar y, [GEOGRAPHIC_DATA] 73…" at bounding box center [207, 284] width 31 height 31
checkbox input "true"
click at [722, 99] on div at bounding box center [1134, 341] width 1314 height 683
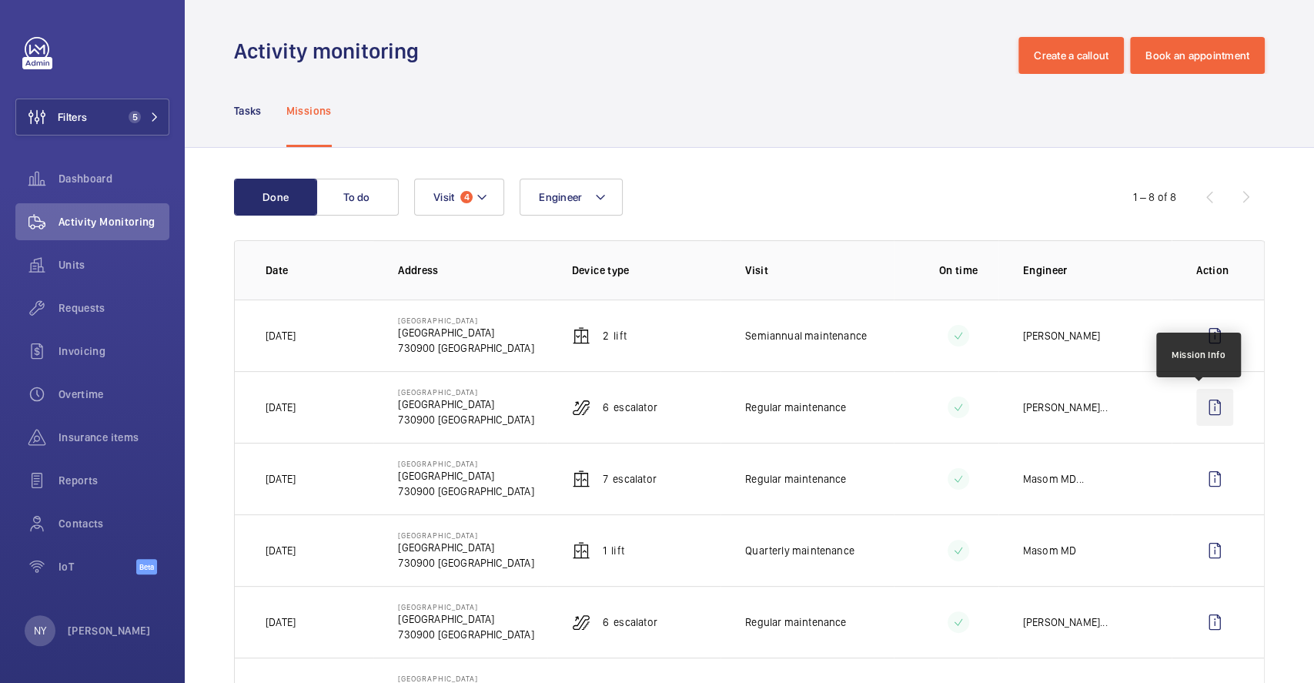
click at [1204, 421] on wm-front-icon-button at bounding box center [1214, 407] width 37 height 37
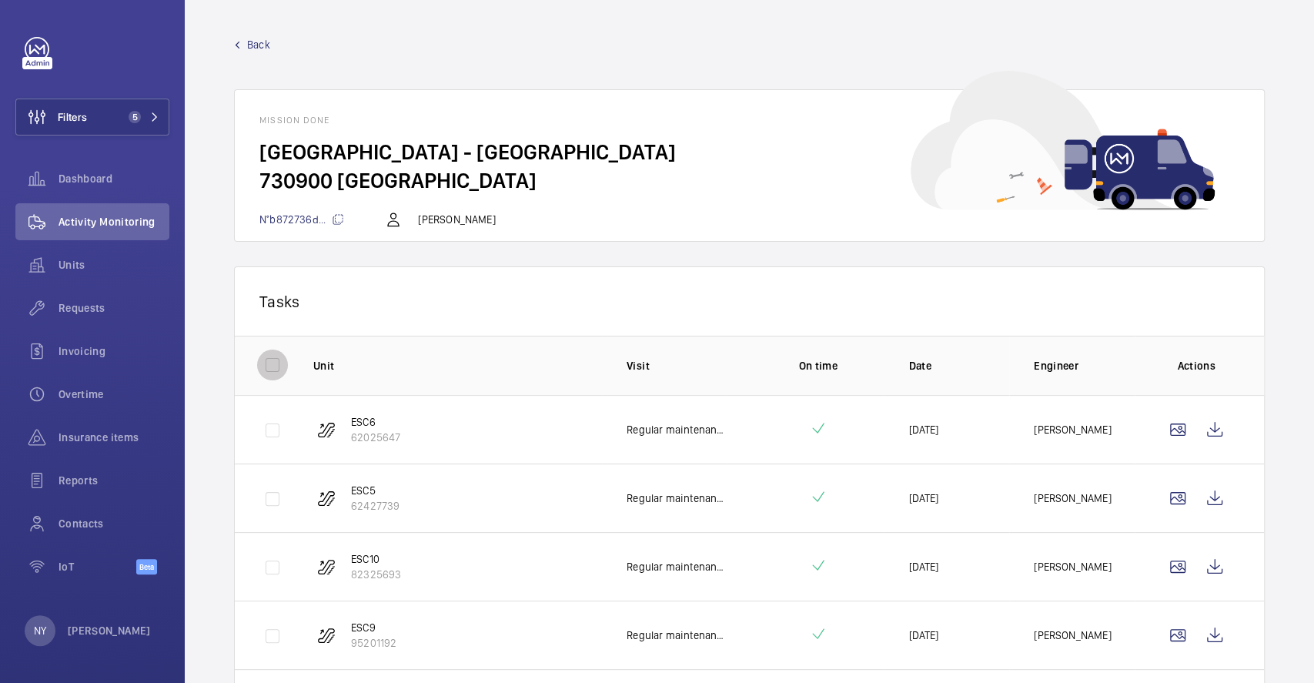
click at [264, 363] on input "checkbox" at bounding box center [272, 364] width 31 height 31
checkbox input "true"
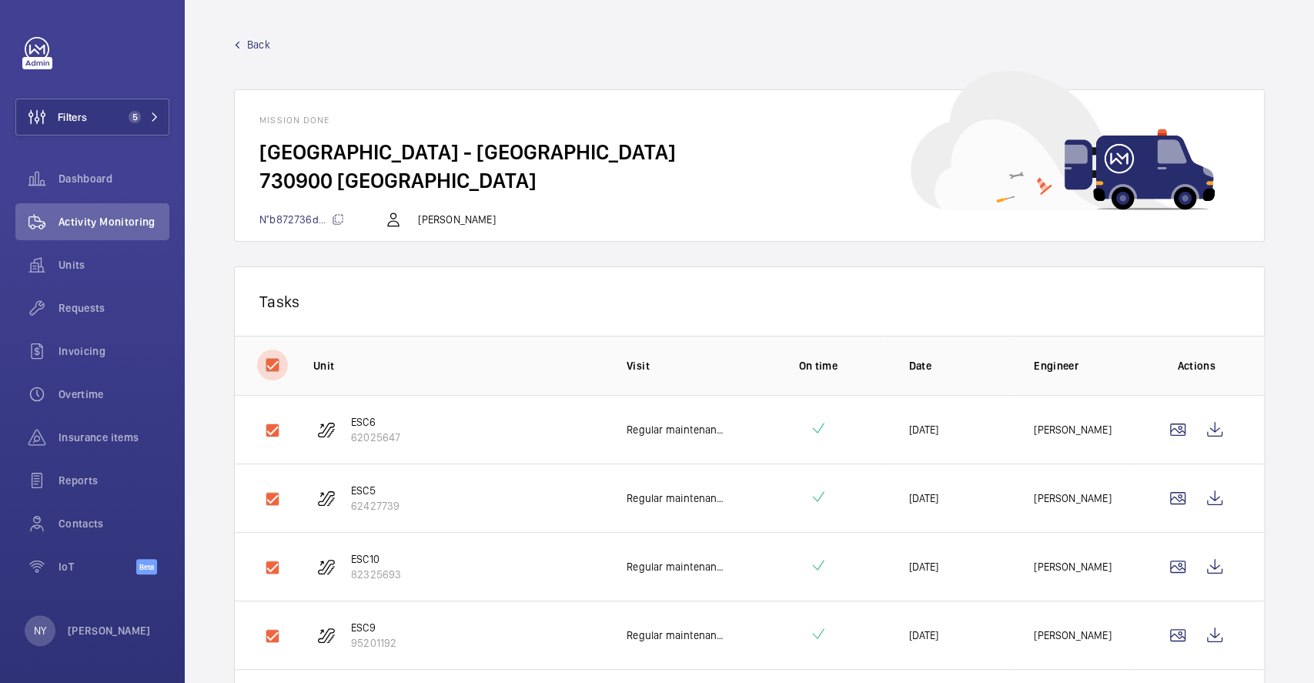
checkbox input "true"
click at [1168, 304] on button "Download 6 reports" at bounding box center [1175, 300] width 129 height 37
click at [259, 48] on span "Back" at bounding box center [258, 44] width 23 height 15
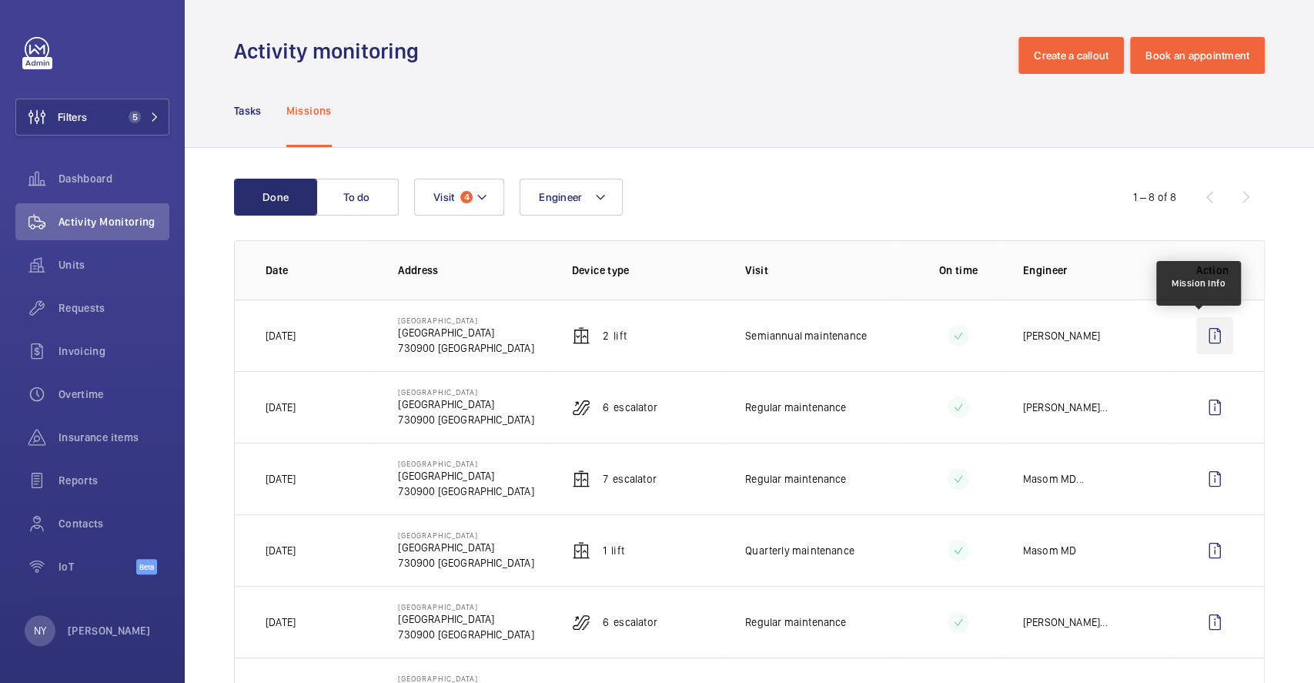
click at [1196, 340] on wm-front-icon-button at bounding box center [1214, 335] width 37 height 37
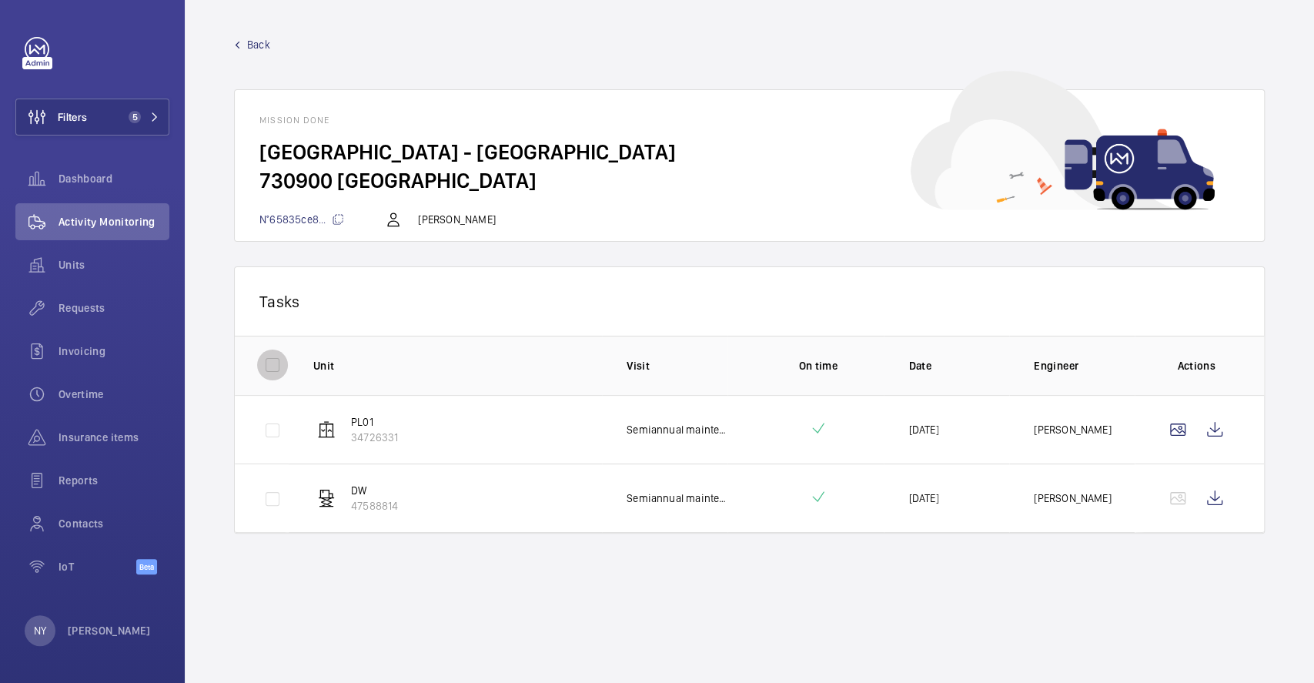
click at [260, 366] on input "checkbox" at bounding box center [272, 364] width 31 height 31
checkbox input "true"
click at [1171, 305] on button "Download 2 reports" at bounding box center [1175, 300] width 129 height 37
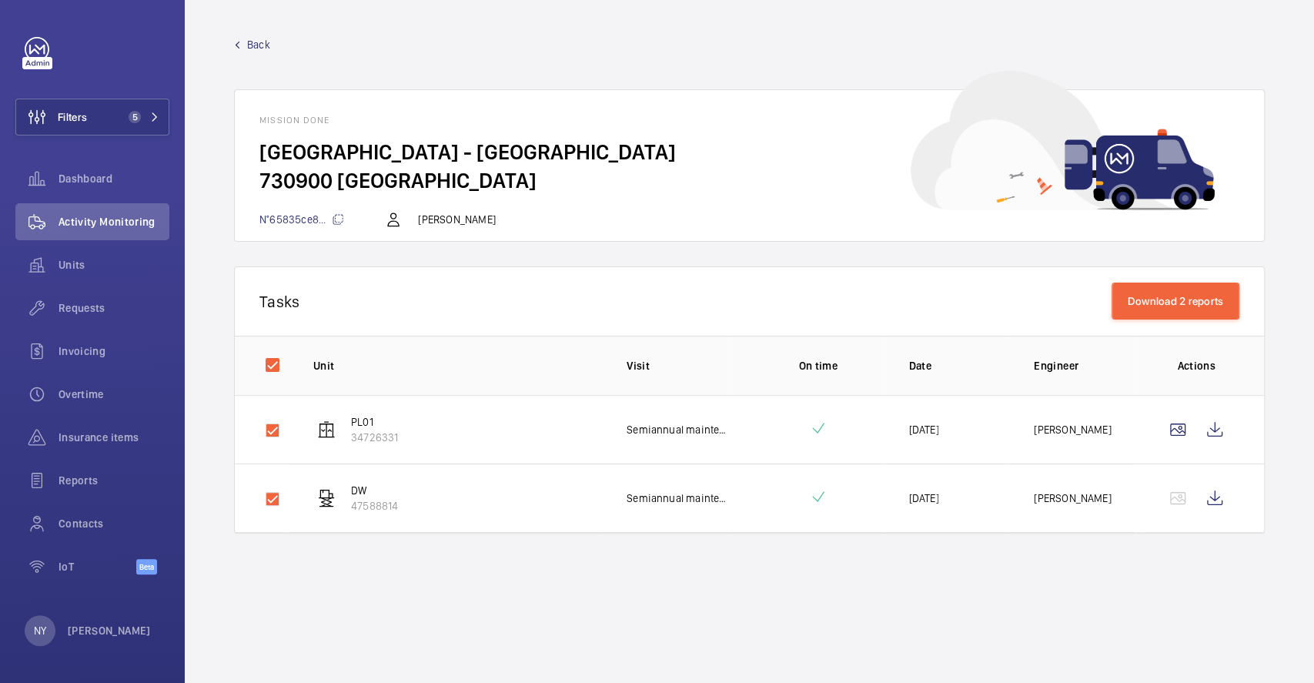
click at [251, 42] on span "Back" at bounding box center [258, 44] width 23 height 15
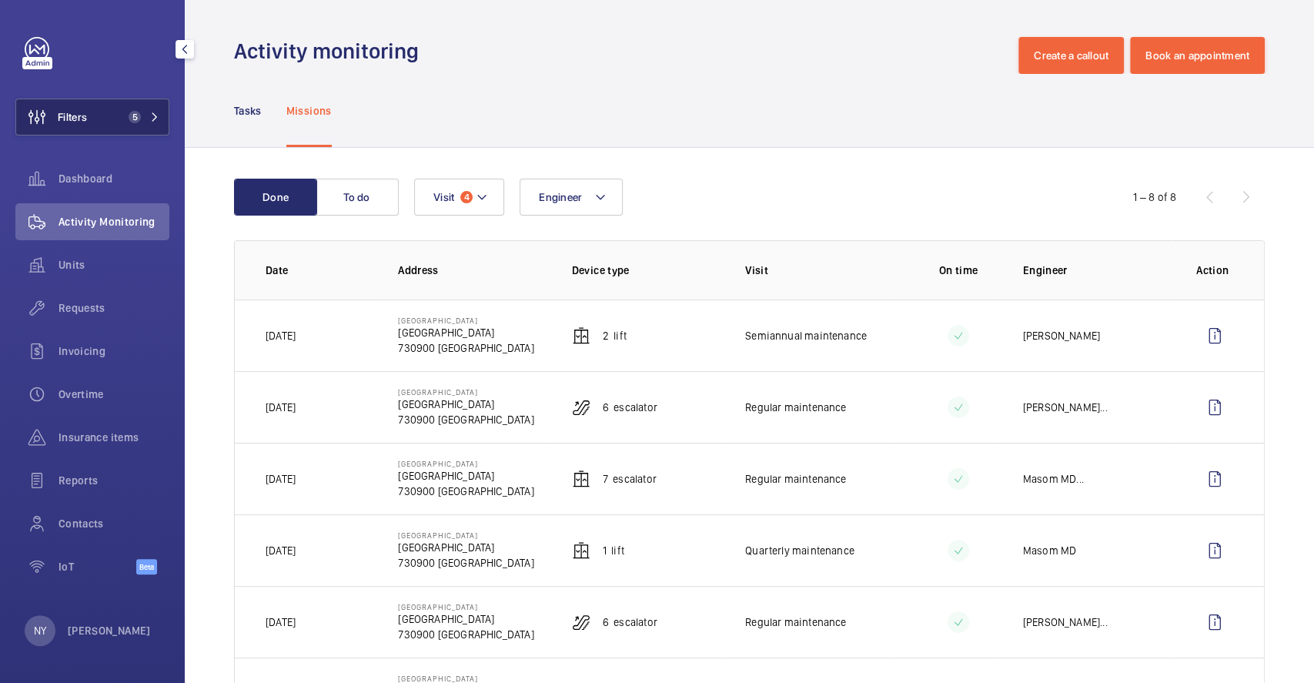
click at [115, 118] on button "Filters 5" at bounding box center [92, 117] width 154 height 37
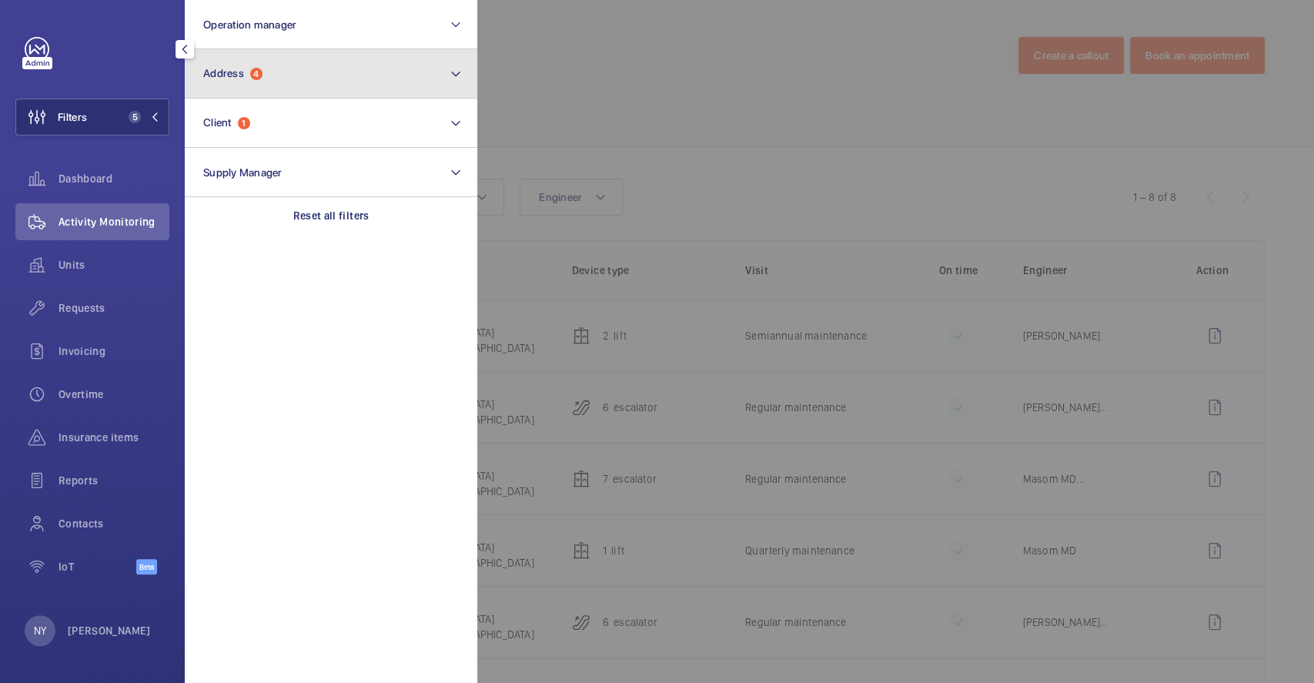
click at [279, 94] on button "Address 4" at bounding box center [331, 73] width 292 height 49
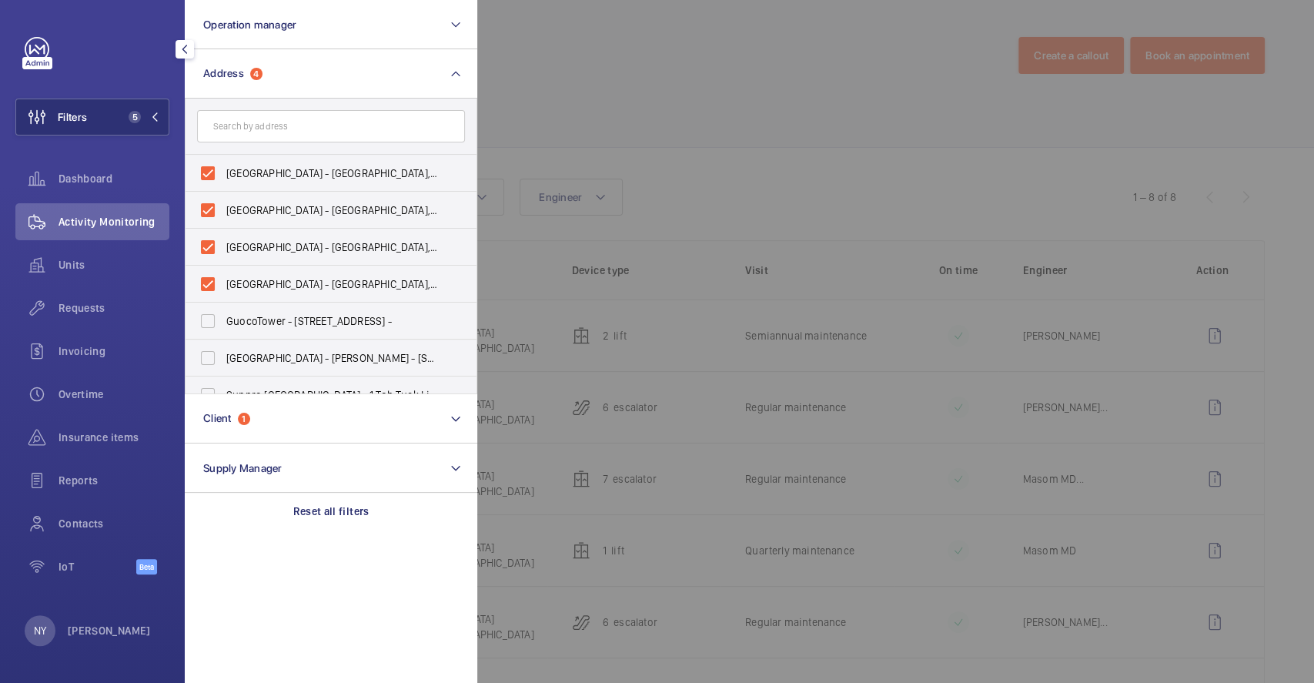
click at [273, 170] on span "[GEOGRAPHIC_DATA] - [GEOGRAPHIC_DATA], [GEOGRAPHIC_DATA] 730900" at bounding box center [332, 172] width 212 height 15
click at [223, 170] on input "[GEOGRAPHIC_DATA] - [GEOGRAPHIC_DATA], [GEOGRAPHIC_DATA] 730900" at bounding box center [207, 173] width 31 height 31
checkbox input "false"
click at [273, 215] on span "[GEOGRAPHIC_DATA] - [GEOGRAPHIC_DATA], [GEOGRAPHIC_DATA] 730900" at bounding box center [332, 209] width 212 height 15
click at [223, 215] on input "[GEOGRAPHIC_DATA] - [GEOGRAPHIC_DATA], [GEOGRAPHIC_DATA] 730900" at bounding box center [207, 210] width 31 height 31
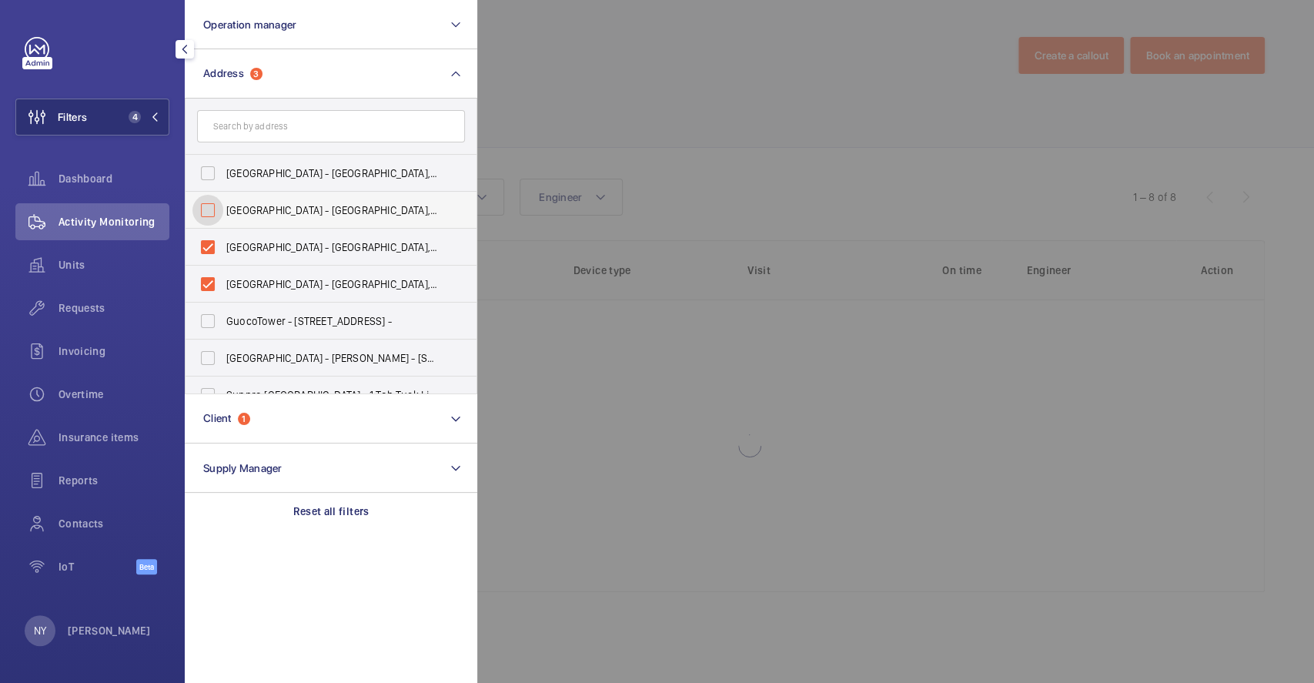
checkbox input "false"
click at [266, 250] on span "[GEOGRAPHIC_DATA] - [GEOGRAPHIC_DATA], [GEOGRAPHIC_DATA] 730900" at bounding box center [332, 246] width 212 height 15
click at [223, 250] on input "[GEOGRAPHIC_DATA] - [GEOGRAPHIC_DATA], [GEOGRAPHIC_DATA] 730900" at bounding box center [207, 247] width 31 height 31
checkbox input "false"
click at [265, 274] on label "[GEOGRAPHIC_DATA] - [GEOGRAPHIC_DATA], [GEOGRAPHIC_DATA] 730900" at bounding box center [319, 284] width 268 height 37
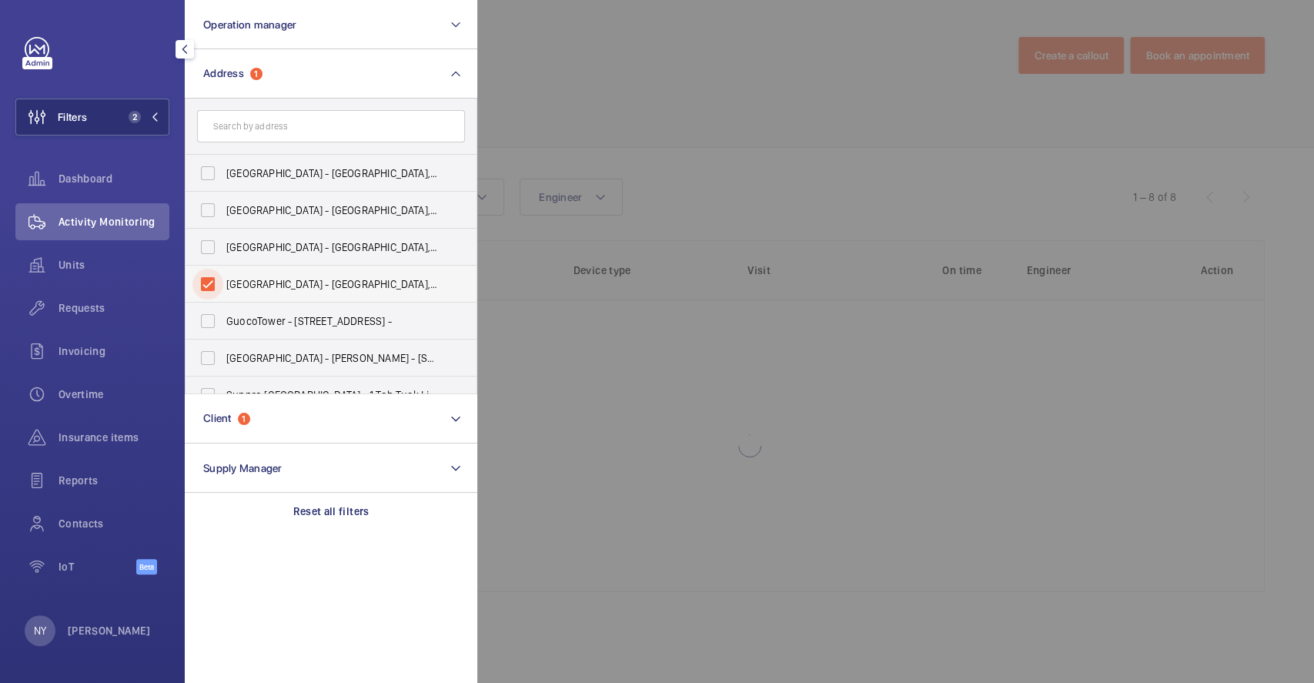
click at [223, 274] on input "[GEOGRAPHIC_DATA] - [GEOGRAPHIC_DATA], [GEOGRAPHIC_DATA] 730900" at bounding box center [207, 284] width 31 height 31
checkbox input "false"
click at [301, 137] on input "text" at bounding box center [331, 126] width 268 height 32
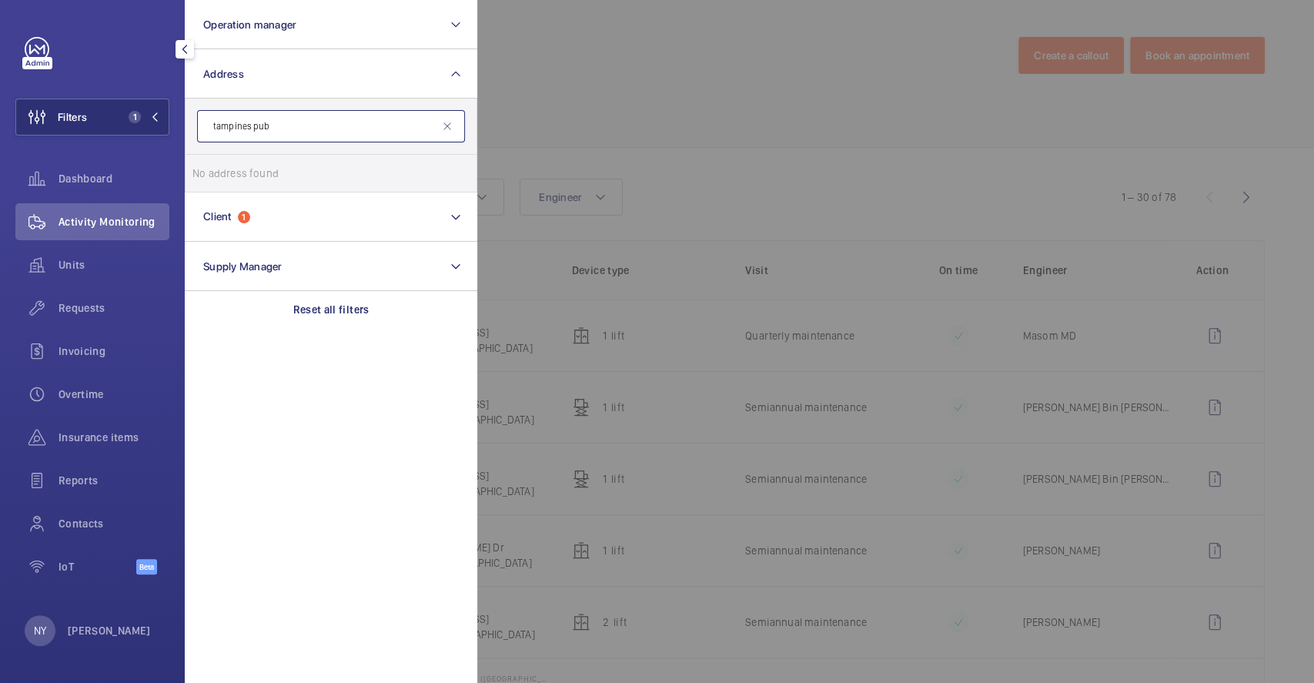
drag, startPoint x: 302, startPoint y: 129, endPoint x: 501, endPoint y: 85, distance: 204.1
click at [186, 135] on form "tampines pub" at bounding box center [330, 127] width 291 height 56
type input "tampines pub"
click at [542, 83] on div at bounding box center [1134, 341] width 1314 height 683
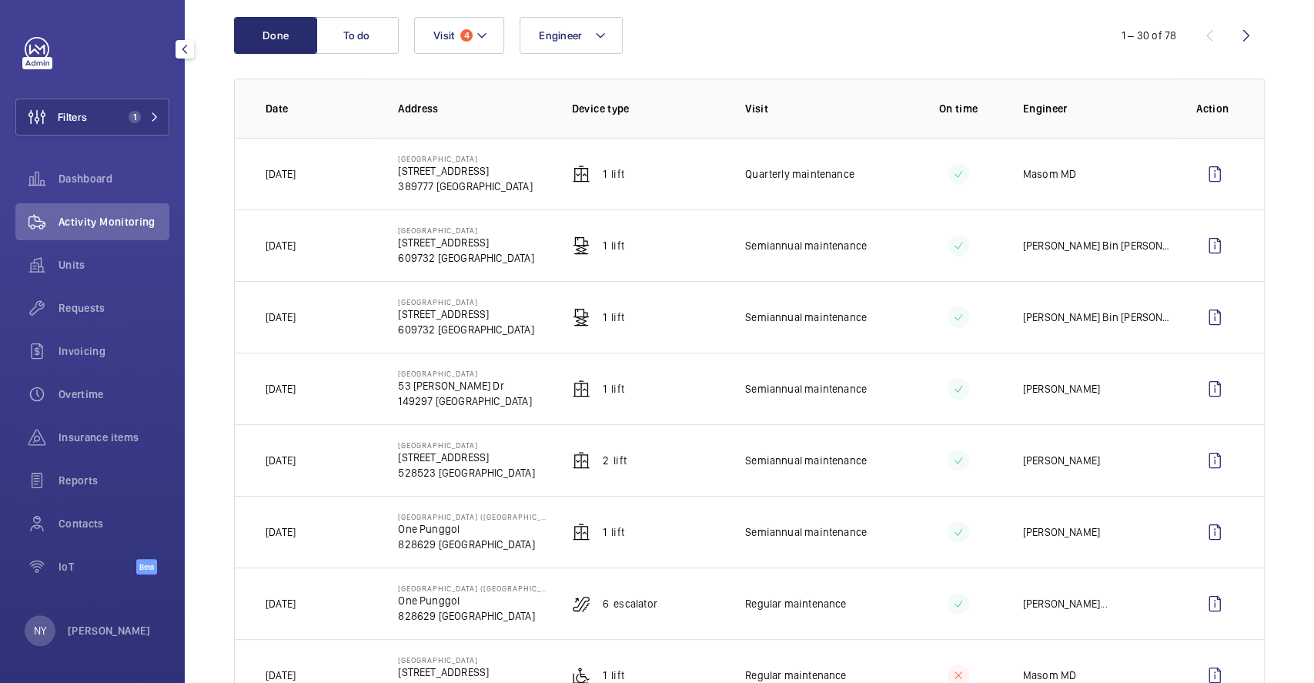
scroll to position [308, 0]
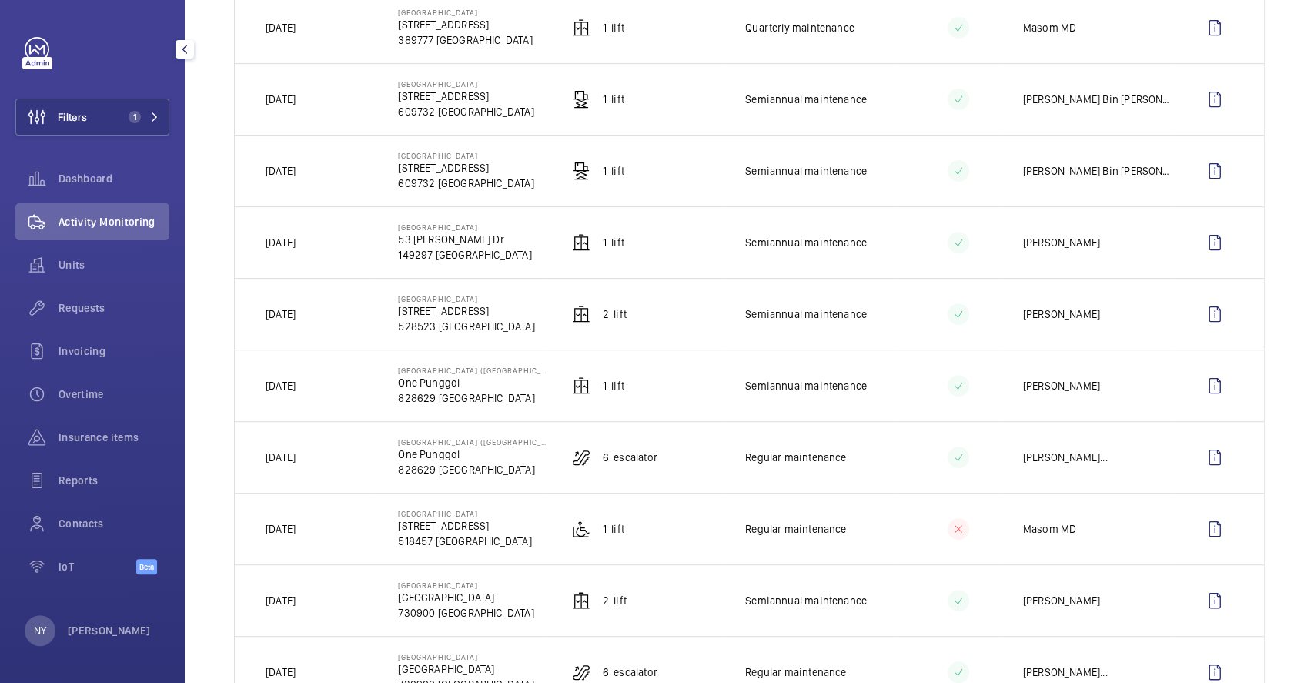
drag, startPoint x: 397, startPoint y: 299, endPoint x: 527, endPoint y: 296, distance: 130.1
click at [527, 296] on td "[GEOGRAPHIC_DATA] [STREET_ADDRESS]" at bounding box center [459, 314] width 173 height 72
copy p "[GEOGRAPHIC_DATA]"
click at [92, 118] on button "Filters 1" at bounding box center [92, 117] width 154 height 37
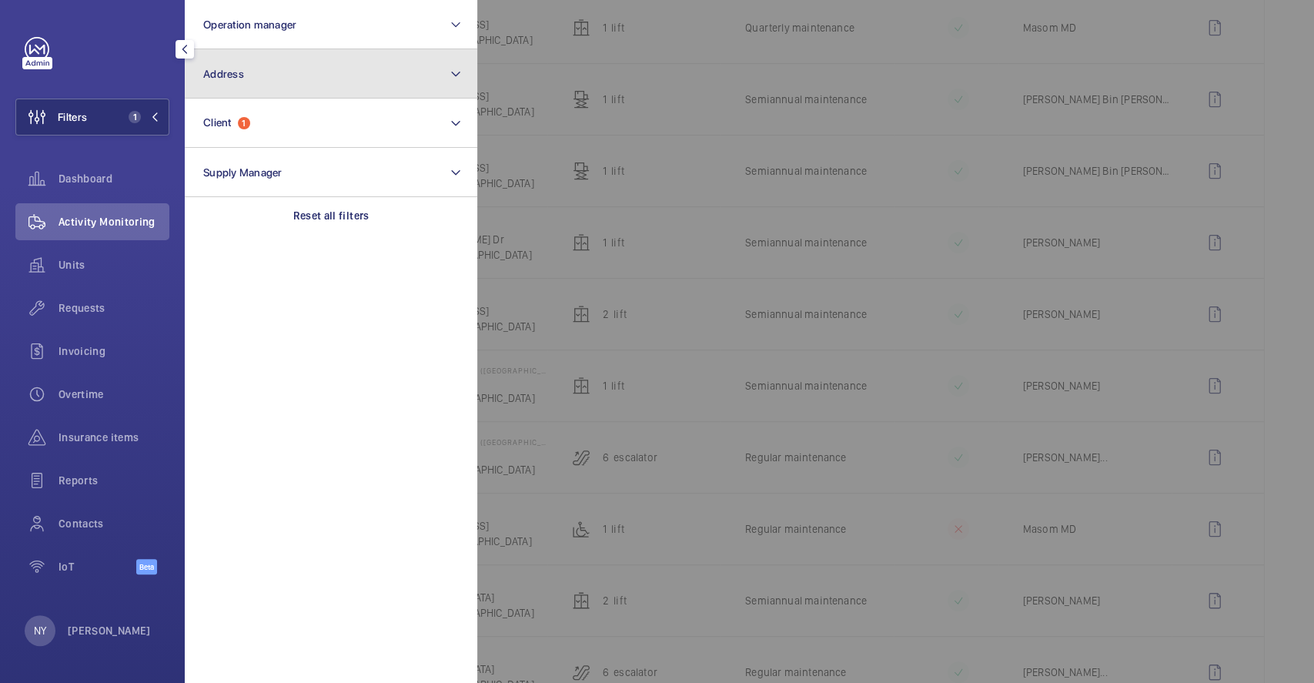
click at [306, 75] on button "Address" at bounding box center [331, 73] width 292 height 49
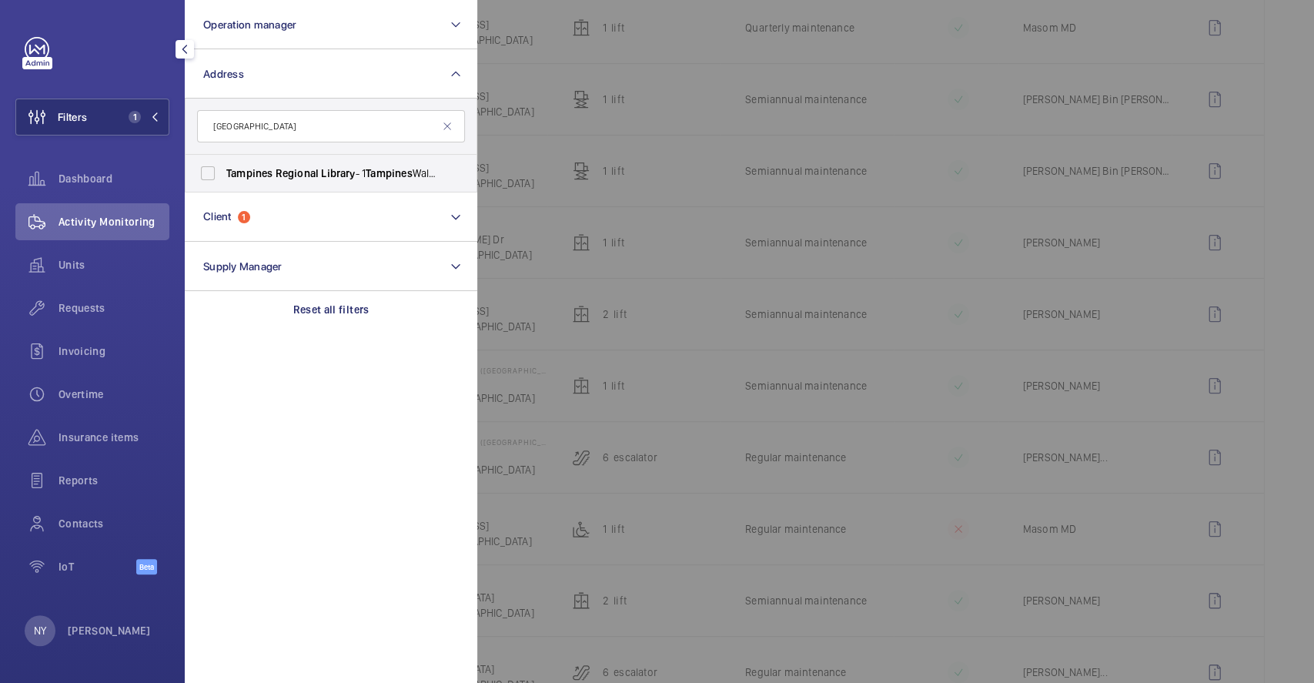
type input "[GEOGRAPHIC_DATA]"
click at [292, 167] on span "Regional" at bounding box center [297, 173] width 43 height 12
click at [223, 165] on input "[GEOGRAPHIC_DATA] - [STREET_ADDRESS]" at bounding box center [207, 173] width 31 height 31
checkbox input "true"
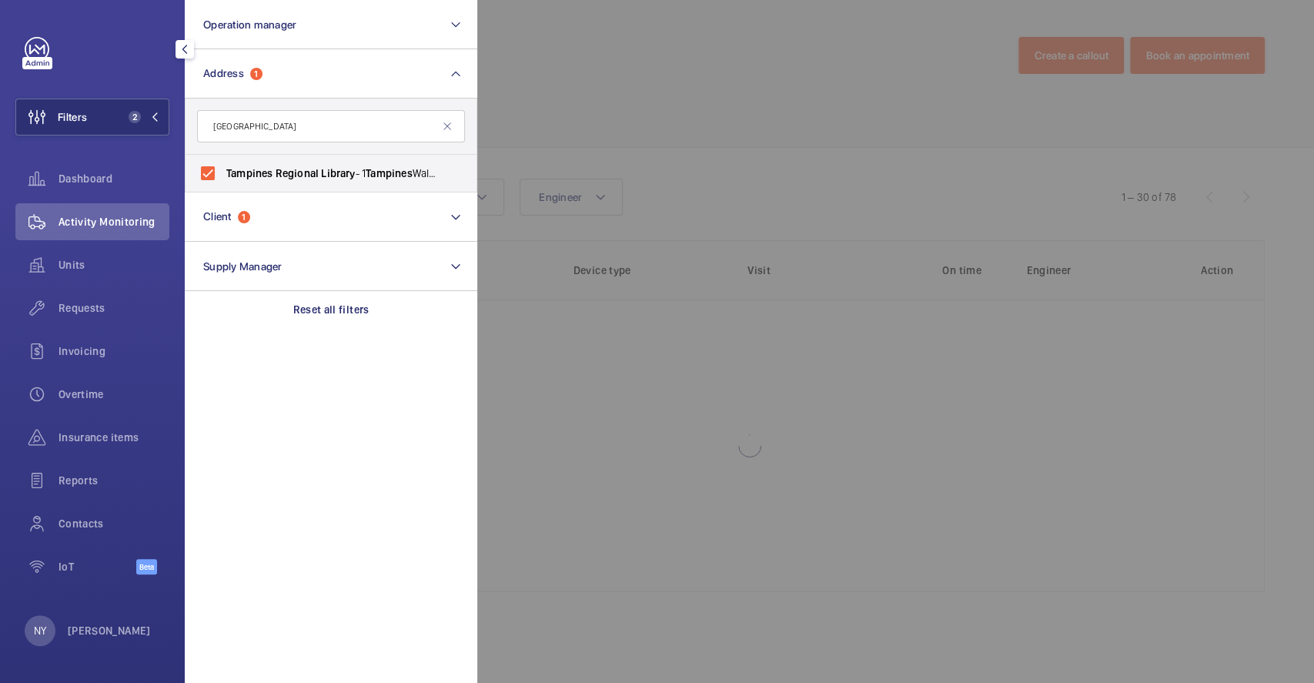
click at [626, 36] on div at bounding box center [1134, 341] width 1314 height 683
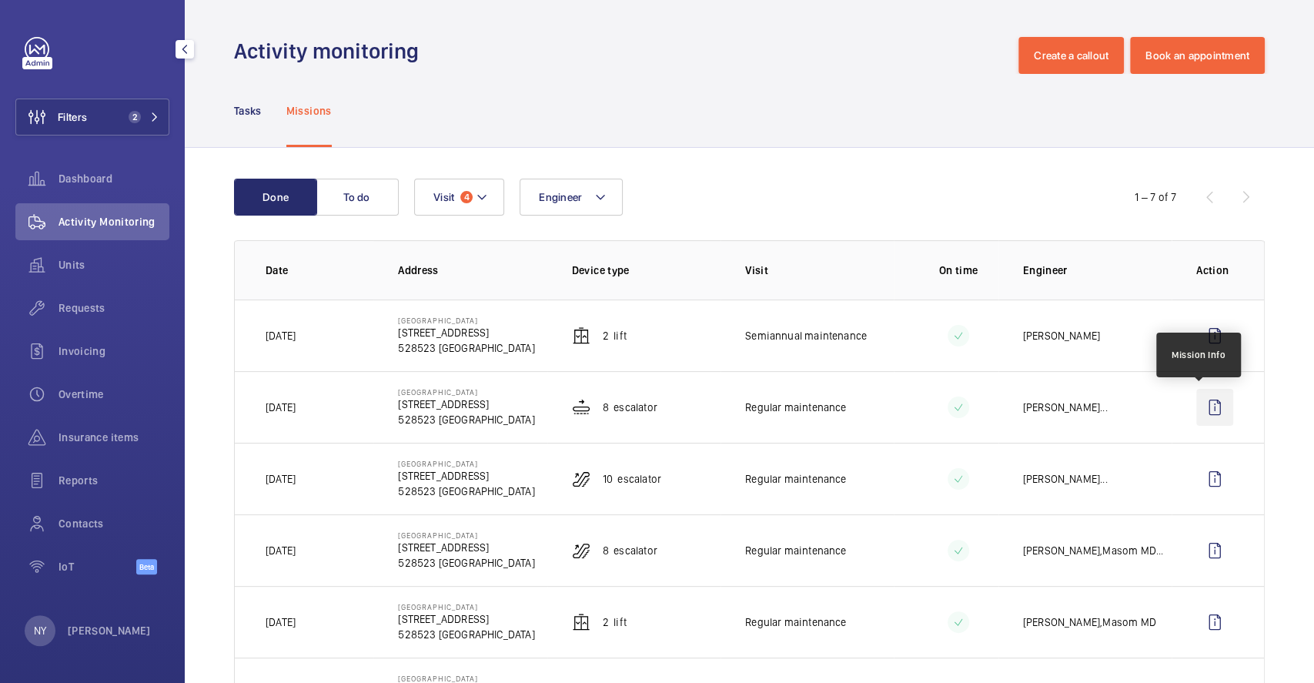
click at [1207, 413] on wm-front-icon-button at bounding box center [1214, 407] width 37 height 37
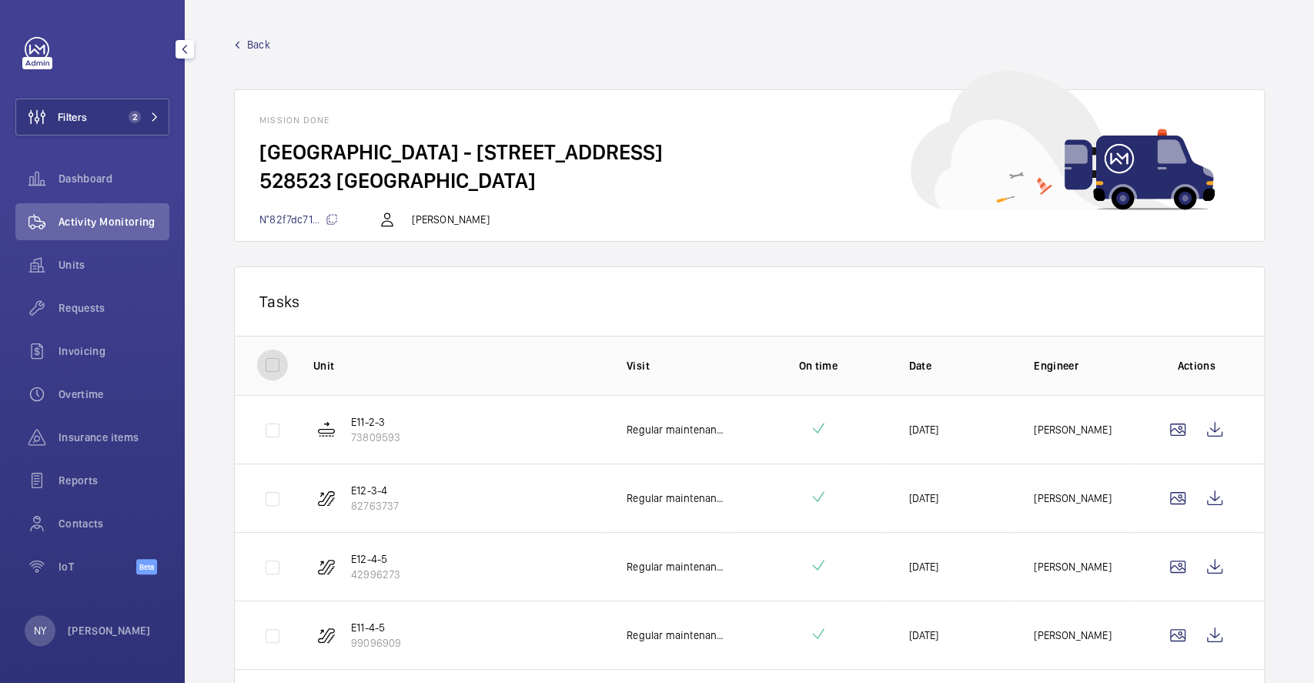
click at [266, 355] on input "checkbox" at bounding box center [272, 364] width 31 height 31
checkbox input "true"
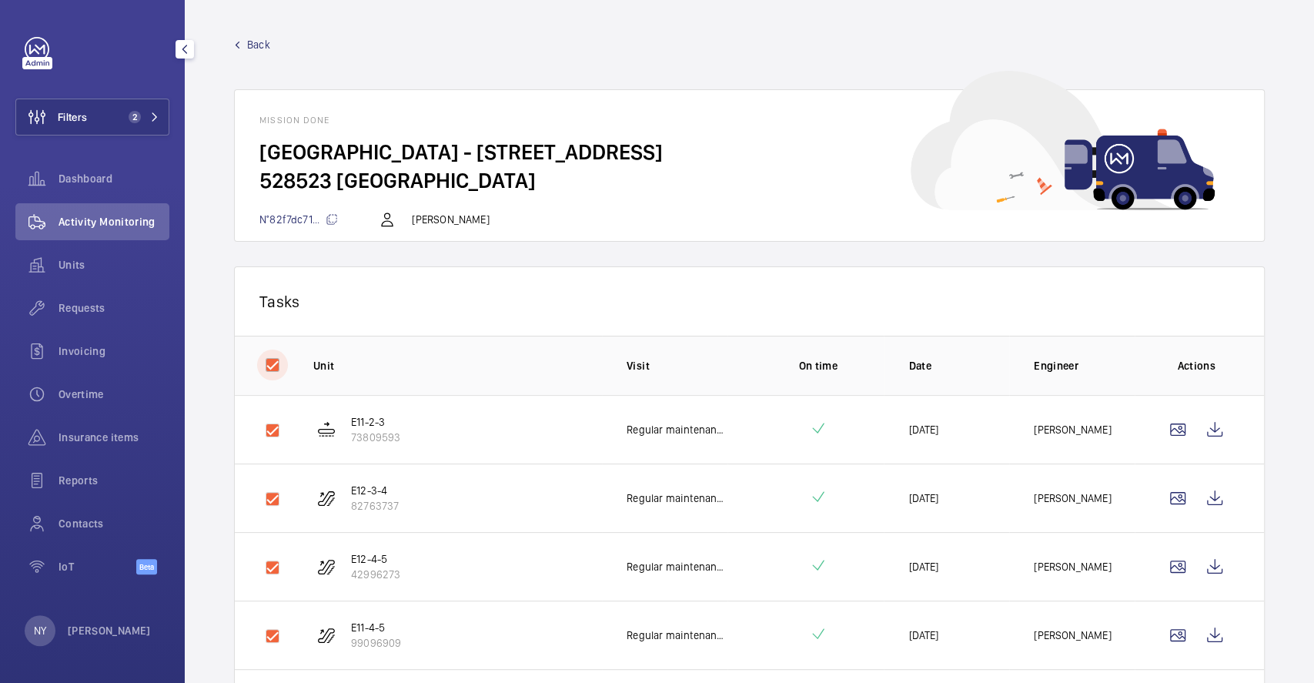
checkbox input "true"
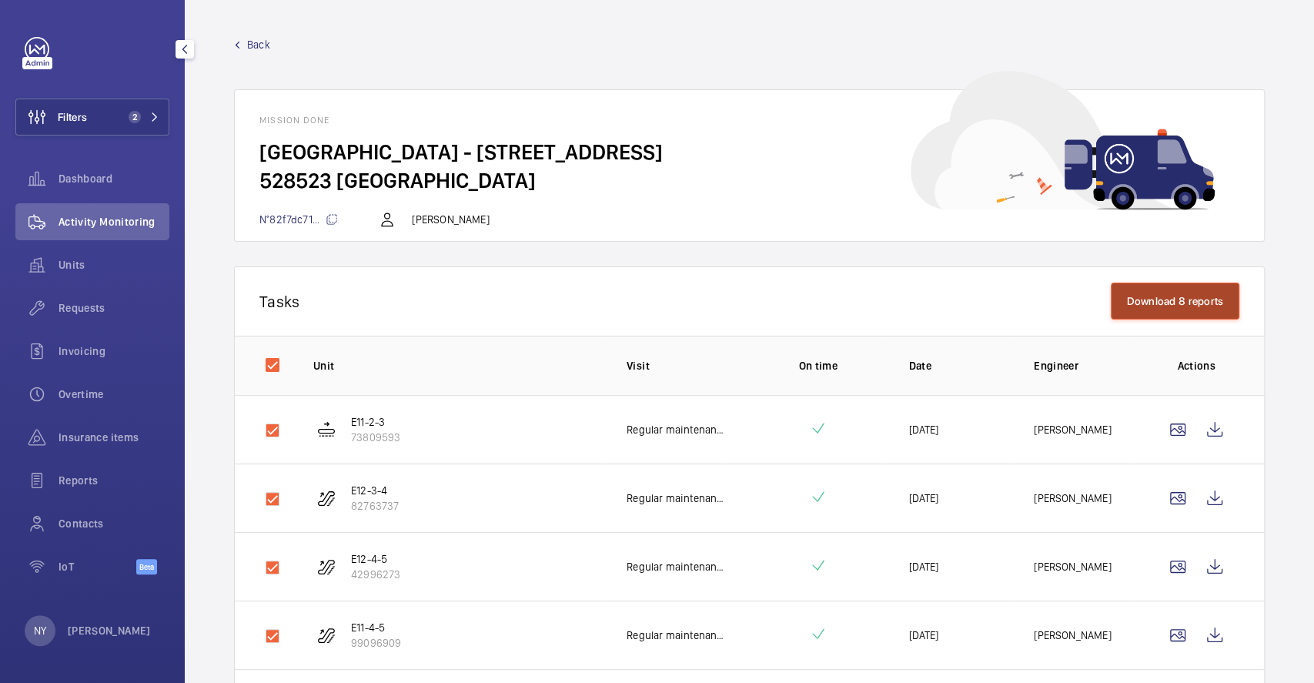
click at [1150, 296] on button "Download 8 reports" at bounding box center [1175, 300] width 129 height 37
click at [252, 43] on span "Back" at bounding box center [258, 44] width 23 height 15
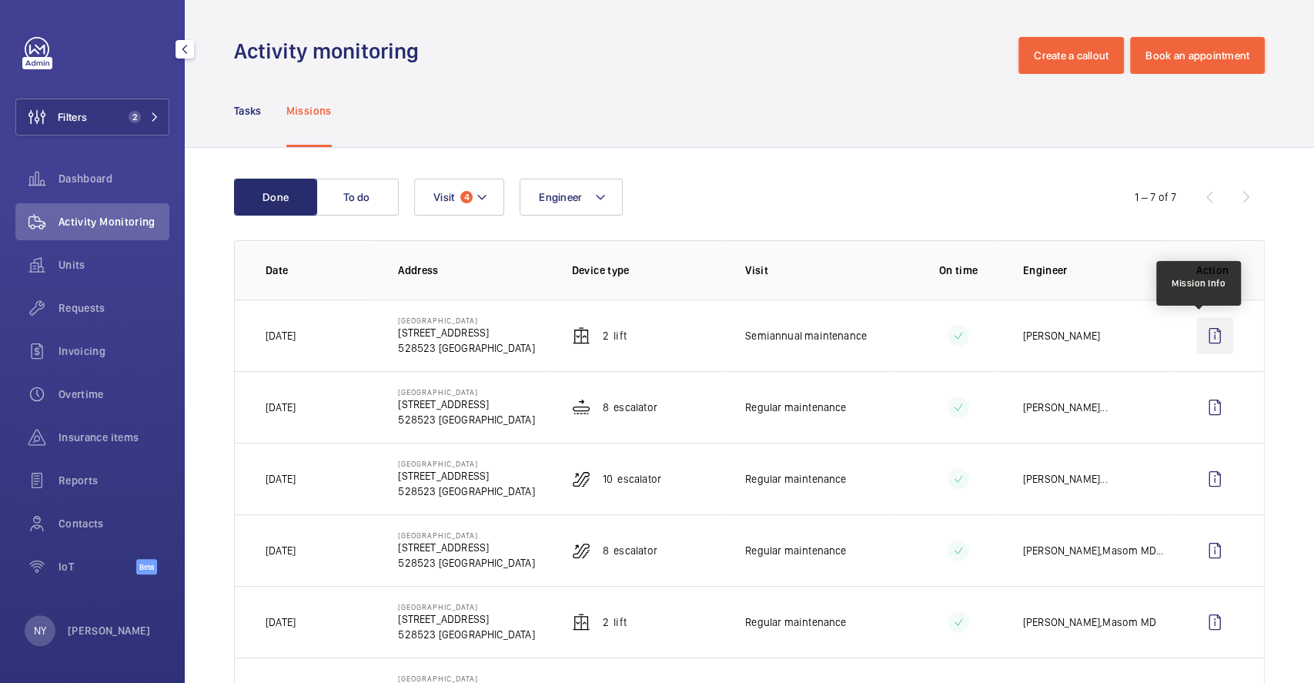
click at [1196, 336] on wm-front-icon-button at bounding box center [1214, 335] width 37 height 37
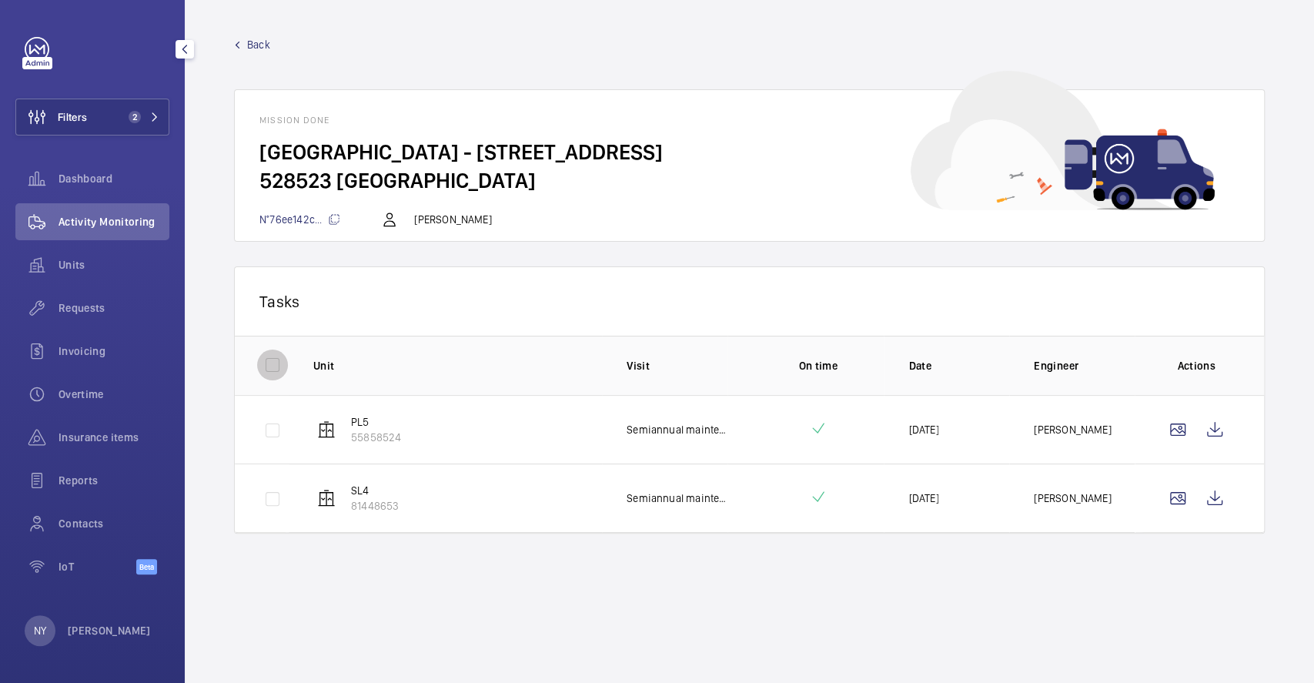
click at [268, 352] on input "checkbox" at bounding box center [272, 364] width 31 height 31
checkbox input "true"
click at [1151, 305] on button "Download 2 reports" at bounding box center [1175, 300] width 129 height 37
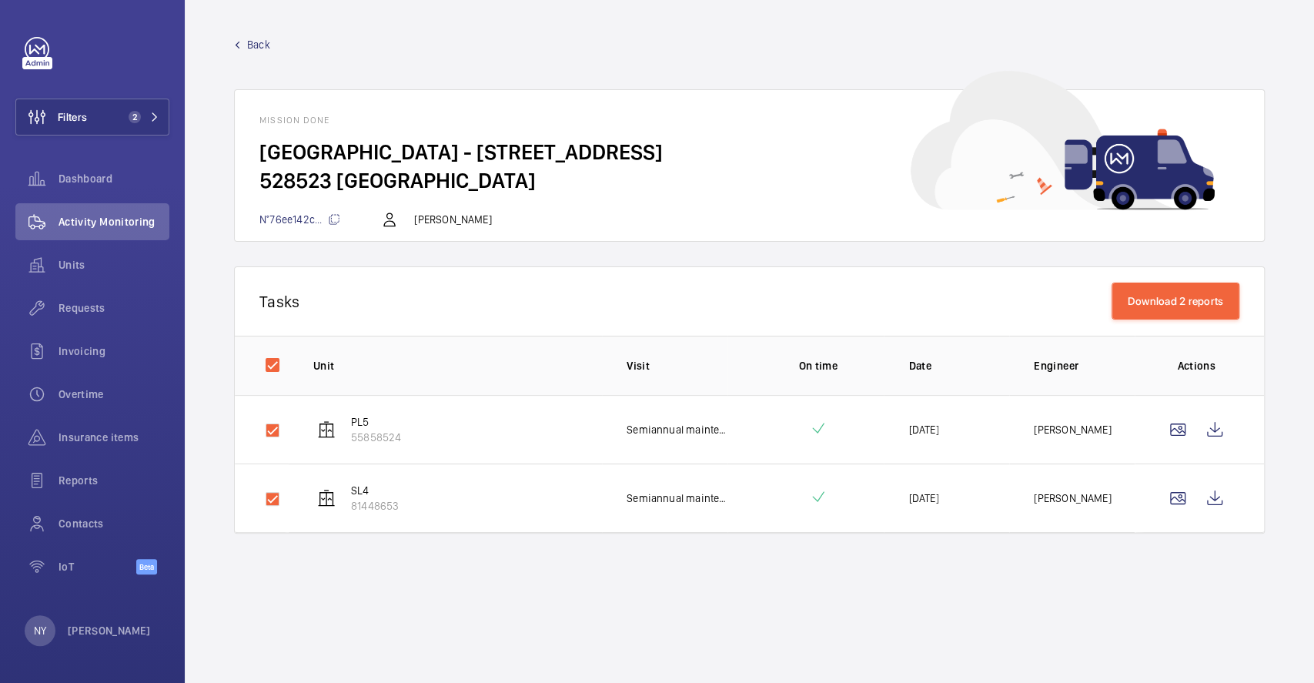
click at [252, 43] on span "Back" at bounding box center [258, 44] width 23 height 15
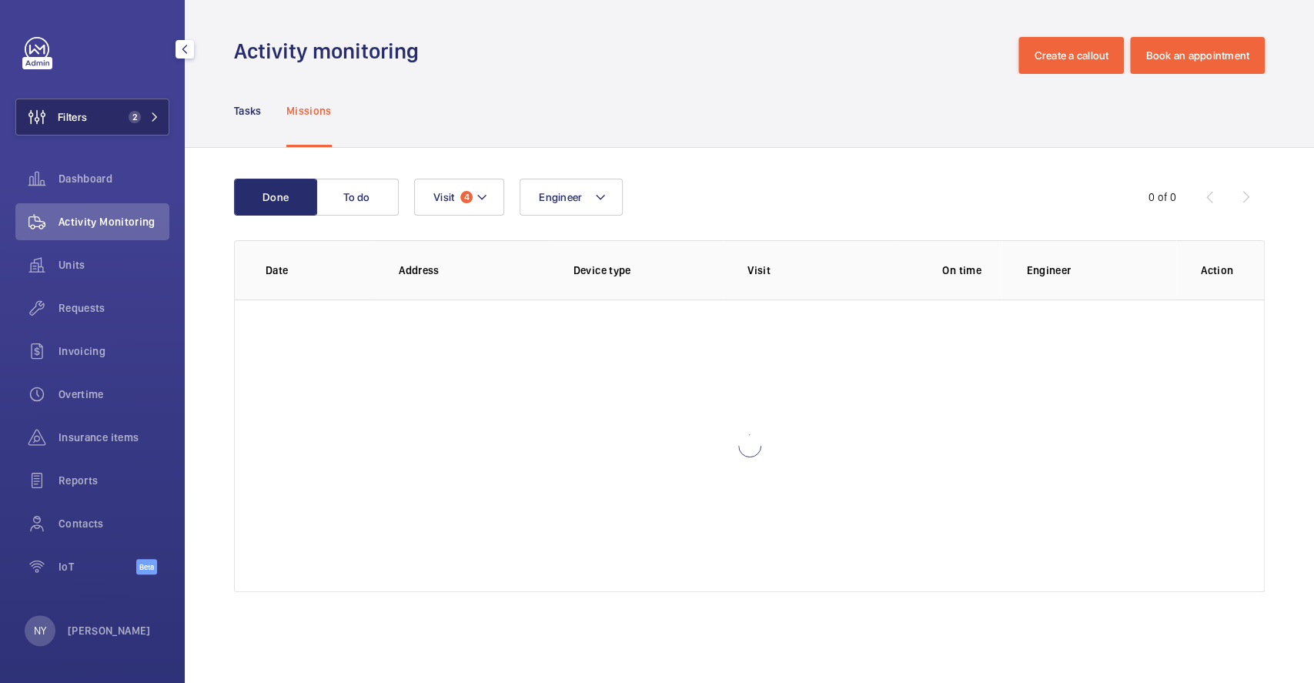
click at [116, 105] on button "Filters 2" at bounding box center [92, 117] width 154 height 37
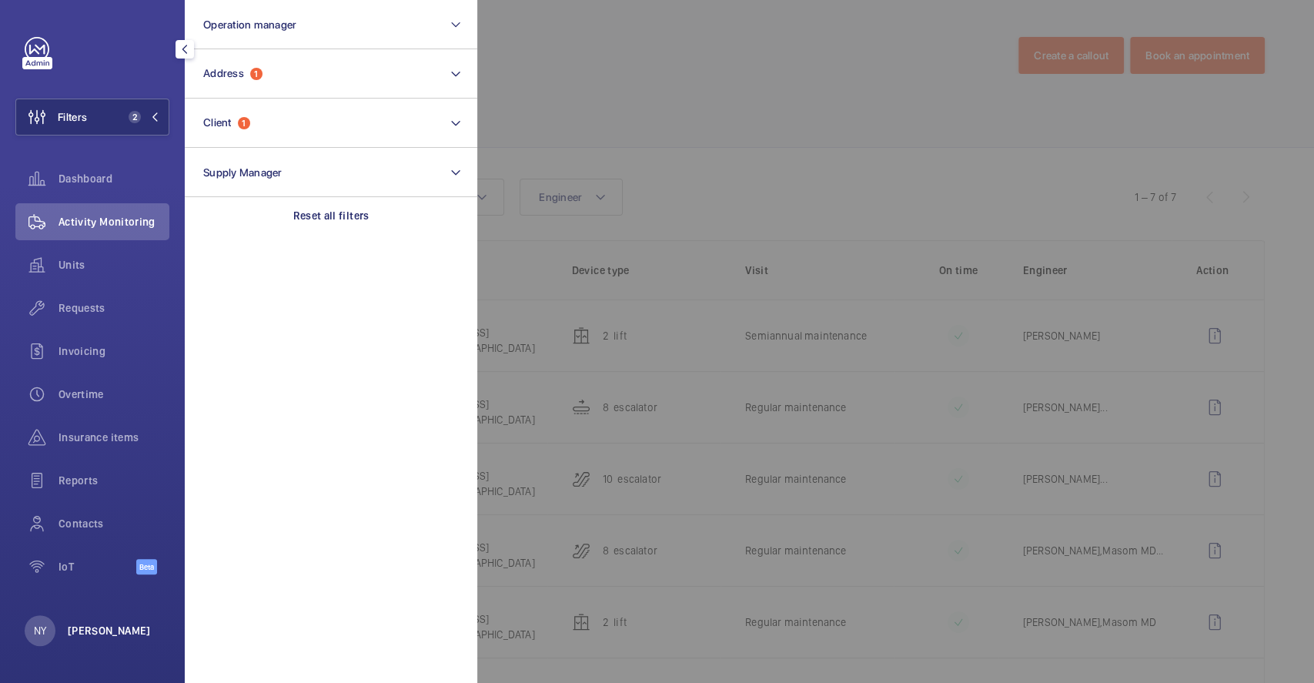
click at [68, 623] on p "[PERSON_NAME]" at bounding box center [109, 630] width 83 height 15
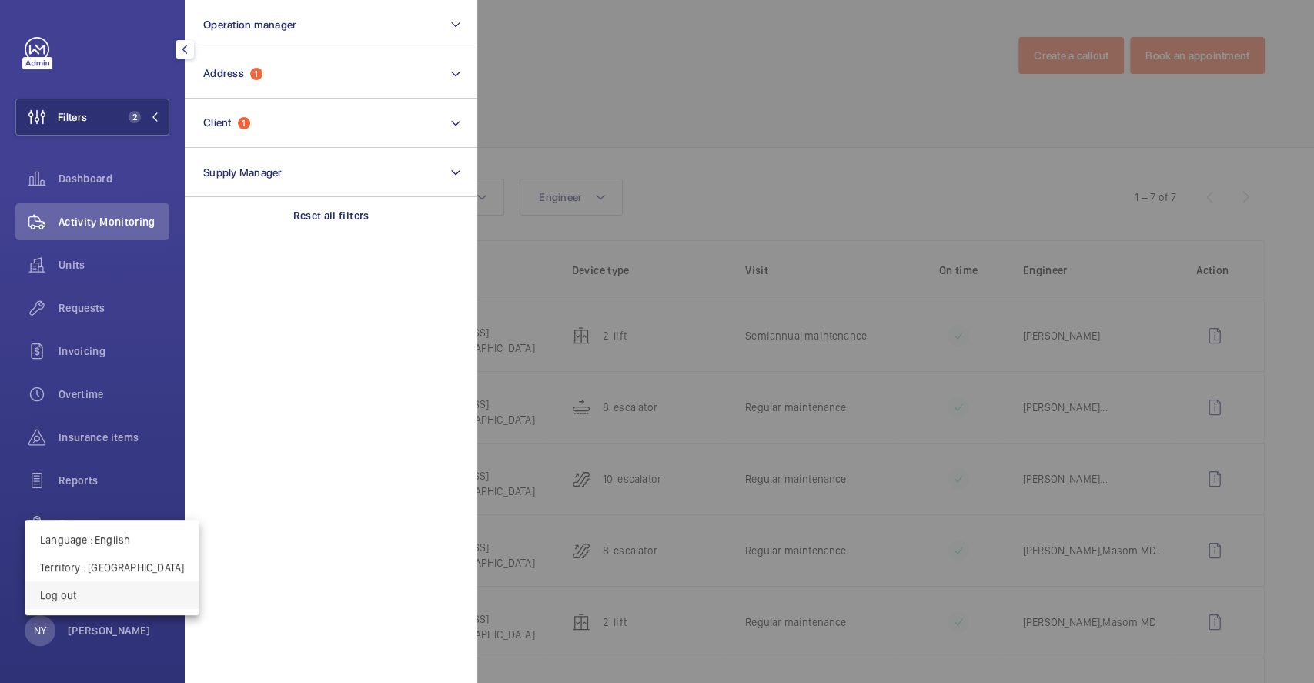
click at [80, 603] on button "Log out" at bounding box center [112, 595] width 175 height 28
